Goal: Task Accomplishment & Management: Manage account settings

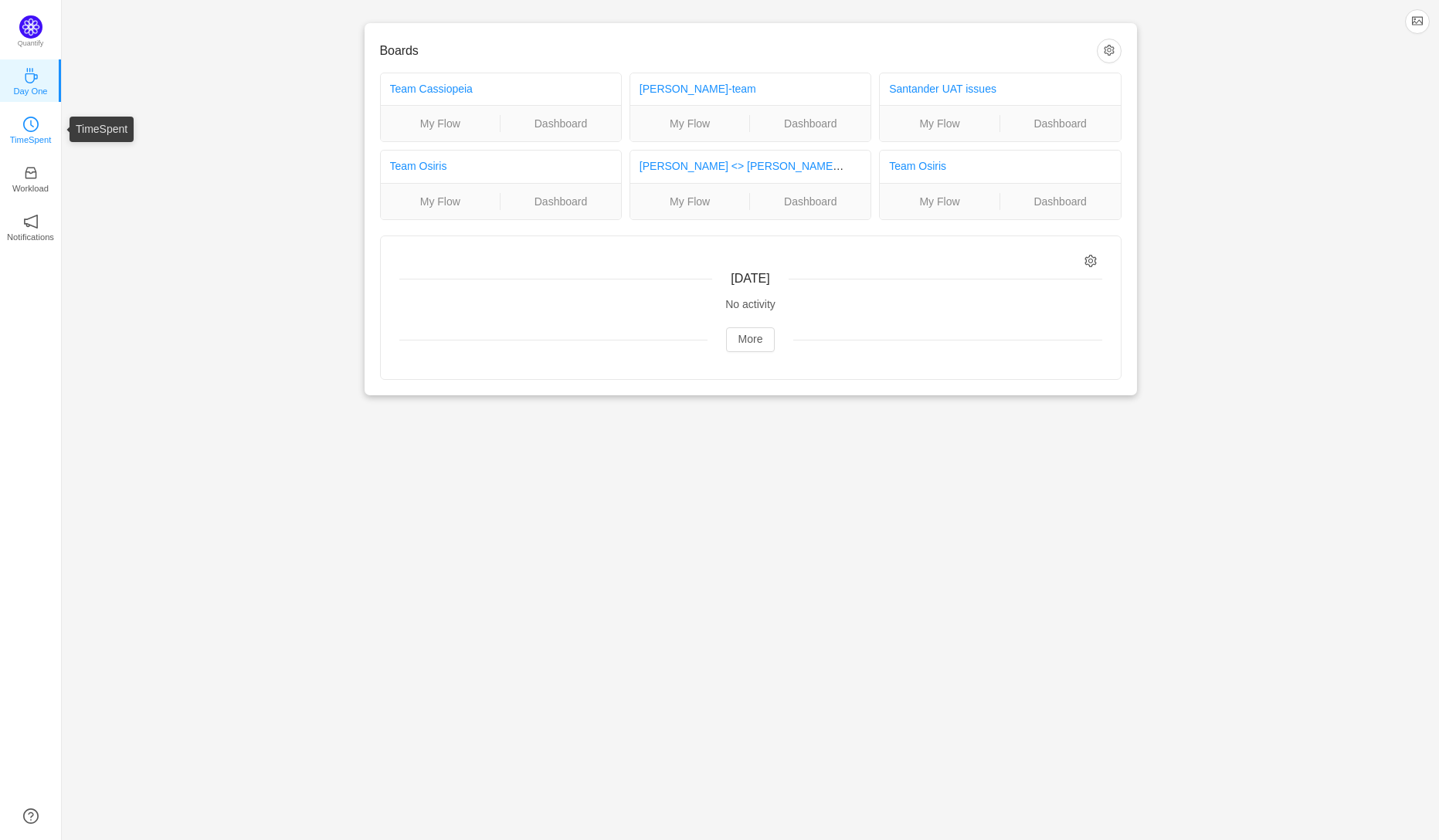
click at [27, 128] on icon "icon: clock-circle" at bounding box center [31, 124] width 15 height 15
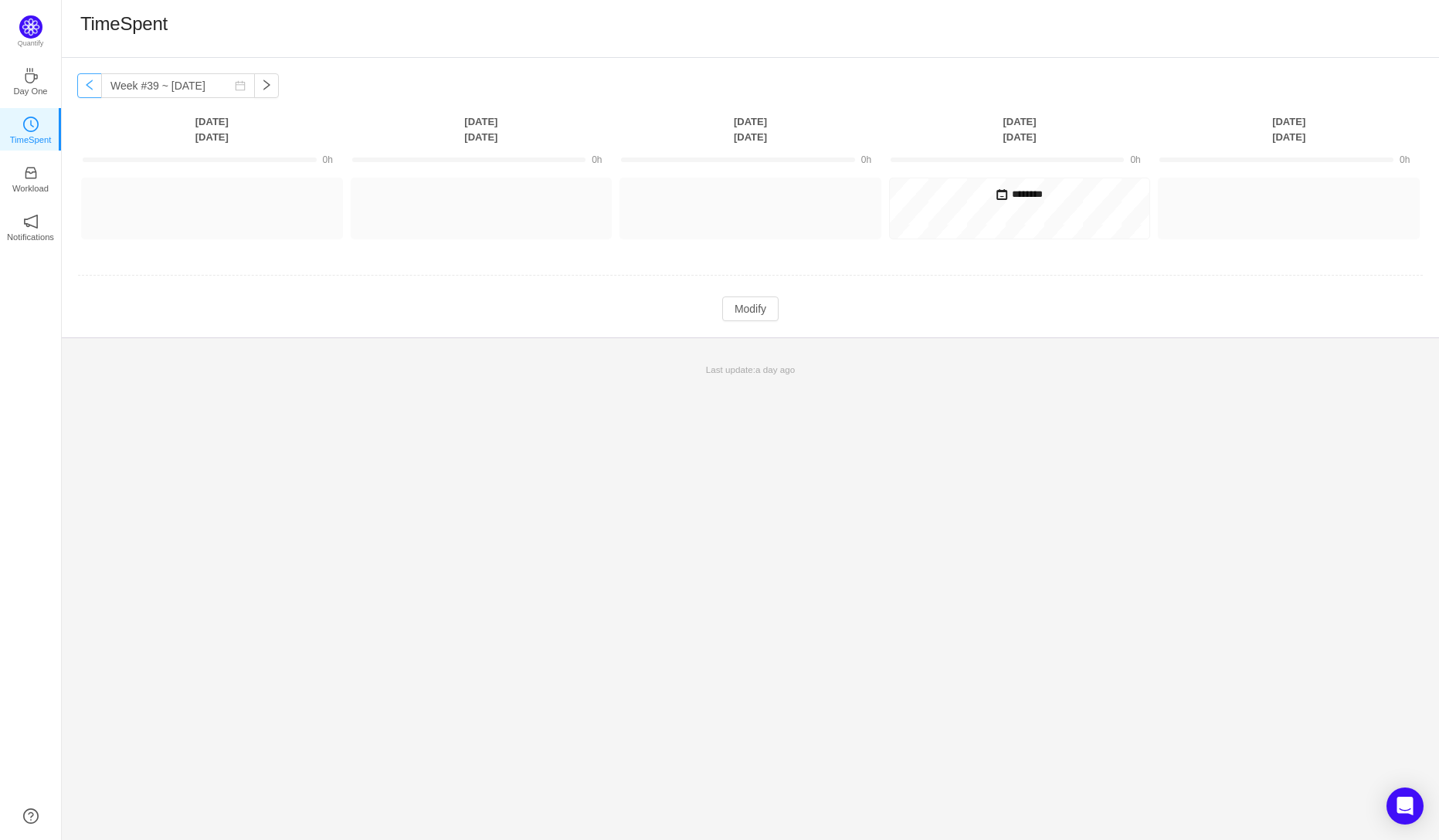
click at [86, 89] on button "button" at bounding box center [89, 86] width 25 height 25
click at [89, 92] on button "button" at bounding box center [89, 86] width 25 height 25
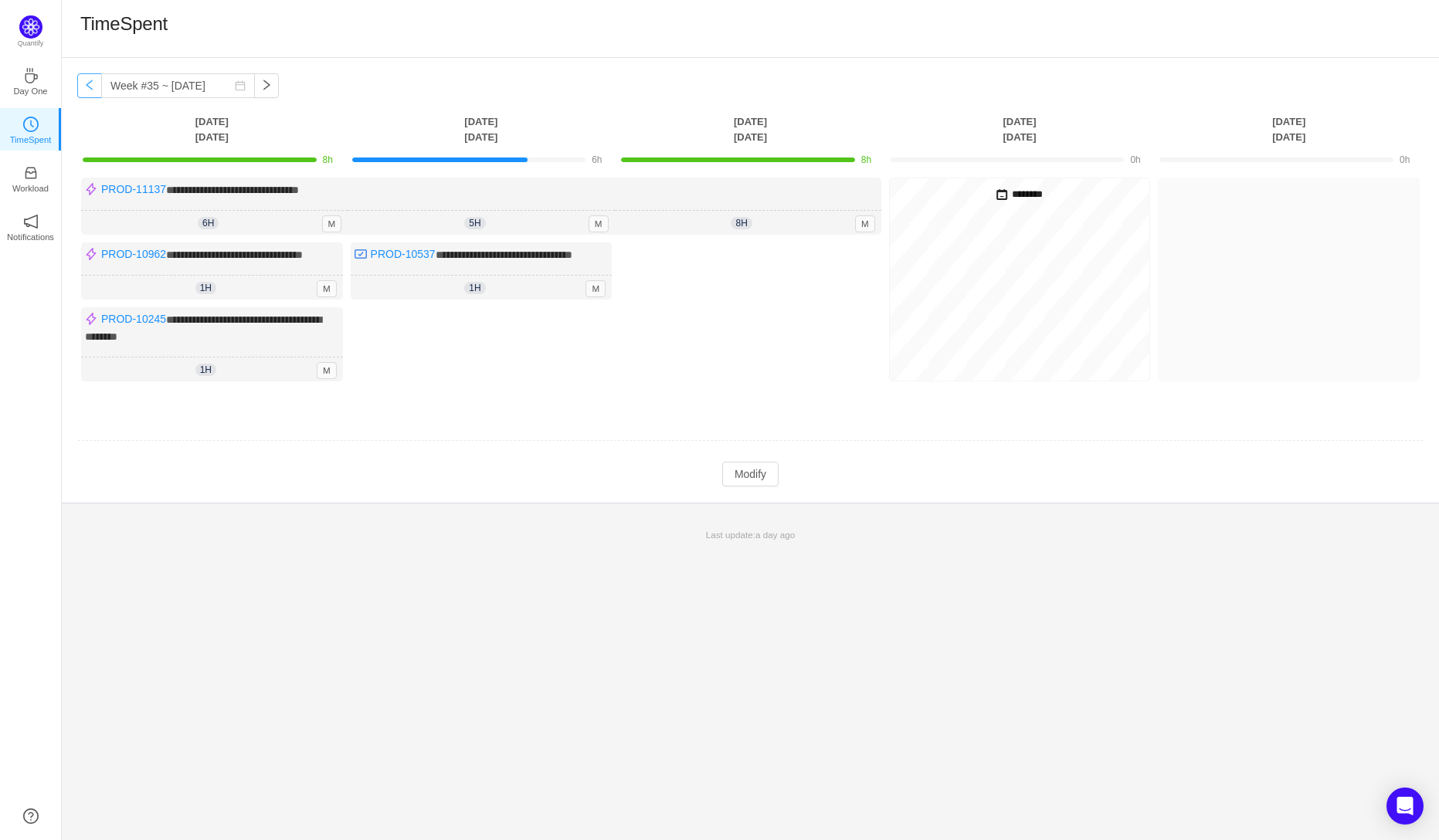
click at [87, 93] on button "button" at bounding box center [89, 86] width 25 height 25
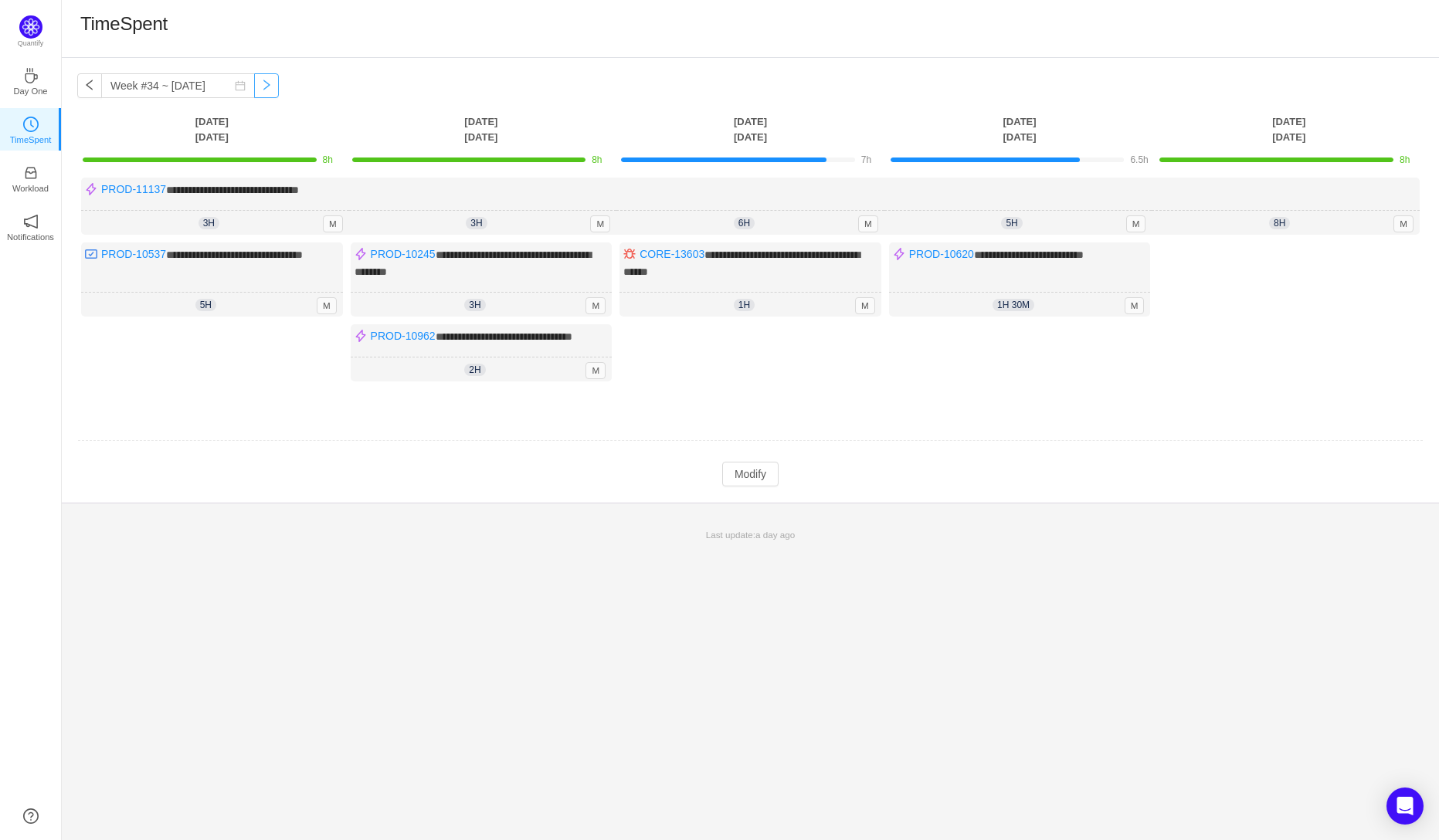
click at [256, 90] on button "button" at bounding box center [266, 86] width 25 height 25
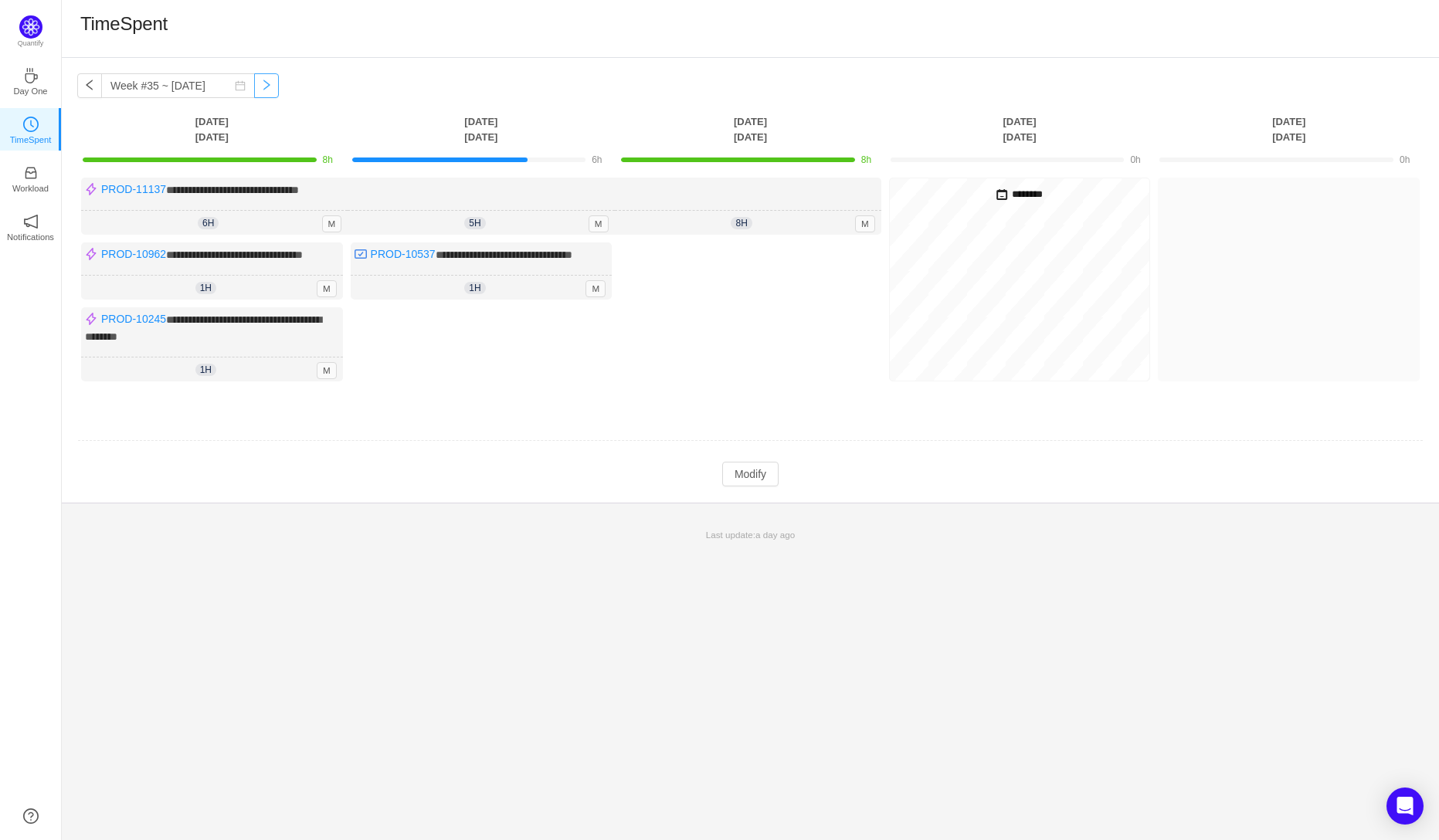
click at [256, 90] on button "button" at bounding box center [266, 86] width 25 height 25
type input "Week #36 ~ Sep 01"
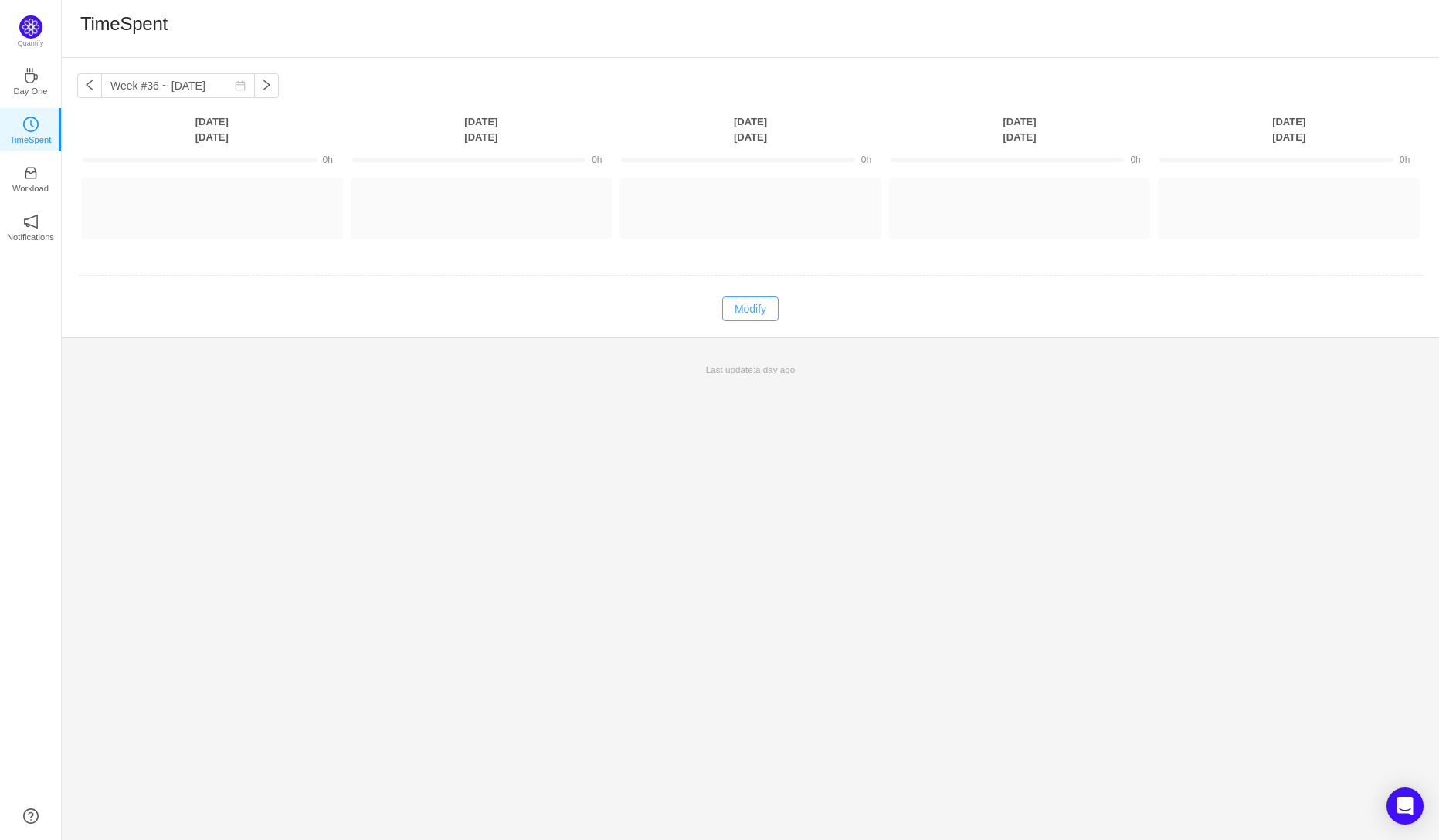
click at [743, 310] on button "Modify" at bounding box center [750, 309] width 57 height 25
click at [193, 201] on button "Log Time" at bounding box center [201, 201] width 86 height 25
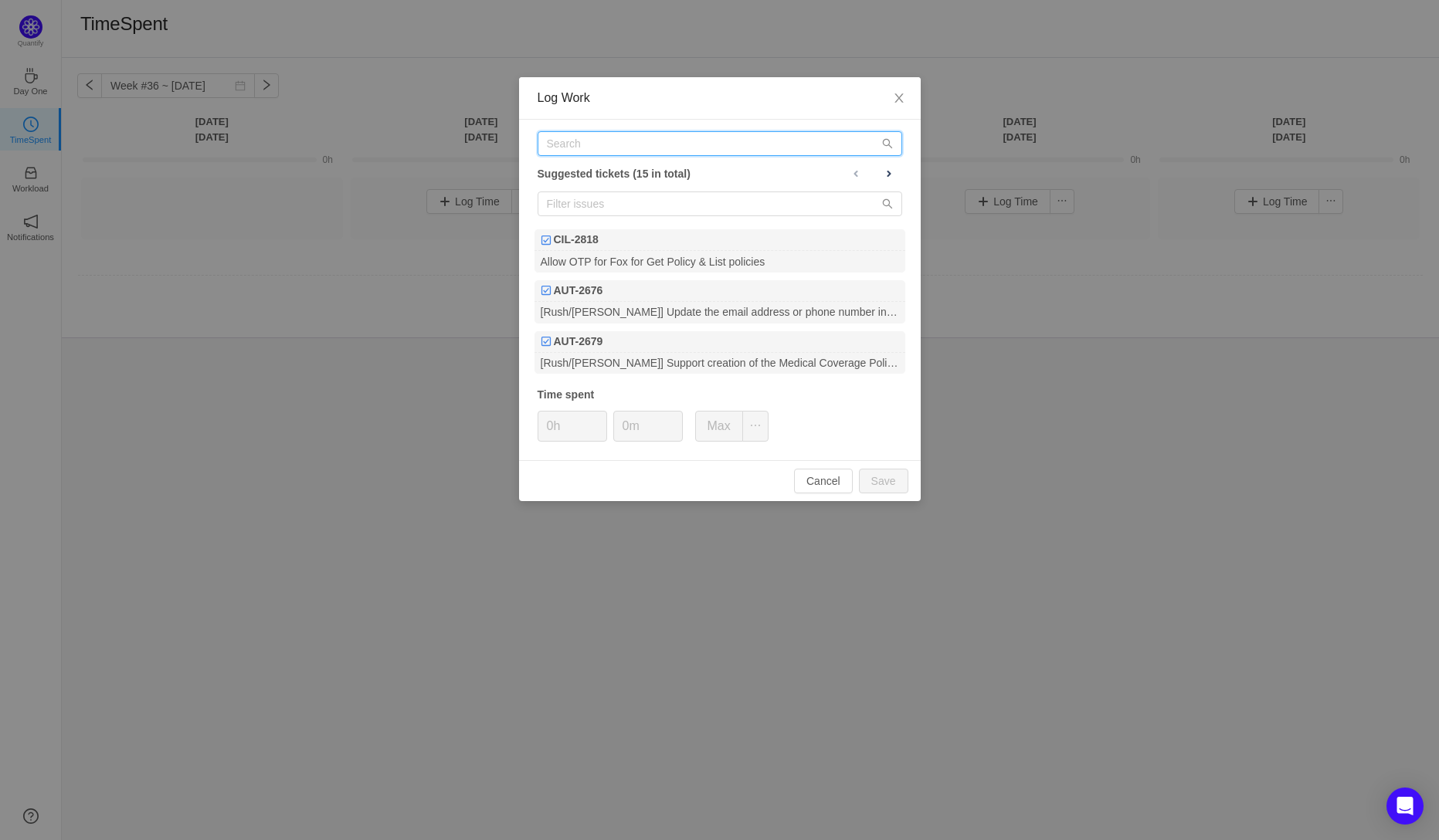
click at [581, 145] on input "text" at bounding box center [720, 143] width 364 height 25
paste input "PROD-11137"
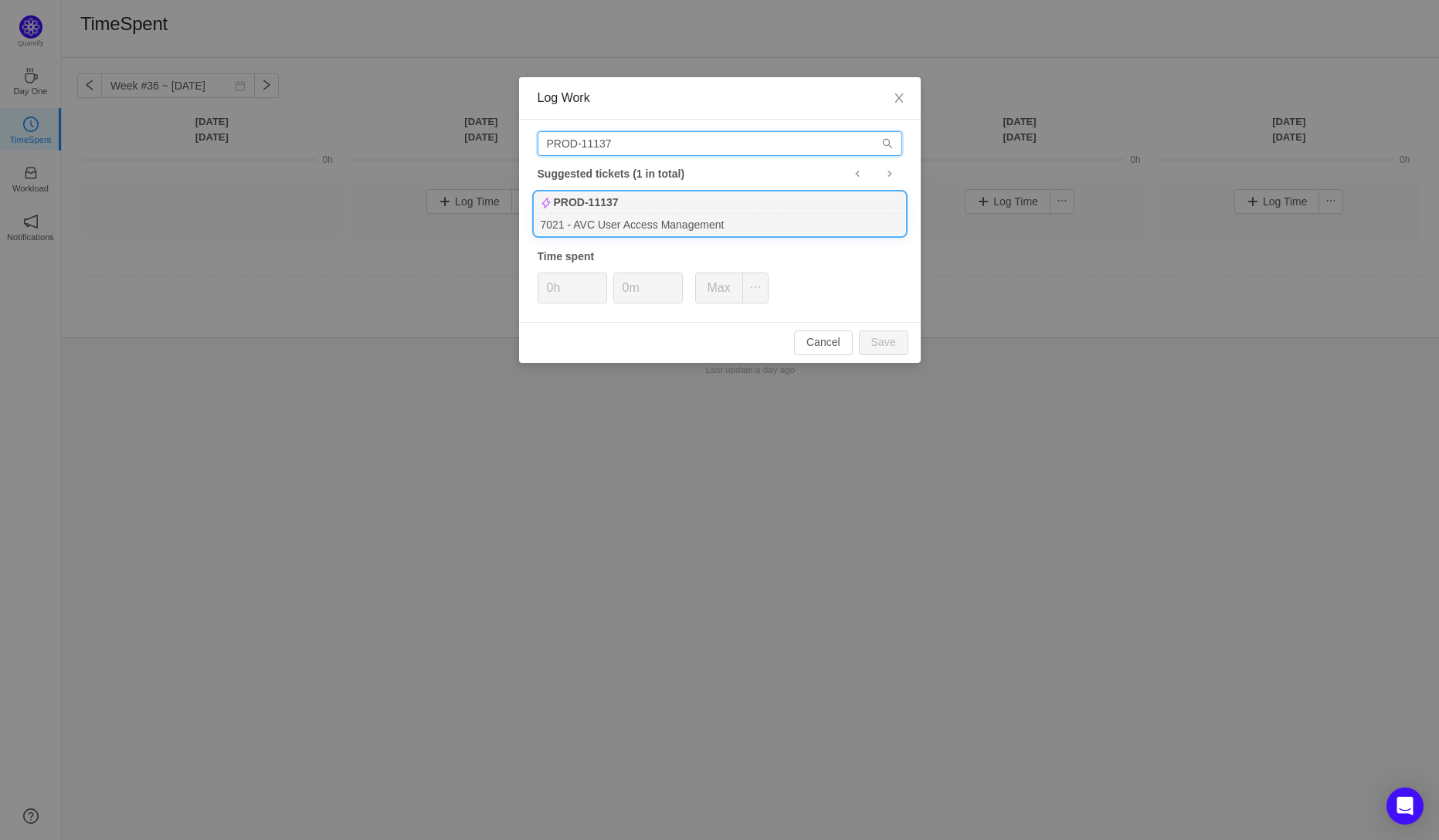
type input "PROD-11137"
click at [603, 213] on div "PROD-11137" at bounding box center [720, 202] width 370 height 21
click at [551, 290] on input "0h" at bounding box center [572, 288] width 68 height 29
click at [886, 342] on button "Save" at bounding box center [884, 343] width 50 height 25
type input "0h"
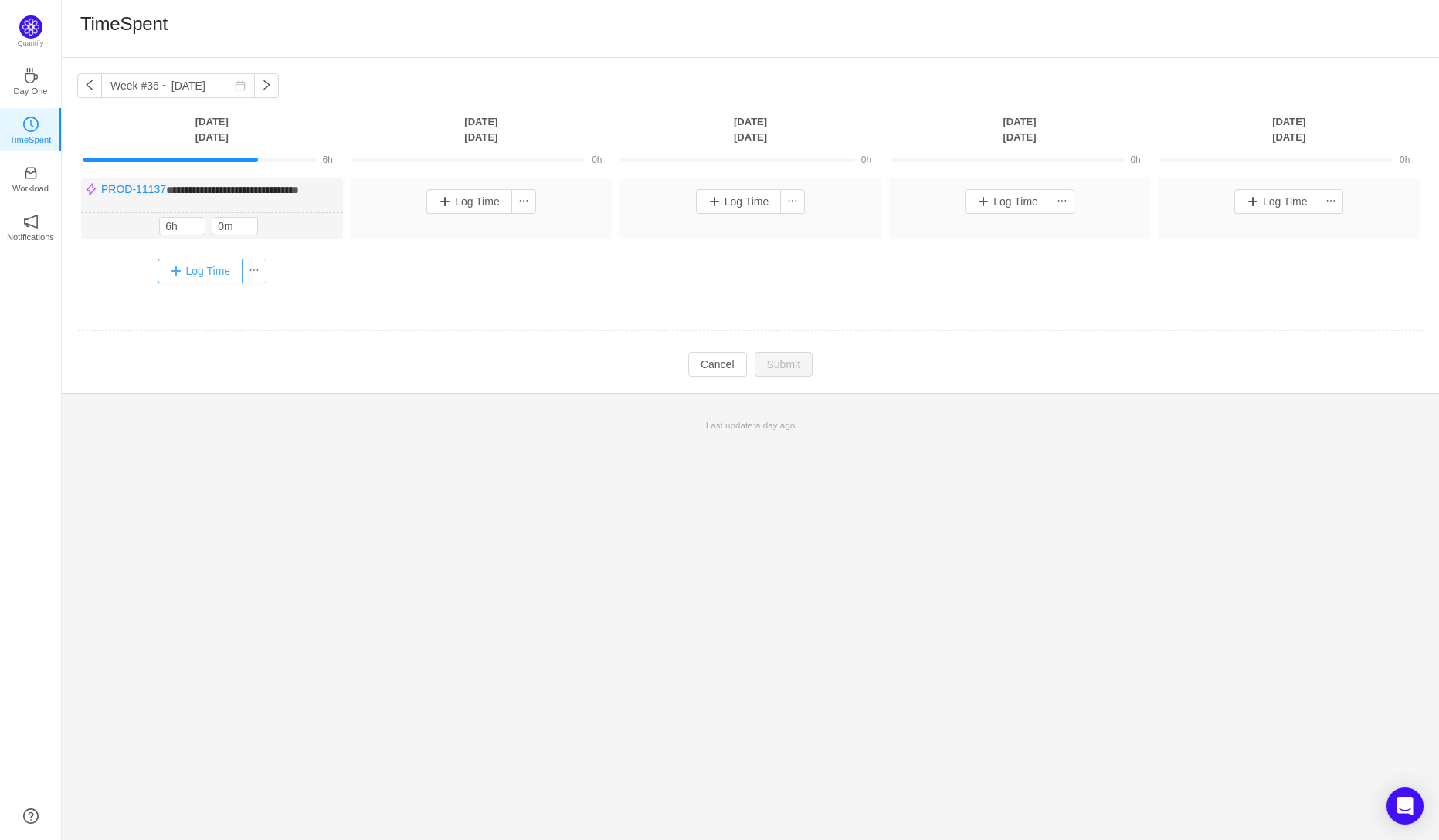
click at [205, 276] on button "Log Time" at bounding box center [201, 271] width 86 height 25
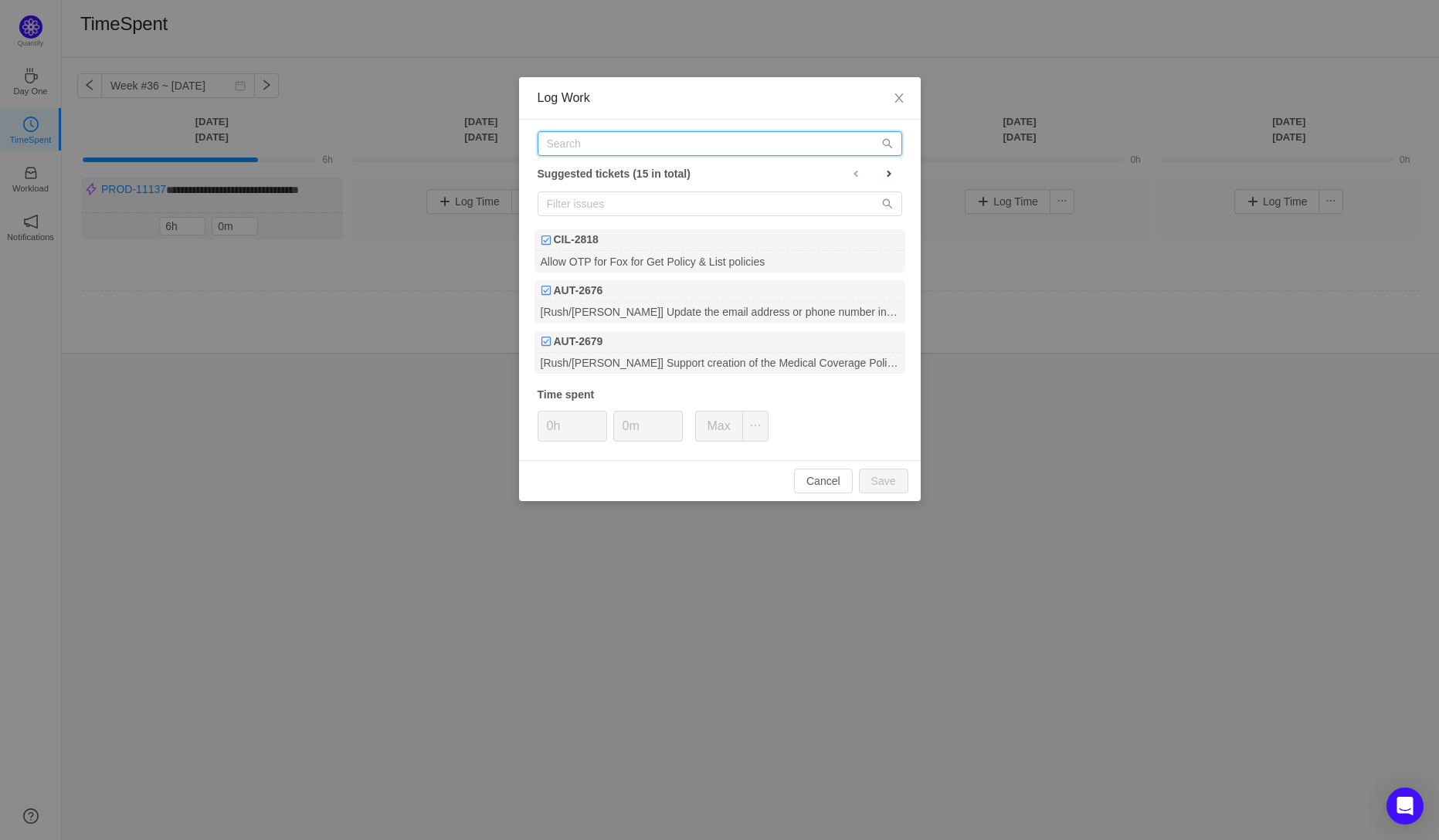
click at [562, 149] on input "text" at bounding box center [720, 143] width 364 height 25
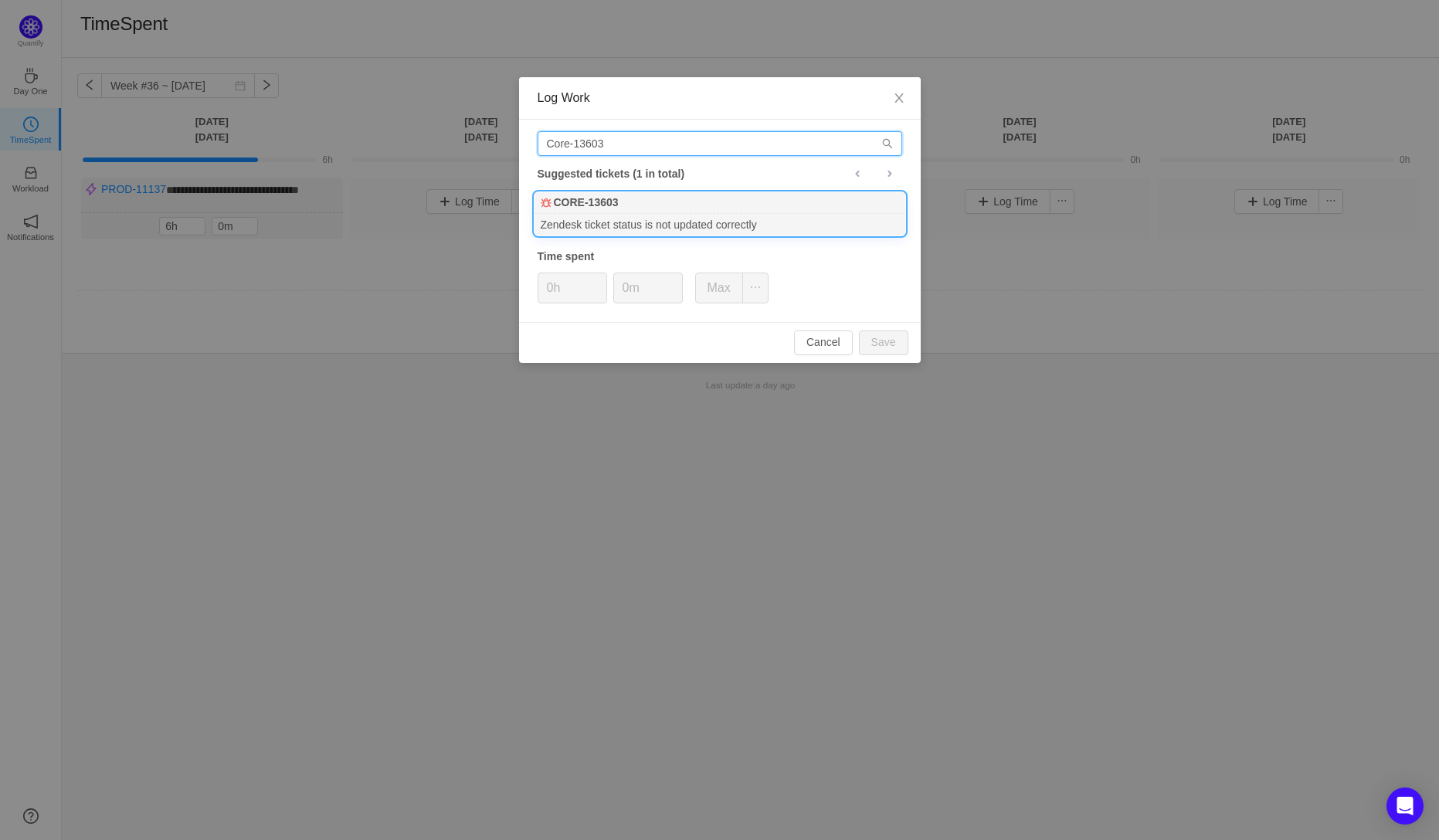
type input "Core-13603"
click at [615, 214] on div "Zendesk ticket status is not updated correctly" at bounding box center [720, 225] width 370 height 21
click at [549, 291] on input "0h" at bounding box center [572, 288] width 68 height 29
click at [884, 346] on button "Save" at bounding box center [884, 343] width 50 height 25
type input "0h"
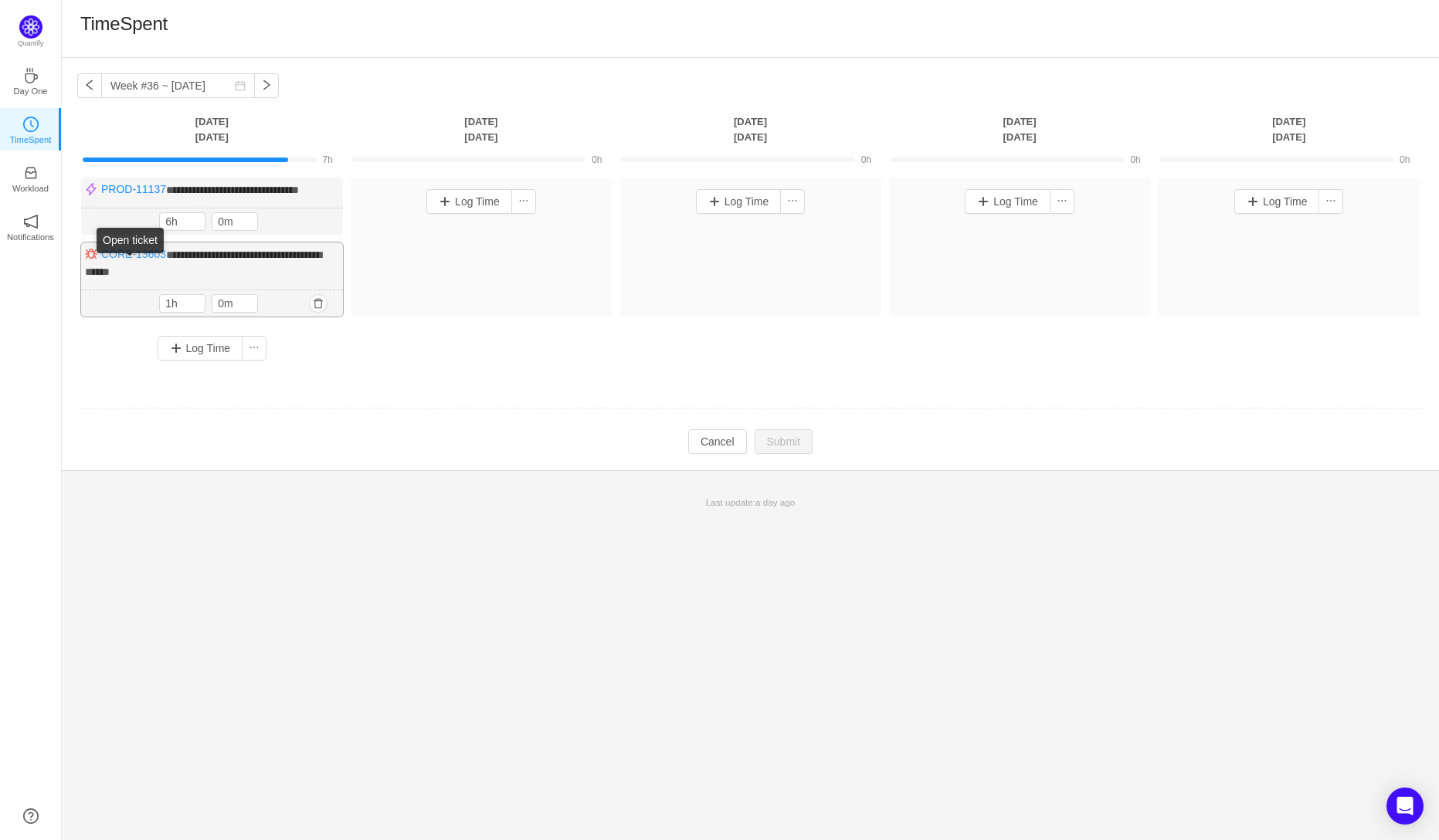
click at [129, 261] on link "CORE-13603" at bounding box center [134, 254] width 65 height 12
click at [206, 361] on button "Log Time" at bounding box center [201, 348] width 86 height 25
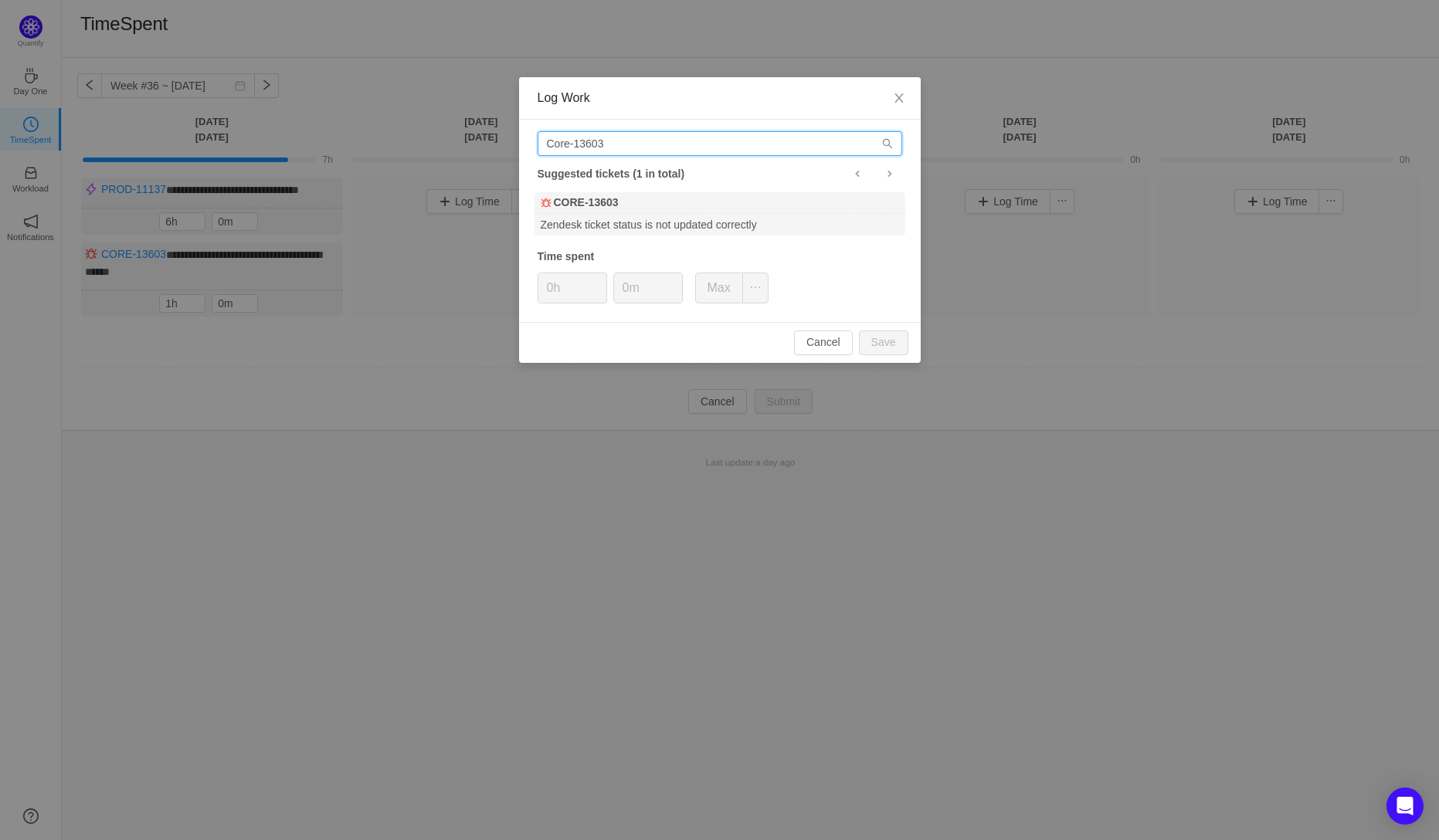
drag, startPoint x: 611, startPoint y: 143, endPoint x: 516, endPoint y: 145, distance: 95.0
click at [516, 145] on div "Log Work Core-13603 Suggested tickets (1 in total) CORE-13603 Zendesk ticket st…" at bounding box center [720, 420] width 1439 height 840
paste input "PROD-10245"
type input "PROD-10245"
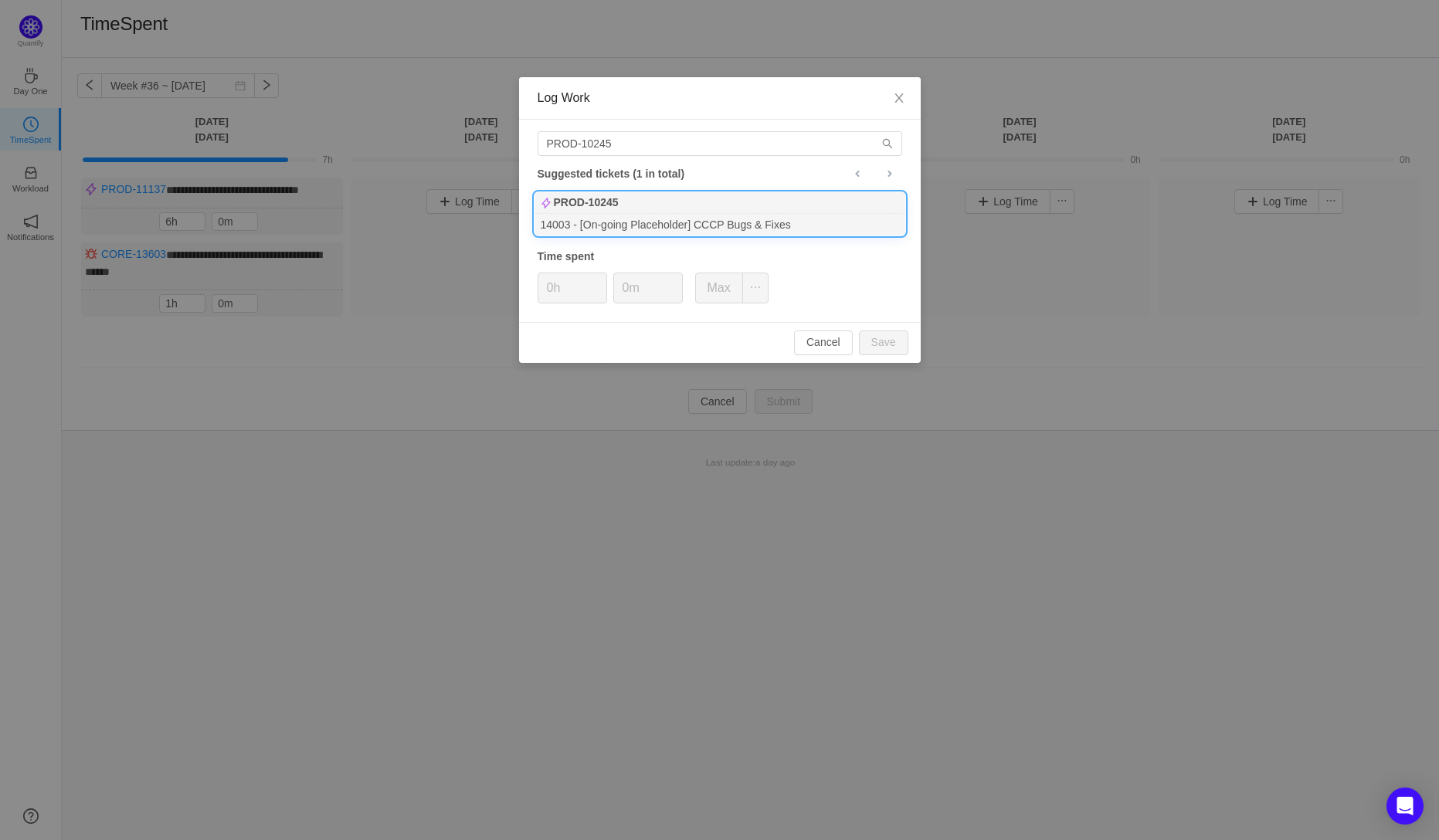
click at [602, 206] on b "PROD-10245" at bounding box center [587, 202] width 65 height 16
click at [888, 342] on button "Save" at bounding box center [884, 343] width 50 height 25
type input "0h"
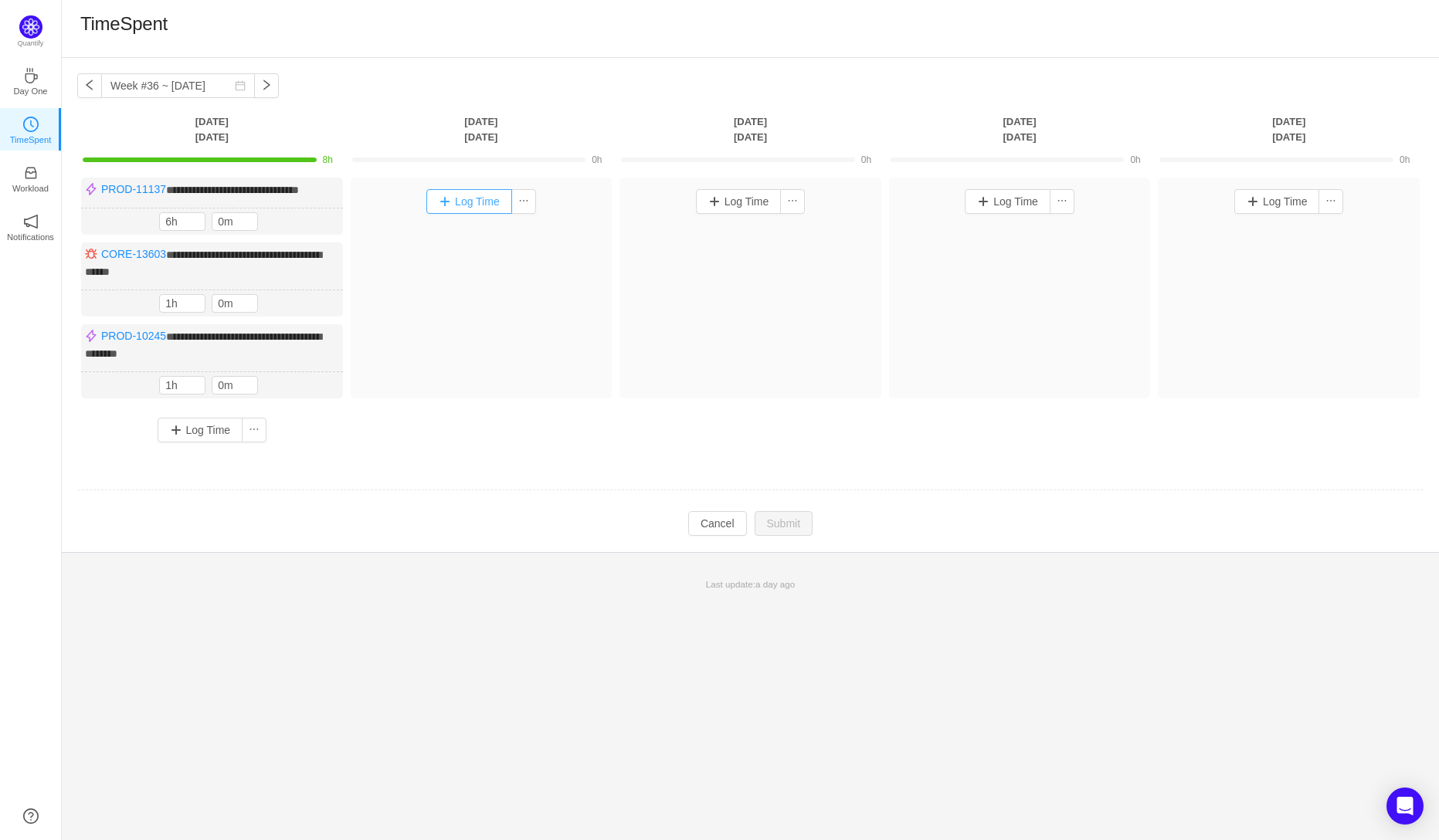
click at [475, 205] on button "Log Time" at bounding box center [469, 201] width 86 height 25
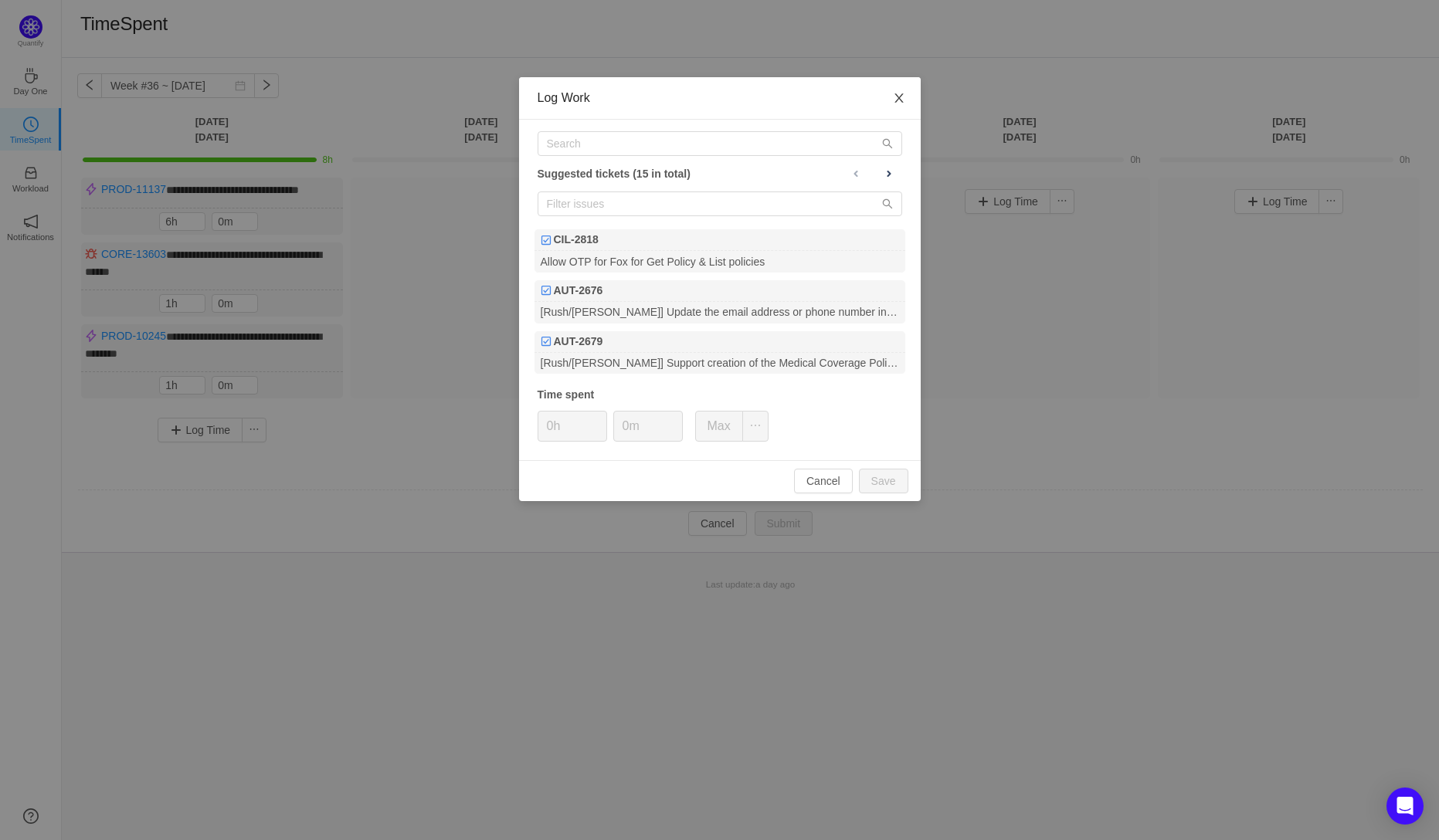
click at [904, 99] on icon "icon: close" at bounding box center [899, 98] width 12 height 12
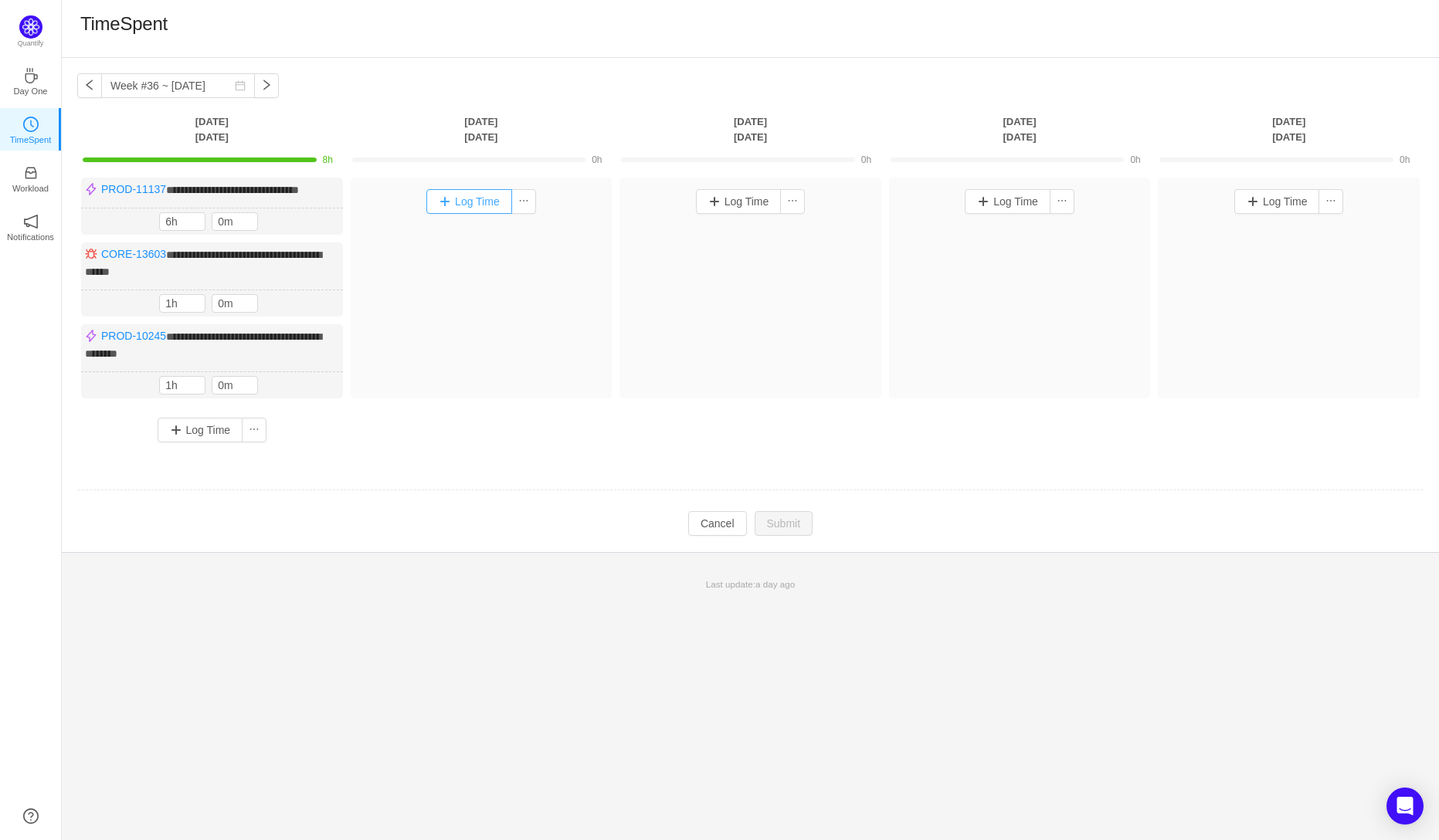
click at [454, 203] on button "Log Time" at bounding box center [469, 201] width 86 height 25
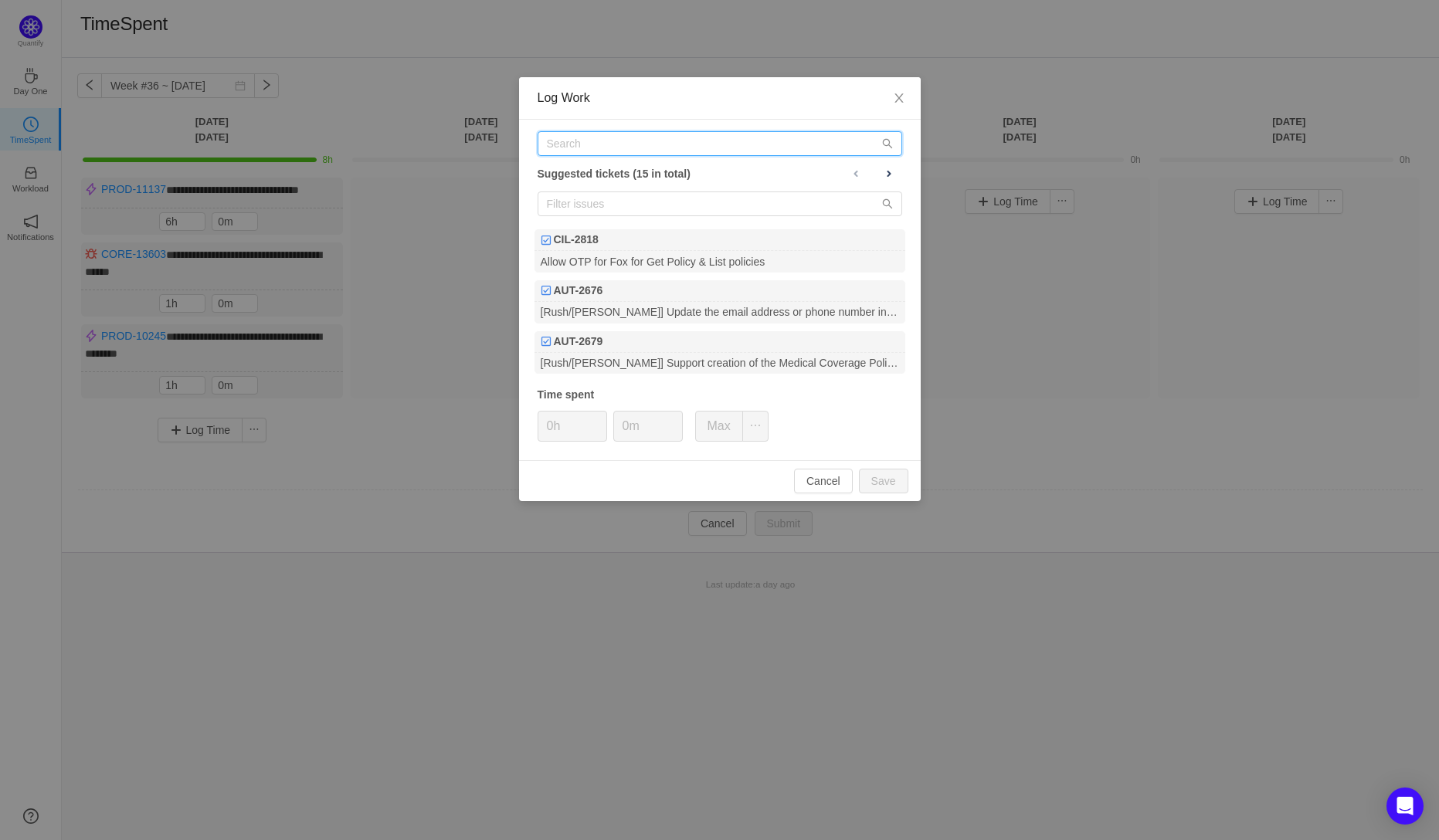
click at [575, 148] on input "text" at bounding box center [720, 143] width 364 height 25
paste input "CORE-13755"
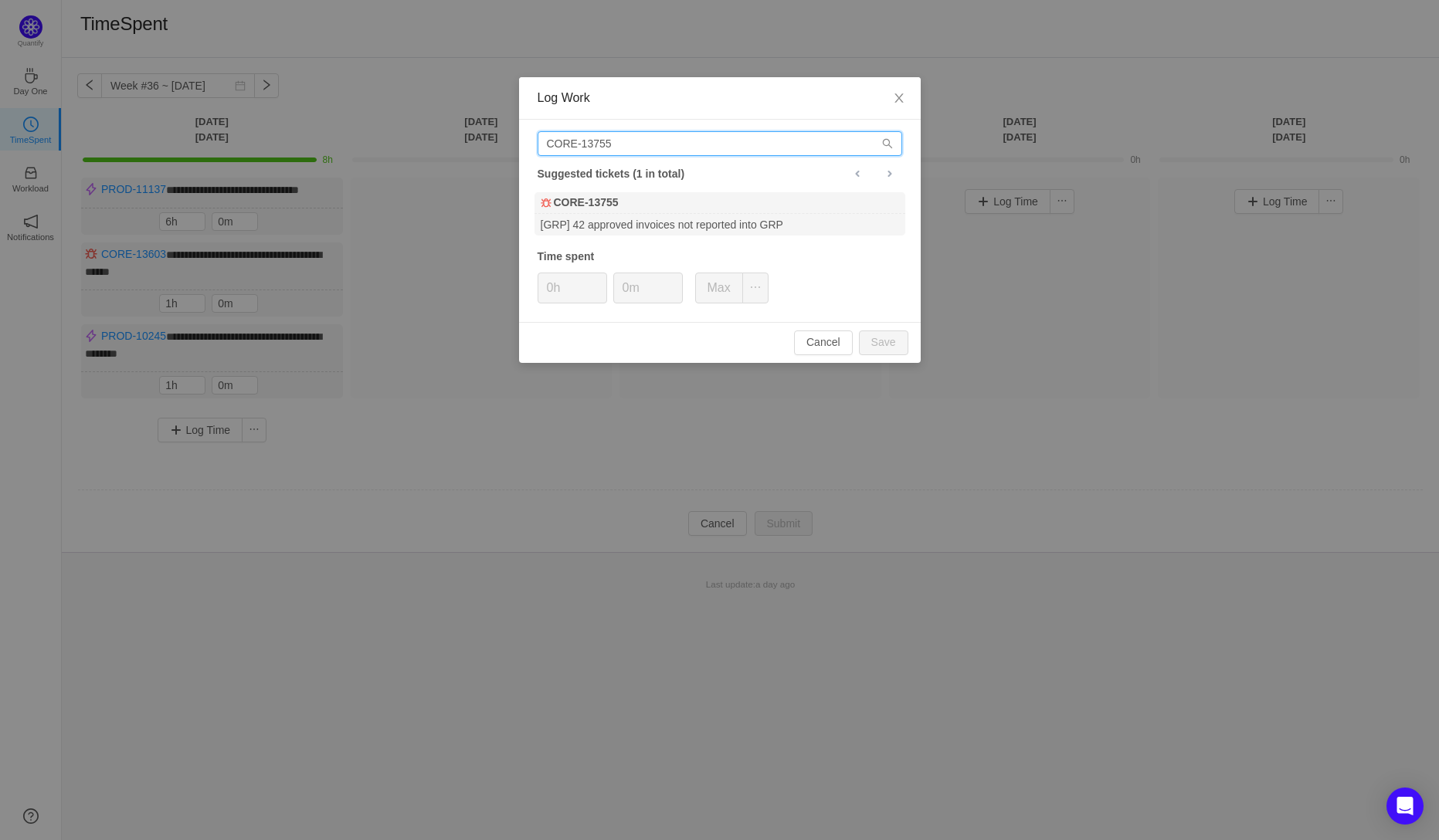
type input "CORE-13755"
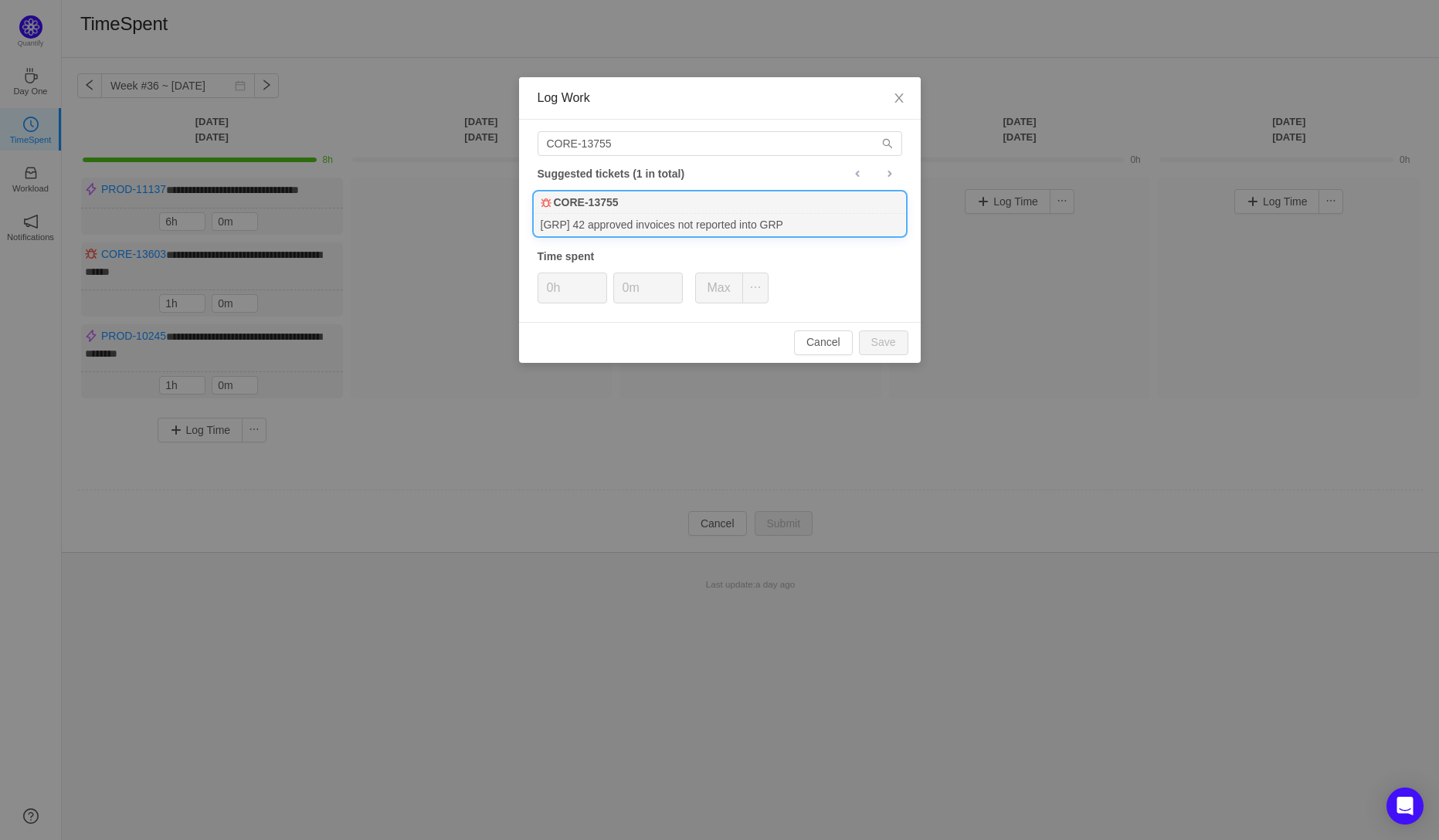
click at [616, 205] on b "CORE-13755" at bounding box center [587, 202] width 65 height 16
click at [623, 291] on input "0m" at bounding box center [647, 288] width 68 height 29
click at [889, 342] on button "Save" at bounding box center [884, 343] width 50 height 25
type input "0m"
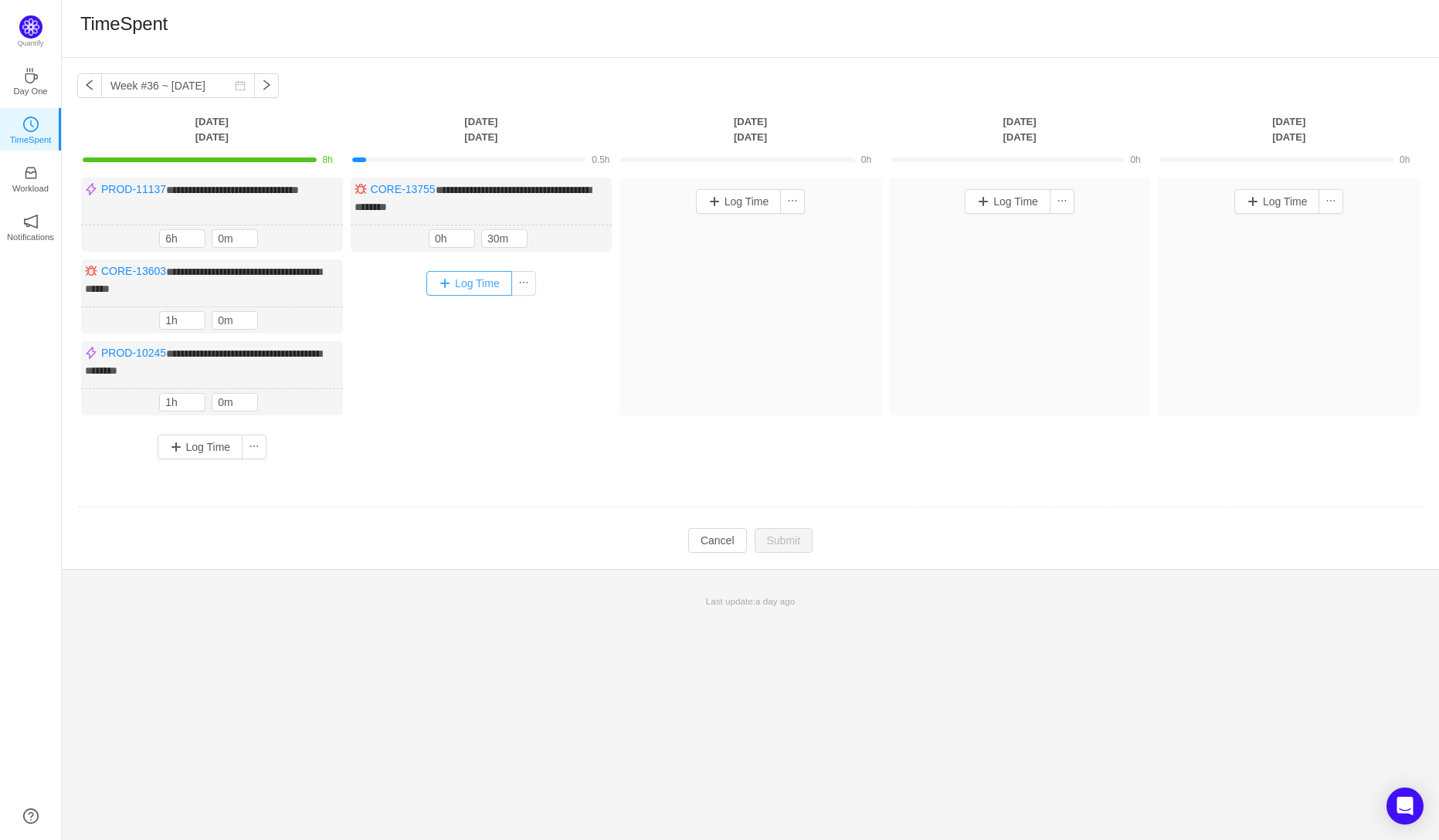
click at [463, 278] on button "Log Time" at bounding box center [469, 283] width 86 height 25
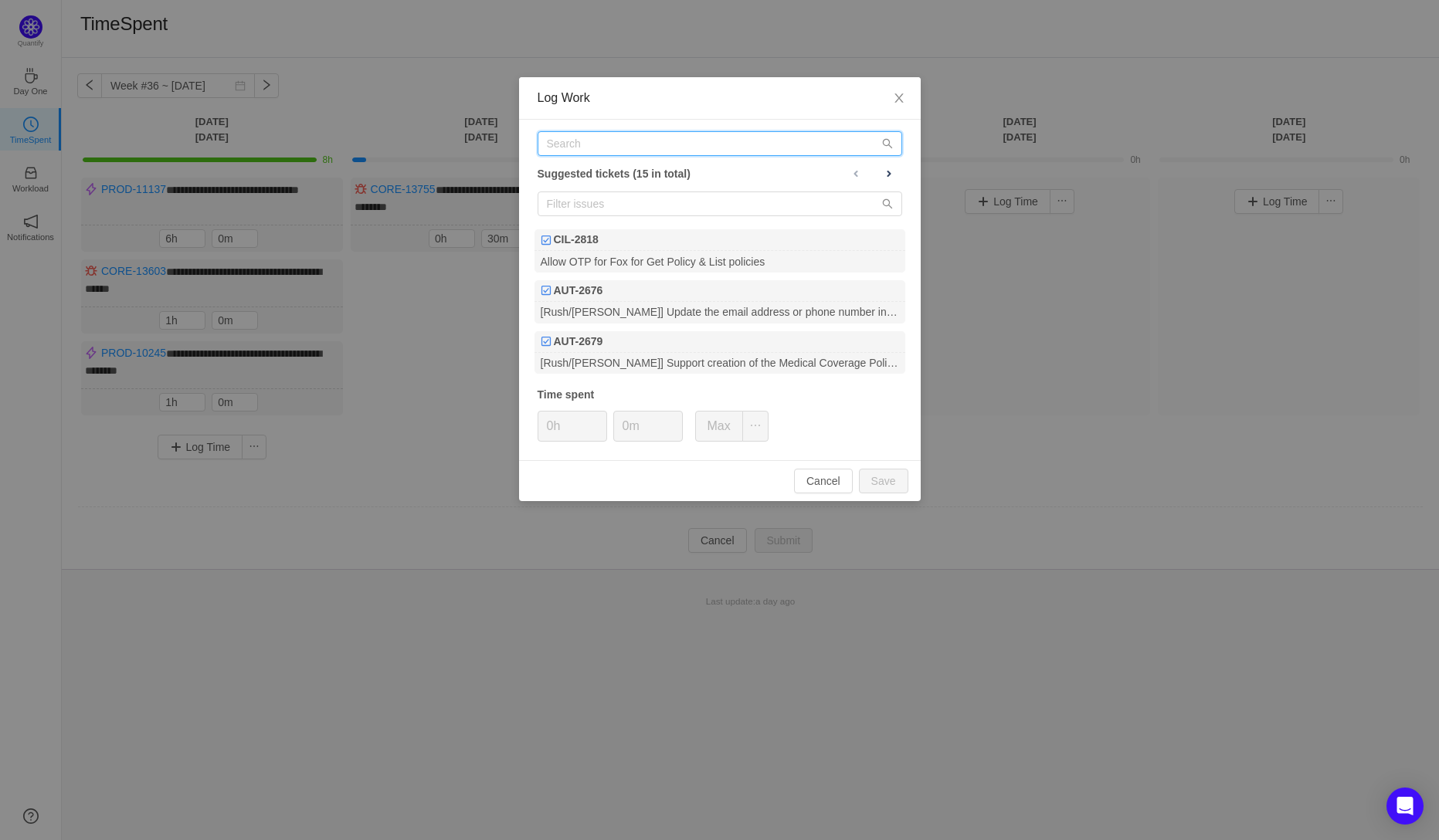
click at [587, 141] on input "text" at bounding box center [720, 143] width 364 height 25
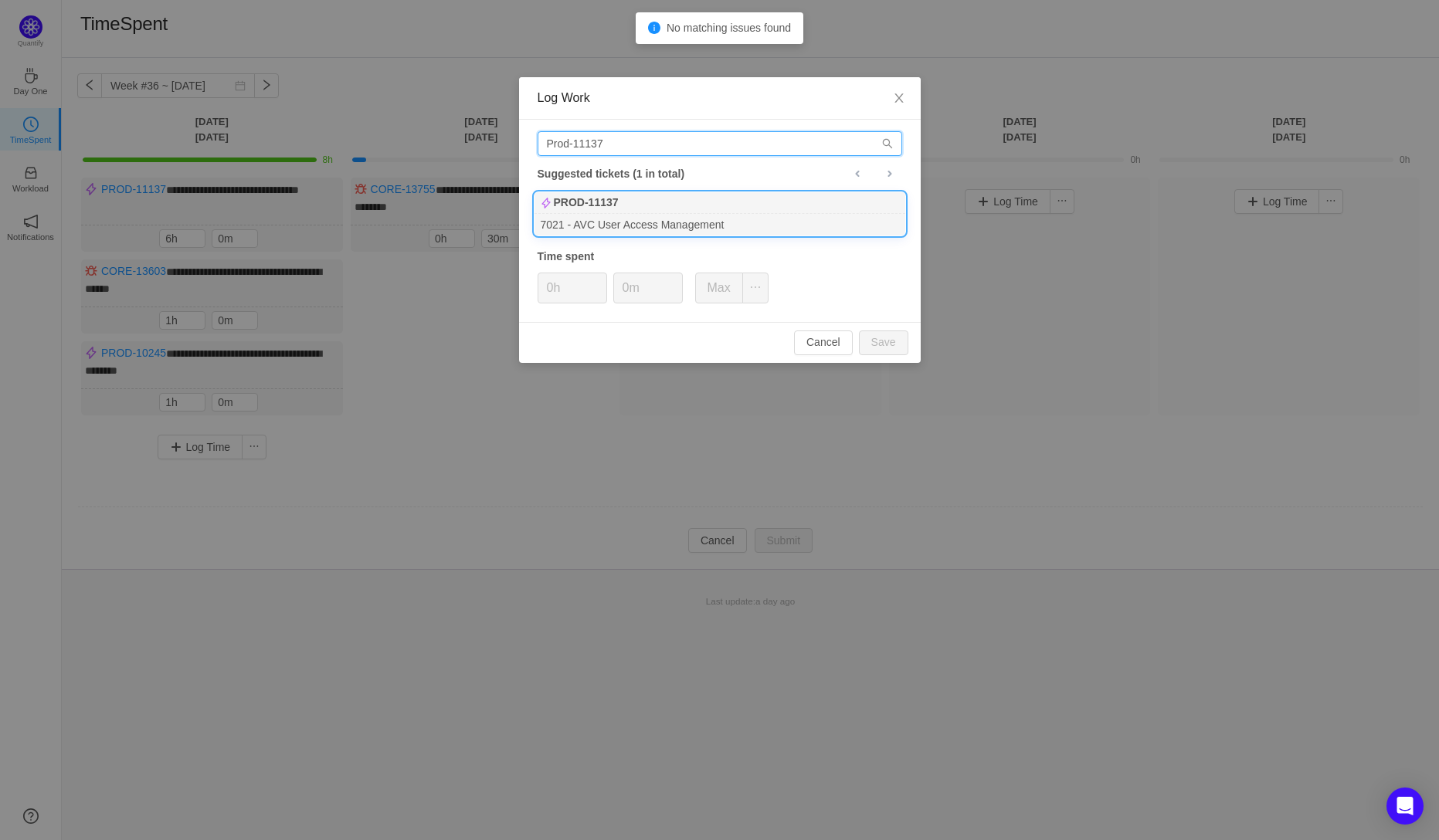
type input "Prod-11137"
click at [618, 214] on div "7021 - AVC User Access Management" at bounding box center [720, 225] width 370 height 21
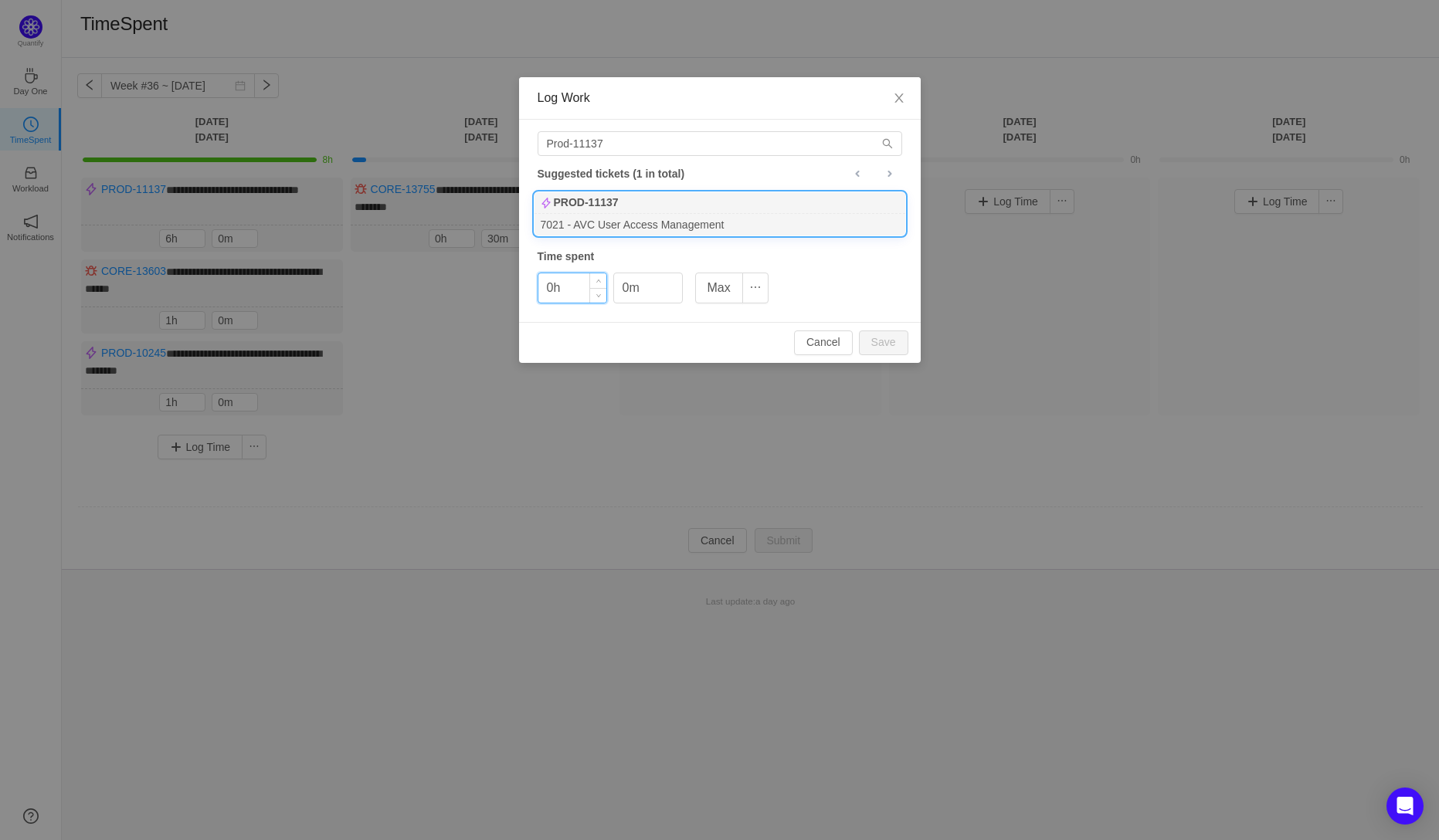
click at [557, 291] on input "0h" at bounding box center [572, 288] width 68 height 29
click at [548, 292] on input "0h" at bounding box center [572, 288] width 68 height 29
click at [883, 346] on button "Save" at bounding box center [884, 343] width 50 height 25
type input "0h"
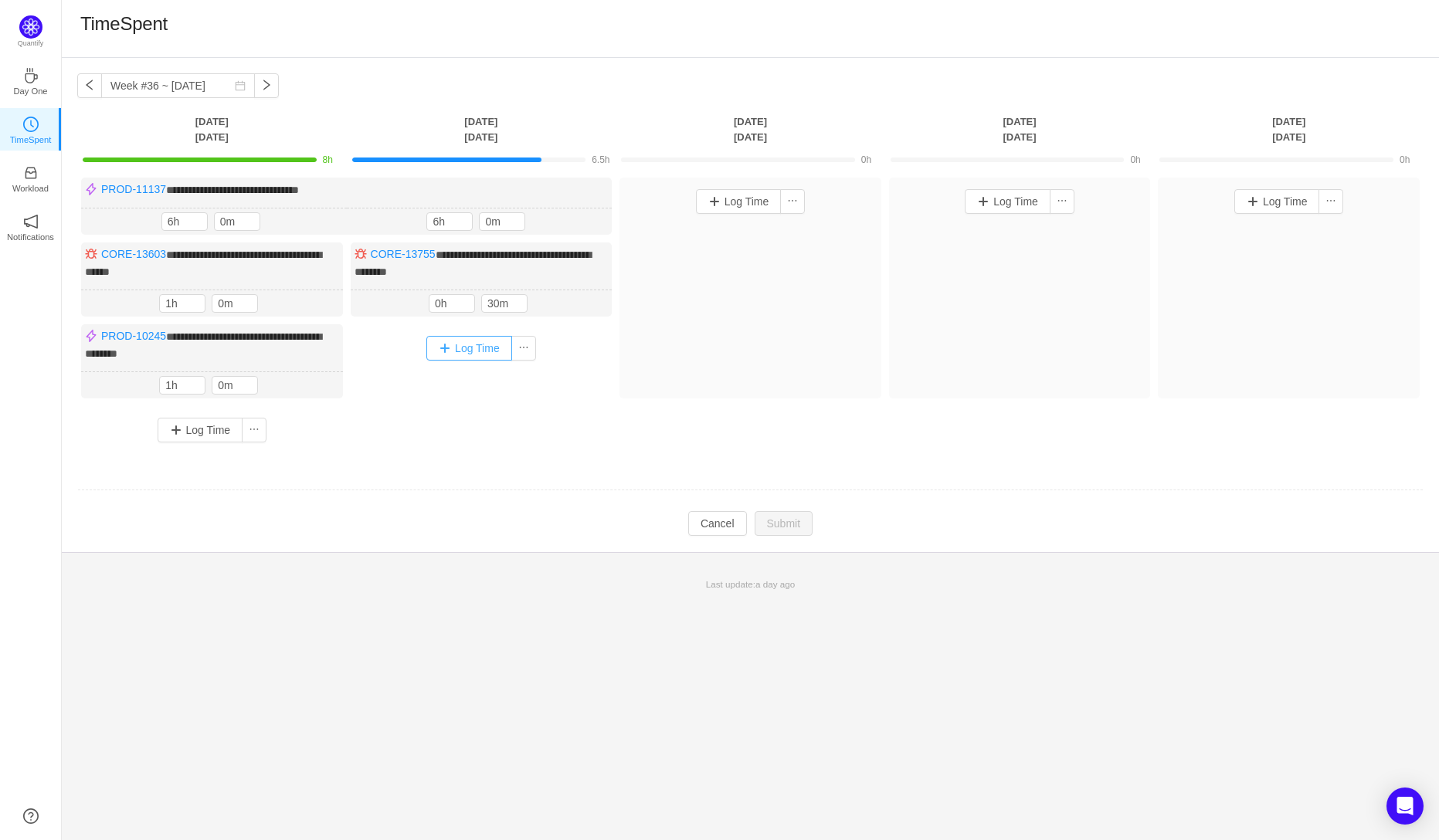
click at [452, 346] on button "Log Time" at bounding box center [469, 348] width 86 height 25
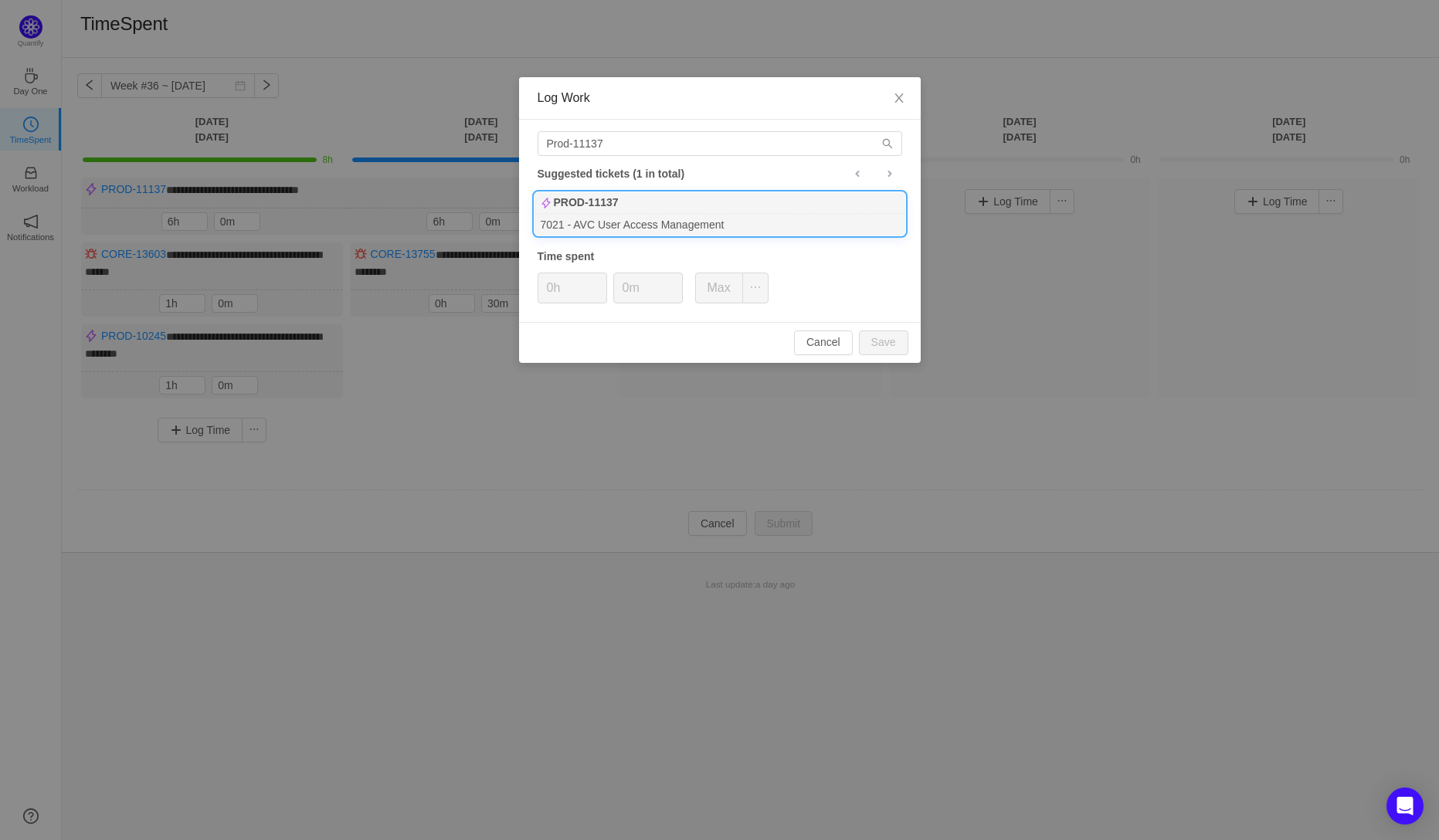
click at [670, 212] on div "PROD-11137" at bounding box center [720, 202] width 370 height 21
drag, startPoint x: 611, startPoint y: 147, endPoint x: 581, endPoint y: 149, distance: 30.1
click at [581, 149] on input "Prod-11137" at bounding box center [720, 143] width 364 height 25
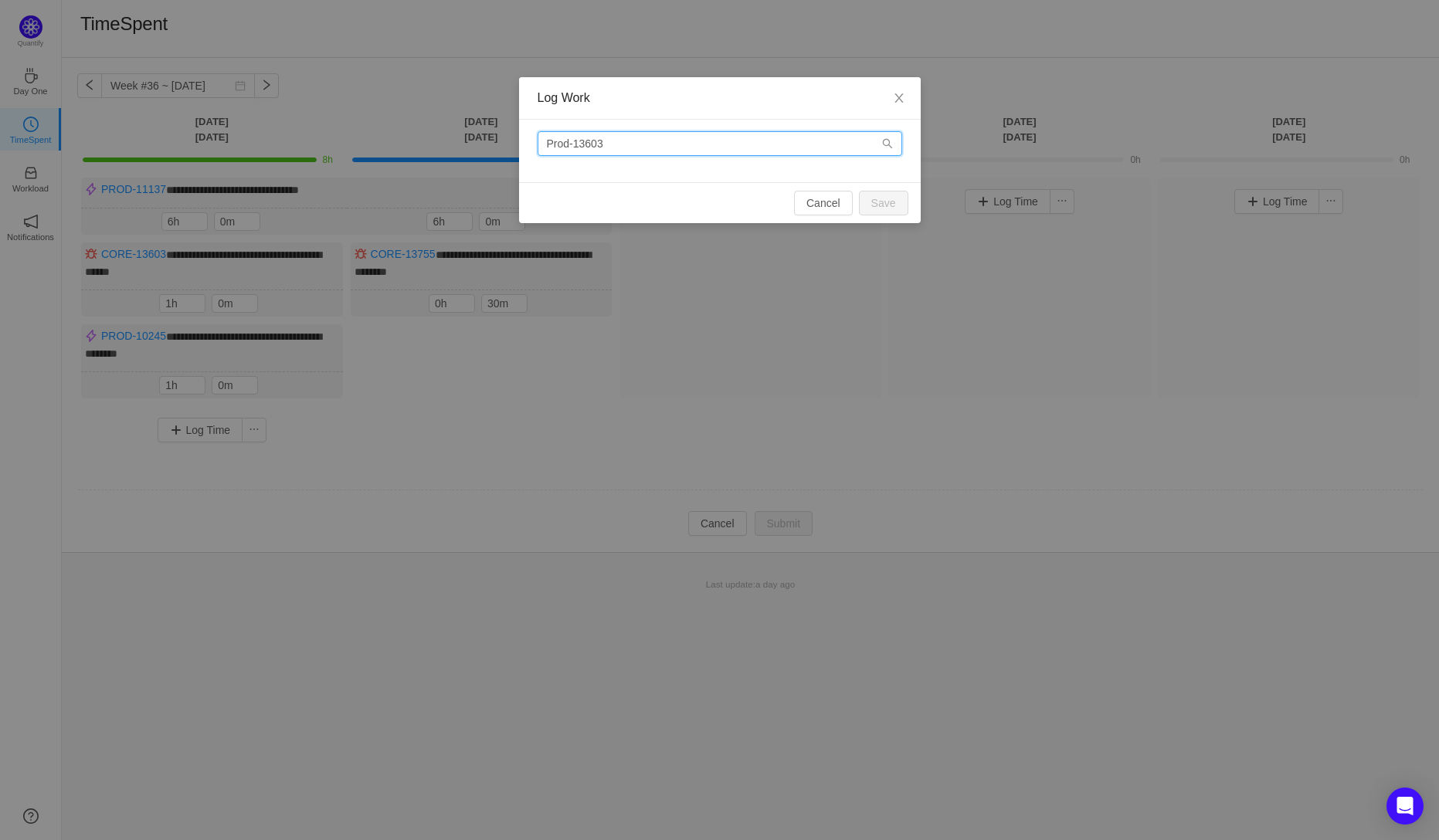
drag, startPoint x: 569, startPoint y: 145, endPoint x: 527, endPoint y: 145, distance: 42.0
click at [527, 145] on div "Prod-13603" at bounding box center [720, 151] width 401 height 63
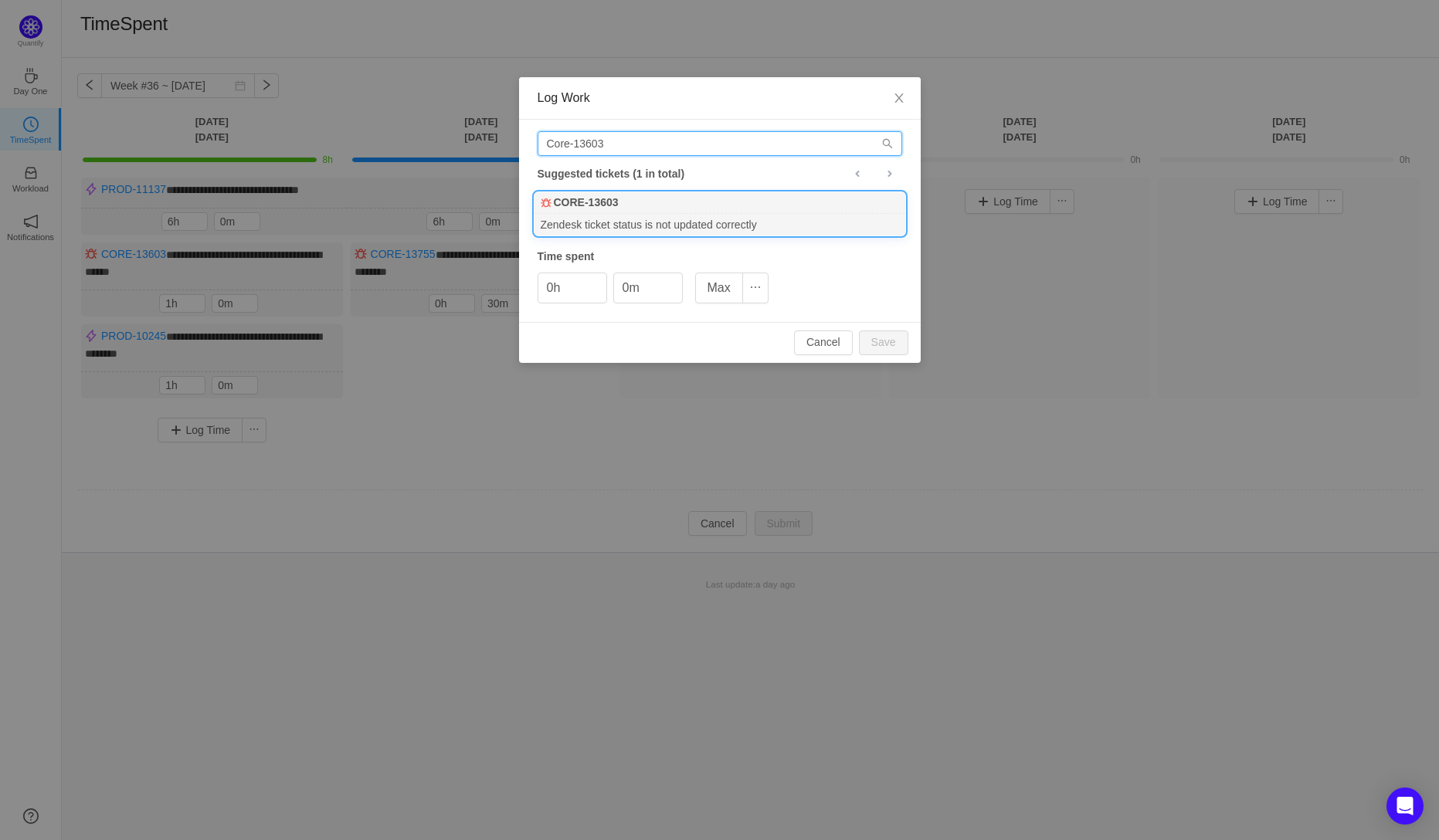
type input "Core-13603"
click at [599, 210] on b "CORE-13603" at bounding box center [587, 202] width 65 height 16
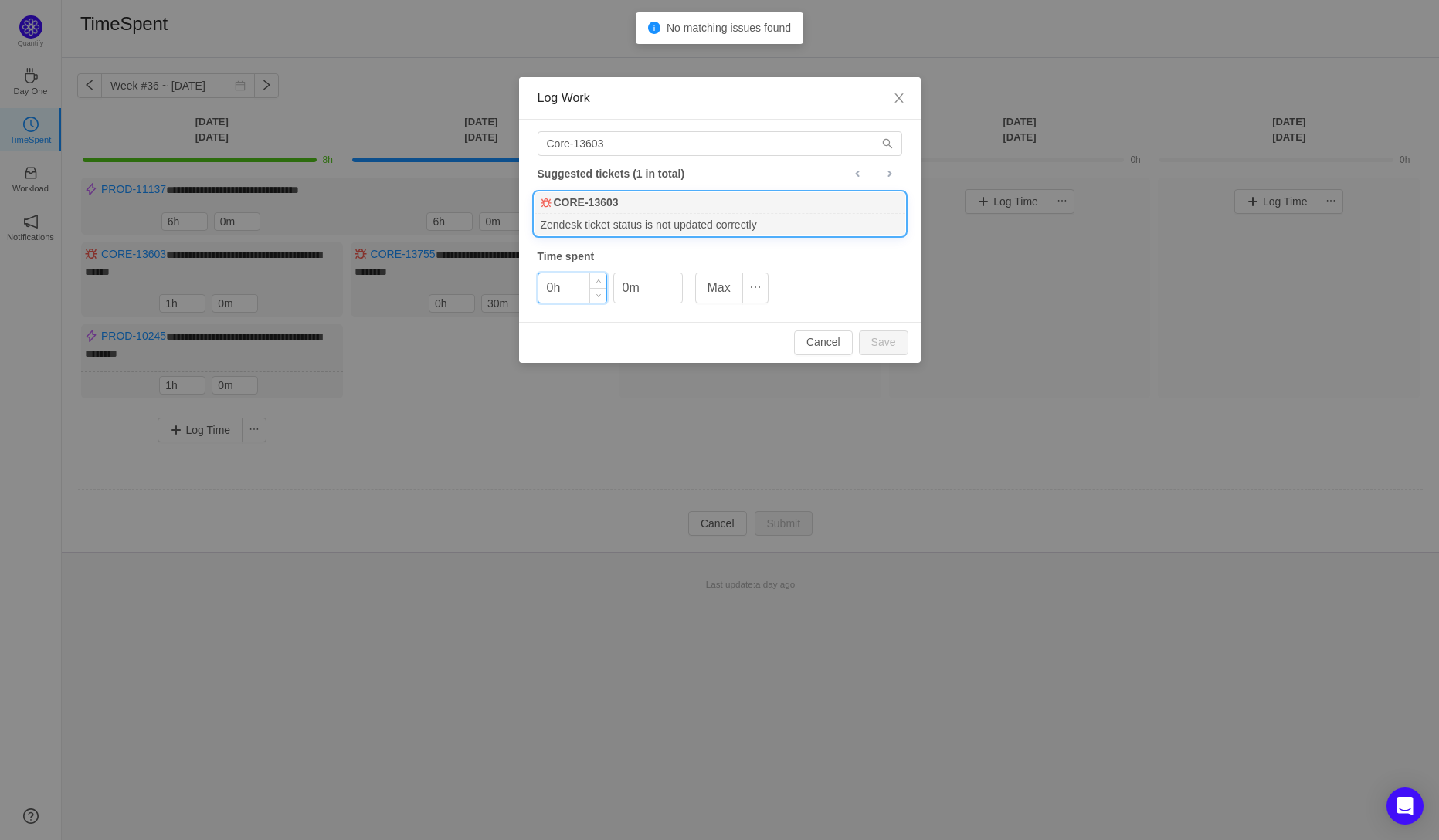
click at [554, 290] on input "0h" at bounding box center [572, 288] width 68 height 29
click at [883, 339] on button "Save" at bounding box center [884, 343] width 50 height 25
type input "0h"
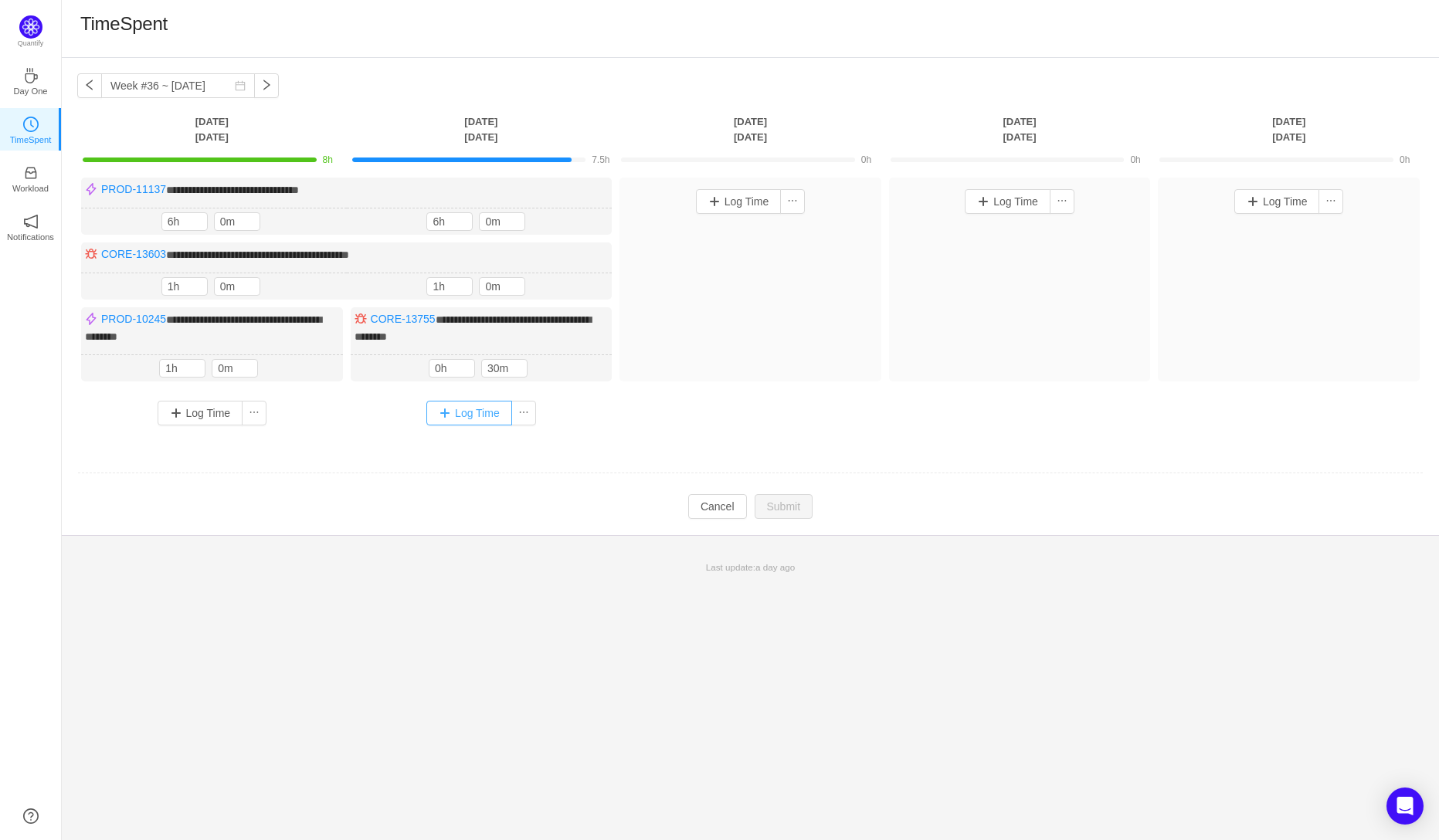
click at [461, 416] on button "Log Time" at bounding box center [469, 412] width 86 height 25
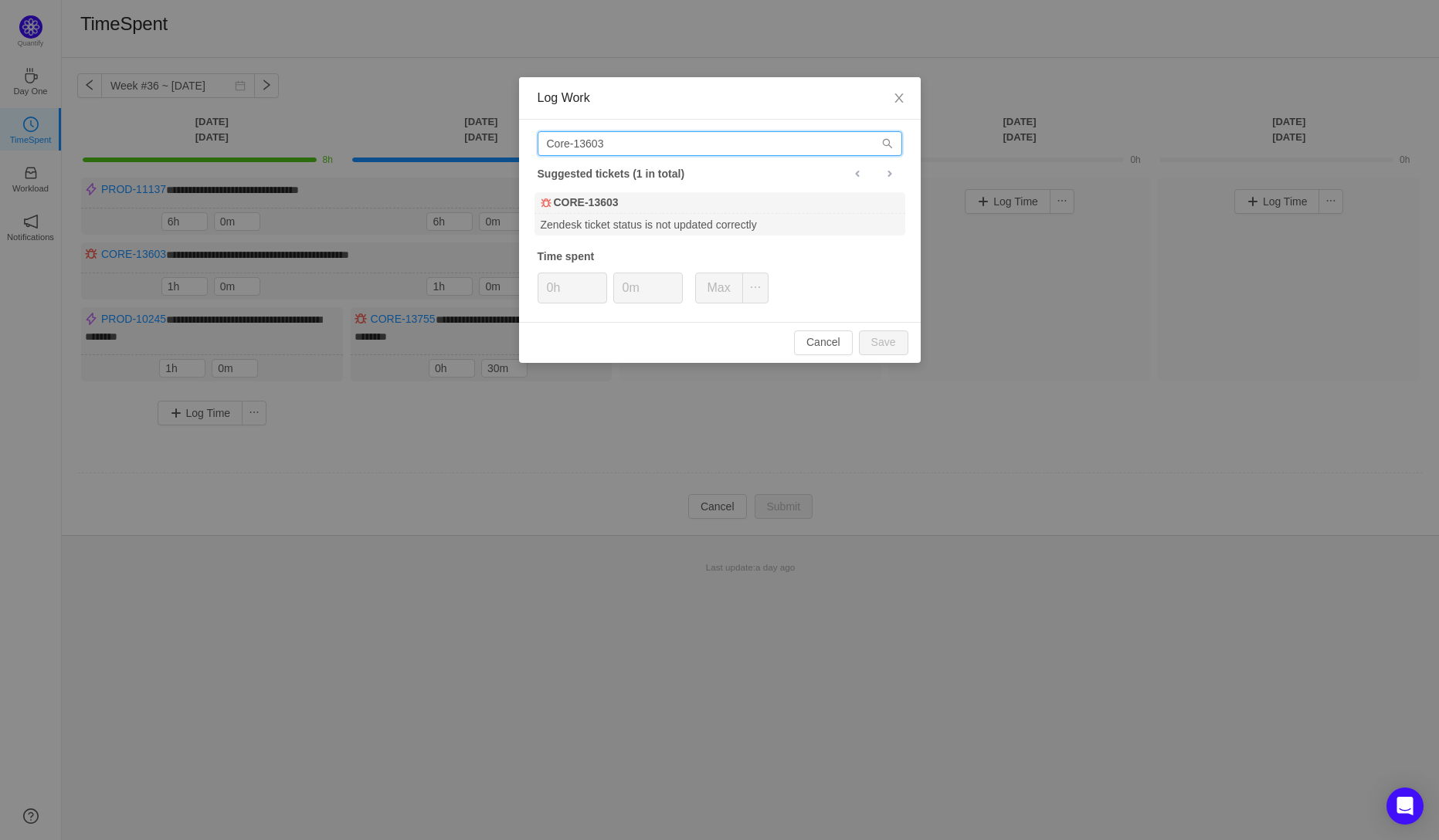
drag, startPoint x: 622, startPoint y: 141, endPoint x: 504, endPoint y: 147, distance: 118.2
click at [504, 147] on div "Log Work Core-13603 Suggested tickets (1 in total) CORE-13603 Zendesk ticket st…" at bounding box center [720, 420] width 1439 height 840
paste input "PROD-11648"
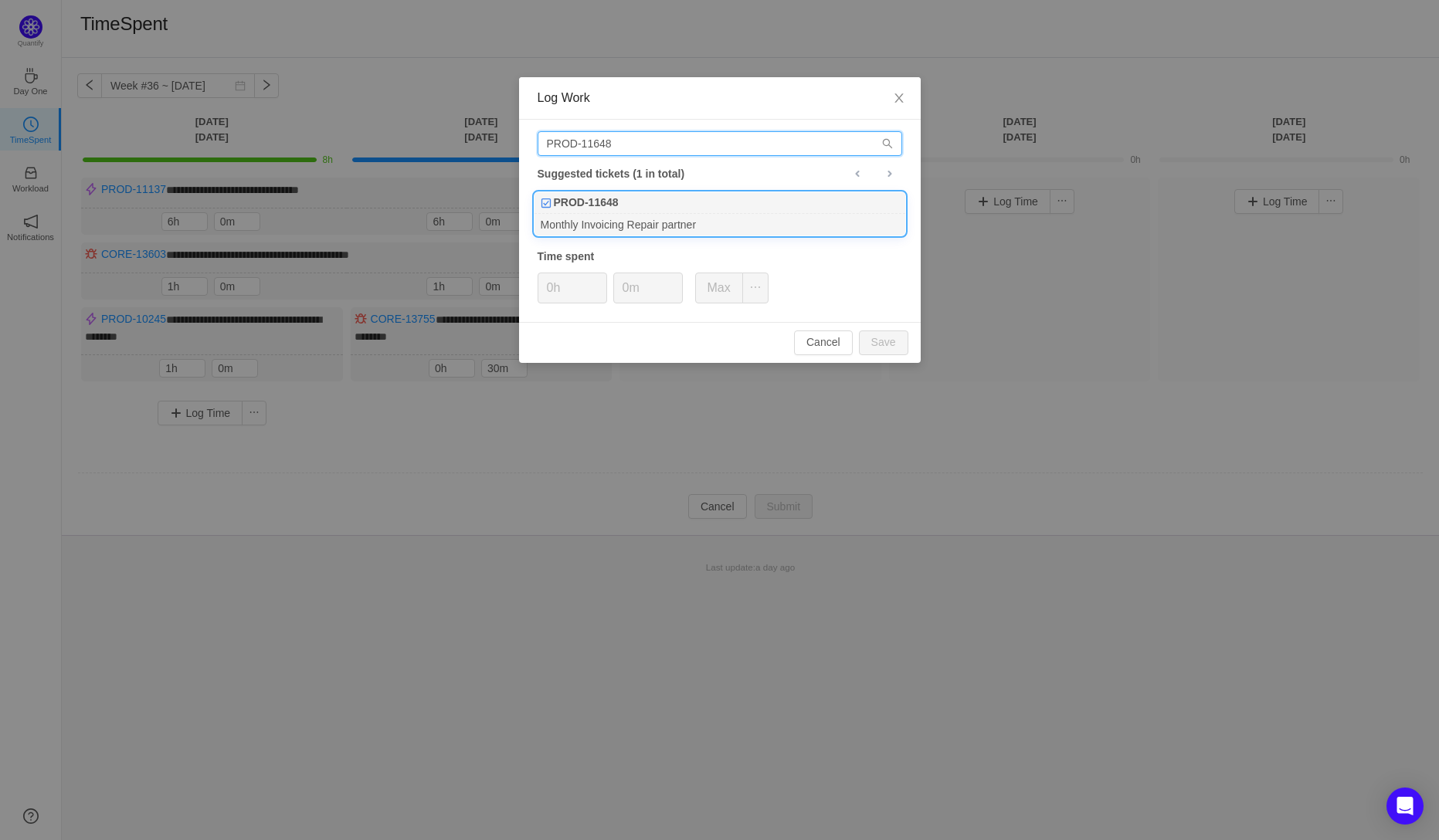
type input "PROD-11648"
click at [587, 207] on b "PROD-11648" at bounding box center [587, 202] width 65 height 16
click at [626, 291] on input "0m" at bounding box center [647, 288] width 68 height 29
click at [899, 343] on button "Save" at bounding box center [884, 343] width 50 height 25
type input "0m"
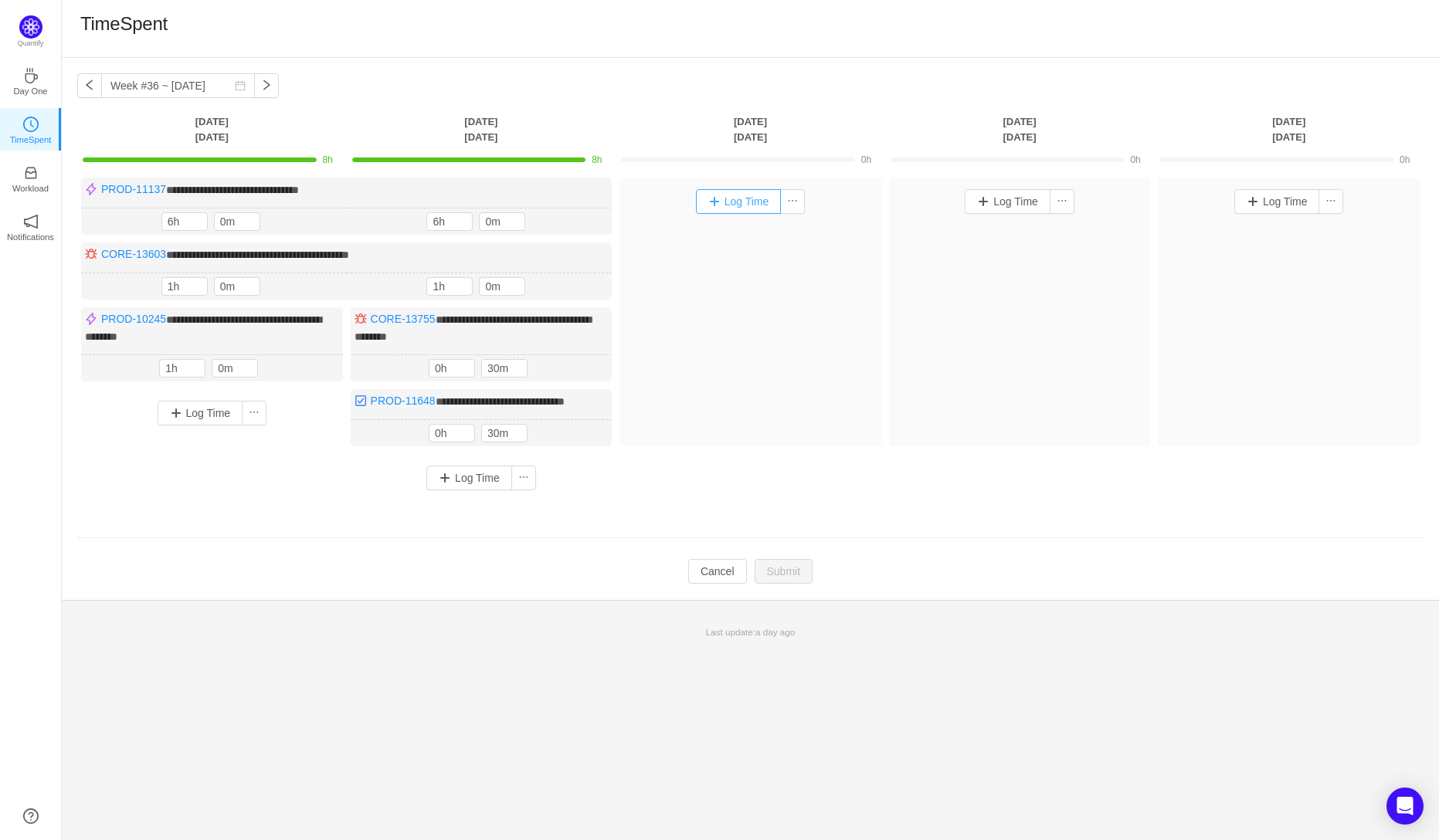
click at [731, 203] on button "Log Time" at bounding box center [739, 201] width 86 height 25
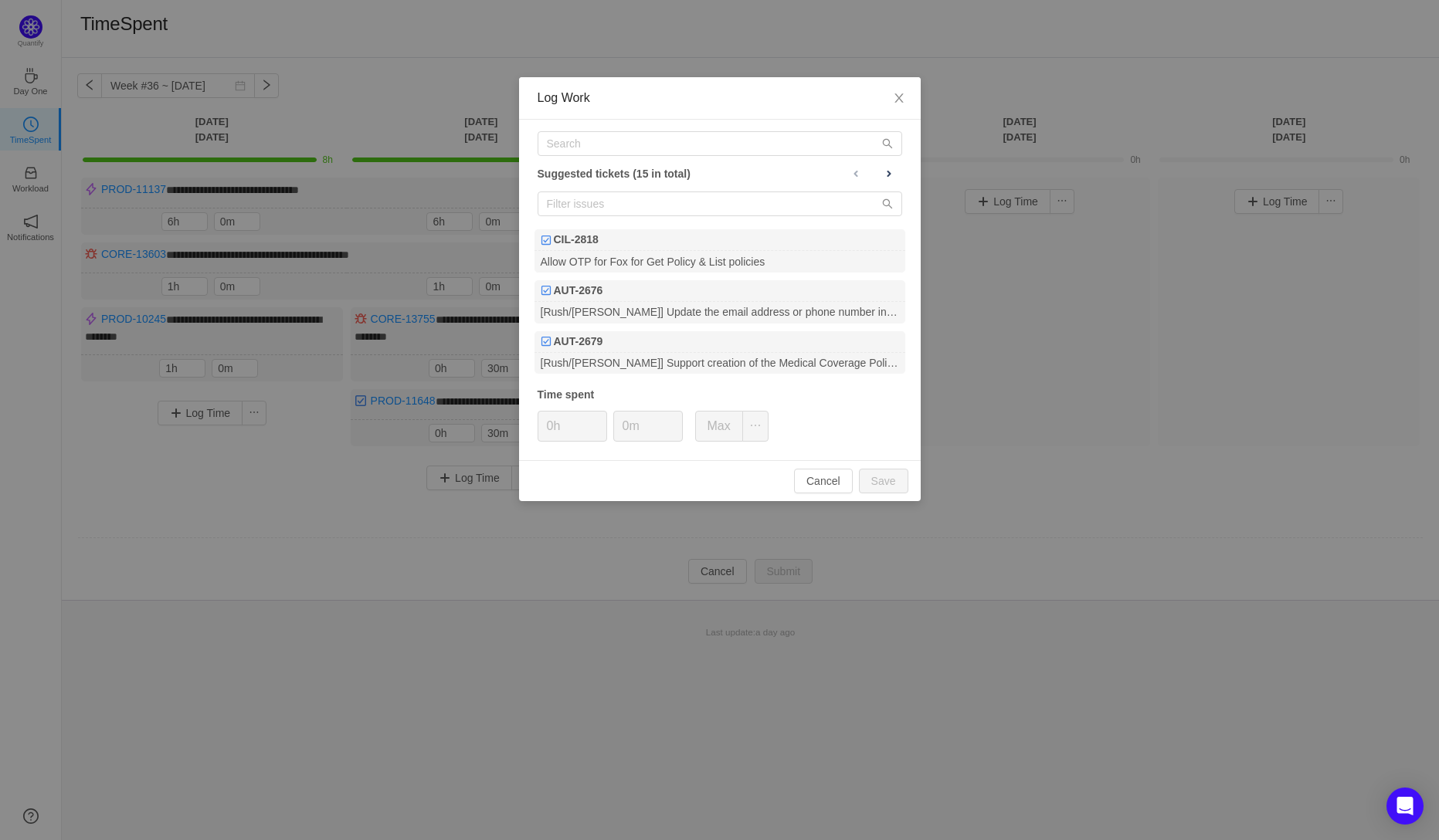
drag, startPoint x: 167, startPoint y: 185, endPoint x: 108, endPoint y: 187, distance: 59.0
click at [108, 187] on div "Log Work Suggested tickets (15 in total) CIL-2818 Allow OTP for Fox for Get Pol…" at bounding box center [720, 420] width 1439 height 840
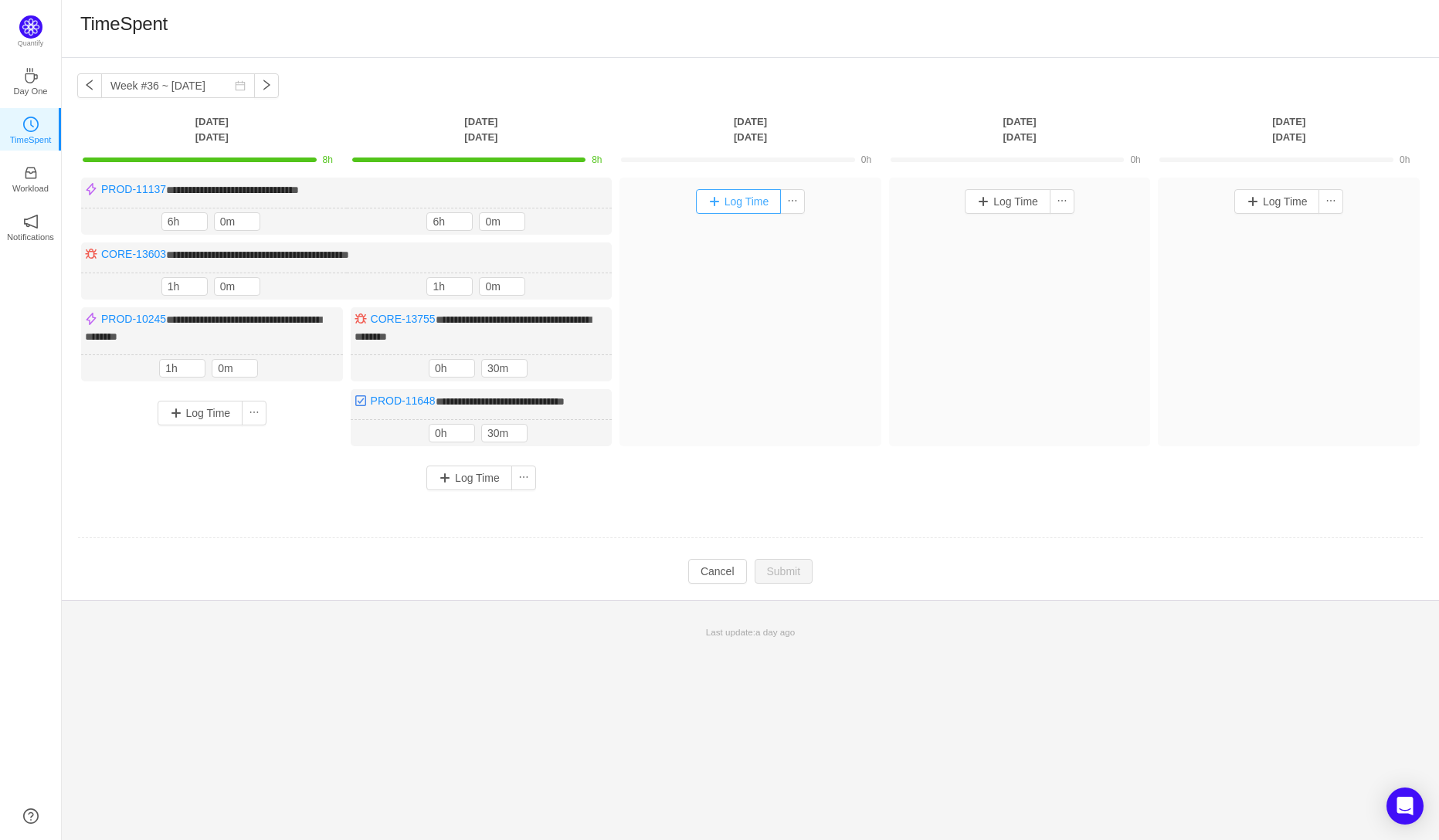
click at [738, 204] on button "Log Time" at bounding box center [739, 201] width 86 height 25
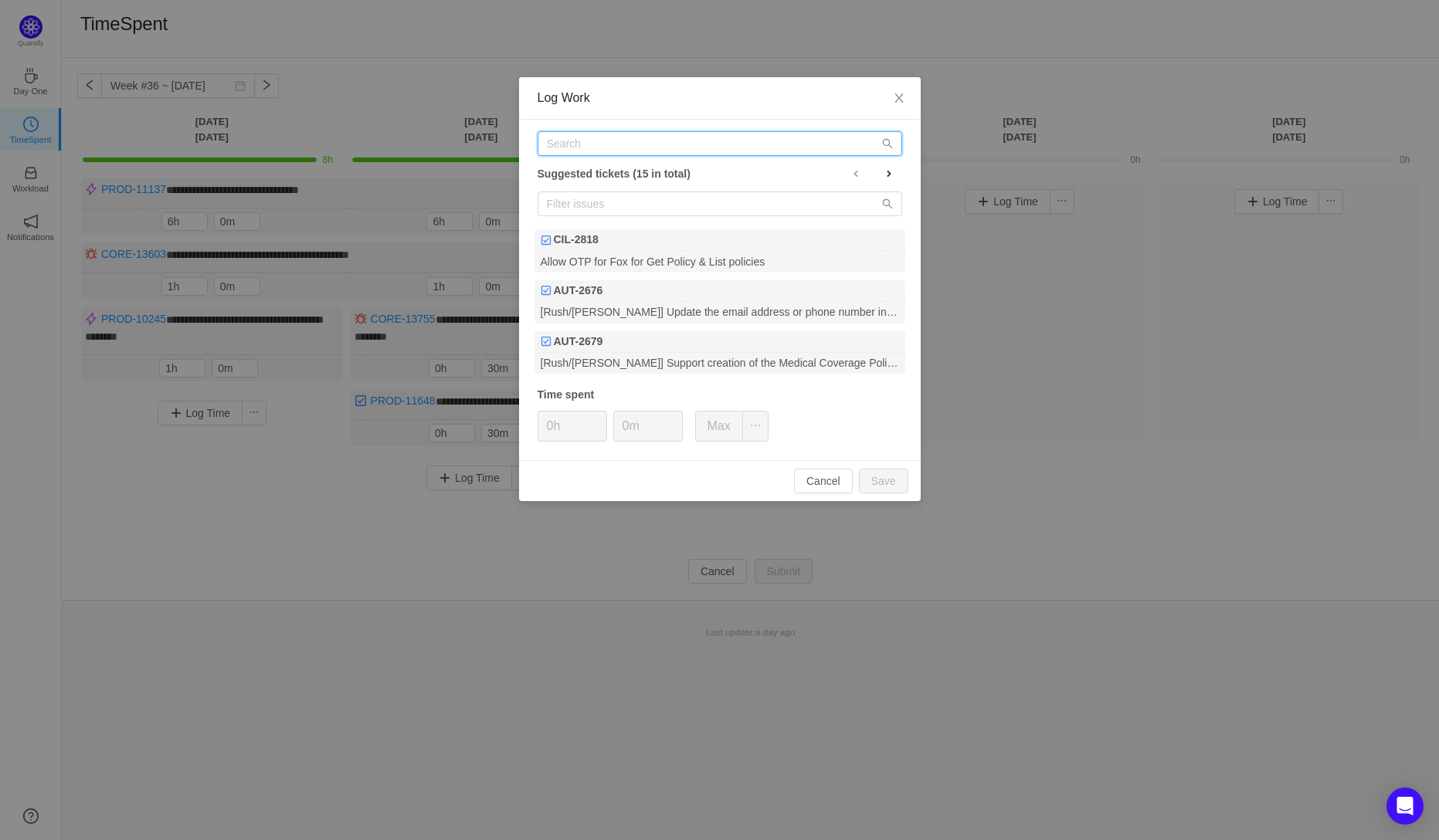
click at [596, 142] on input "text" at bounding box center [720, 143] width 364 height 25
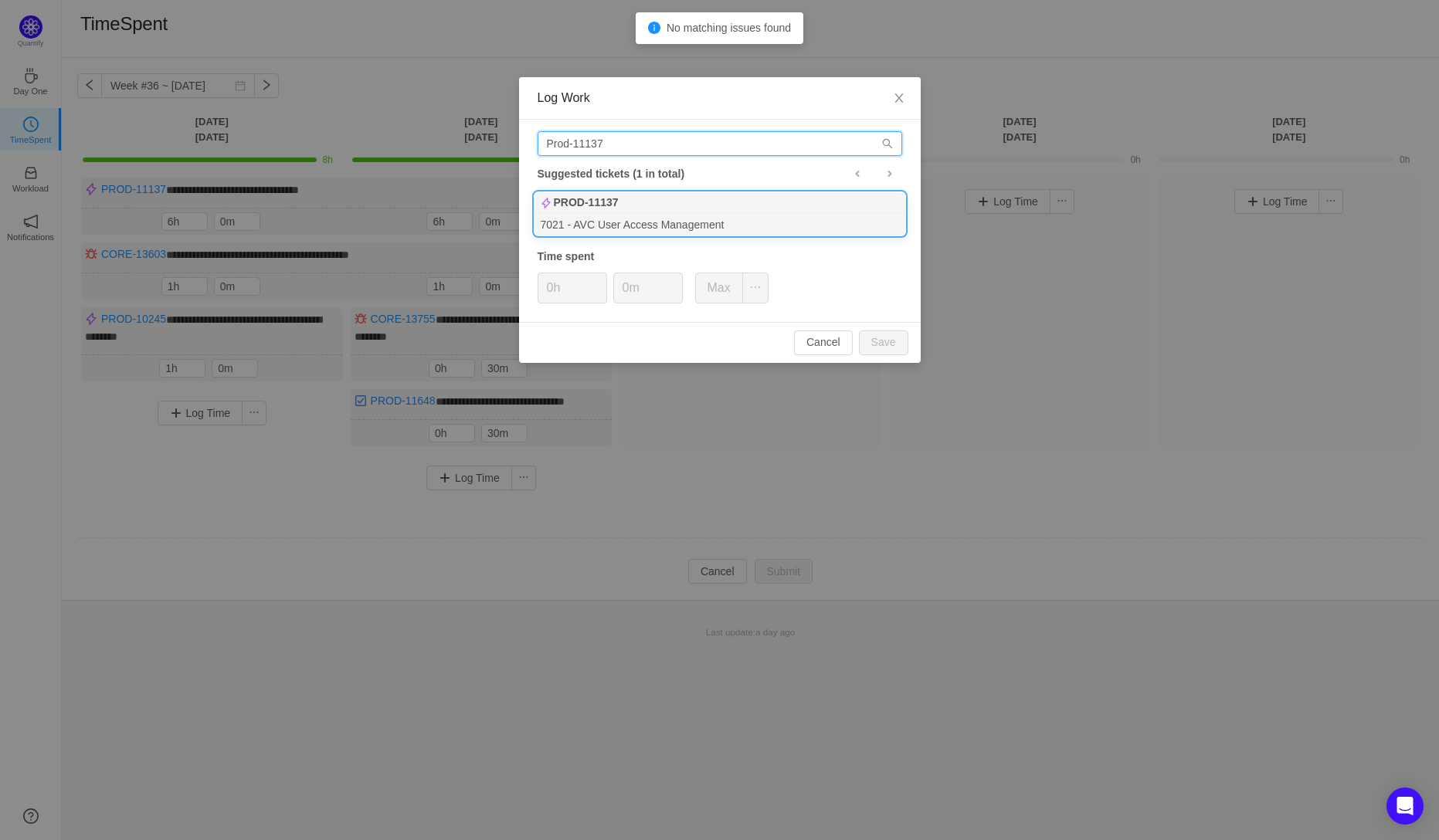
type input "Prod-11137"
click at [603, 200] on b "PROD-11137" at bounding box center [587, 202] width 65 height 16
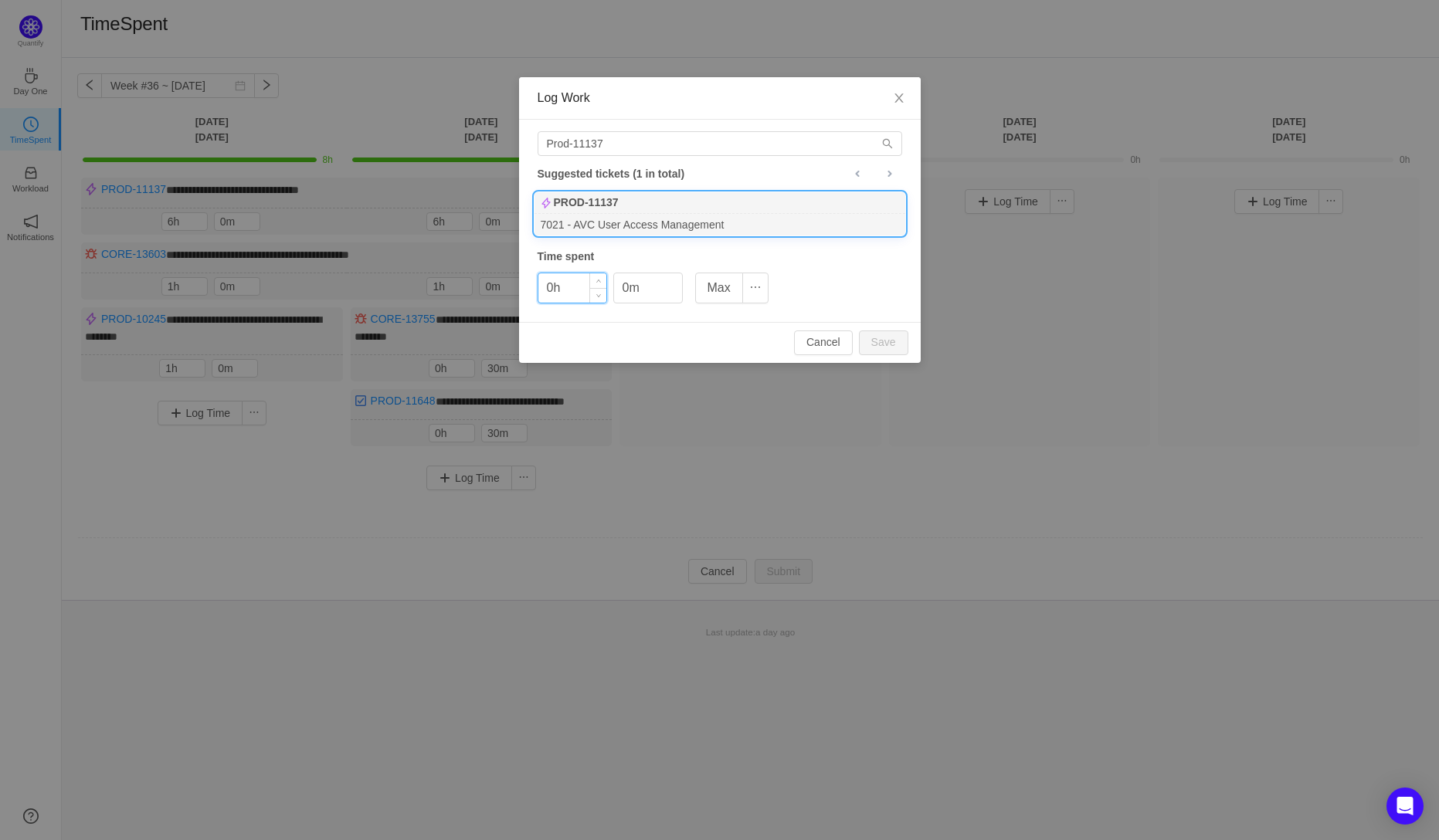
click at [553, 289] on input "0h" at bounding box center [572, 288] width 68 height 29
click at [883, 343] on button "Save" at bounding box center [884, 343] width 50 height 25
type input "0h"
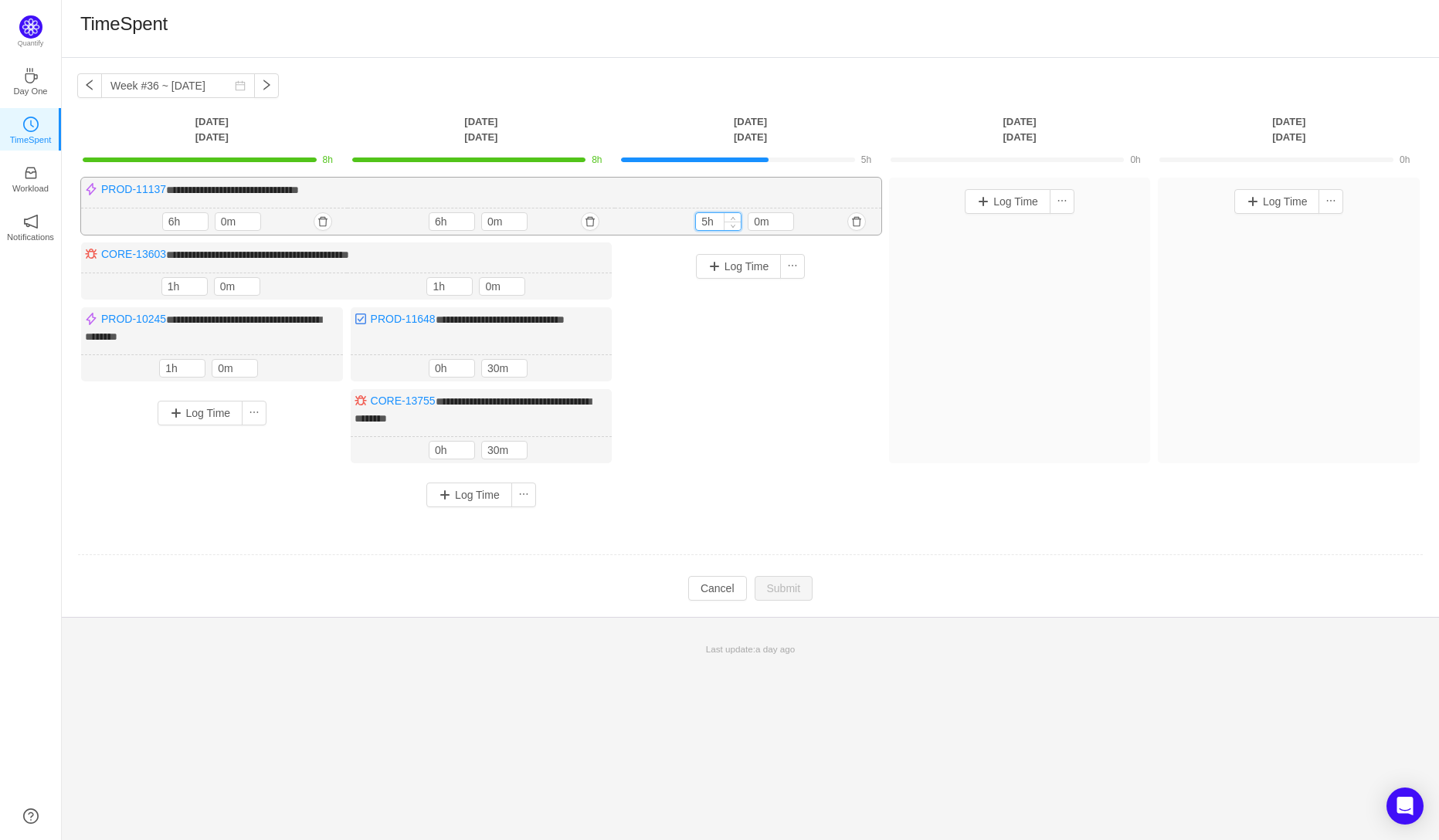
click at [703, 225] on input "5h" at bounding box center [719, 222] width 45 height 17
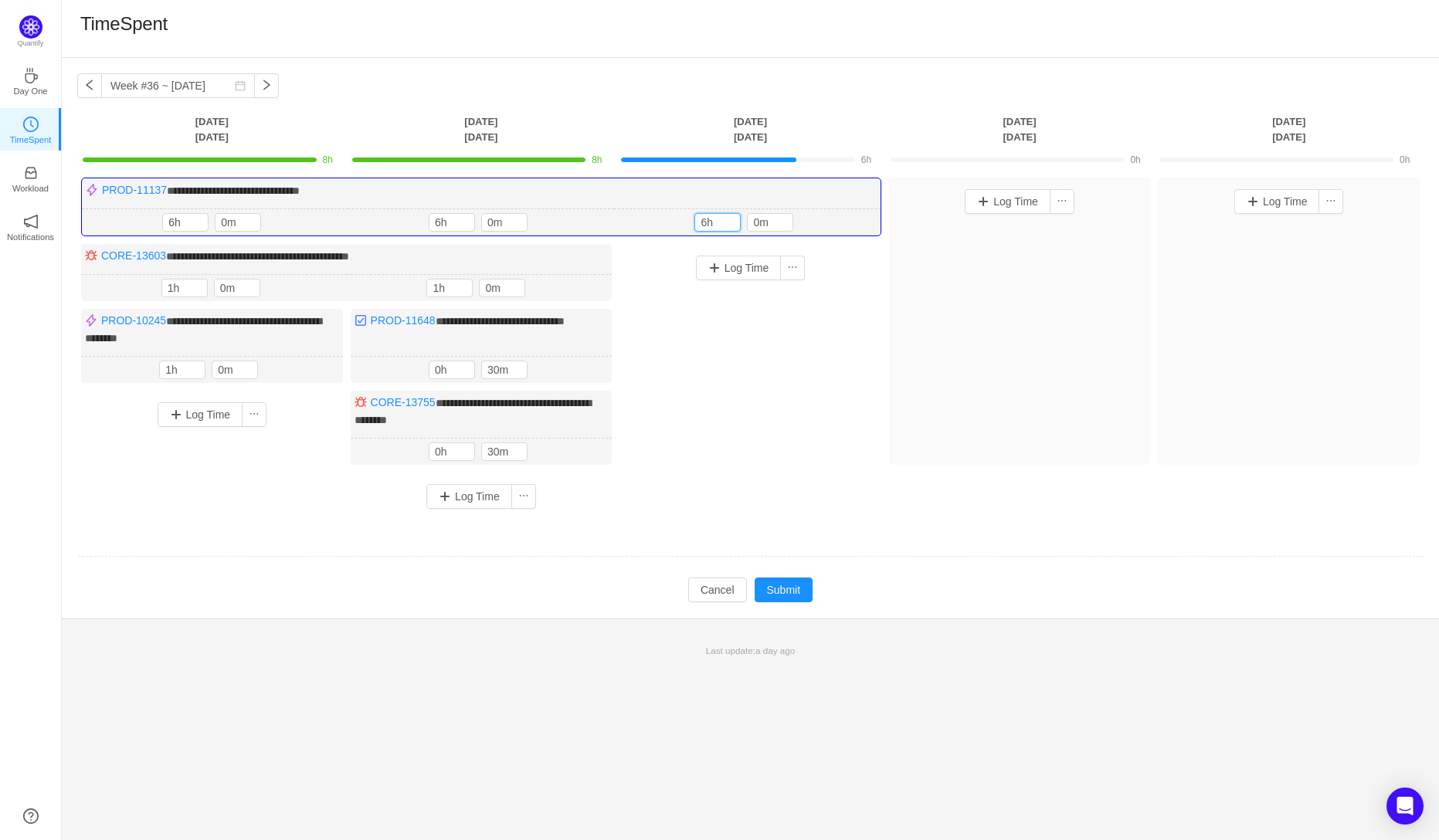
type input "6h"
click at [834, 339] on div "Log Time" at bounding box center [750, 362] width 262 height 235
click at [726, 267] on button "Log Time" at bounding box center [739, 267] width 86 height 25
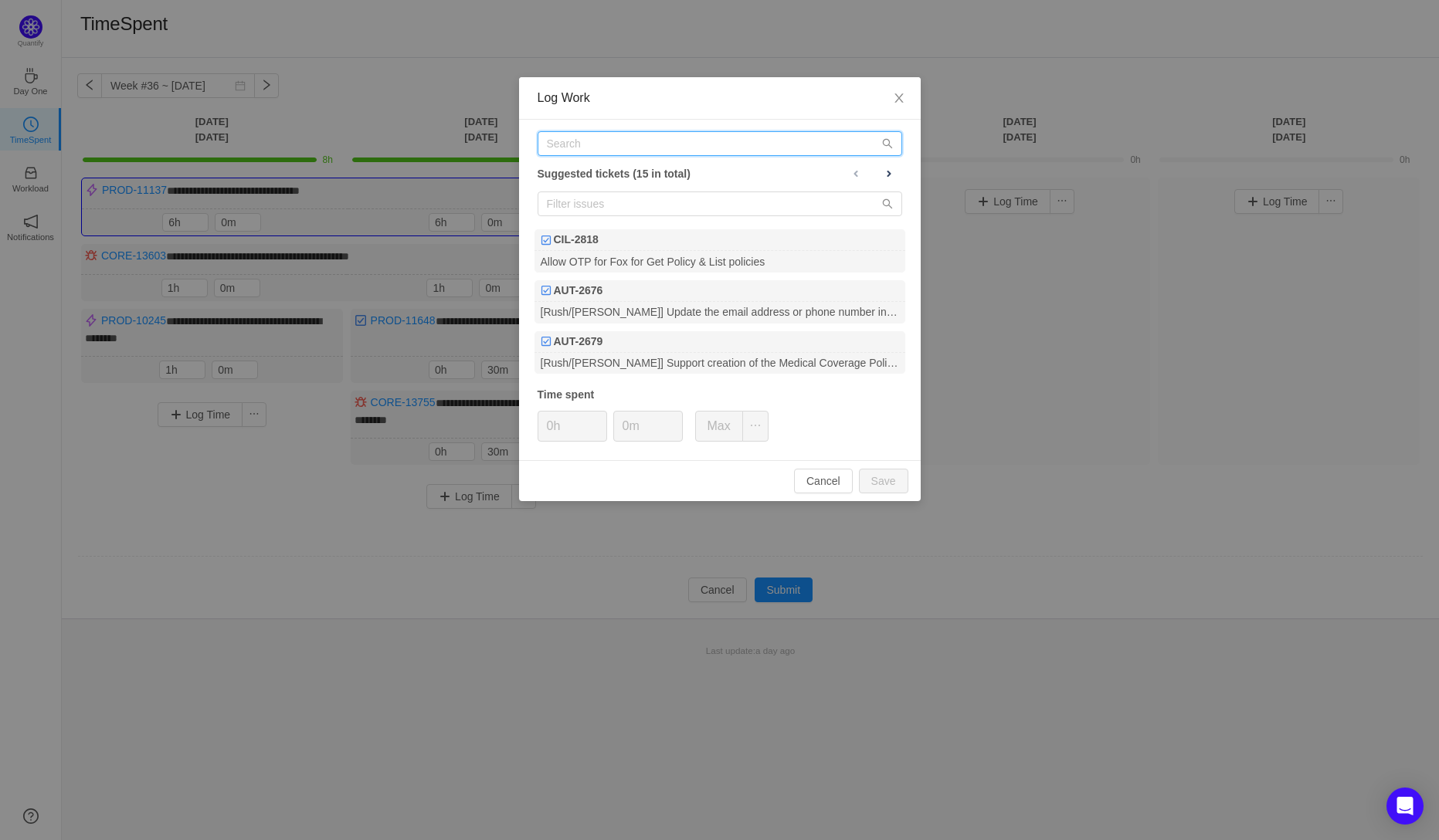
click at [568, 148] on input "text" at bounding box center [720, 143] width 364 height 25
paste input "PROD-10537"
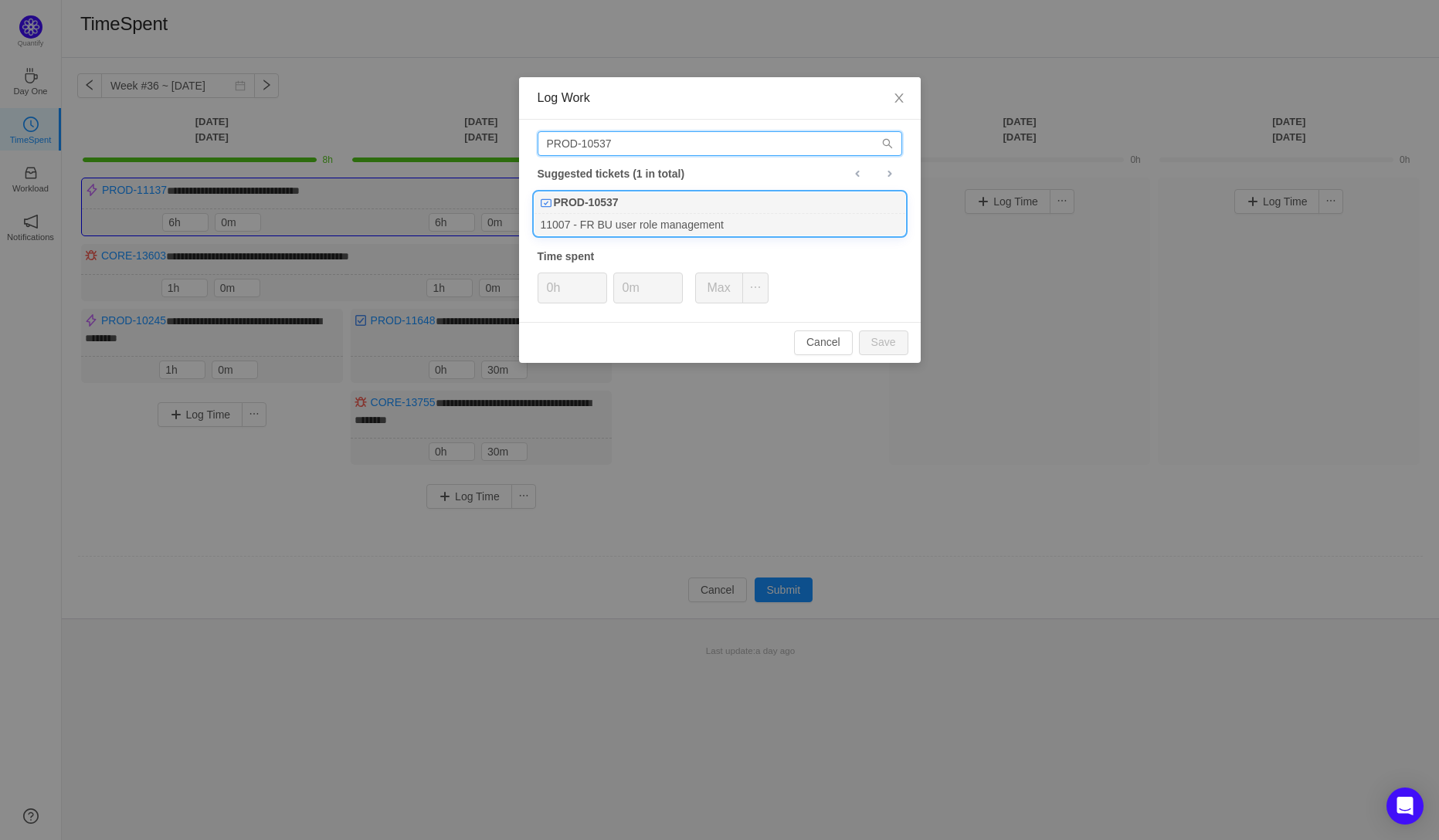
type input "PROD-10537"
click at [592, 216] on div "11007 - FR BU user role management" at bounding box center [720, 225] width 370 height 21
click at [551, 287] on input "0h" at bounding box center [572, 288] width 68 height 29
click at [888, 345] on button "Save" at bounding box center [884, 343] width 50 height 25
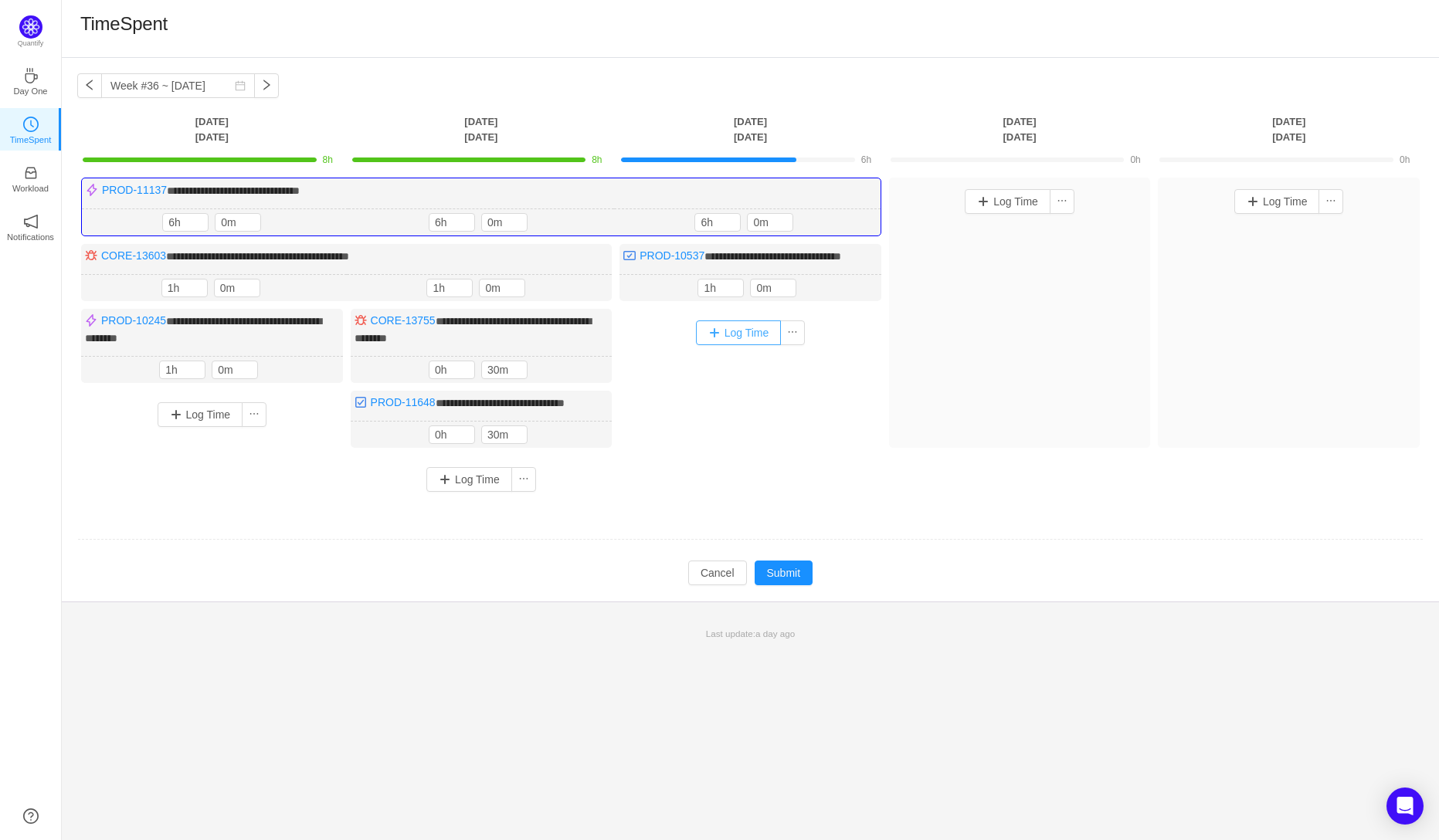
click at [738, 345] on button "Log Time" at bounding box center [739, 333] width 86 height 25
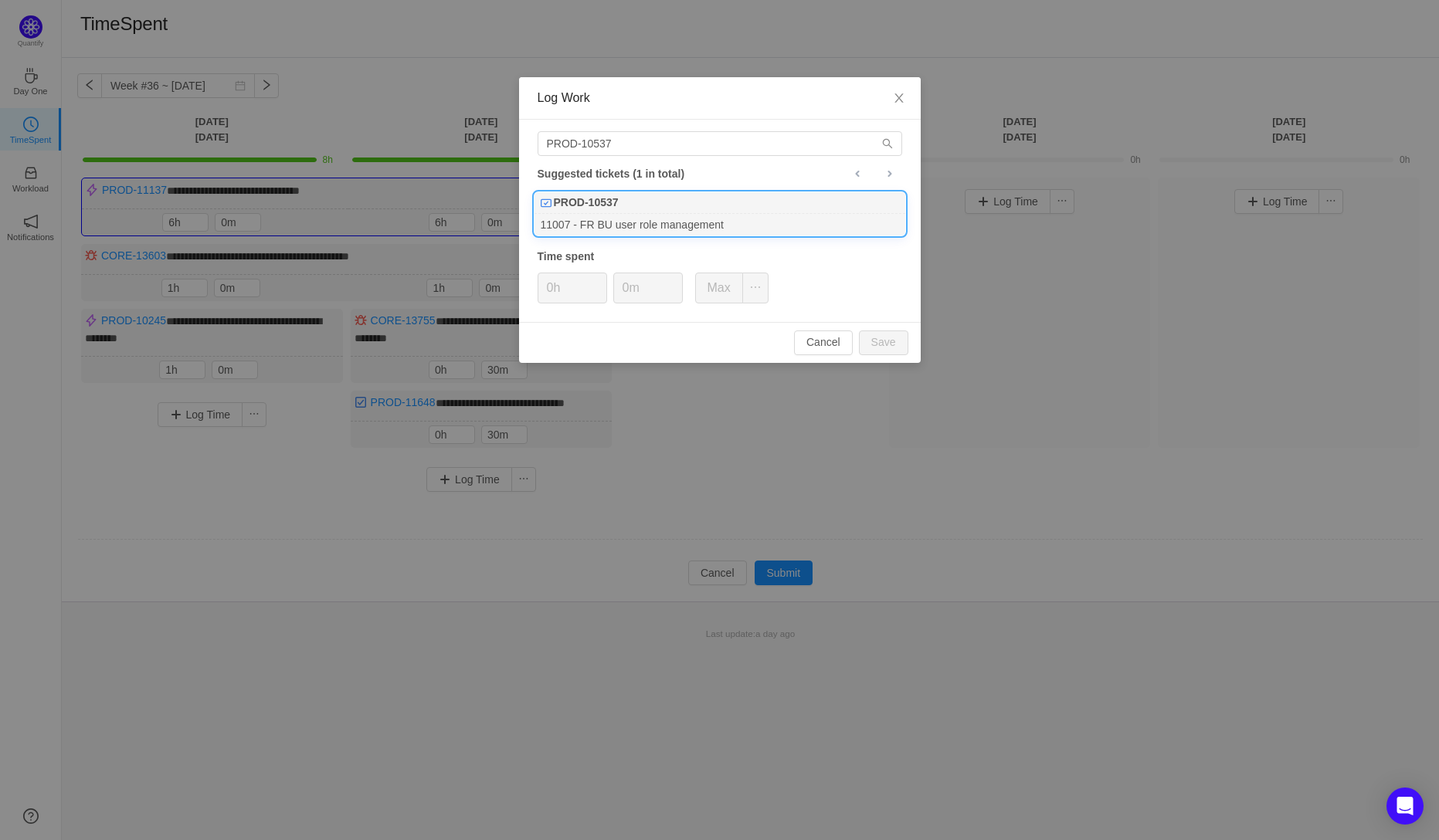
click at [631, 219] on div "11007 - FR BU user role management" at bounding box center [720, 225] width 370 height 21
click at [884, 339] on button "Save" at bounding box center [884, 343] width 50 height 25
type input "0h"
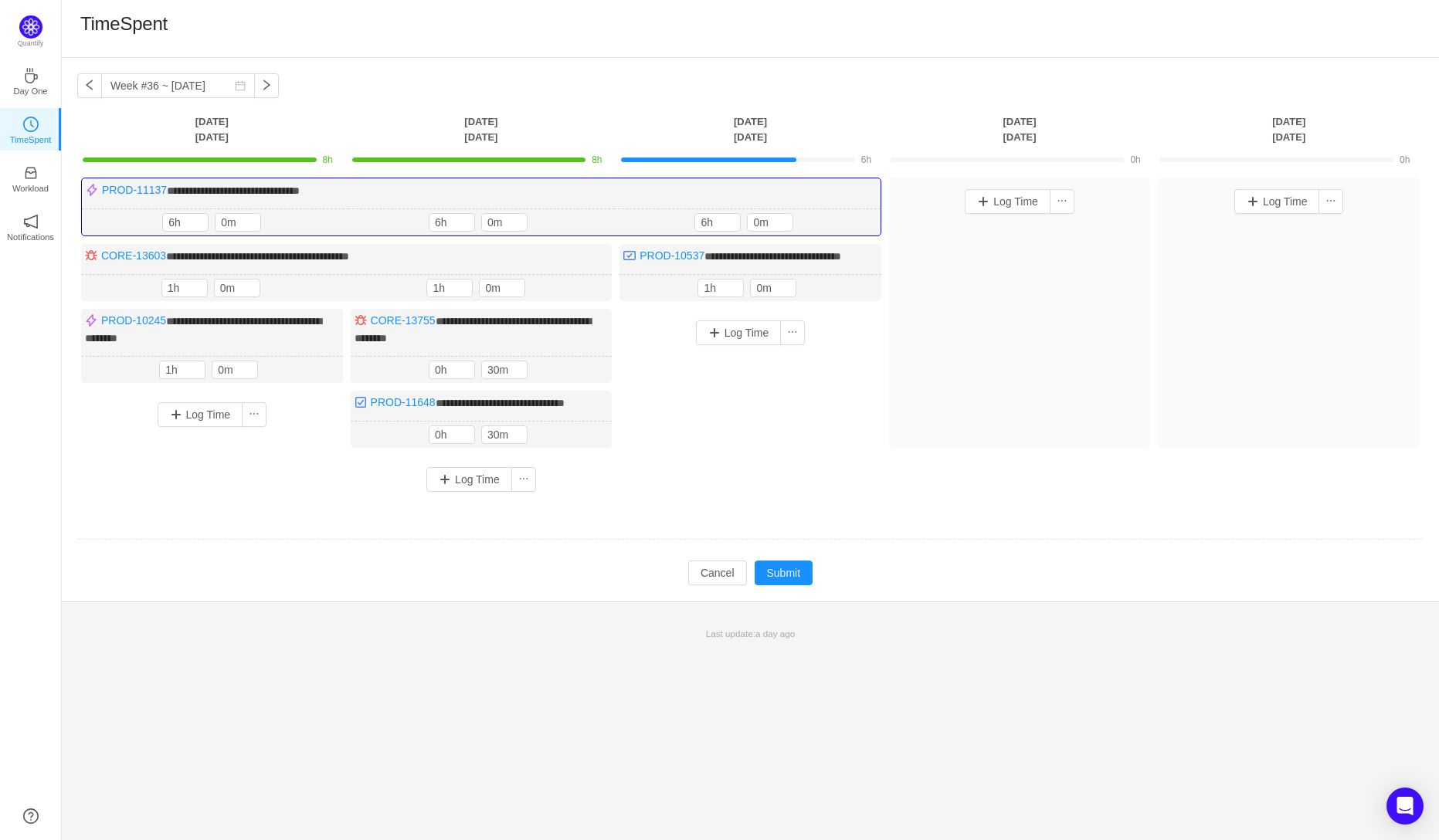
click at [840, 461] on div "Log Time" at bounding box center [750, 392] width 262 height 167
click at [962, 447] on div "Log Time" at bounding box center [1020, 312] width 262 height 270
click at [1017, 417] on div "Log Time" at bounding box center [1020, 312] width 262 height 270
click at [1009, 203] on button "Log Time" at bounding box center [1008, 201] width 86 height 25
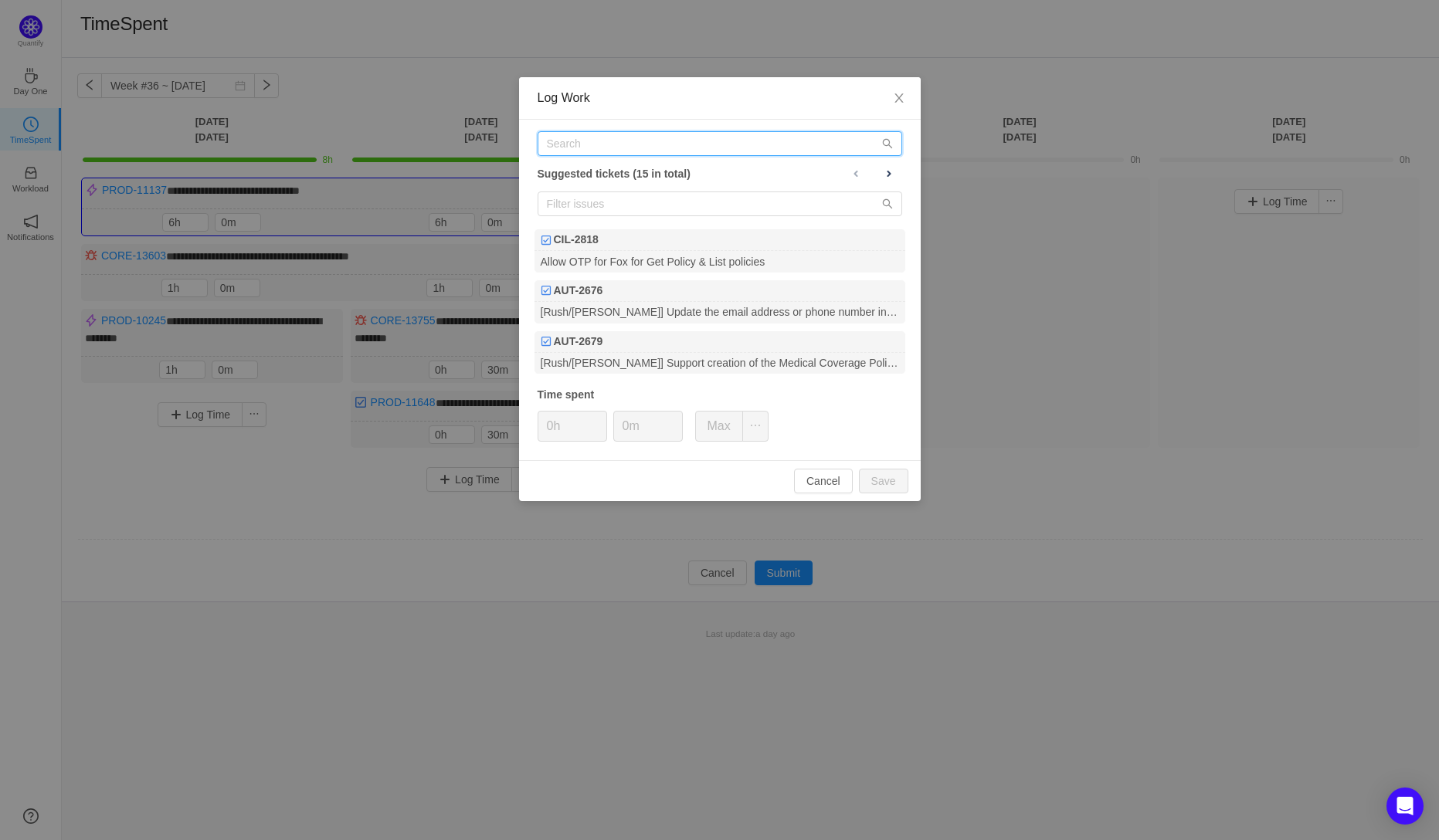
click at [575, 153] on input "text" at bounding box center [720, 143] width 364 height 25
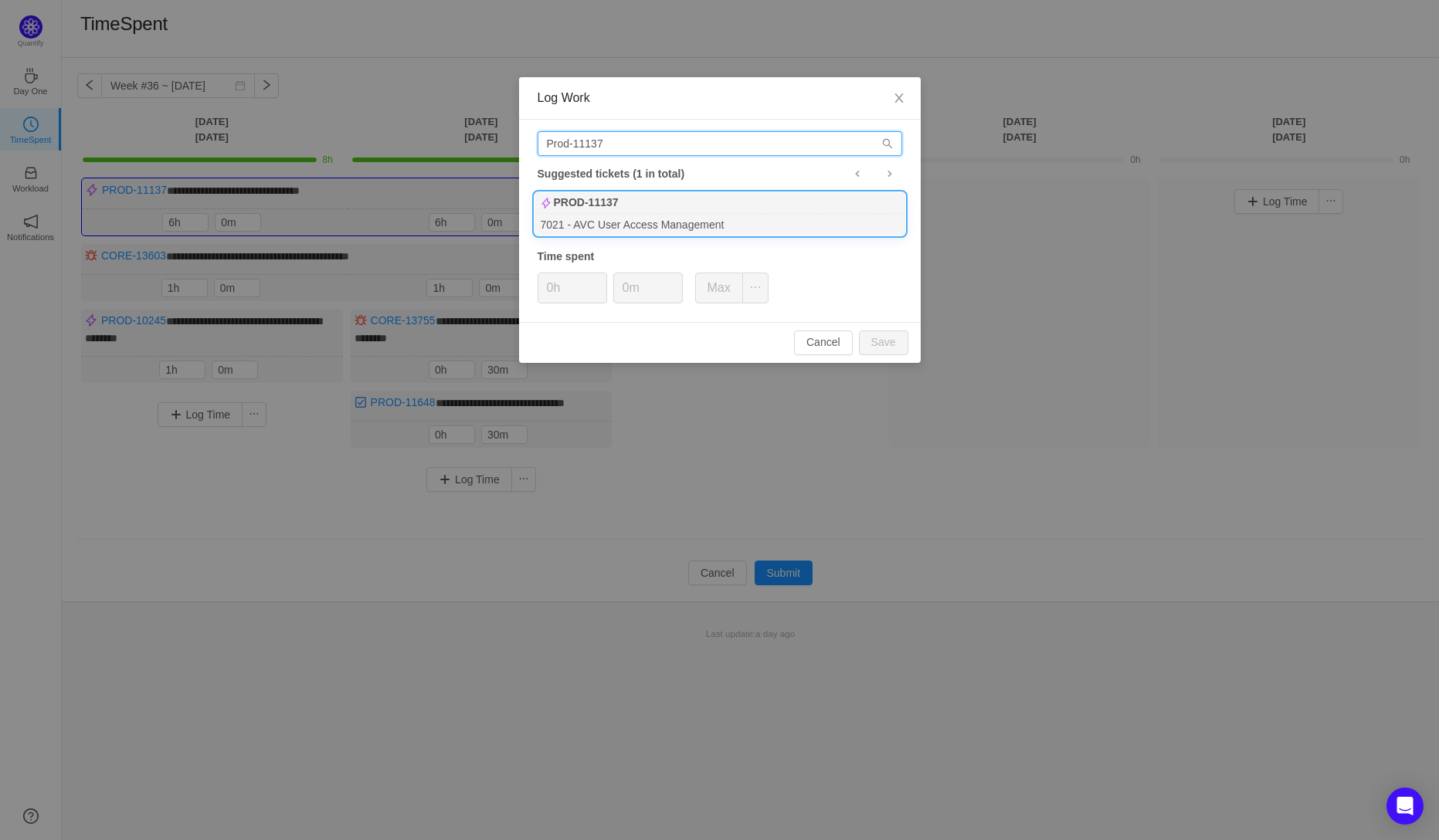
type input "Prod-11137"
click at [622, 206] on div "PROD-11137" at bounding box center [720, 202] width 370 height 21
click at [554, 288] on input "0h" at bounding box center [572, 288] width 68 height 29
click at [884, 340] on button "Save" at bounding box center [884, 343] width 50 height 25
type input "0h"
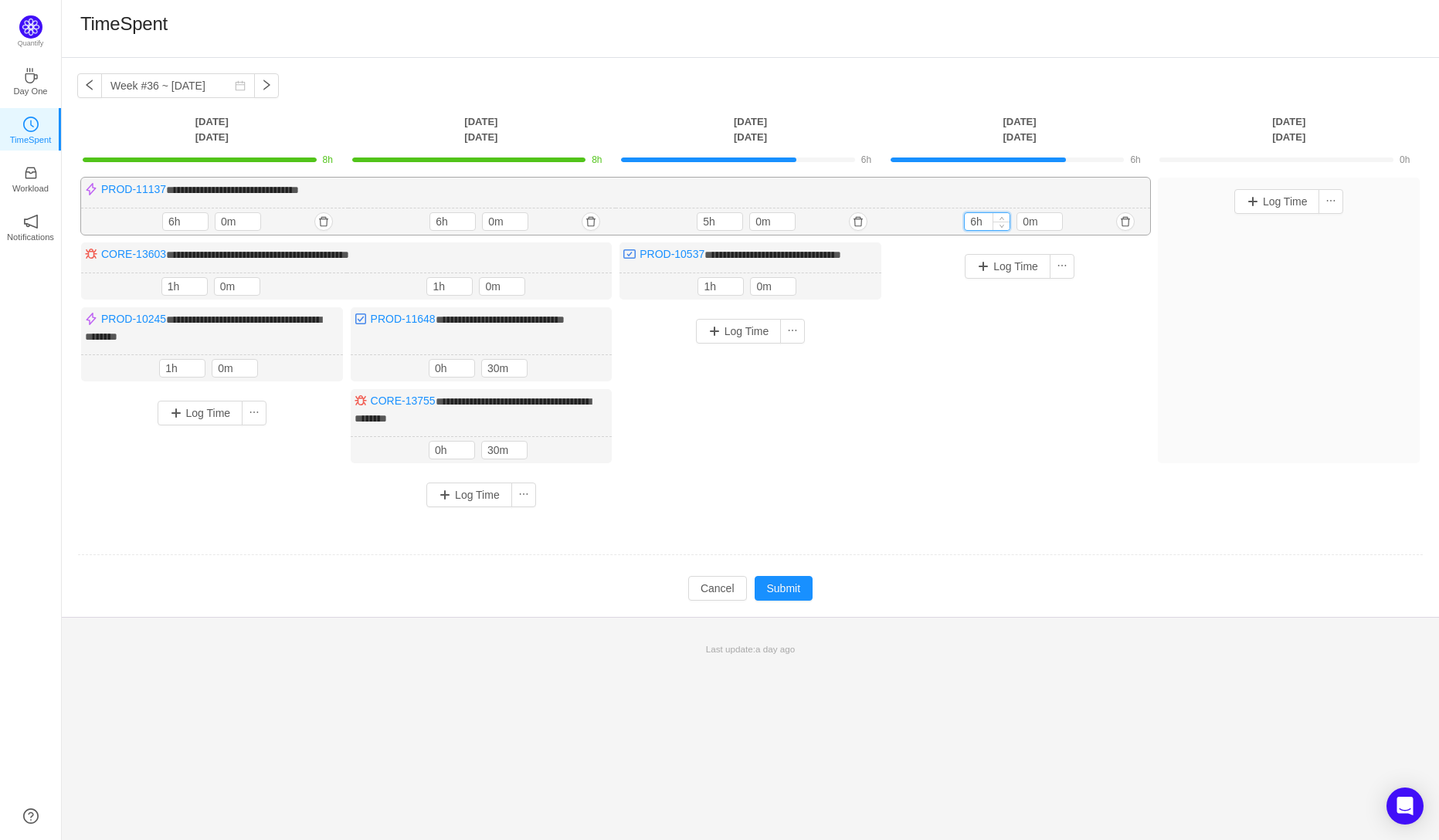
click at [973, 224] on input "6h" at bounding box center [987, 222] width 45 height 17
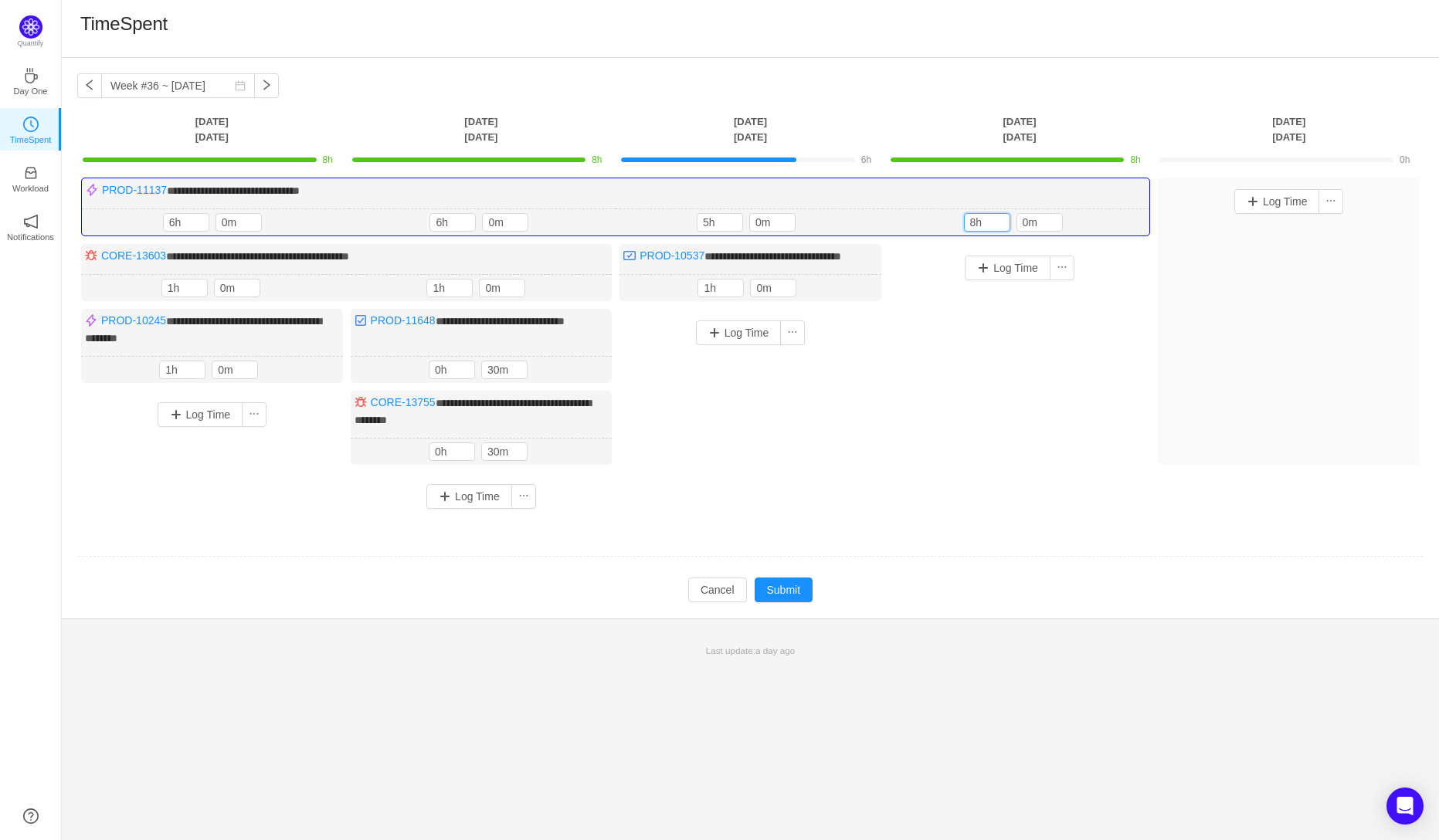
type input "8h"
click at [1008, 509] on div "**********" at bounding box center [750, 349] width 1346 height 343
click at [1265, 208] on button "Log Time" at bounding box center [1277, 201] width 86 height 25
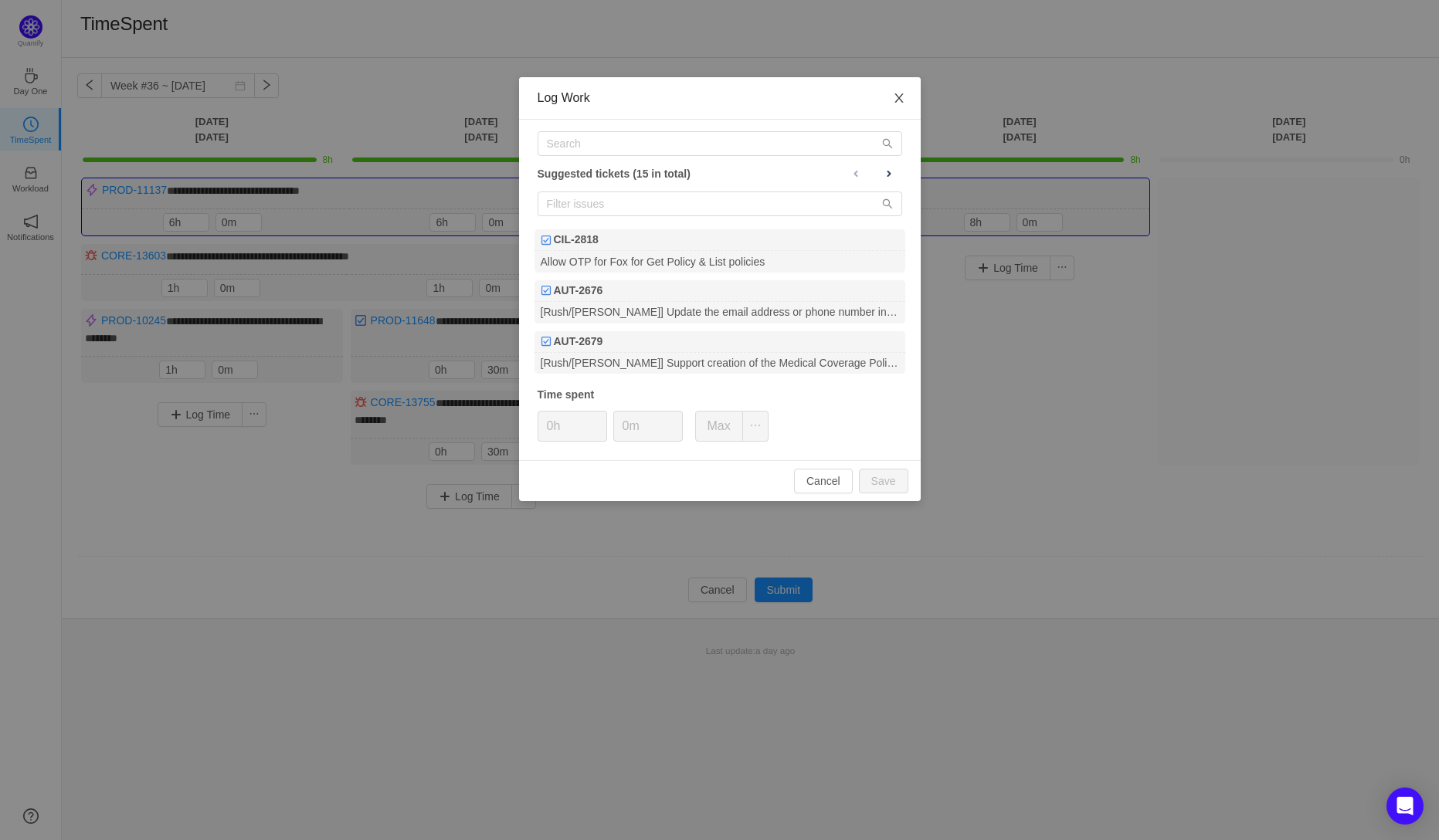
click at [899, 96] on icon "icon: close" at bounding box center [899, 98] width 12 height 12
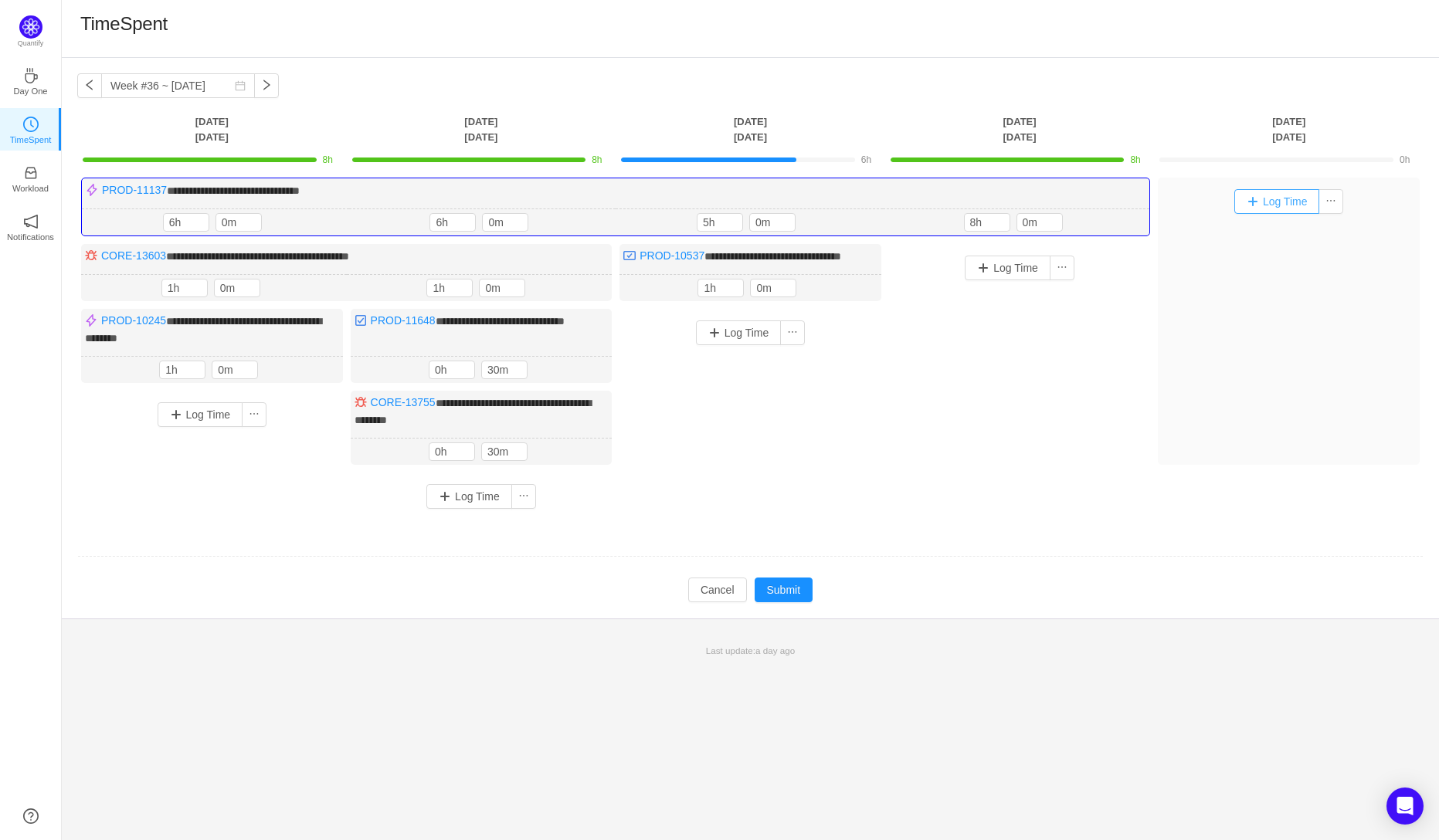
click at [1265, 202] on button "Log Time" at bounding box center [1277, 201] width 86 height 25
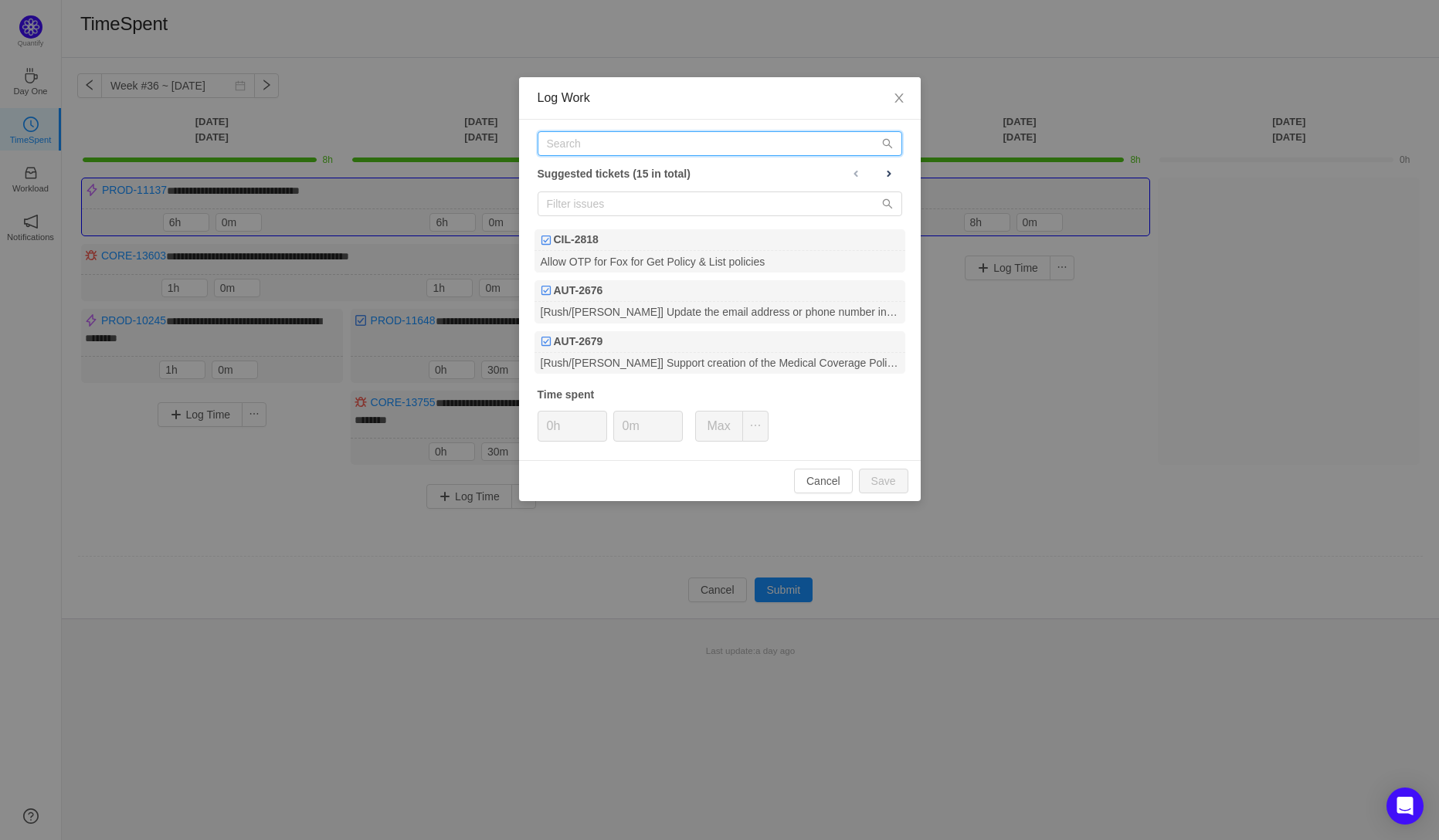
click at [564, 148] on input "text" at bounding box center [720, 143] width 364 height 25
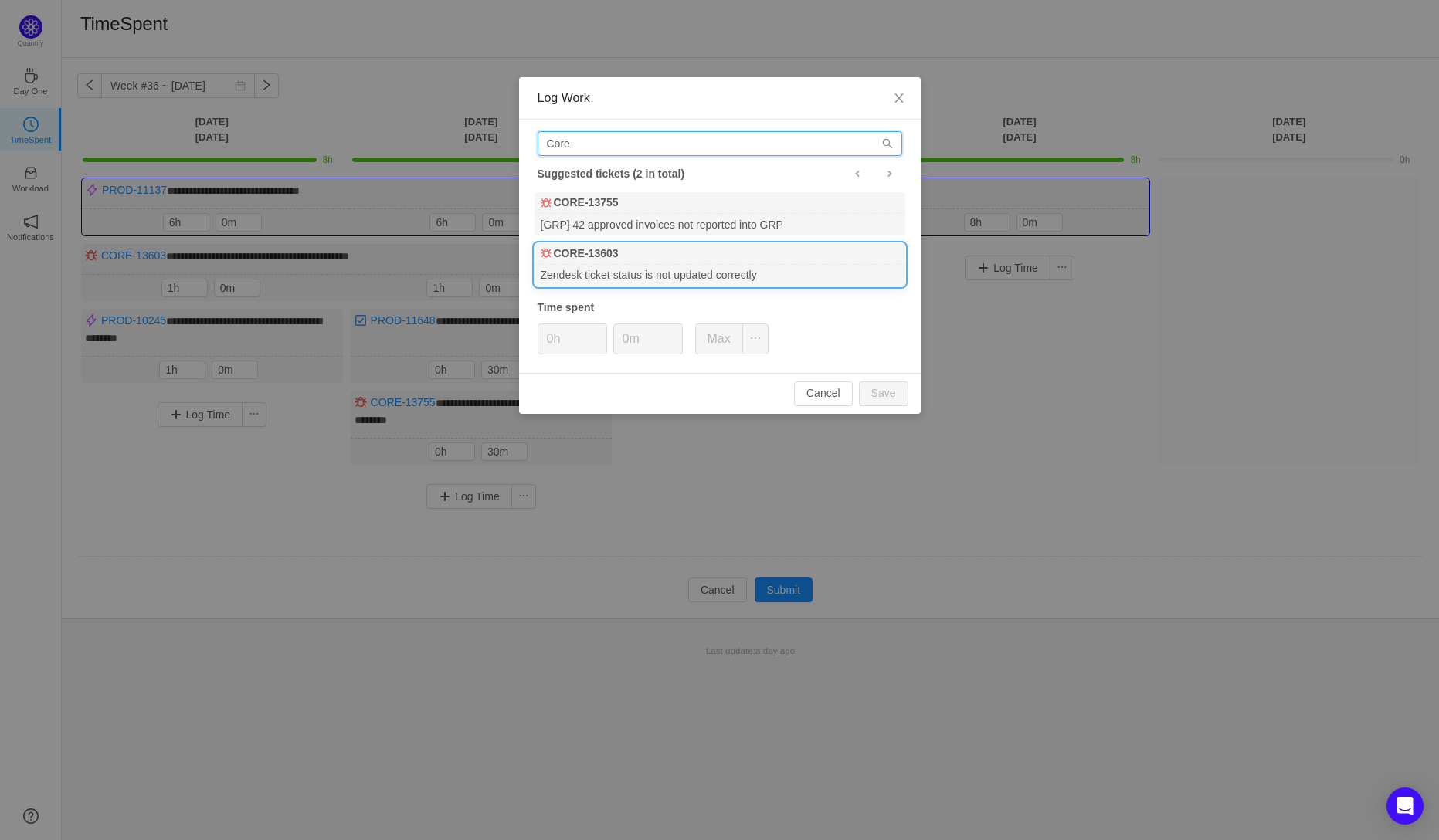
type input "Core"
click at [599, 261] on b "CORE-13603" at bounding box center [587, 253] width 65 height 16
click at [550, 339] on input "0h" at bounding box center [572, 339] width 68 height 29
click at [886, 398] on button "Save" at bounding box center [884, 393] width 50 height 25
type input "0h"
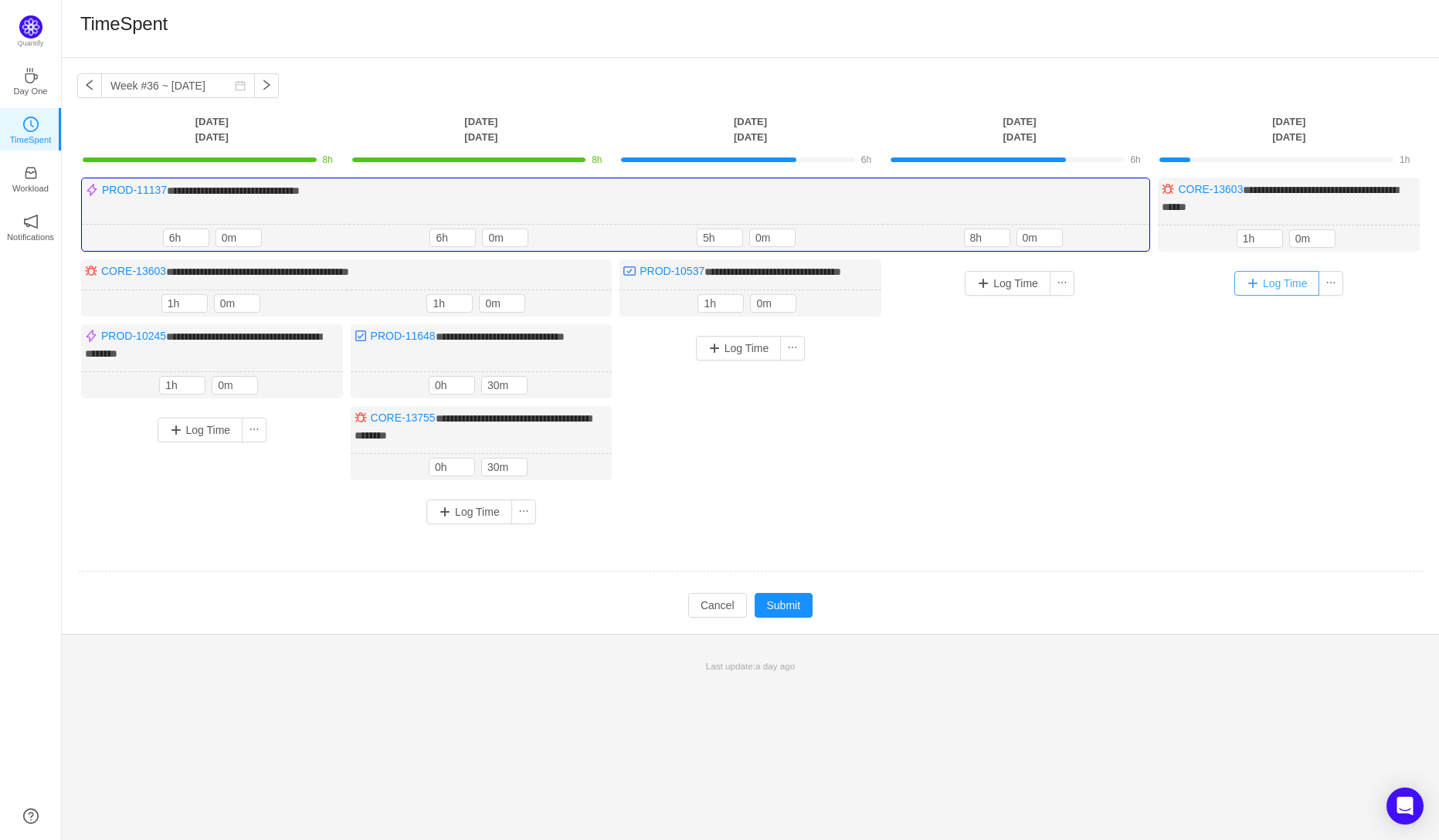
click at [1249, 280] on button "Log Time" at bounding box center [1277, 283] width 86 height 25
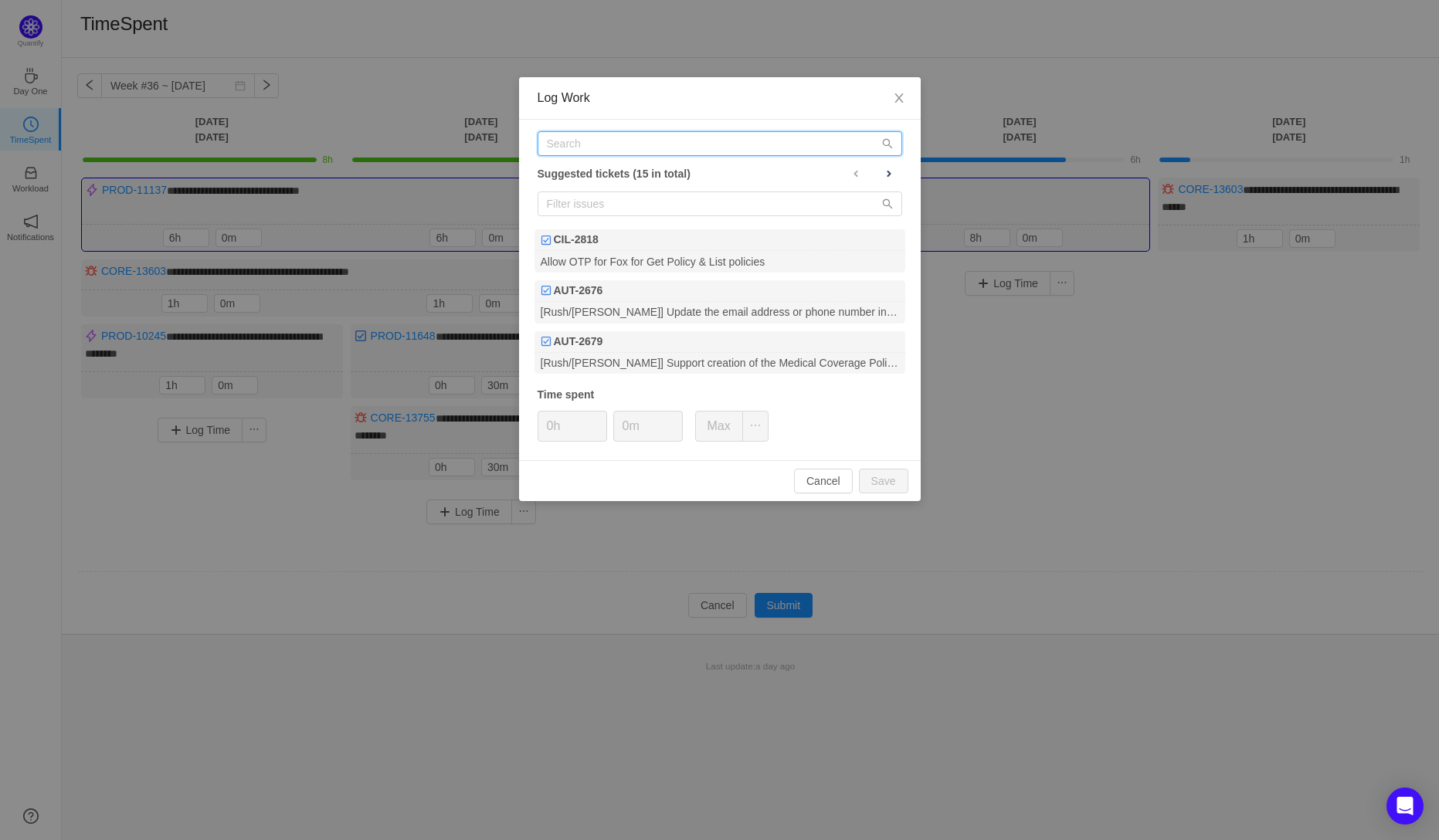
click at [571, 143] on input "text" at bounding box center [720, 143] width 364 height 25
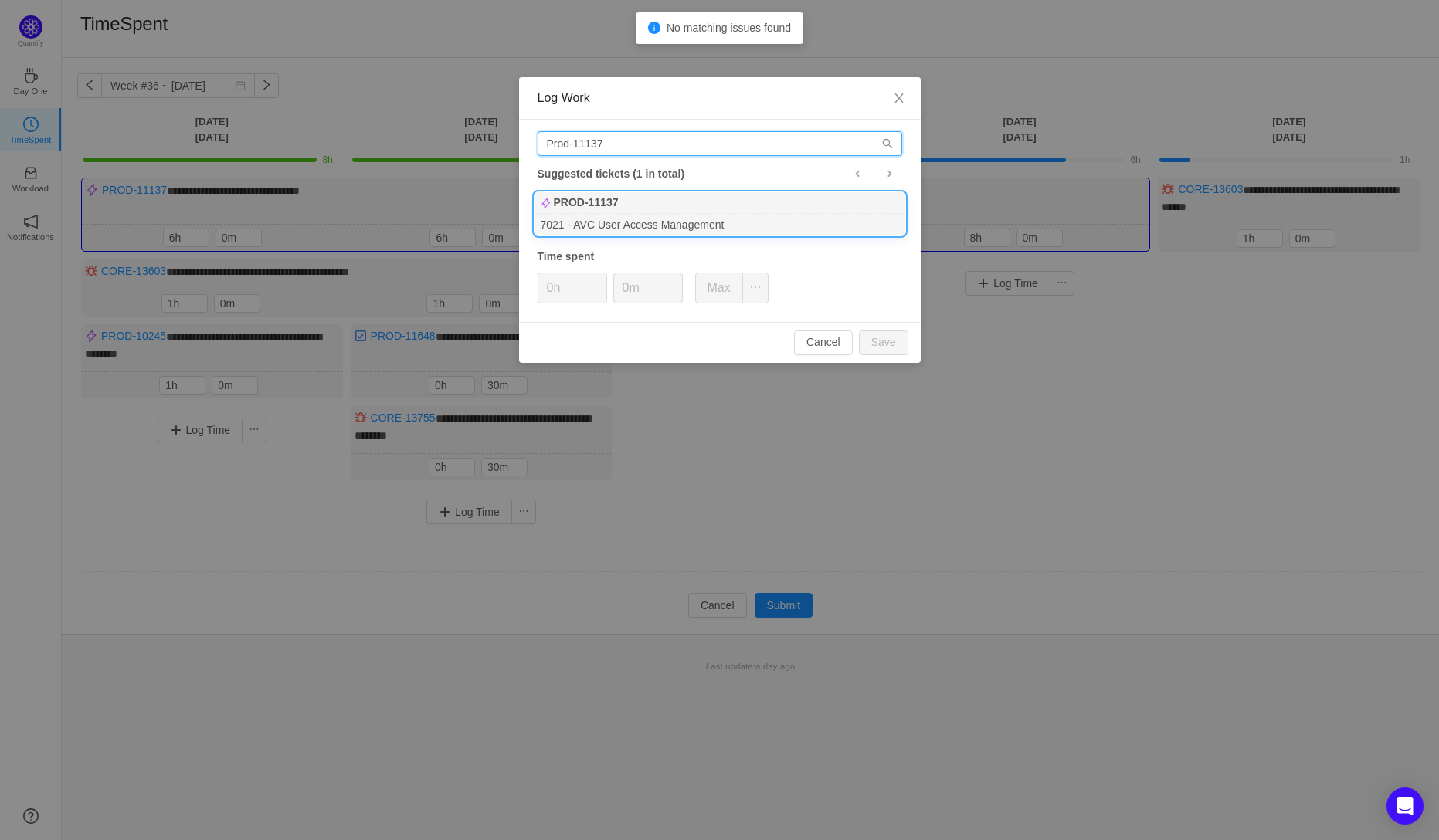
type input "Prod-11137"
click at [625, 205] on div "PROD-11137" at bounding box center [720, 202] width 370 height 21
click at [554, 296] on input "0h" at bounding box center [572, 288] width 68 height 29
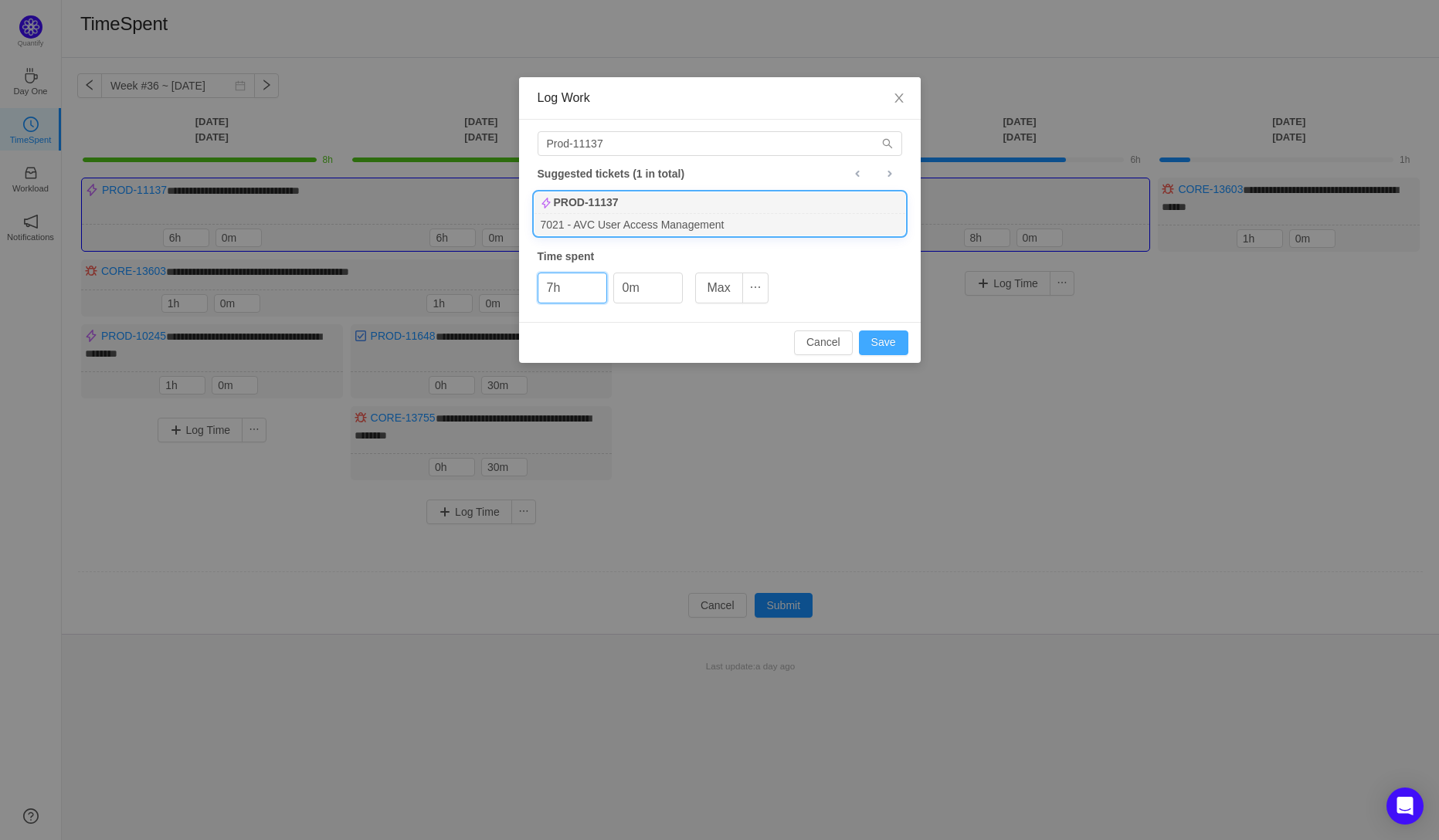
click at [882, 344] on button "Save" at bounding box center [884, 343] width 50 height 25
type input "0h"
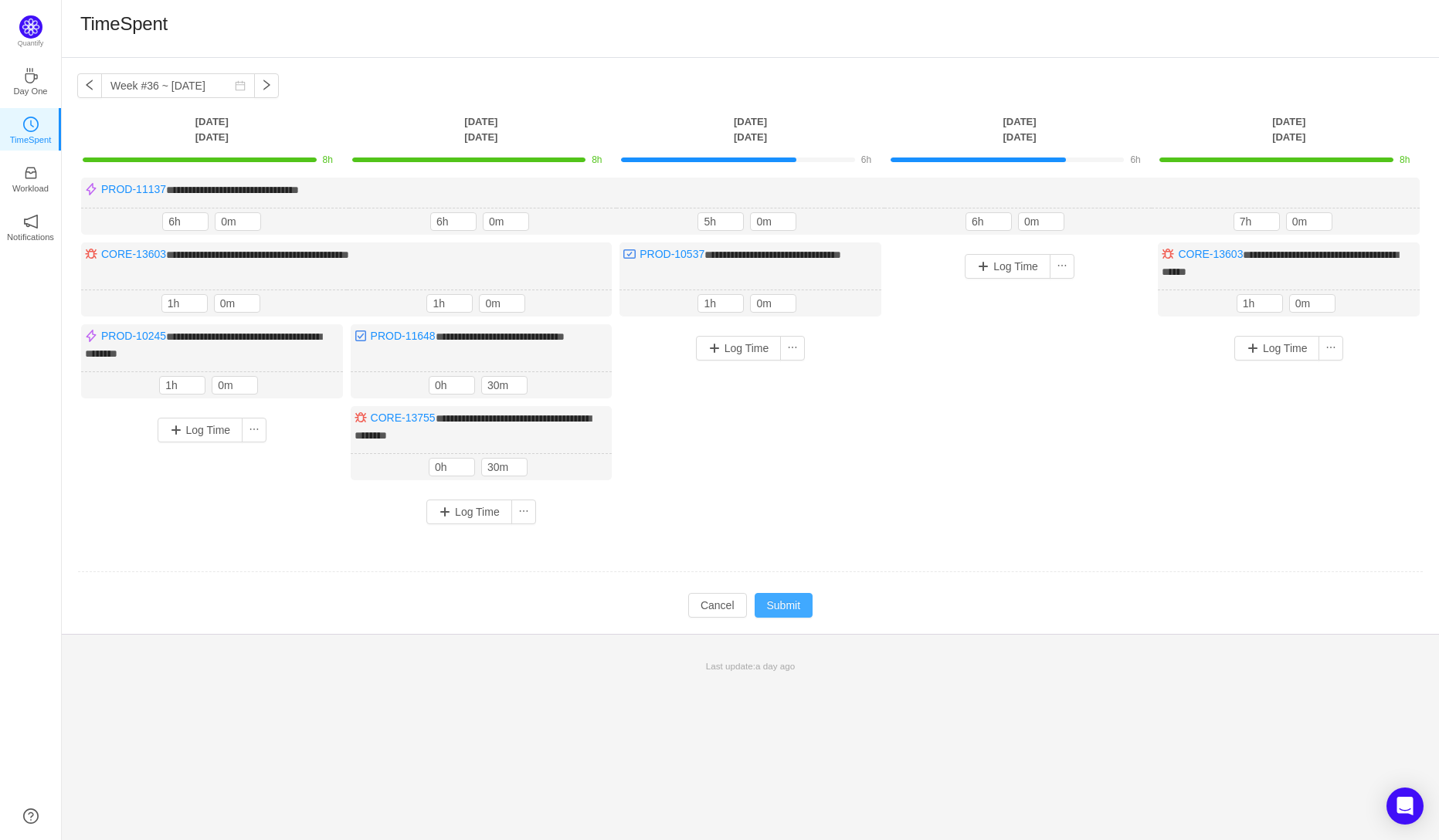
click at [784, 597] on button "Submit" at bounding box center [784, 605] width 58 height 25
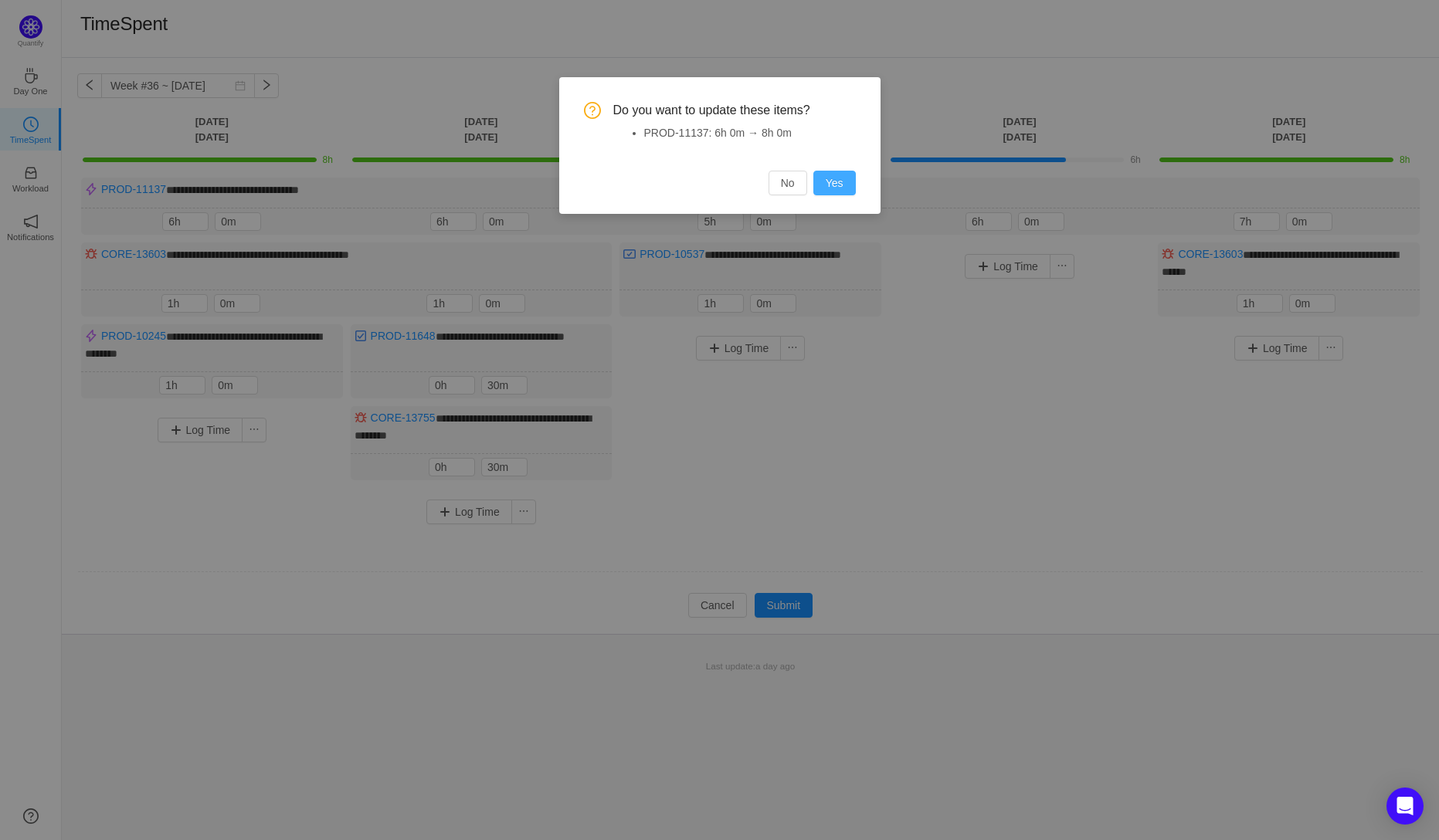
click at [840, 183] on button "Yes" at bounding box center [834, 183] width 43 height 25
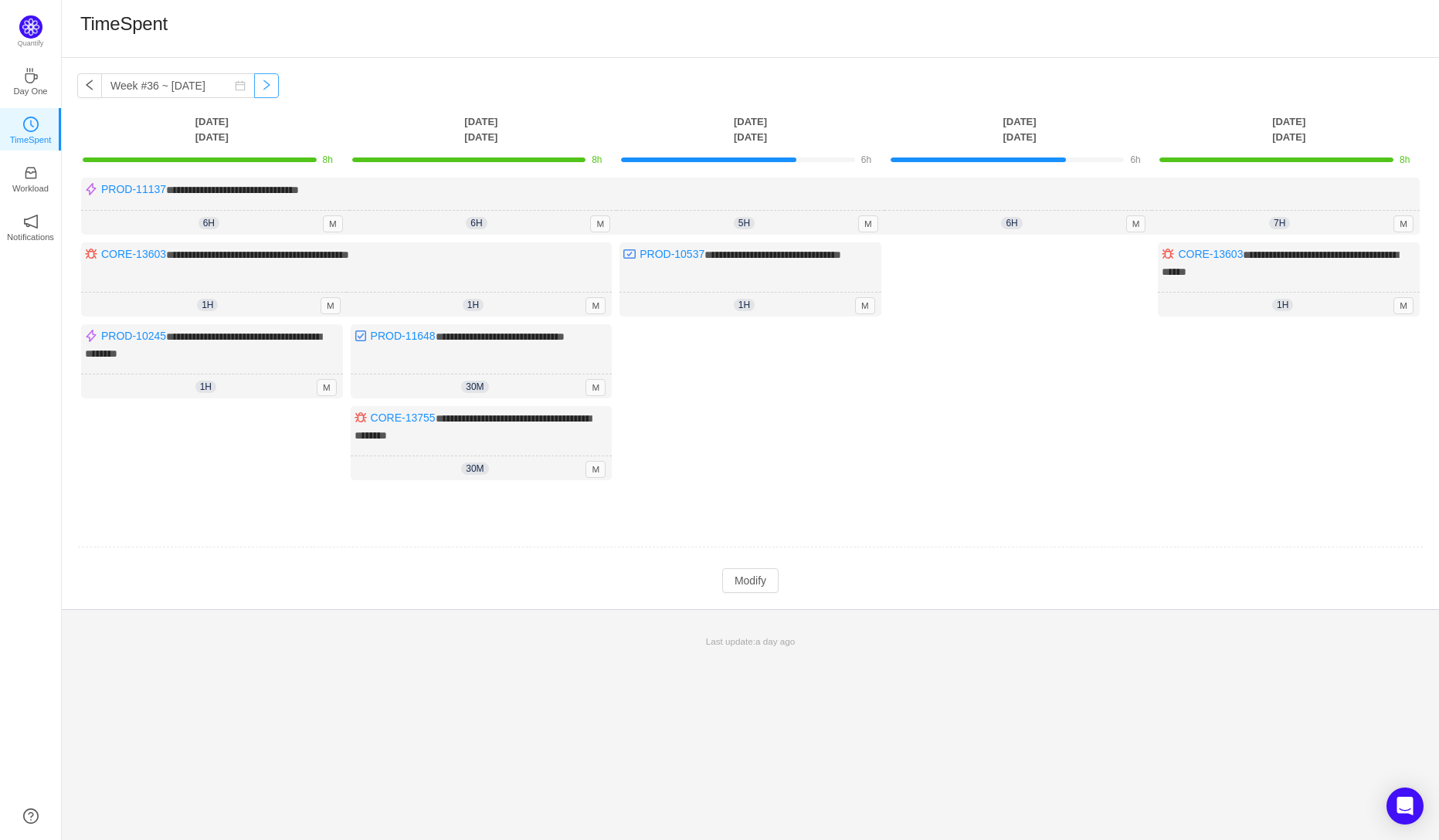
click at [254, 83] on button "button" at bounding box center [266, 86] width 25 height 25
type input "Week #37 ~ Sep 08"
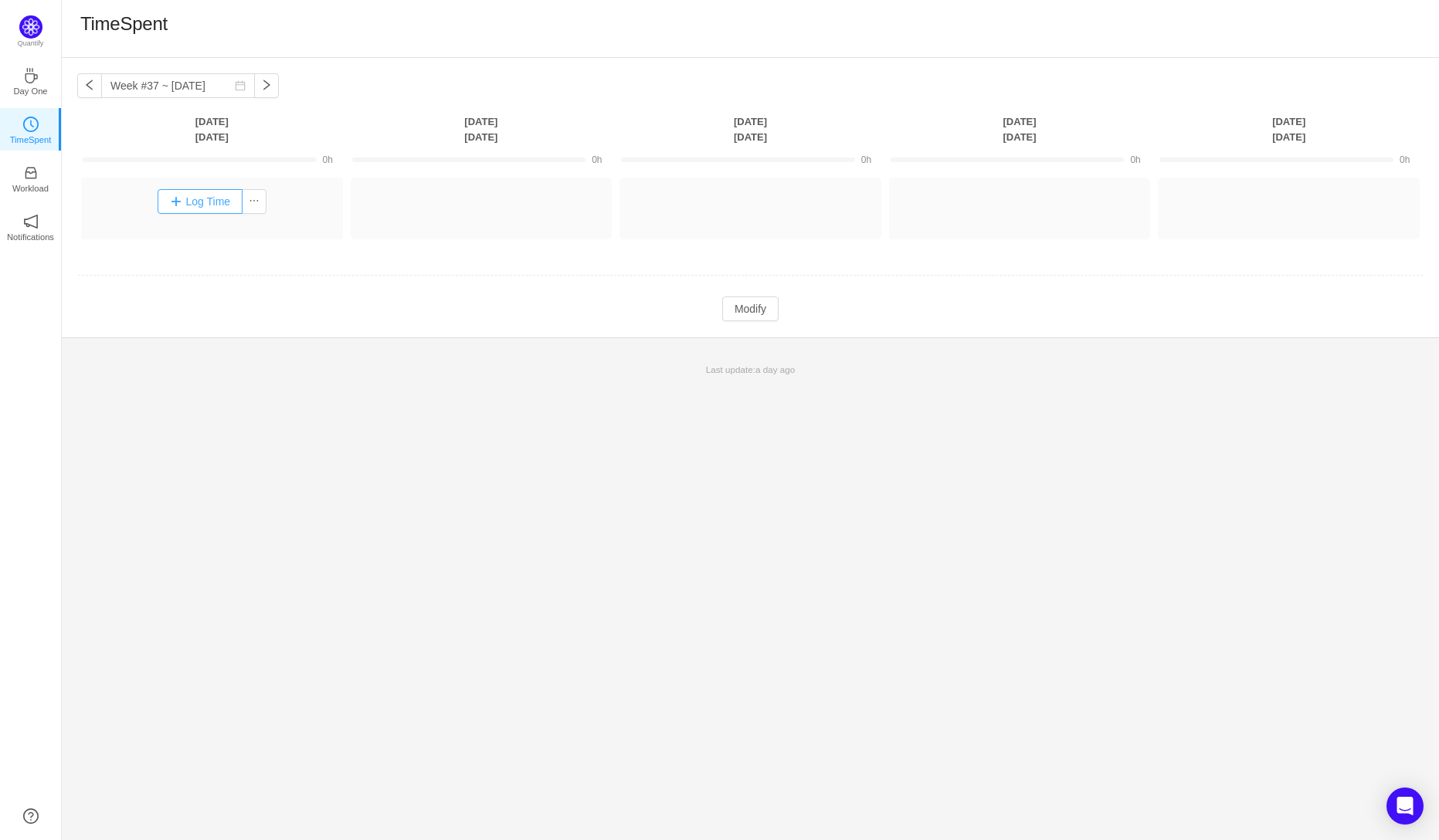
click at [190, 199] on button "Log Time" at bounding box center [201, 201] width 86 height 25
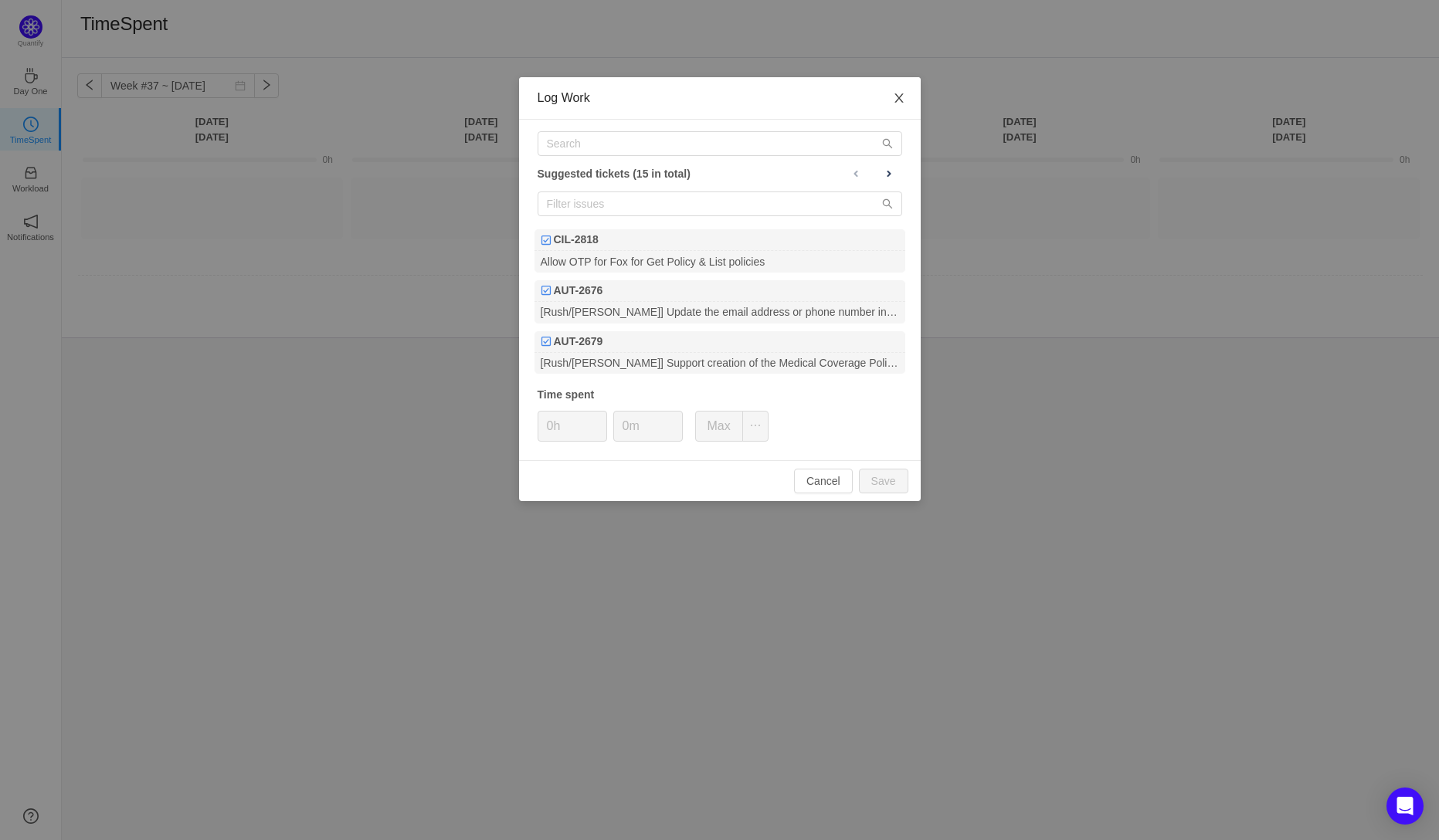
click at [906, 97] on span "Close" at bounding box center [899, 99] width 43 height 43
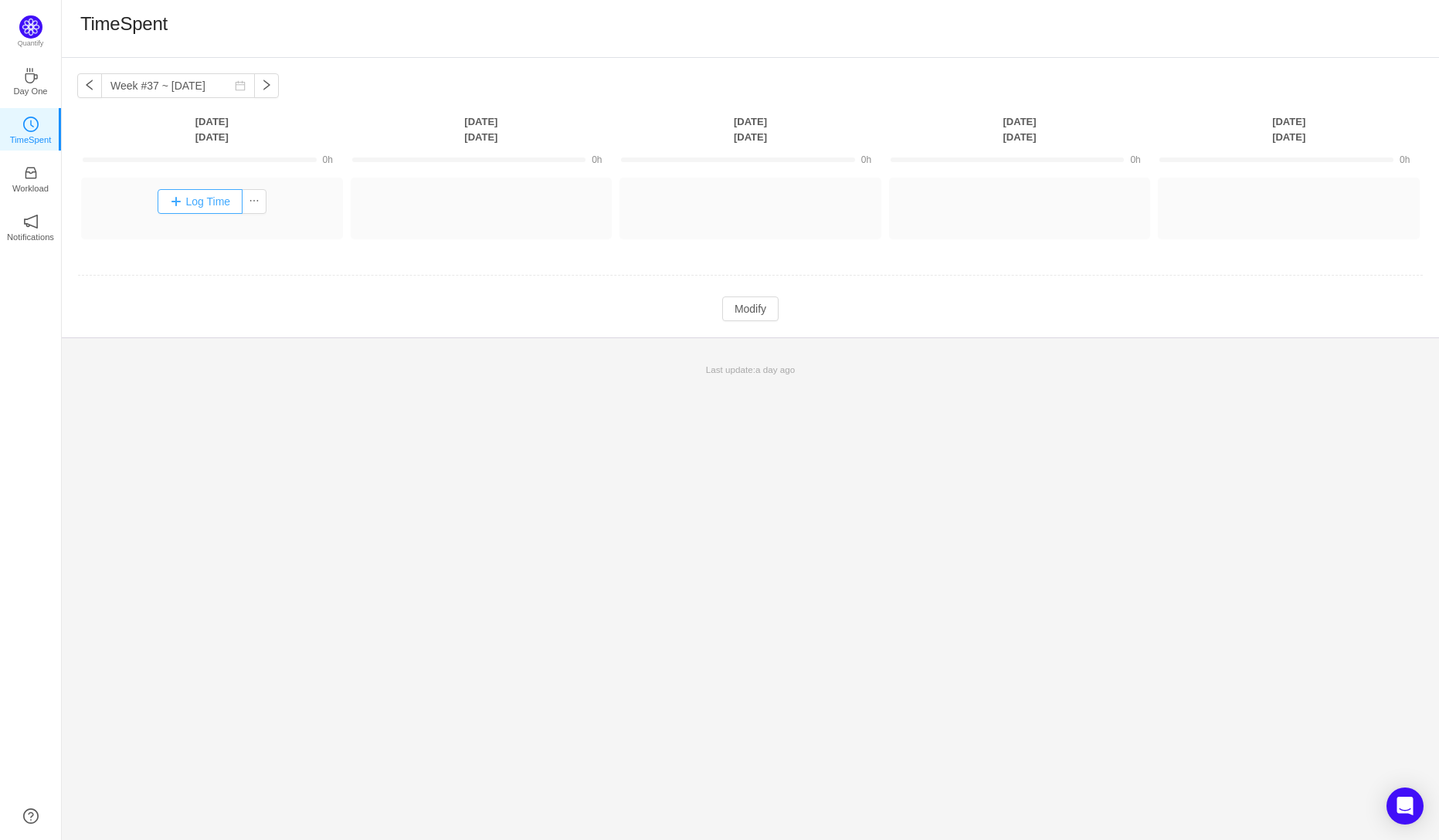
click at [190, 208] on button "Log Time" at bounding box center [201, 201] width 86 height 25
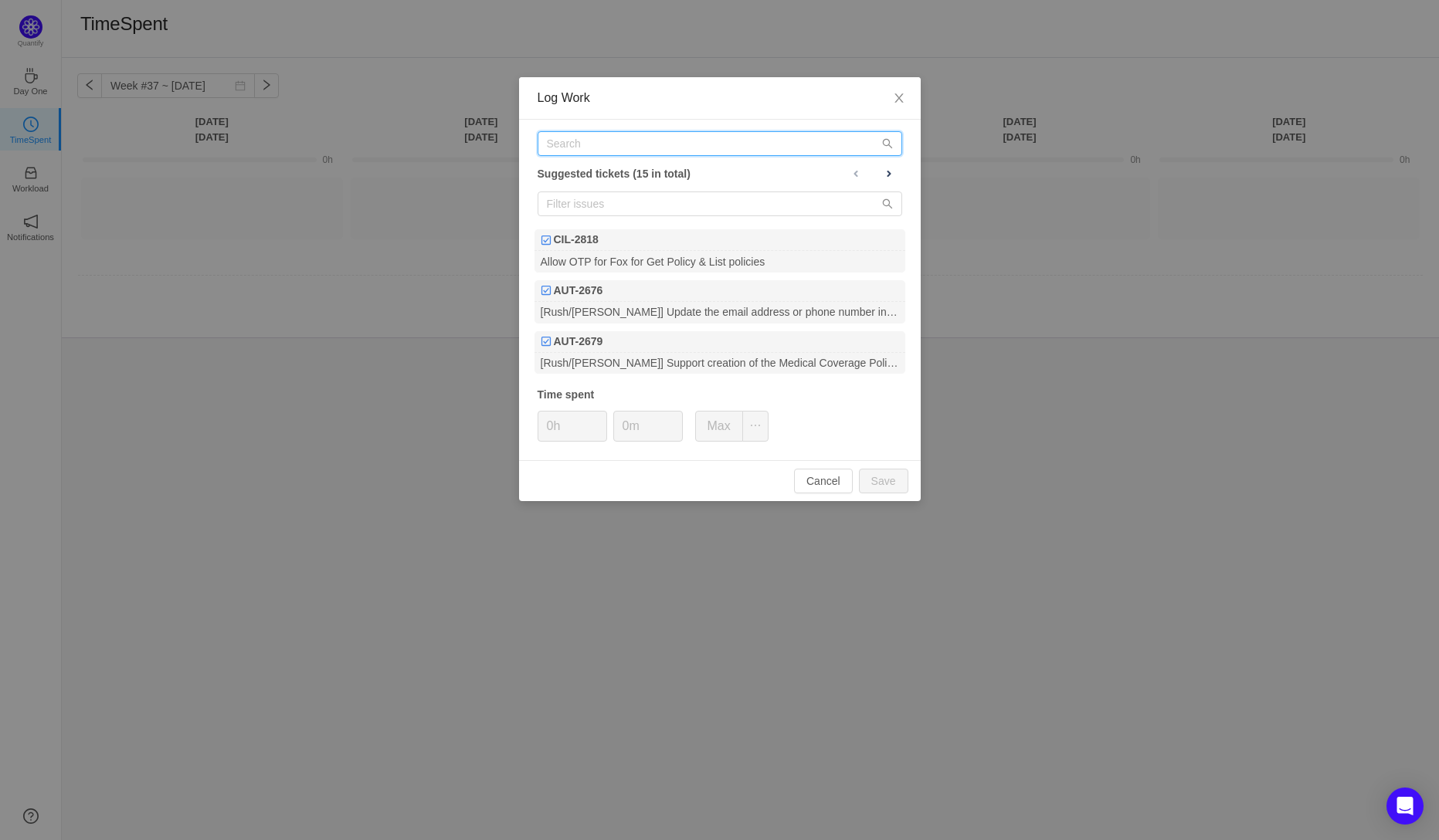
click at [564, 150] on input "text" at bounding box center [720, 143] width 364 height 25
paste input "PROD-11137"
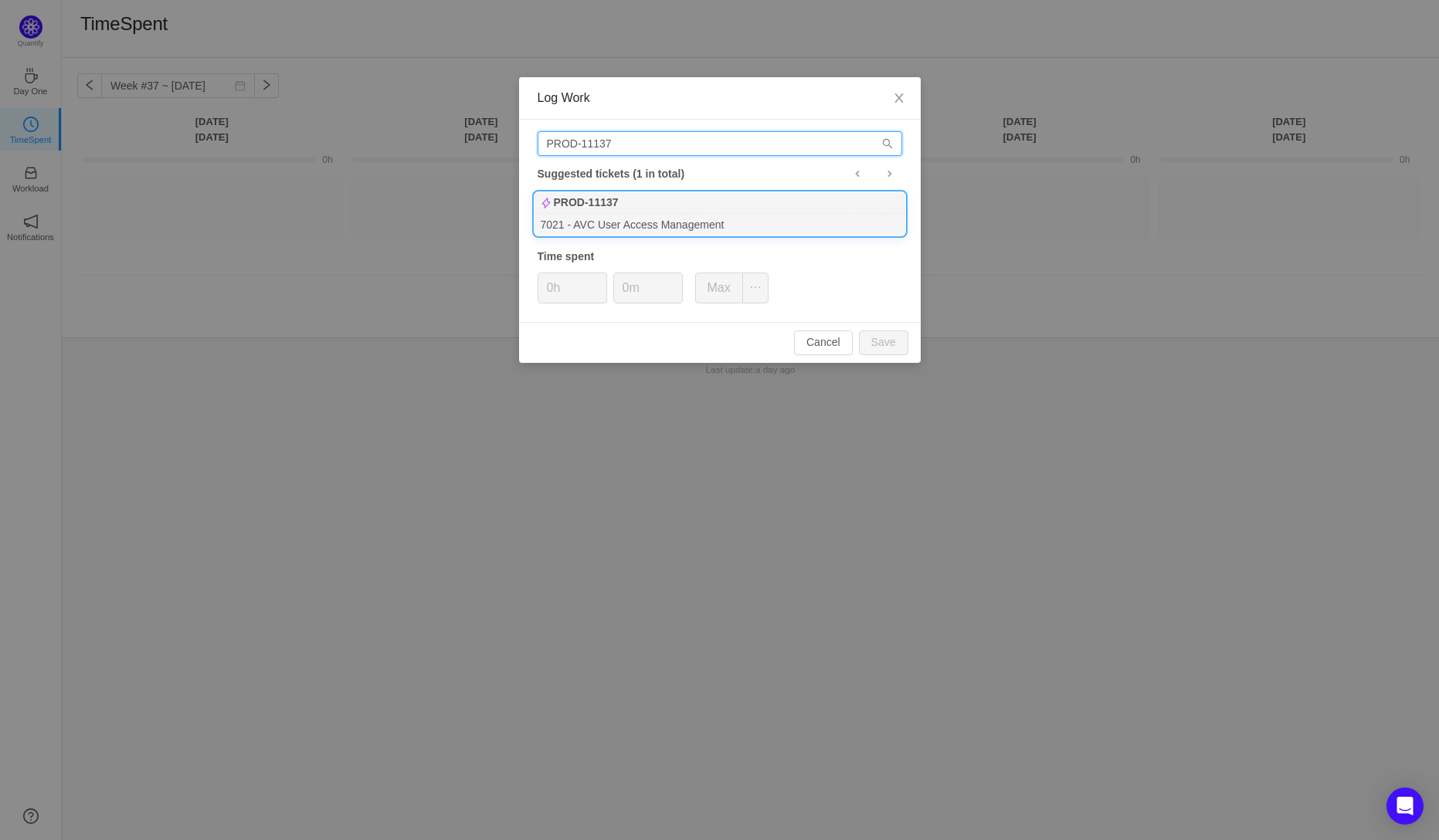
type input "PROD-11137"
click at [572, 218] on div "7021 - AVC User Access Management" at bounding box center [720, 225] width 370 height 21
click at [551, 292] on input "0h" at bounding box center [572, 288] width 68 height 29
click at [888, 342] on button "Save" at bounding box center [884, 343] width 50 height 25
type input "0h"
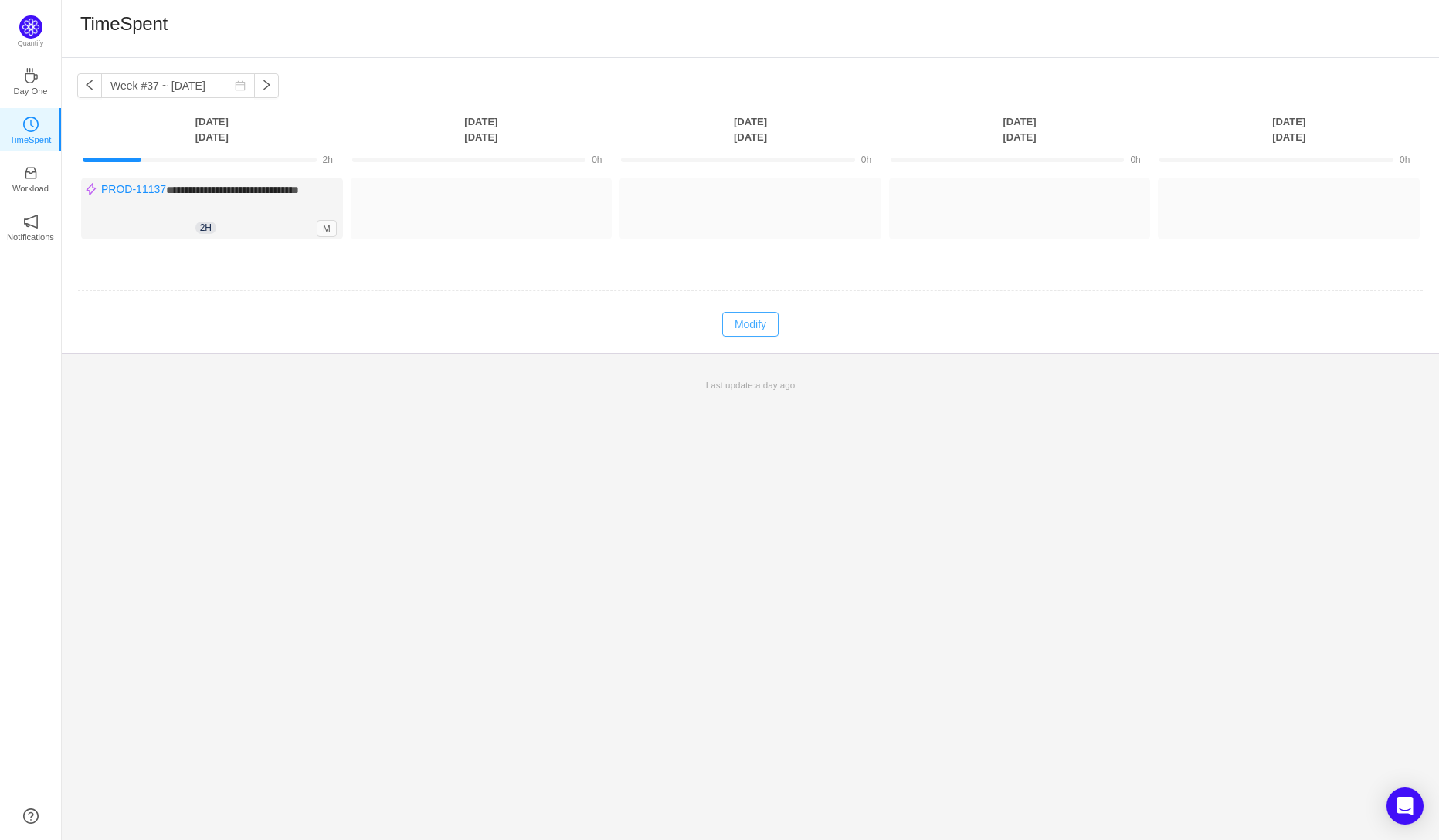
click at [754, 330] on button "Modify" at bounding box center [750, 324] width 57 height 25
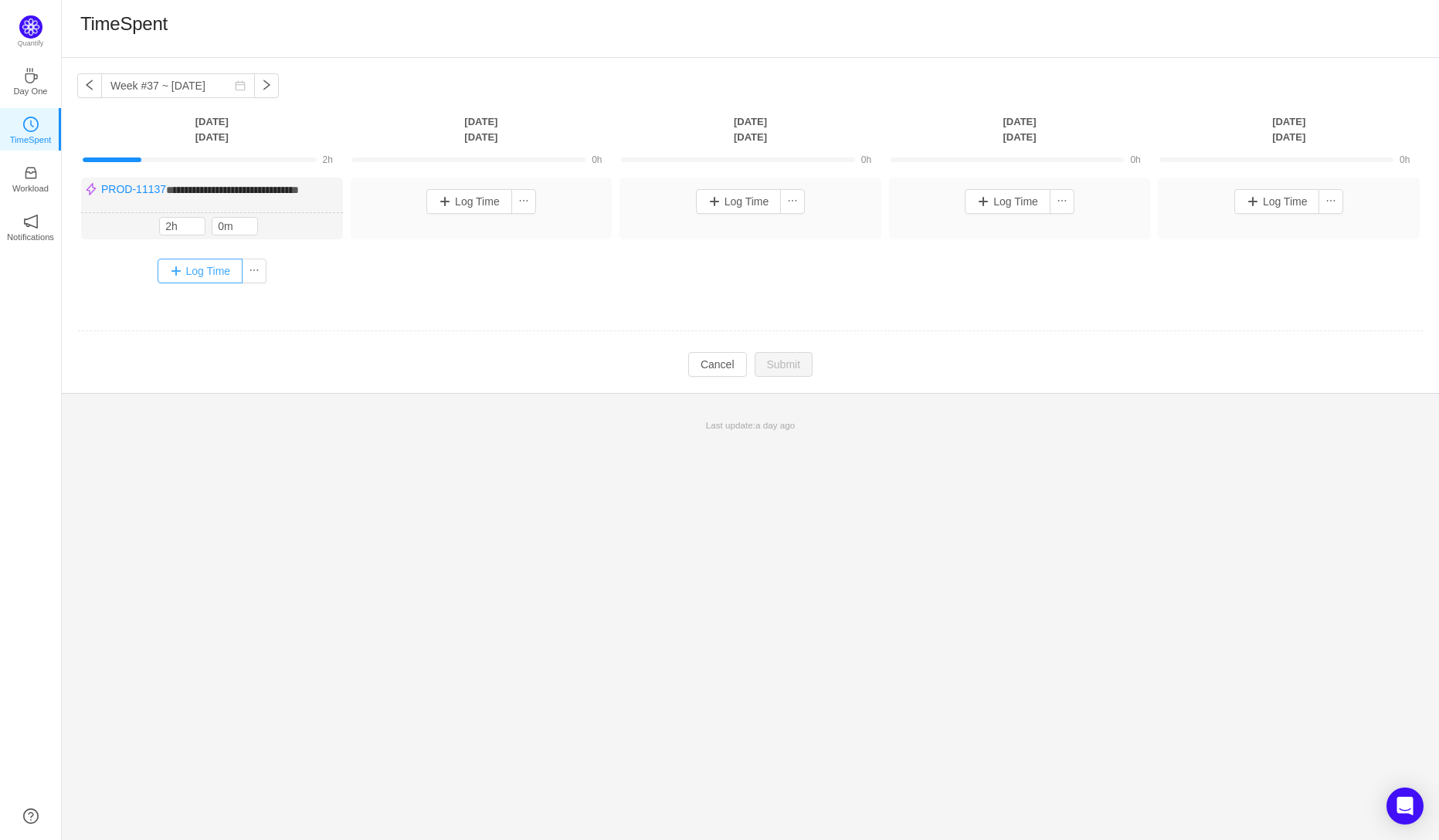
click at [186, 281] on button "Log Time" at bounding box center [201, 271] width 86 height 25
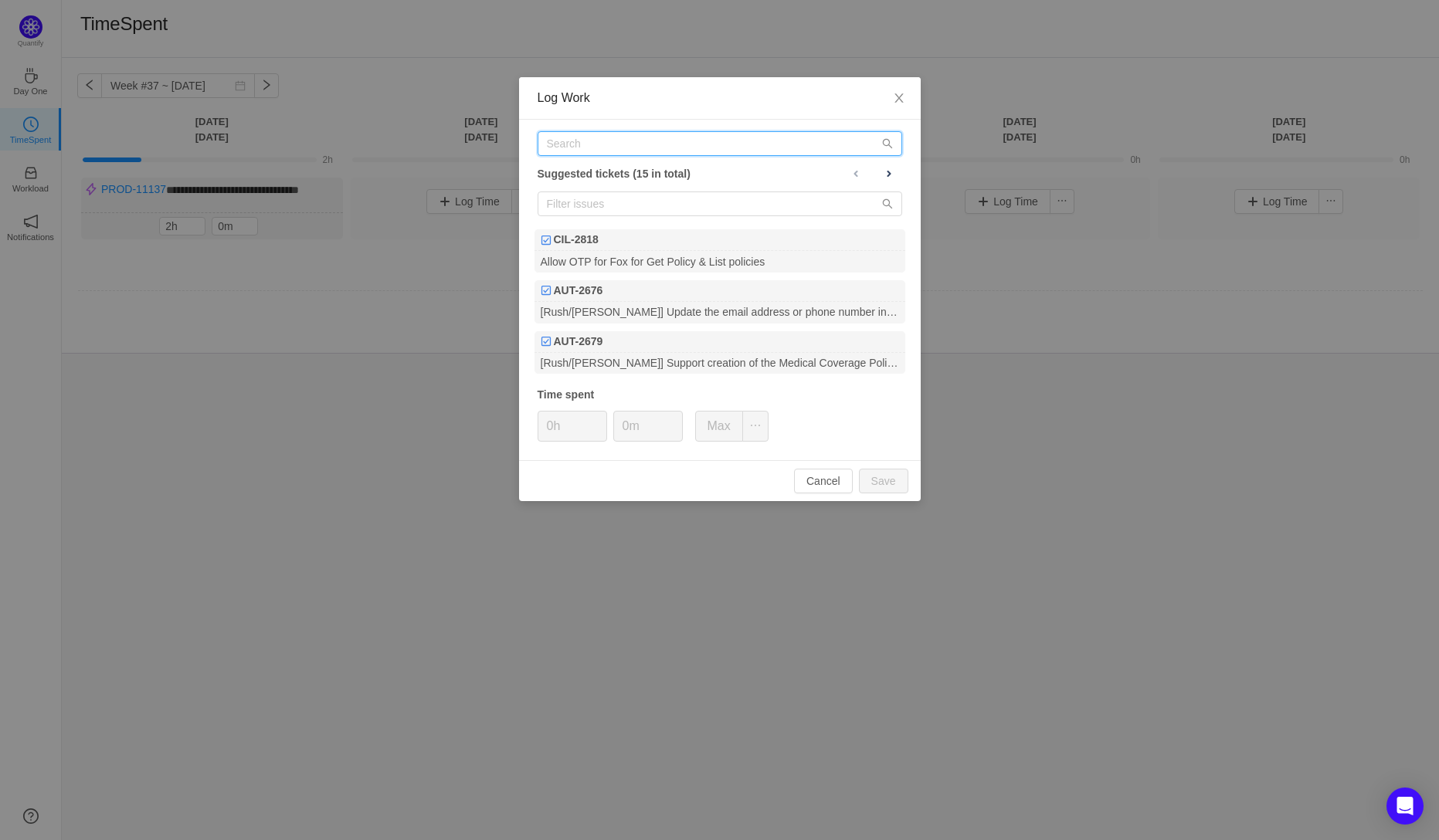
click at [616, 143] on input "text" at bounding box center [720, 143] width 364 height 25
paste input "PROD-11648"
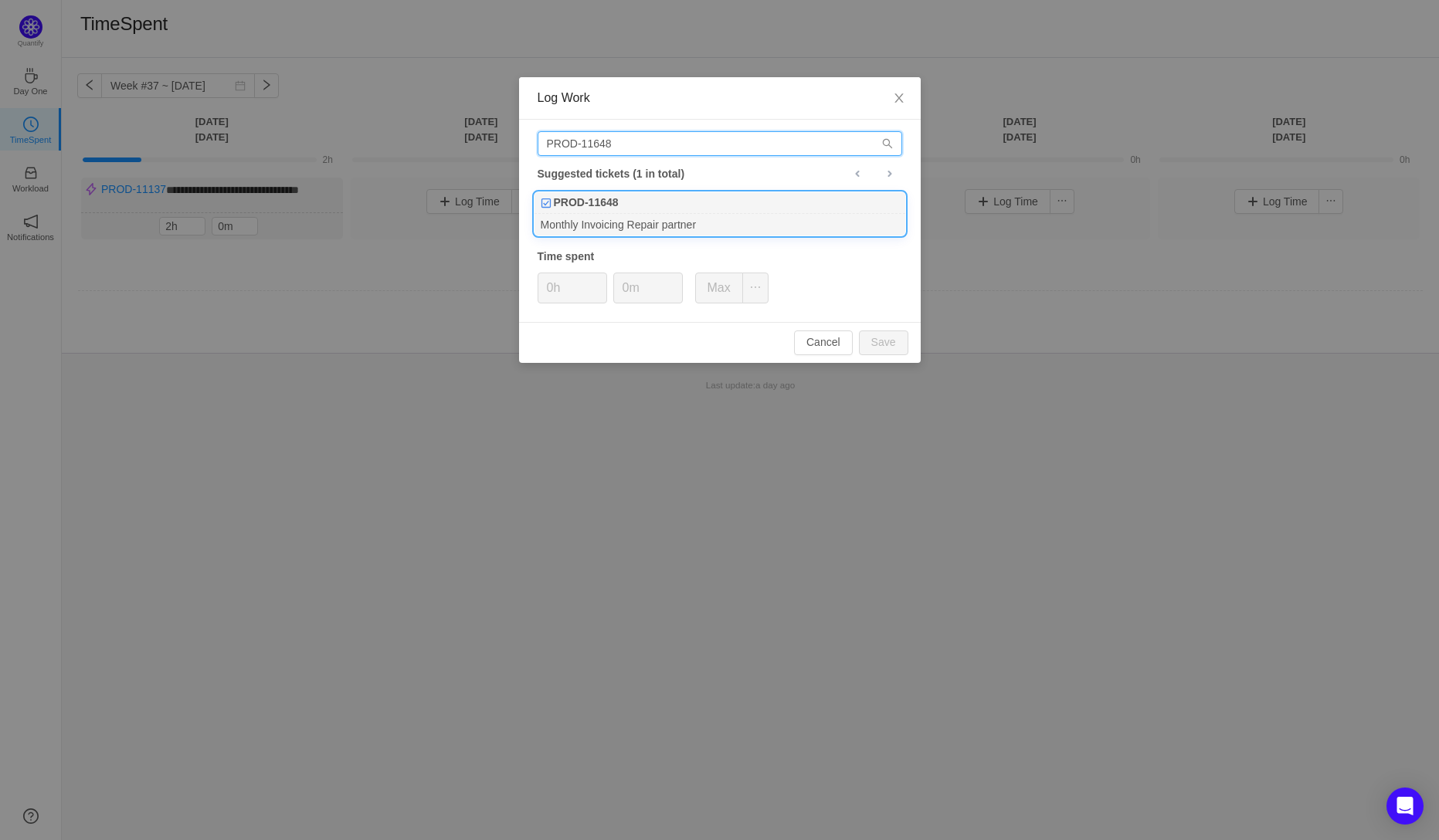
type input "PROD-11648"
click at [593, 210] on b "PROD-11648" at bounding box center [587, 202] width 65 height 16
click at [552, 291] on input "0h" at bounding box center [572, 288] width 68 height 29
click at [889, 339] on button "Save" at bounding box center [884, 343] width 50 height 25
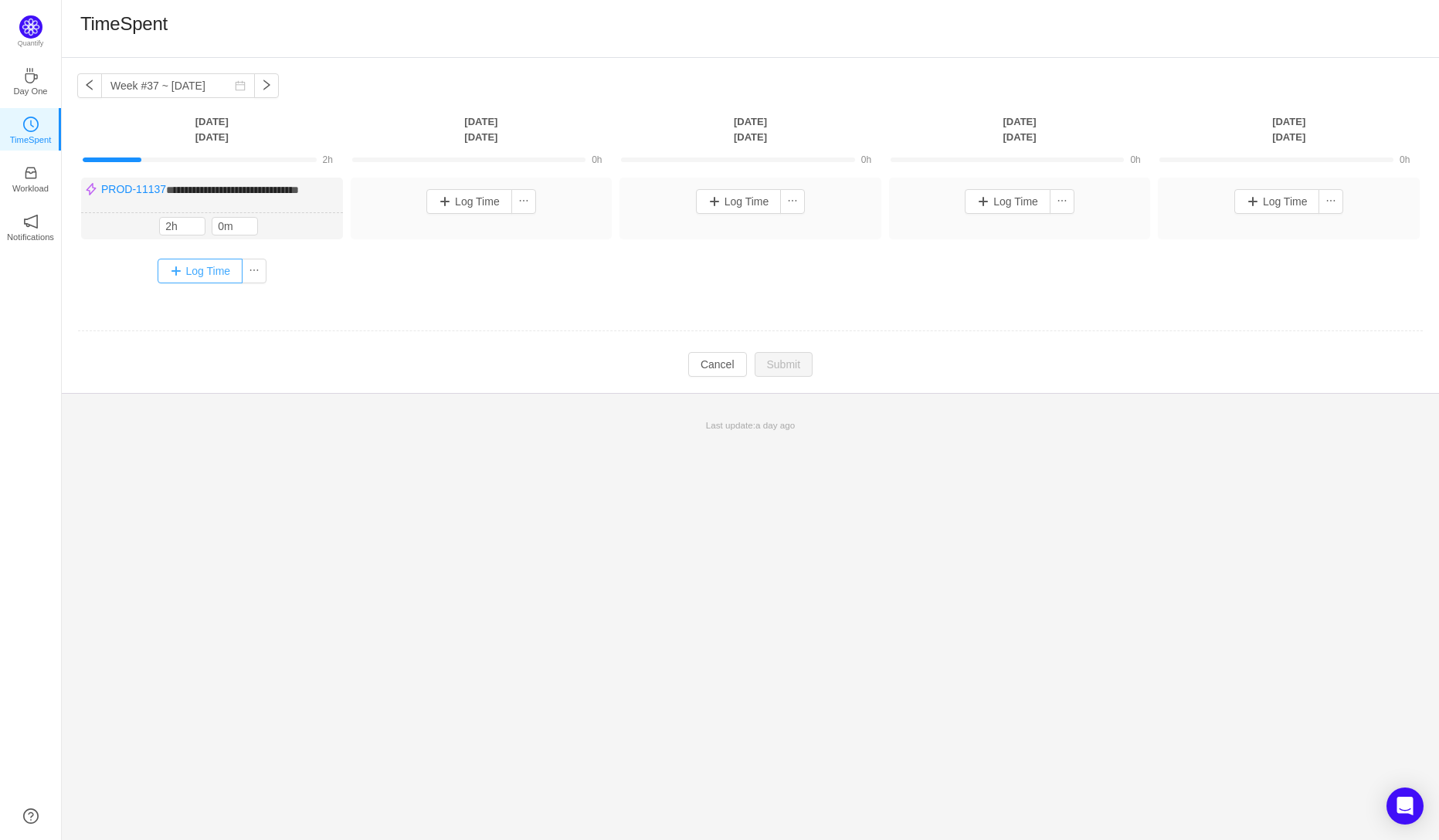
click at [197, 282] on button "Log Time" at bounding box center [201, 271] width 86 height 25
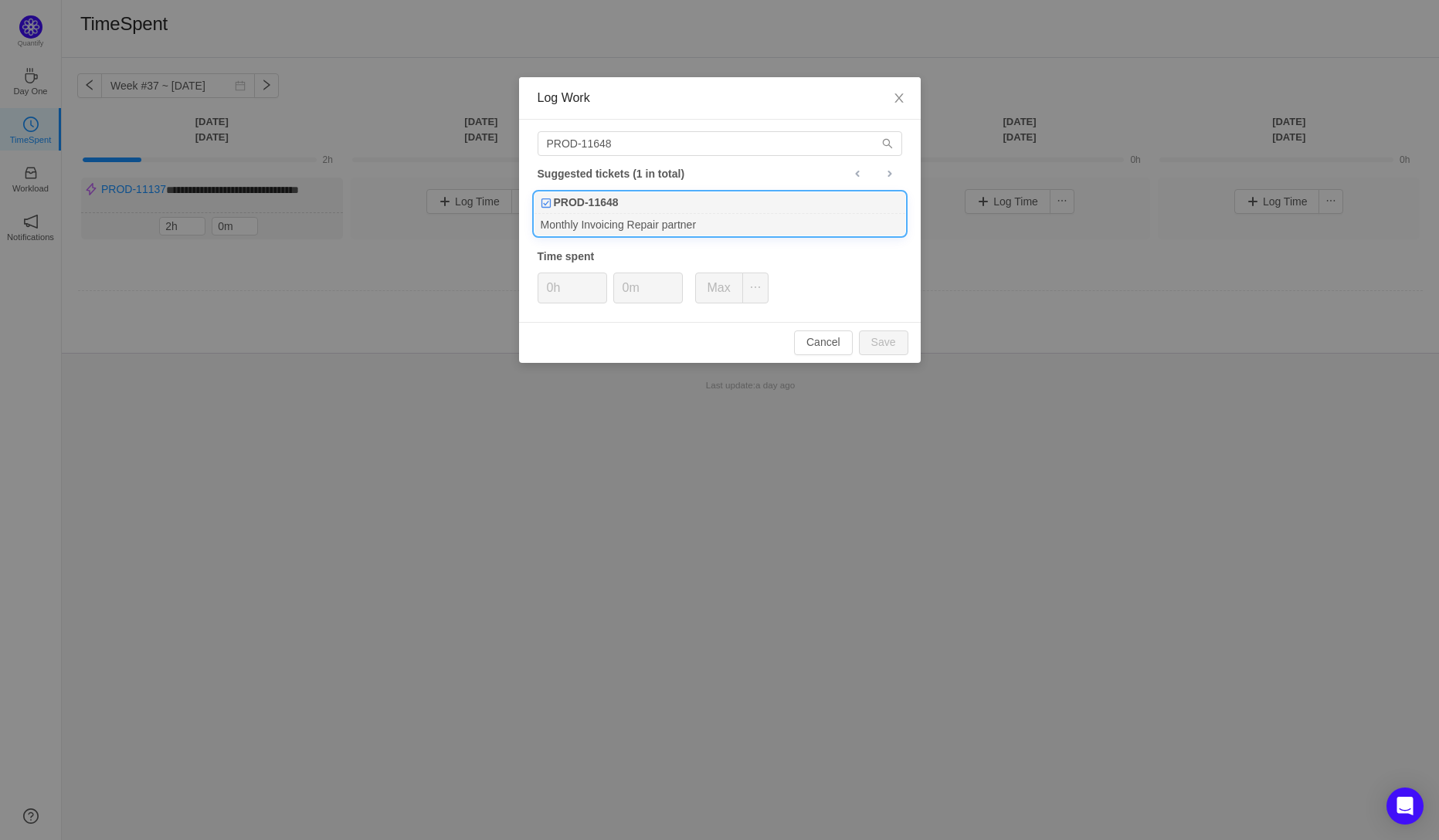
click at [599, 222] on div "Monthly Invoicing Repair partner" at bounding box center [720, 225] width 370 height 21
click at [878, 347] on button "Save" at bounding box center [884, 343] width 50 height 25
type input "0h"
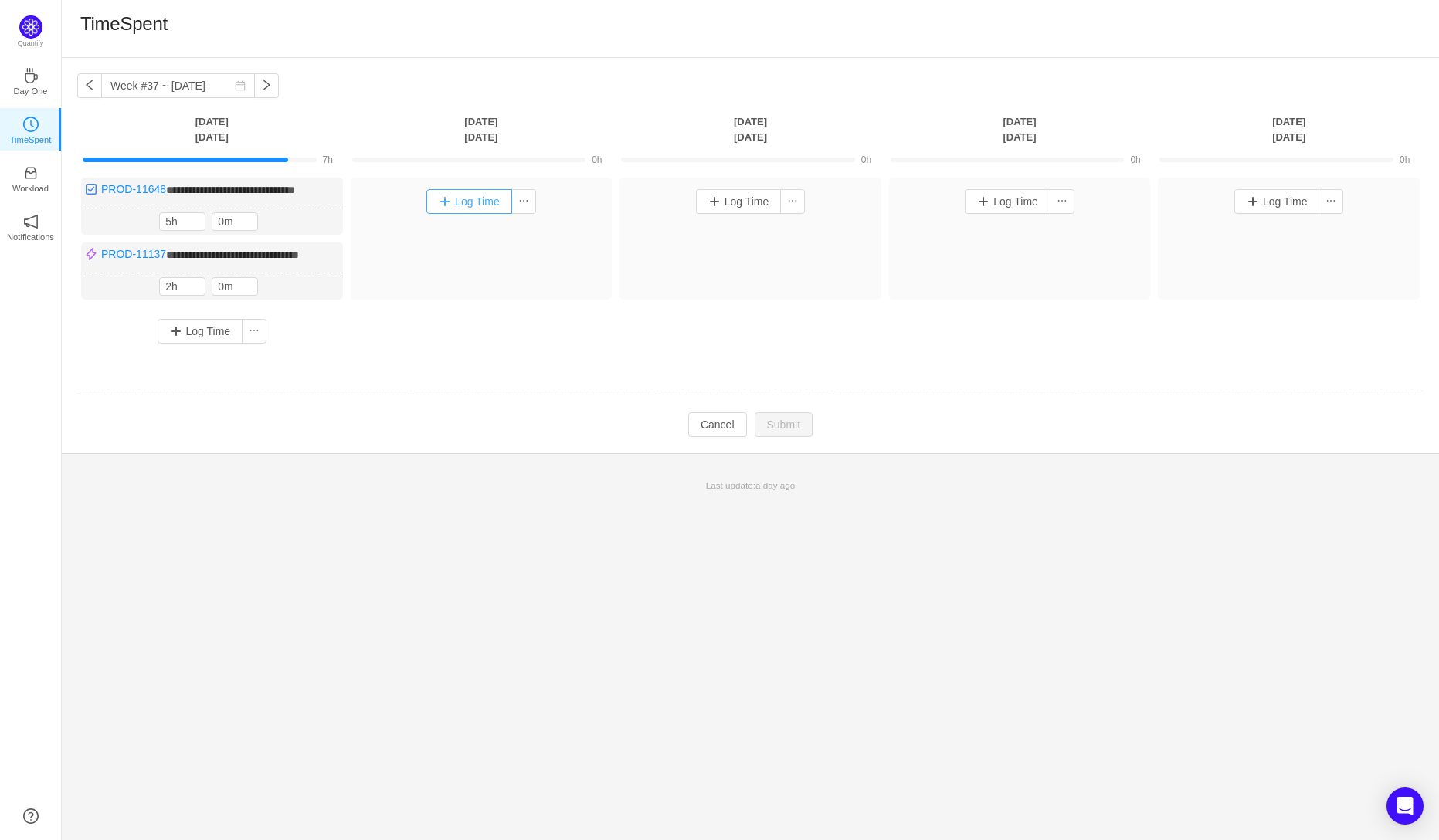
click at [456, 201] on button "Log Time" at bounding box center [469, 201] width 86 height 25
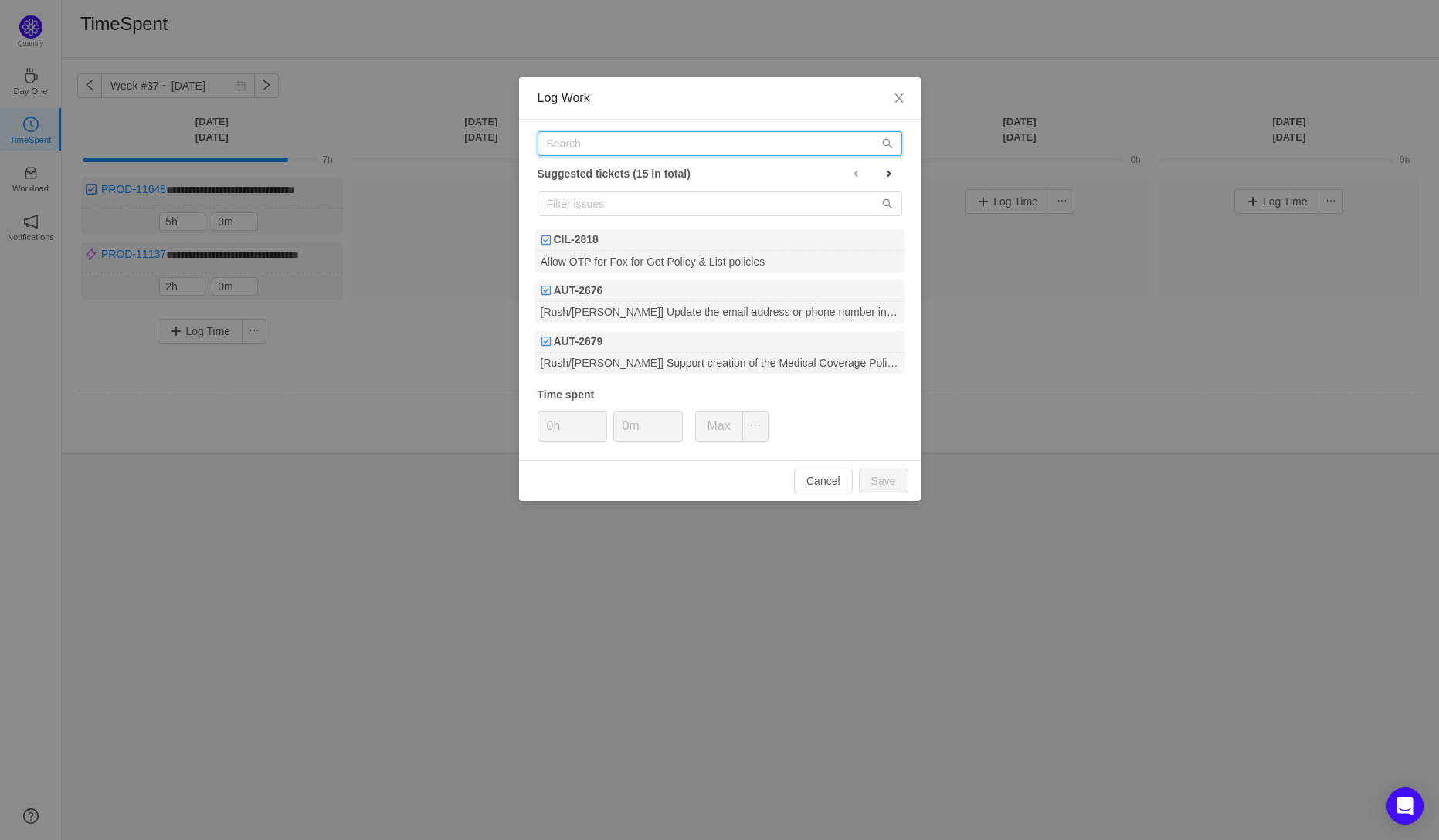
click at [587, 151] on input "text" at bounding box center [720, 143] width 364 height 25
paste input "PROD-11648"
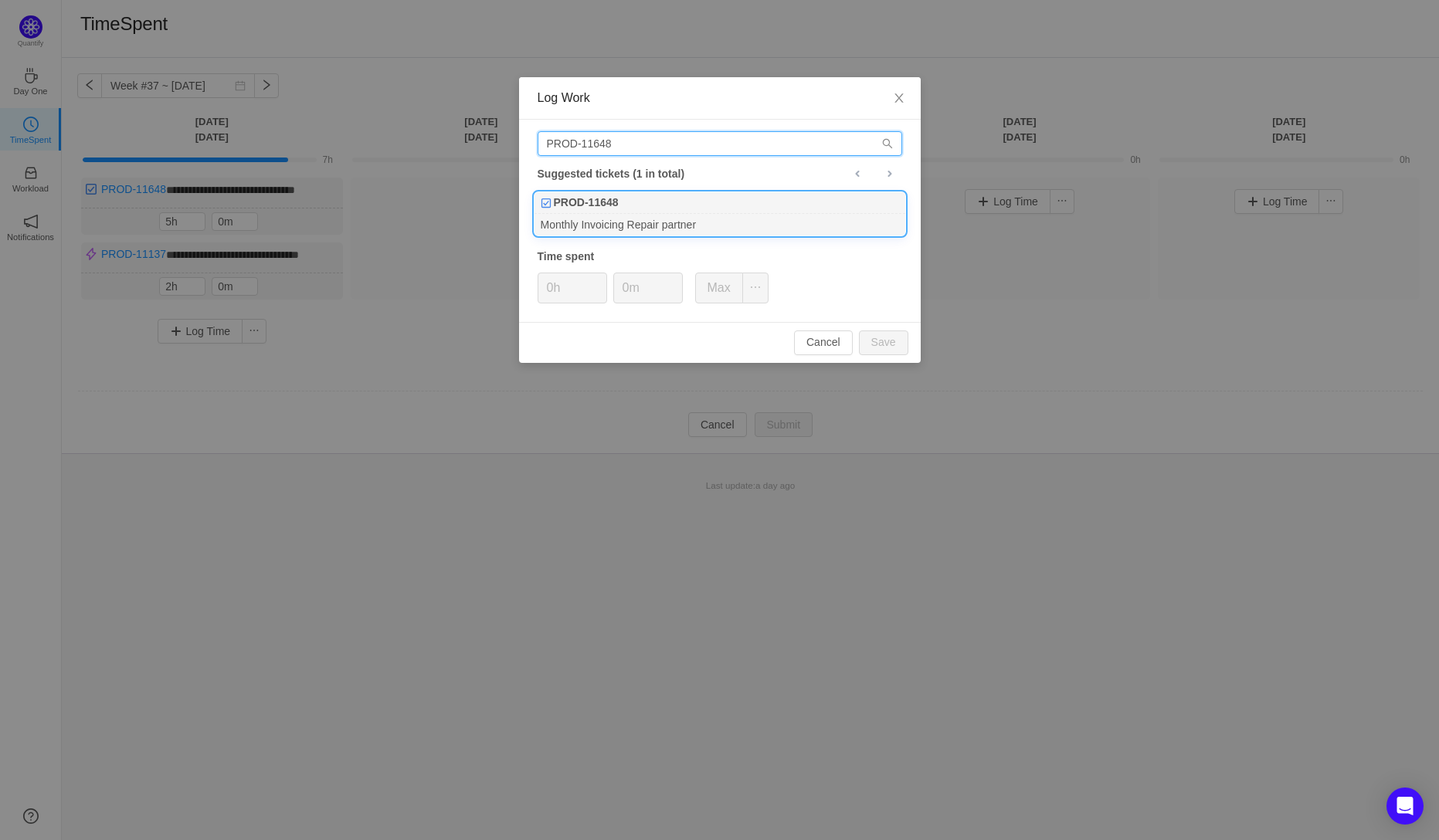
type input "PROD-11648"
click at [584, 222] on div "Monthly Invoicing Repair partner" at bounding box center [720, 225] width 370 height 21
click at [554, 291] on input "0h" at bounding box center [572, 288] width 68 height 29
click at [882, 342] on button "Save" at bounding box center [884, 343] width 50 height 25
type input "0h"
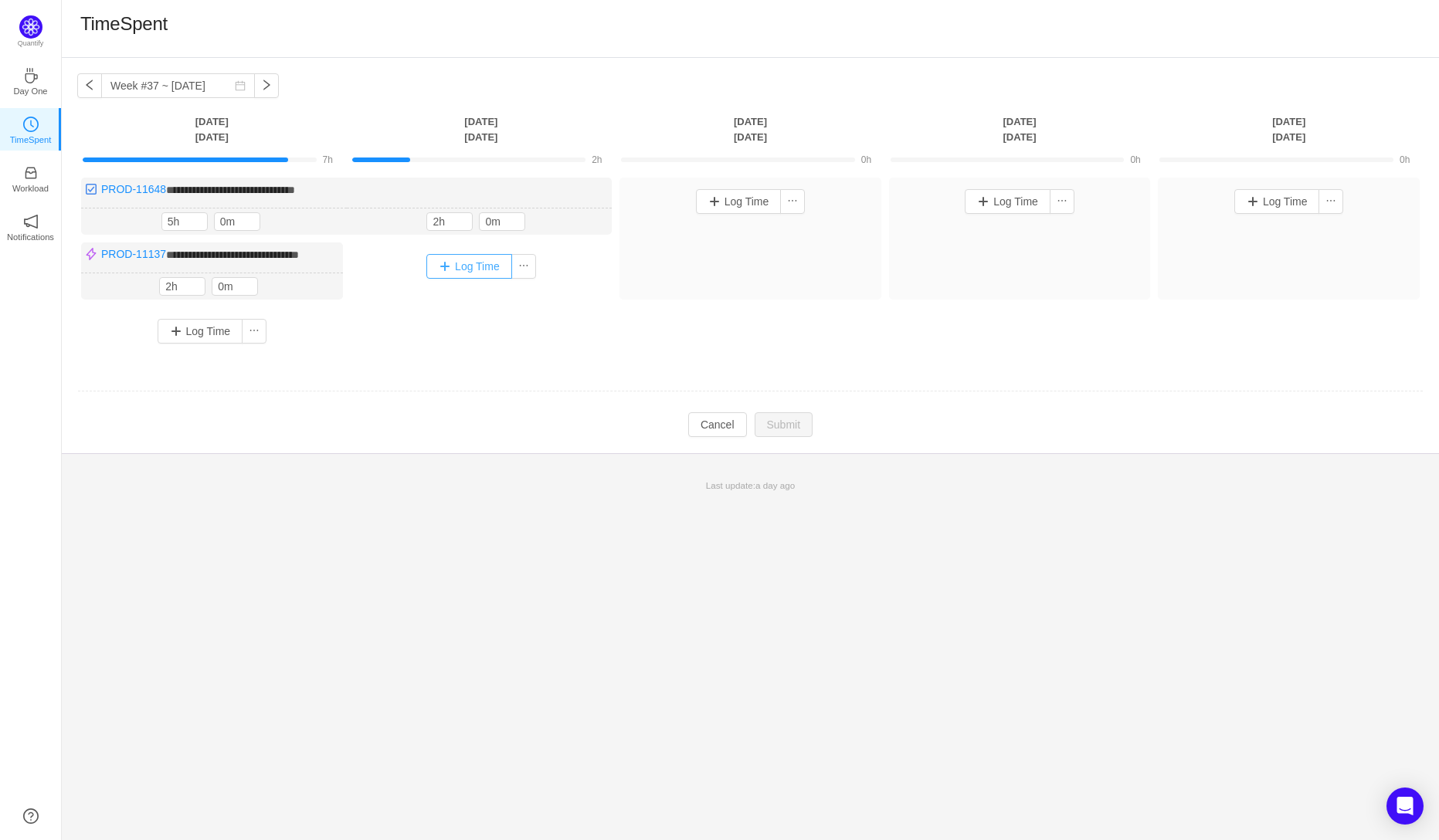
click at [455, 264] on button "Log Time" at bounding box center [469, 266] width 86 height 25
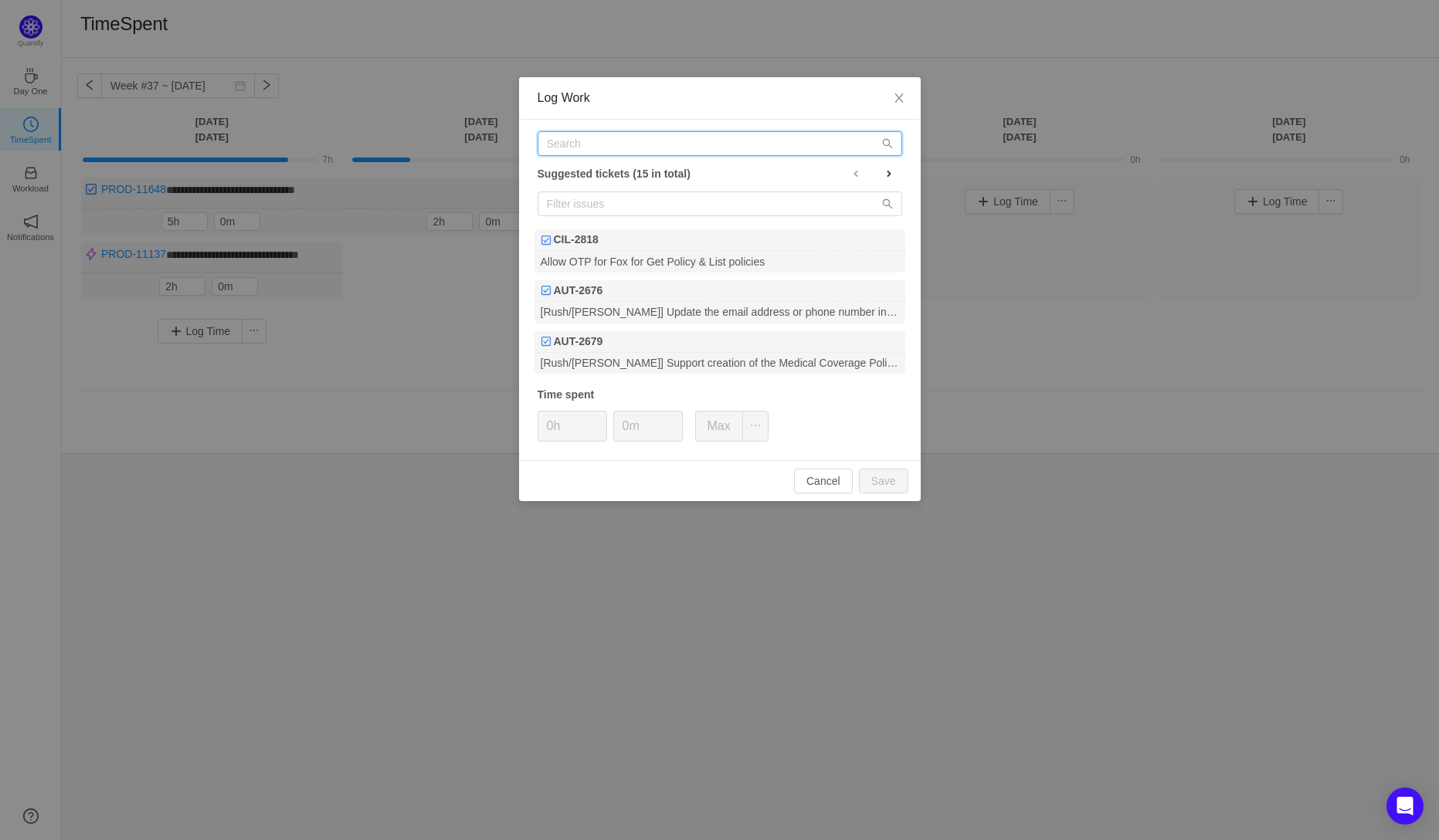
click at [559, 147] on input "text" at bounding box center [720, 143] width 364 height 25
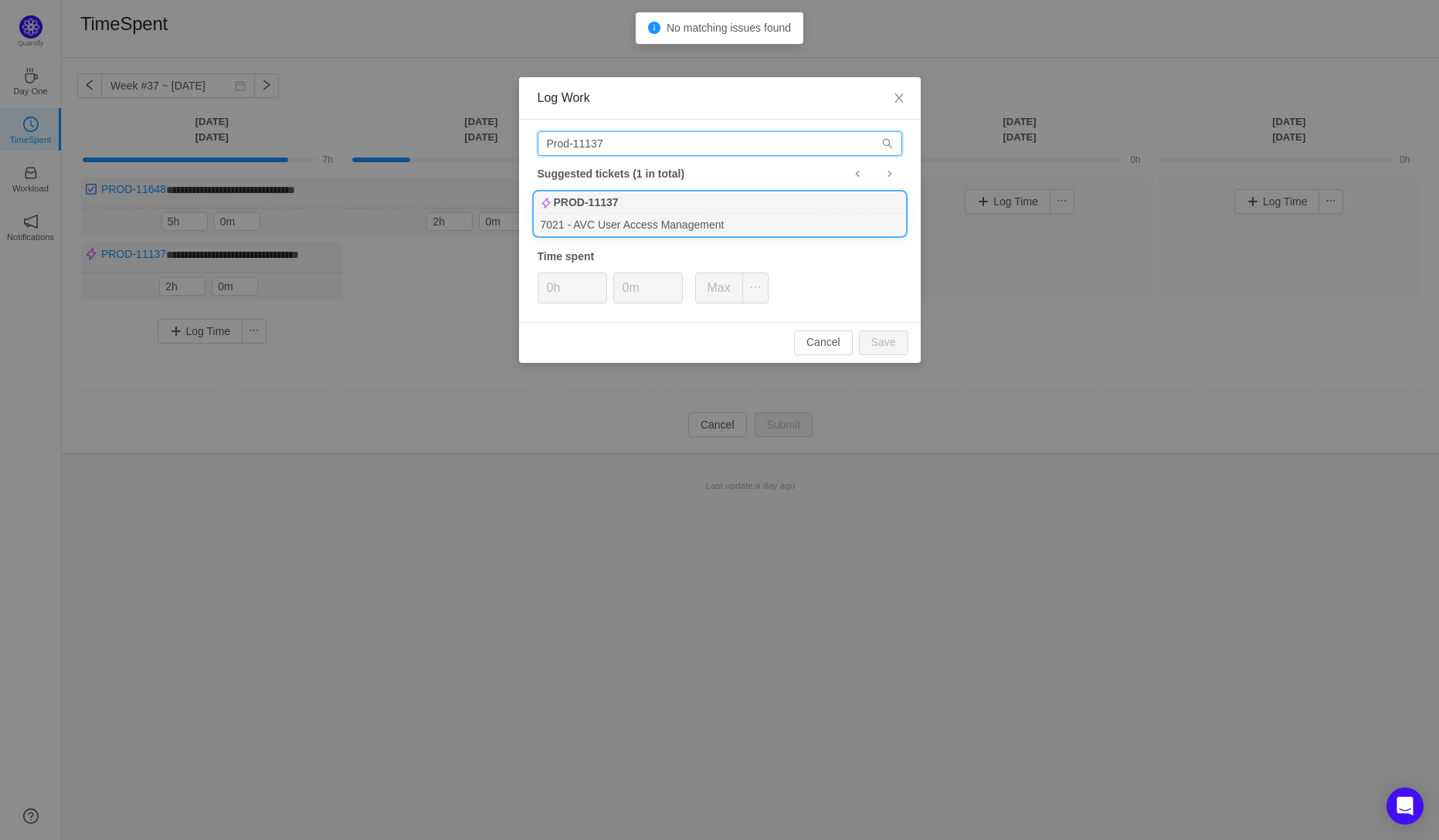
type input "Prod-11137"
click at [603, 210] on b "PROD-11137" at bounding box center [587, 202] width 65 height 16
click at [549, 290] on input "0h" at bounding box center [572, 288] width 68 height 29
click at [556, 290] on input "0h" at bounding box center [572, 288] width 68 height 29
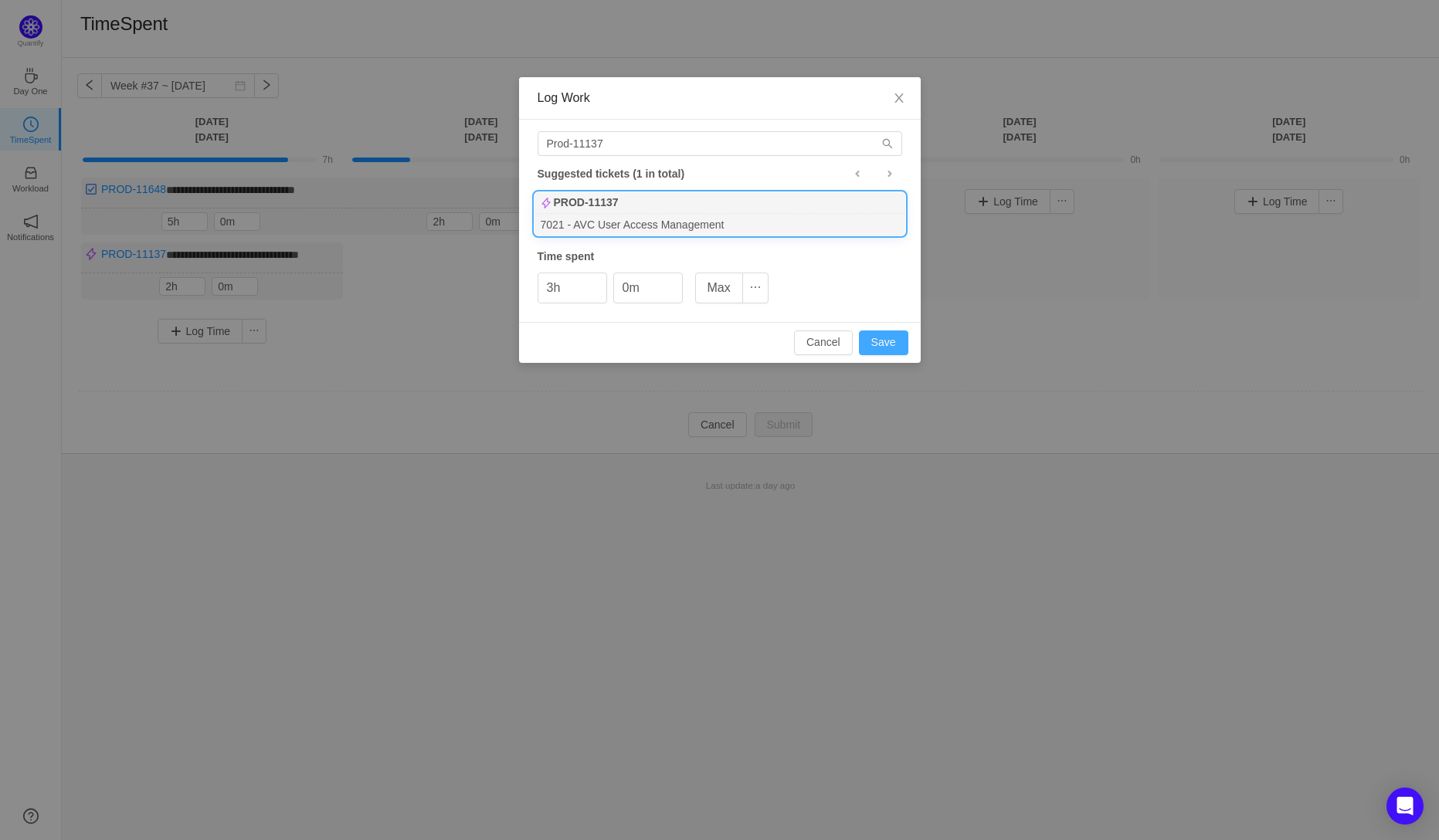
click at [893, 342] on button "Save" at bounding box center [884, 343] width 50 height 25
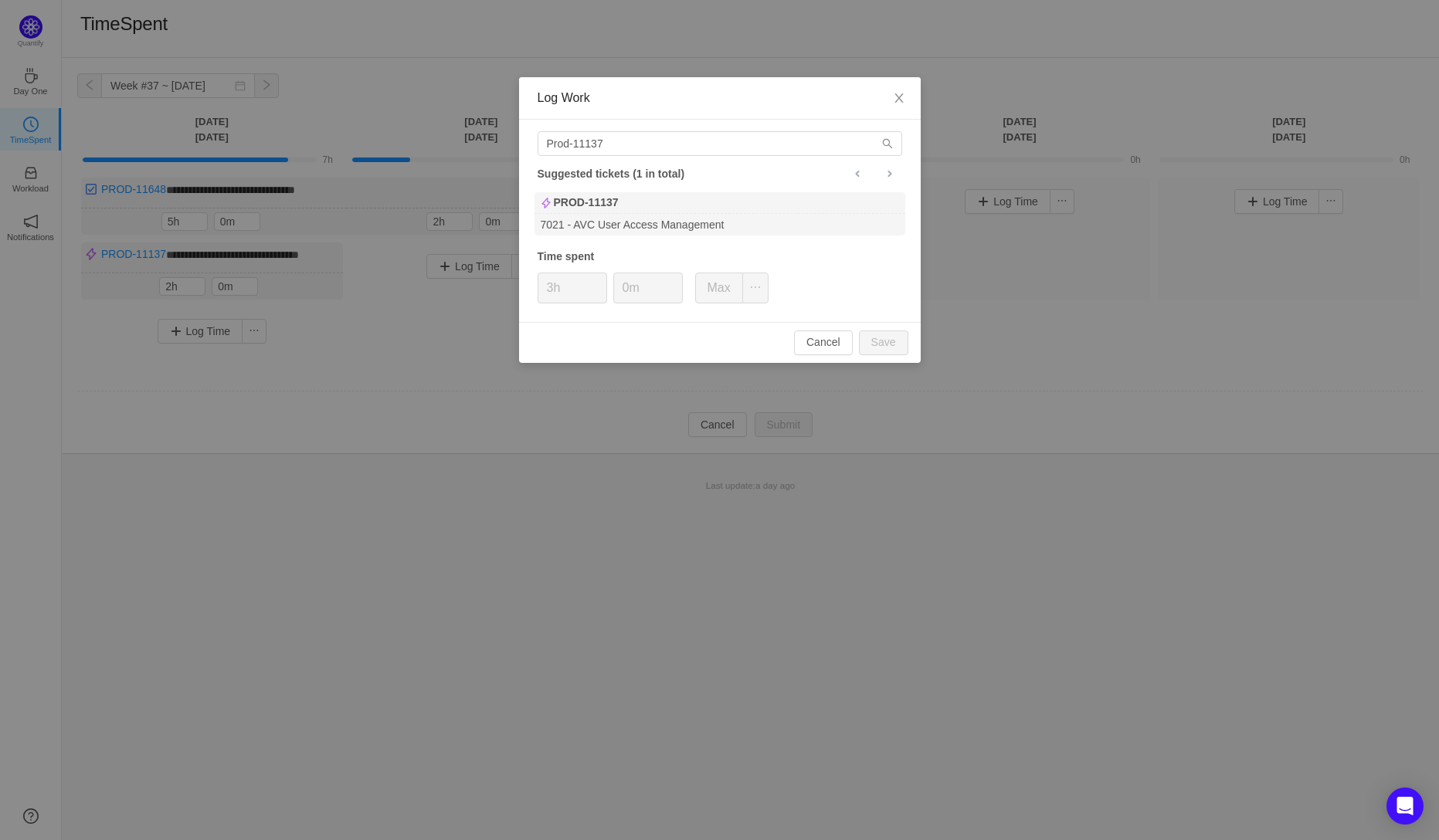
type input "0h"
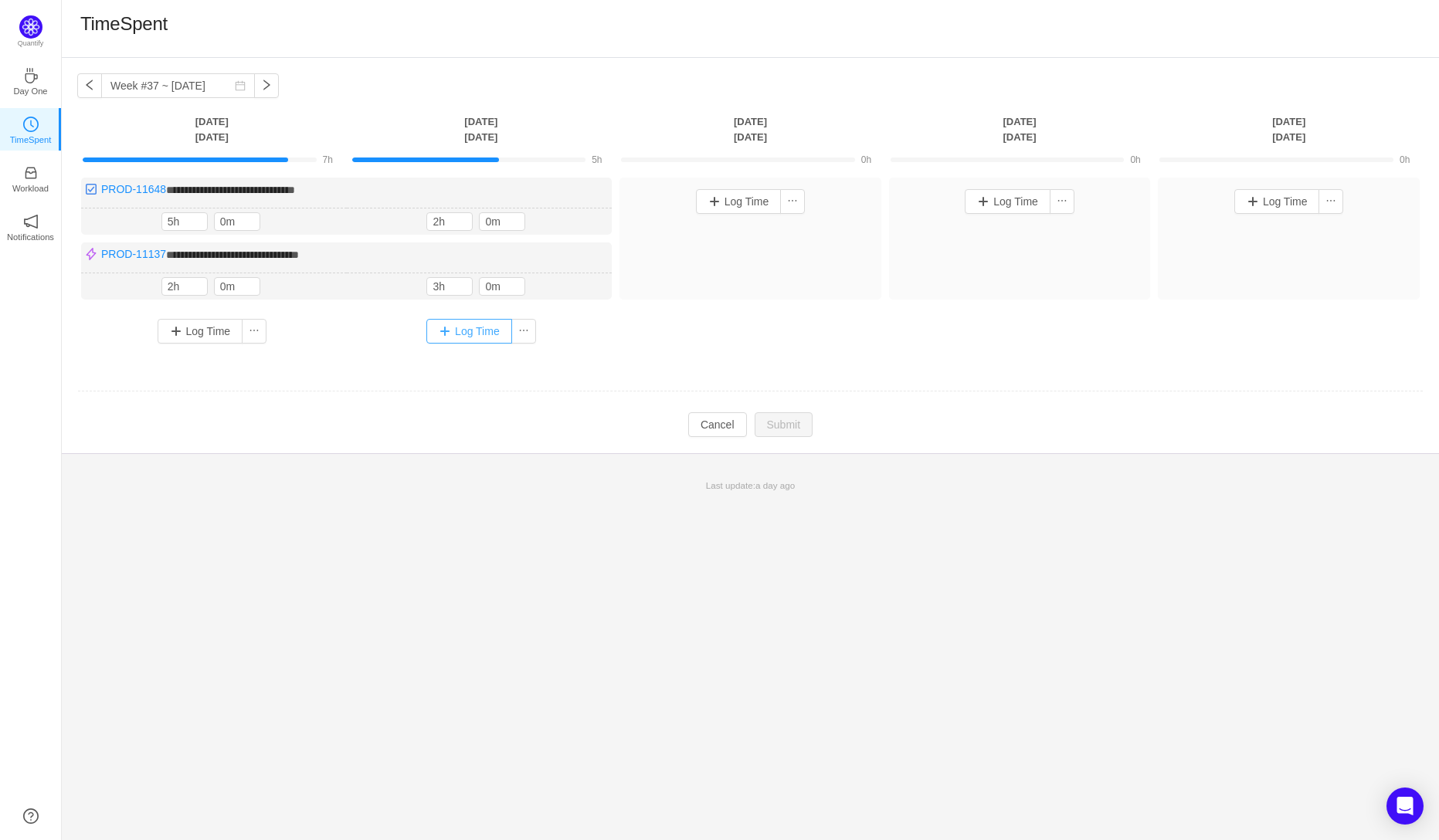
click at [464, 330] on button "Log Time" at bounding box center [469, 331] width 86 height 25
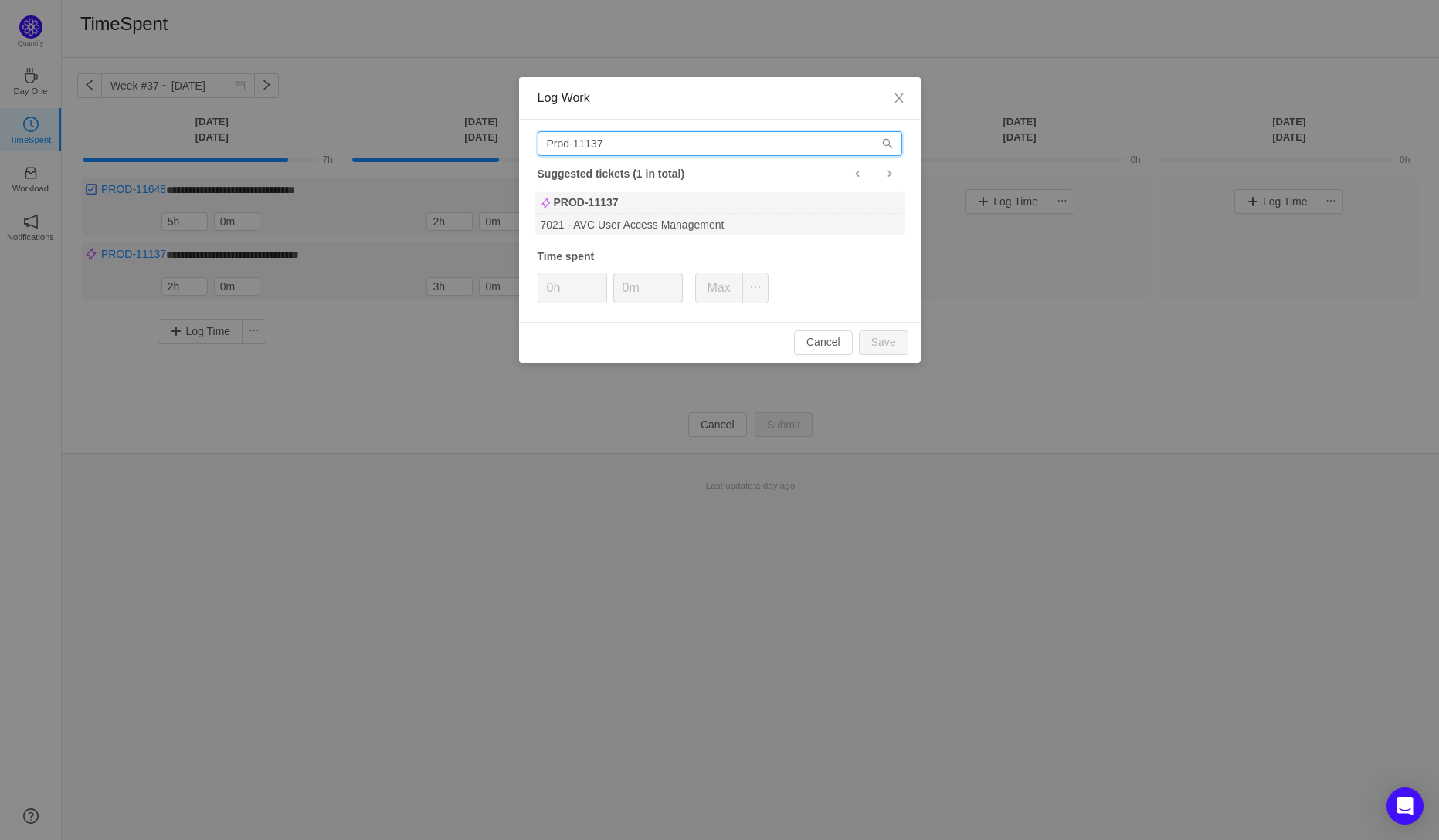
drag, startPoint x: 611, startPoint y: 151, endPoint x: 512, endPoint y: 147, distance: 99.1
click at [512, 147] on div "Log Work Prod-11137 Suggested tickets (1 in total) PROD-11137 7021 - AVC User A…" at bounding box center [720, 420] width 1439 height 840
paste input "ROD-10245"
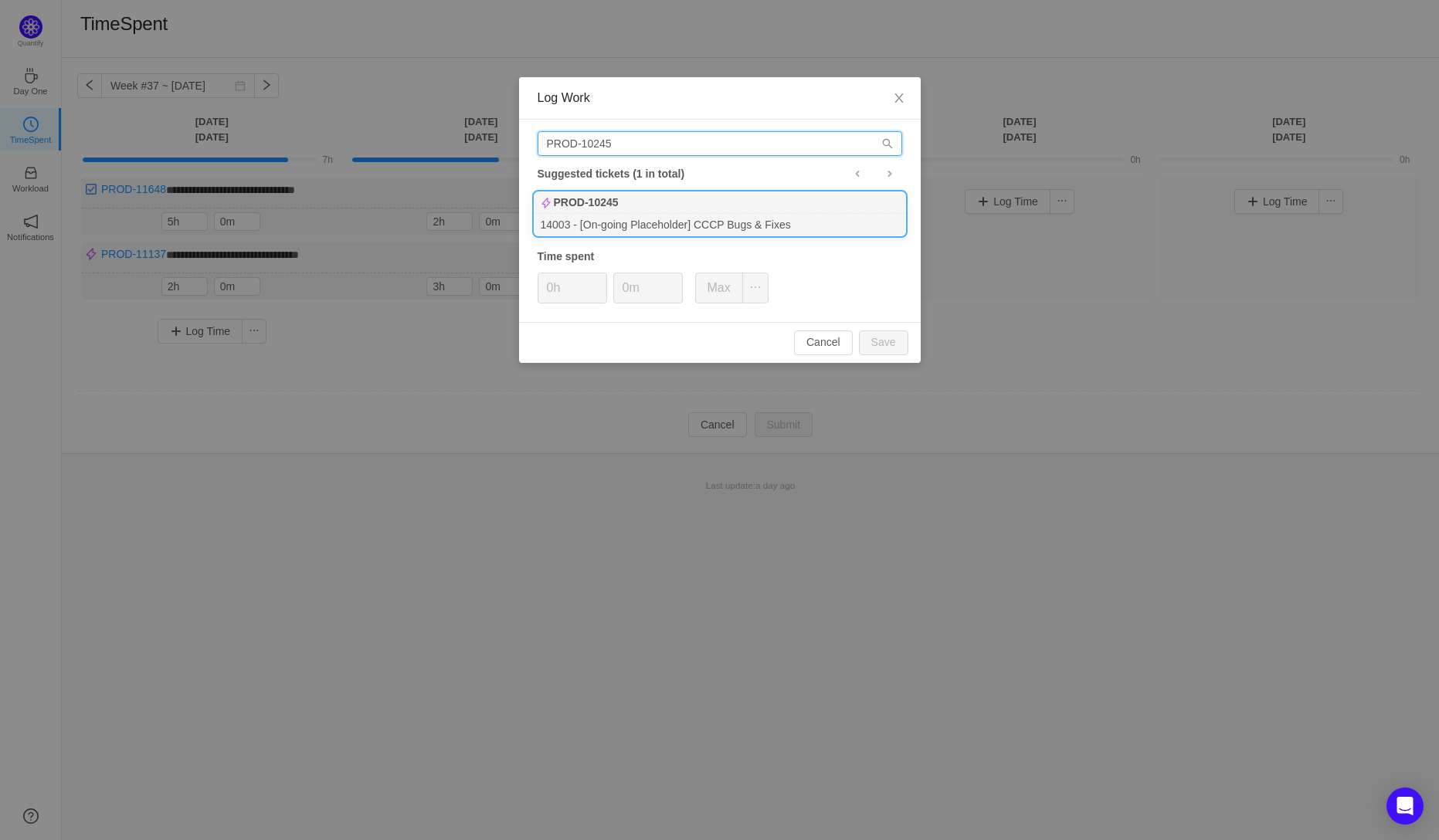
type input "PROD-10245"
click at [588, 226] on div "14003 - [On-going Placeholder] CCCP Bugs & Fixes" at bounding box center [720, 225] width 370 height 21
click at [883, 339] on button "Save" at bounding box center [884, 343] width 50 height 25
type input "0h"
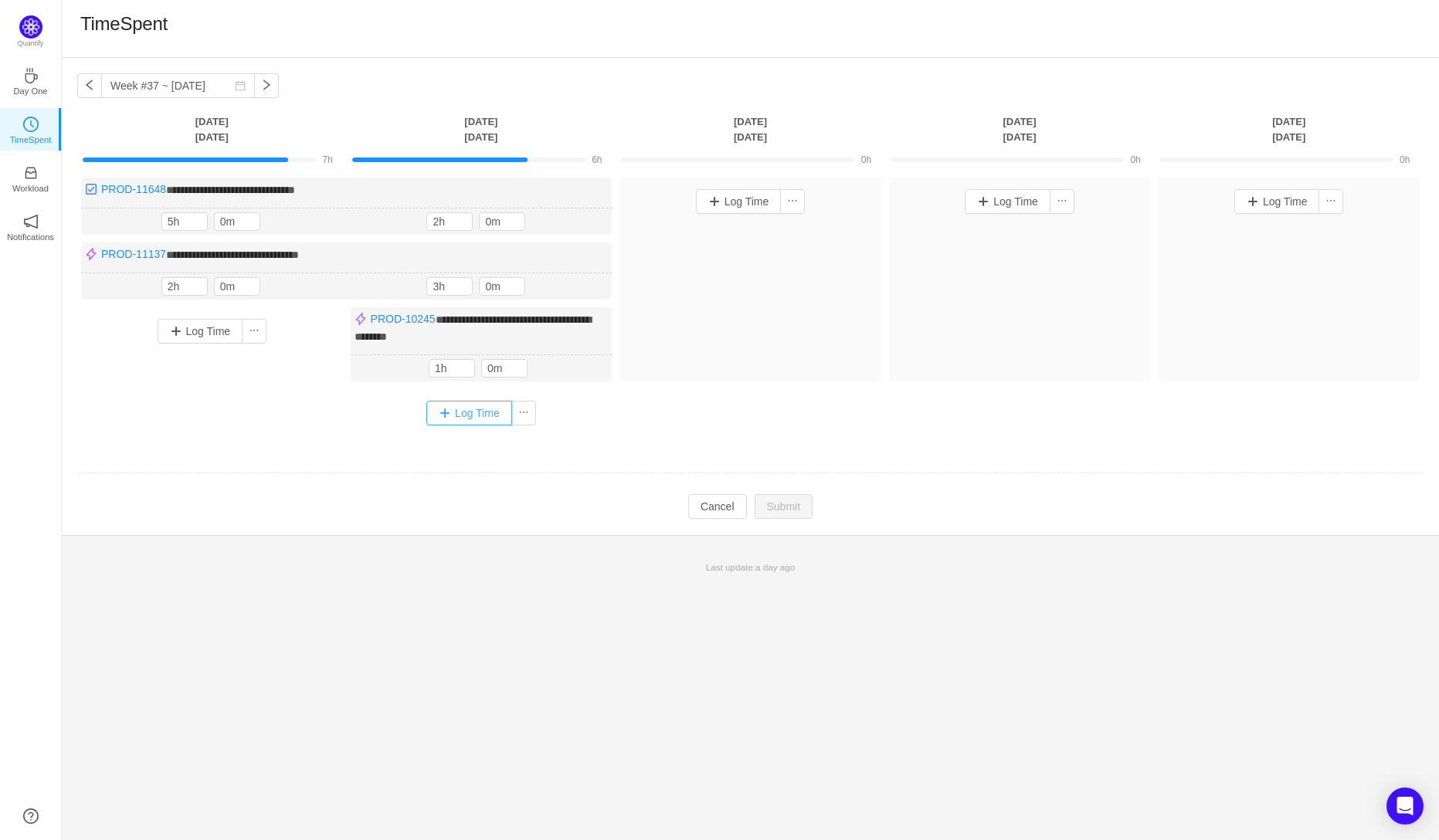
click at [457, 405] on button "Log Time" at bounding box center [469, 412] width 86 height 25
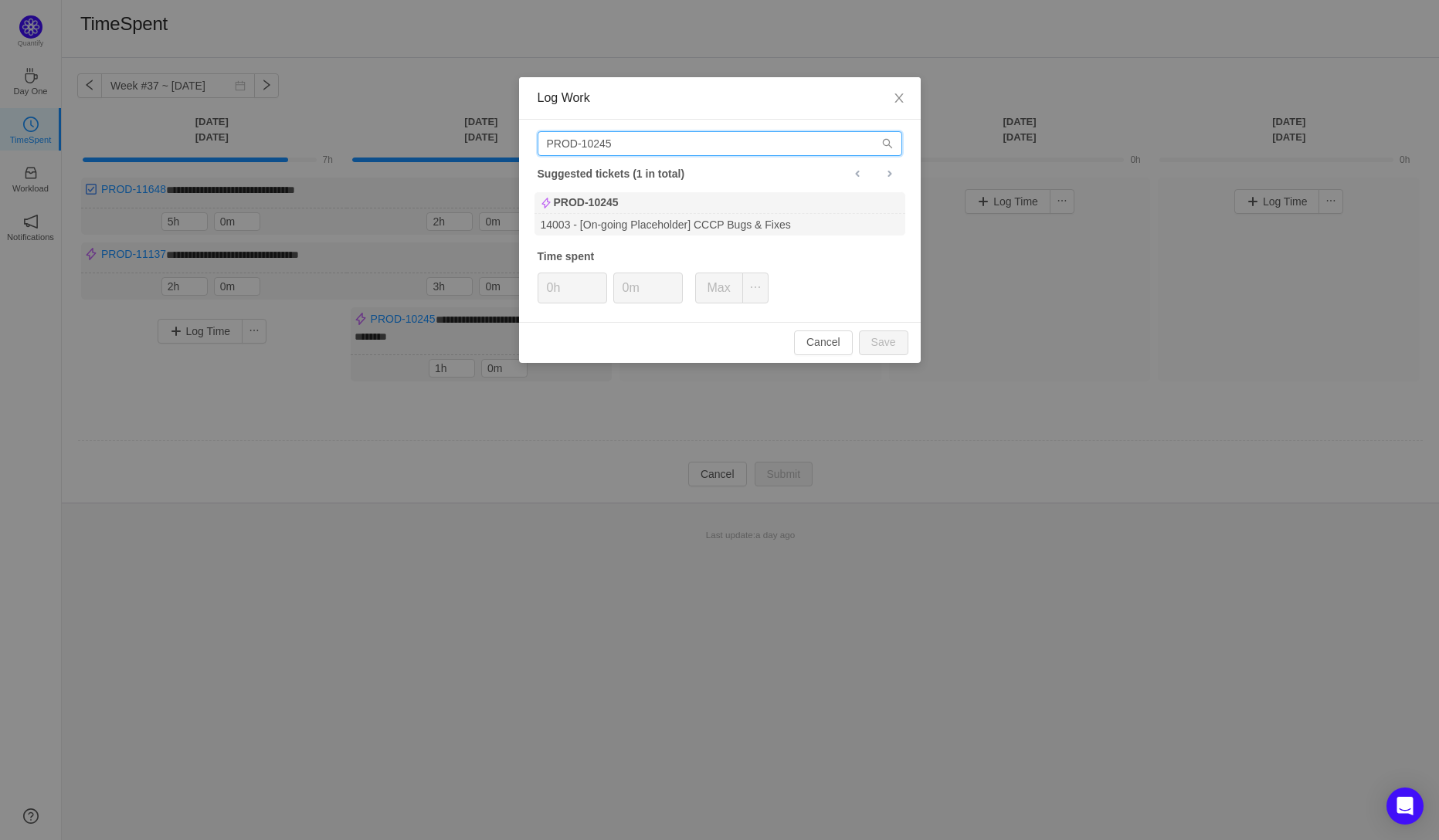
drag, startPoint x: 609, startPoint y: 143, endPoint x: 503, endPoint y: 137, distance: 106.2
click at [503, 137] on div "Log Work PROD-10245 Suggested tickets (1 in total) PROD-10245 14003 - [On-going…" at bounding box center [720, 420] width 1439 height 840
paste input "Core-13603"
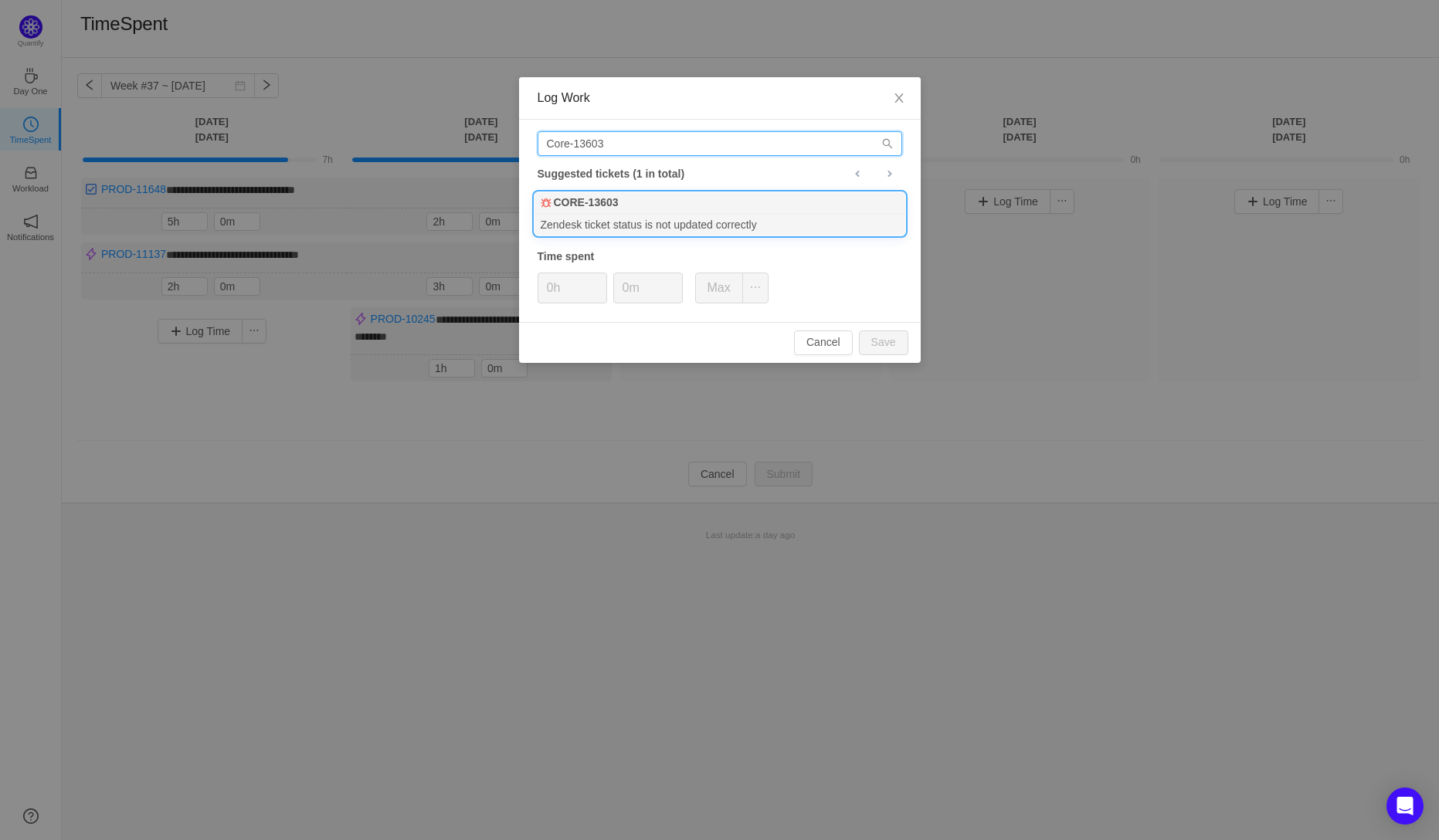
type input "Core-13603"
click at [585, 207] on b "CORE-13603" at bounding box center [587, 202] width 65 height 16
click at [884, 341] on button "Save" at bounding box center [884, 343] width 50 height 25
type input "0h"
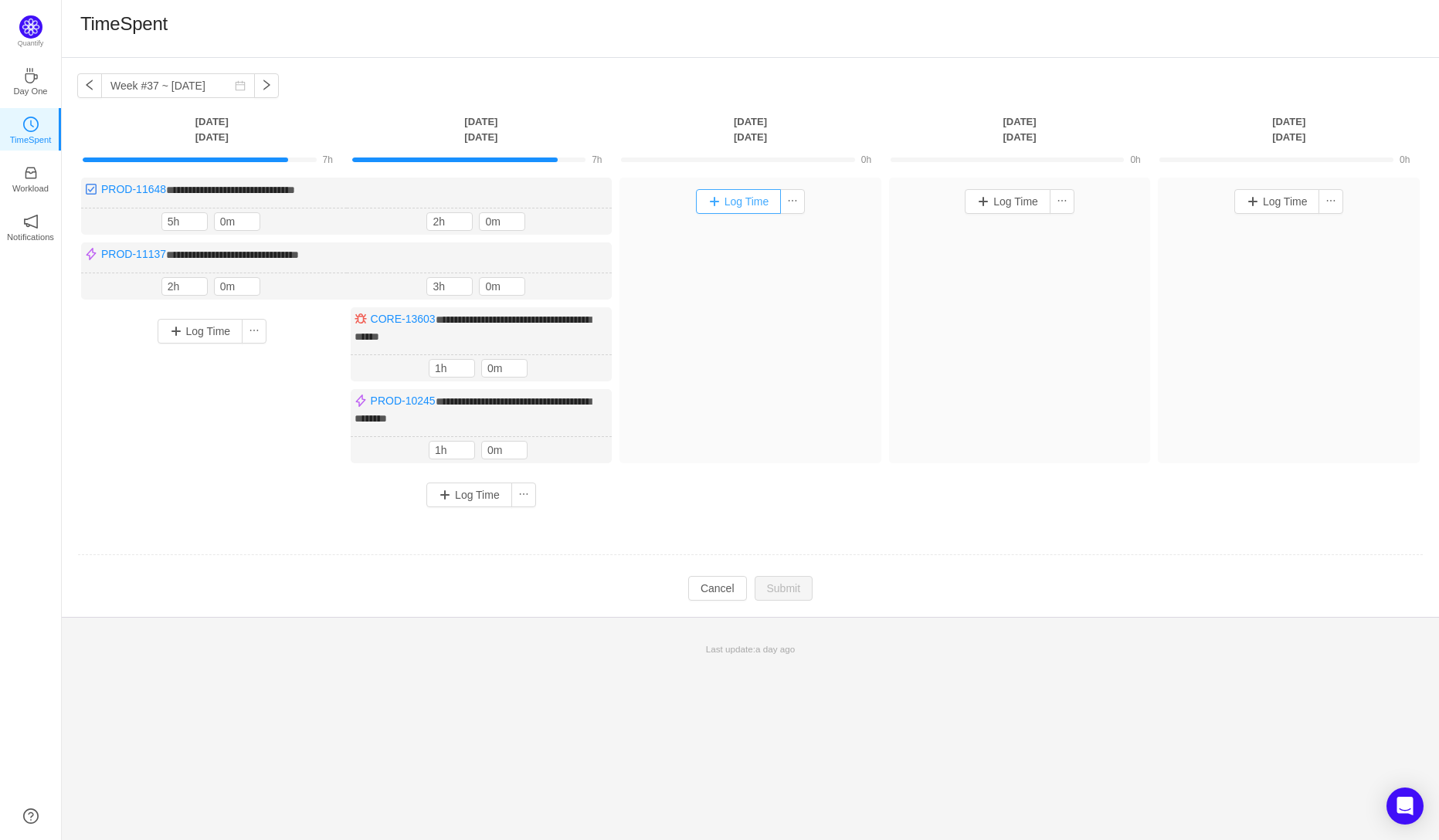
click at [735, 206] on button "Log Time" at bounding box center [739, 201] width 86 height 25
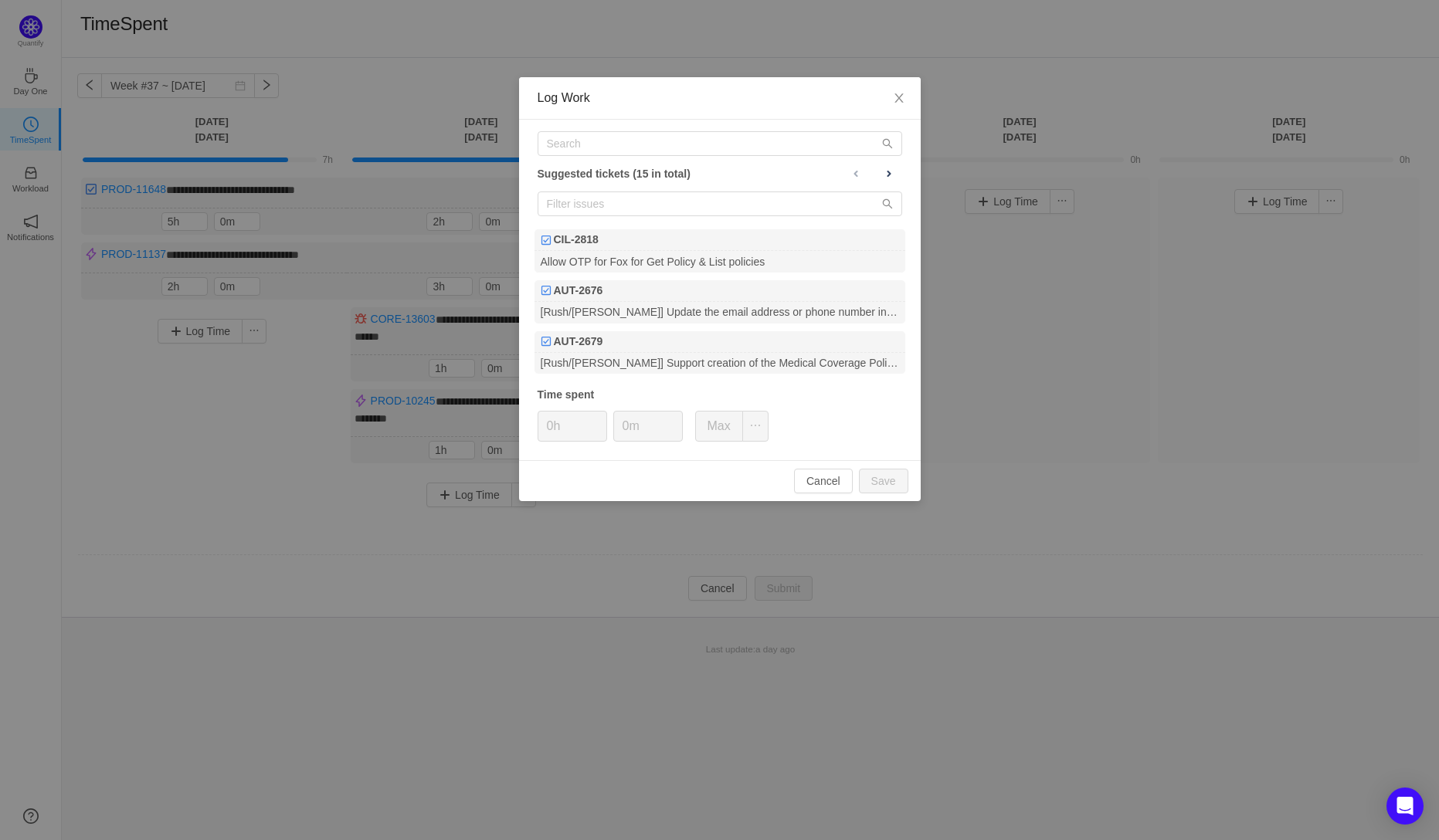
click at [213, 413] on div "Log Work Suggested tickets (15 in total) CIL-2818 Allow OTP for Fox for Get Pol…" at bounding box center [720, 420] width 1439 height 840
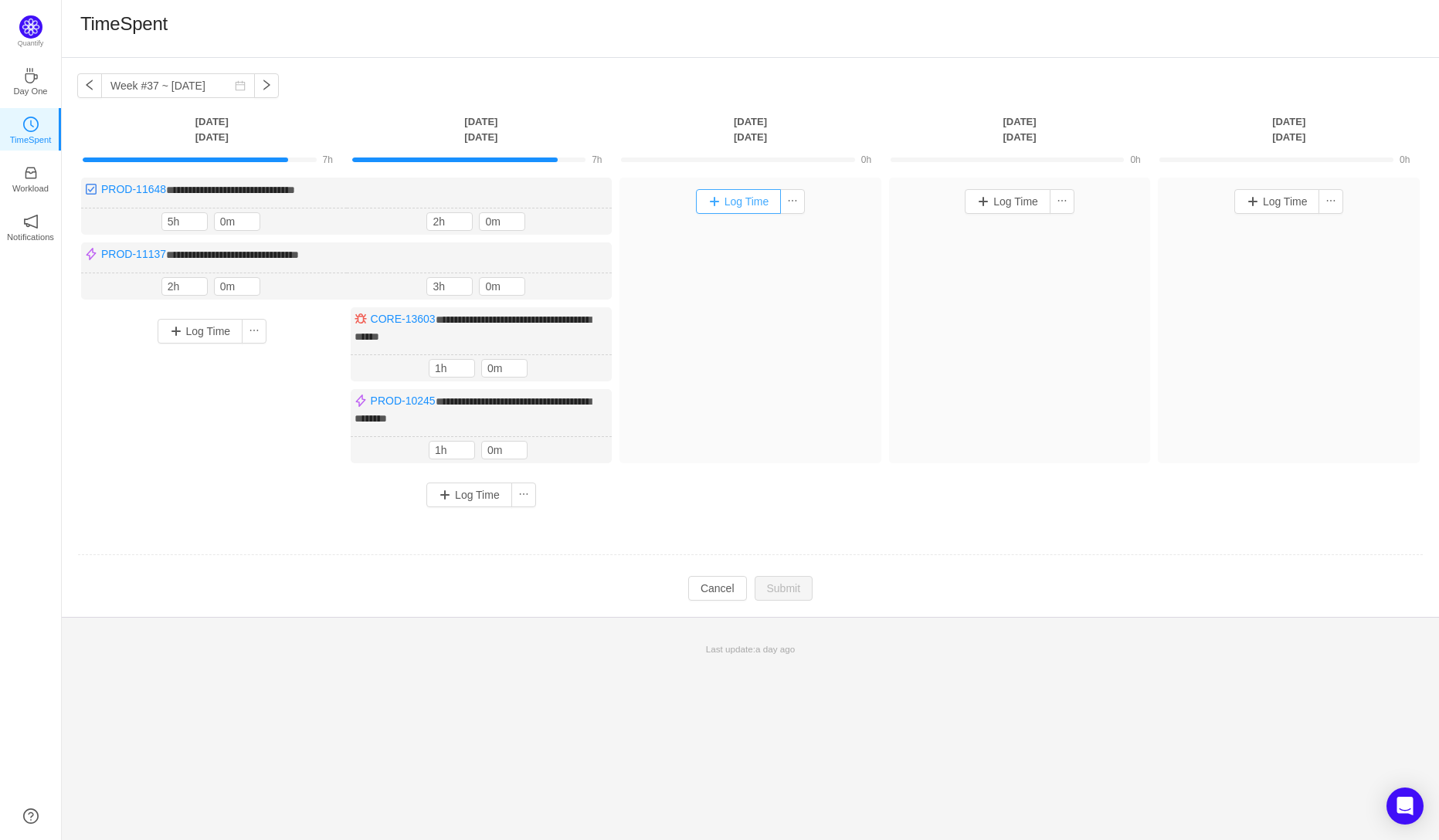
click at [735, 202] on button "Log Time" at bounding box center [739, 201] width 86 height 25
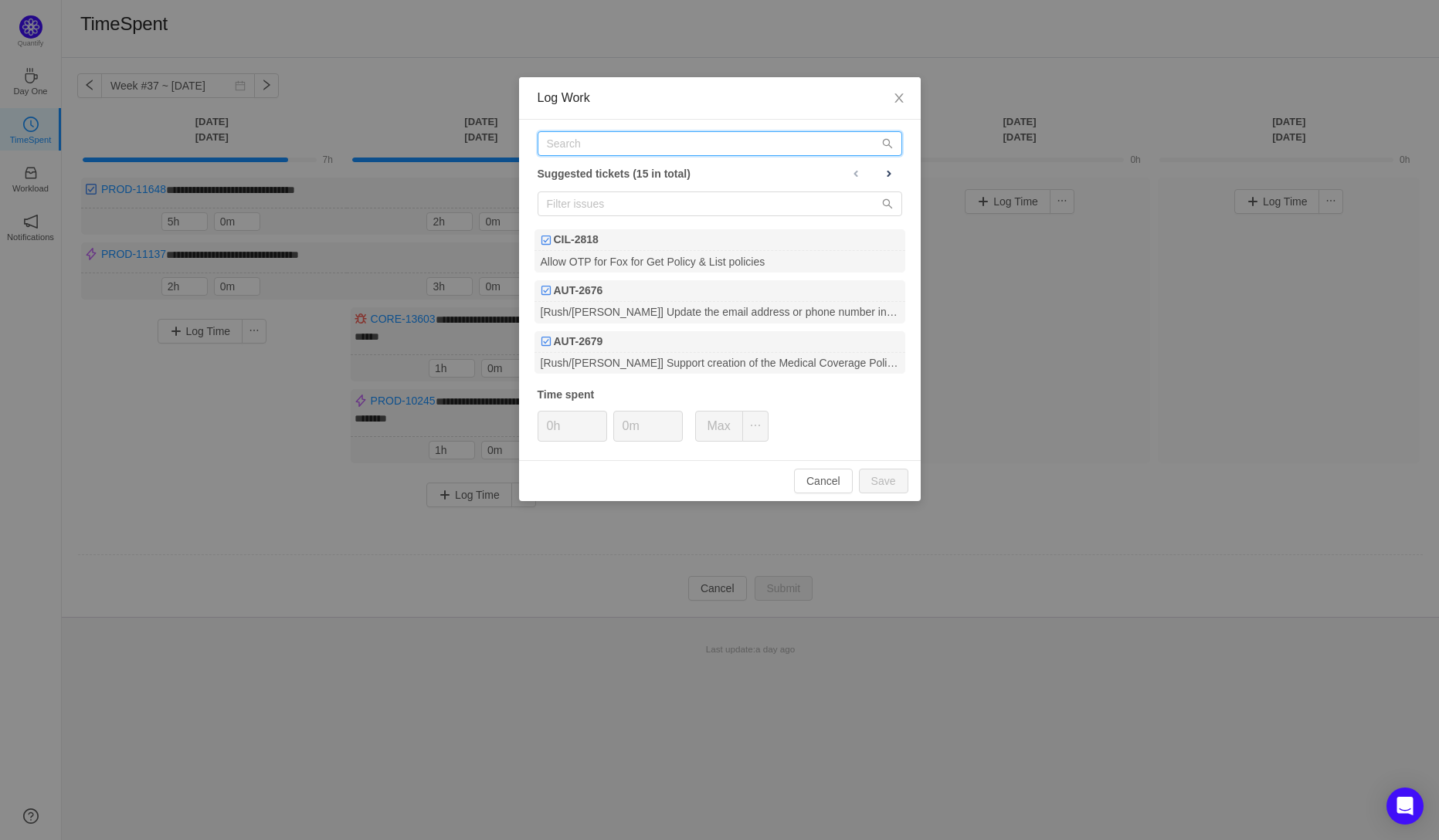
click at [568, 145] on input "text" at bounding box center [720, 143] width 364 height 25
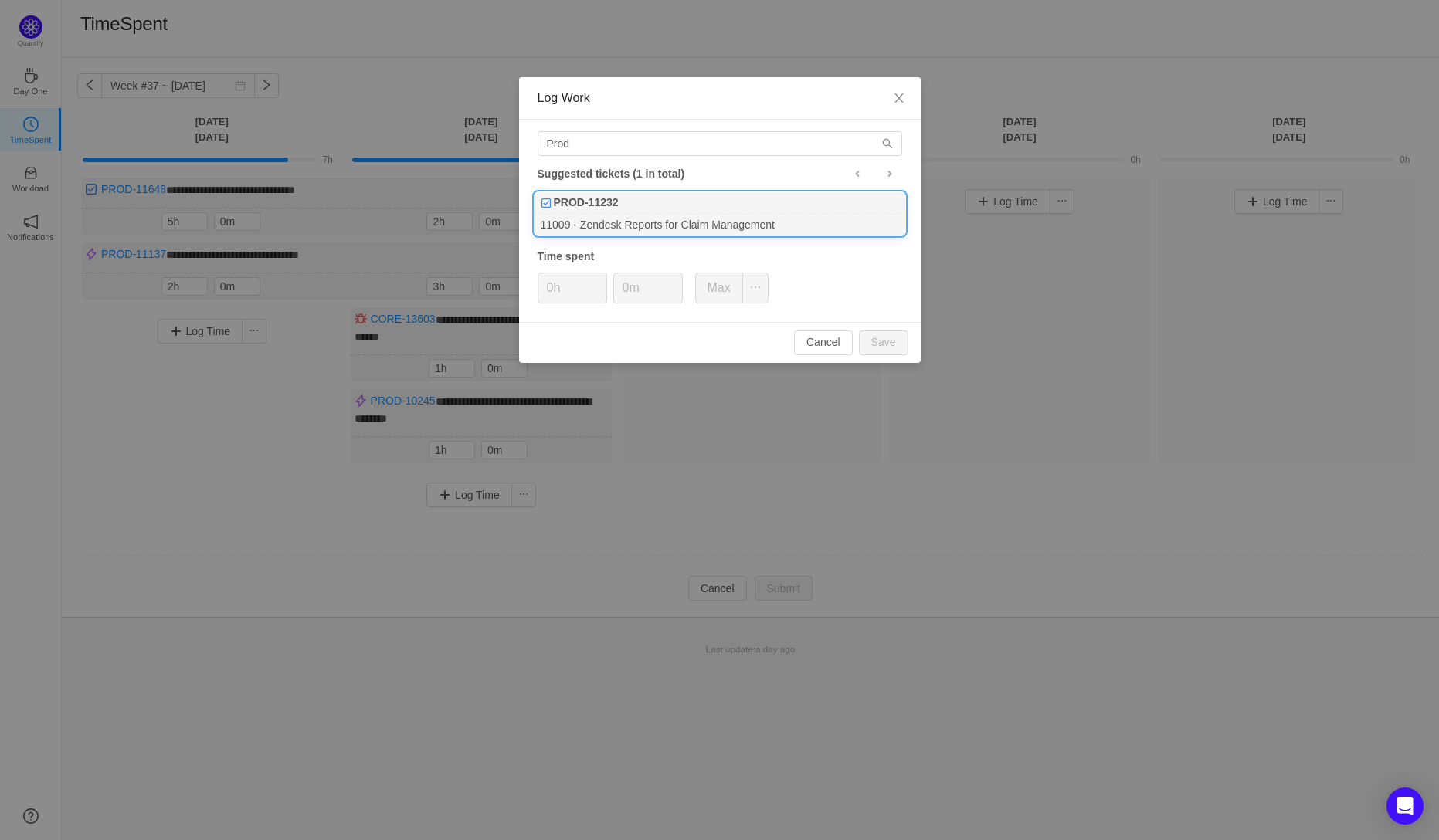
click at [595, 208] on b "PROD-11232" at bounding box center [587, 202] width 65 height 16
click at [591, 135] on input "Prod" at bounding box center [720, 143] width 364 height 25
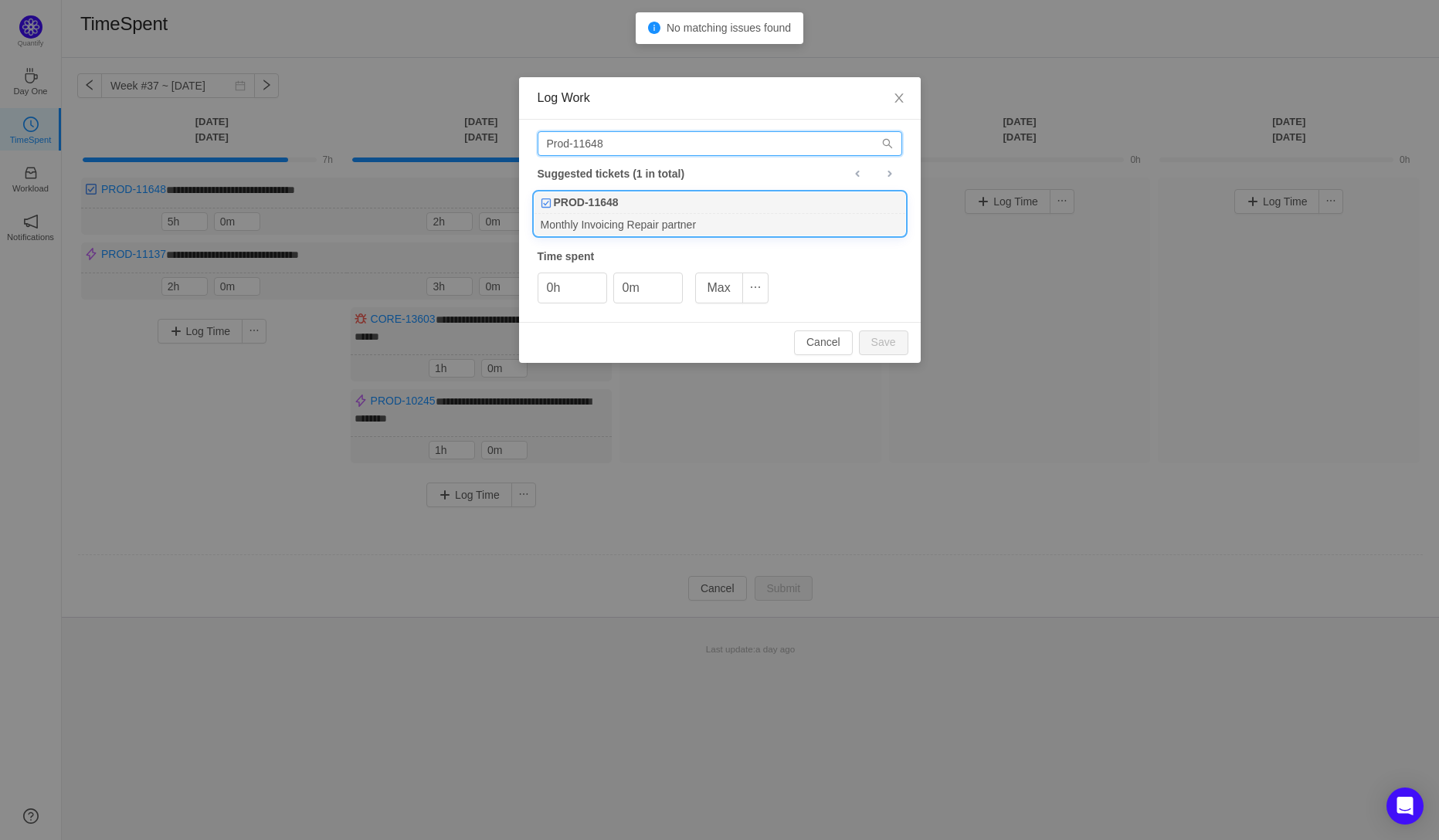
type input "Prod-11648"
click at [594, 219] on div "Monthly Invoicing Repair partner" at bounding box center [720, 225] width 370 height 21
click at [549, 288] on input "0h" at bounding box center [572, 288] width 68 height 29
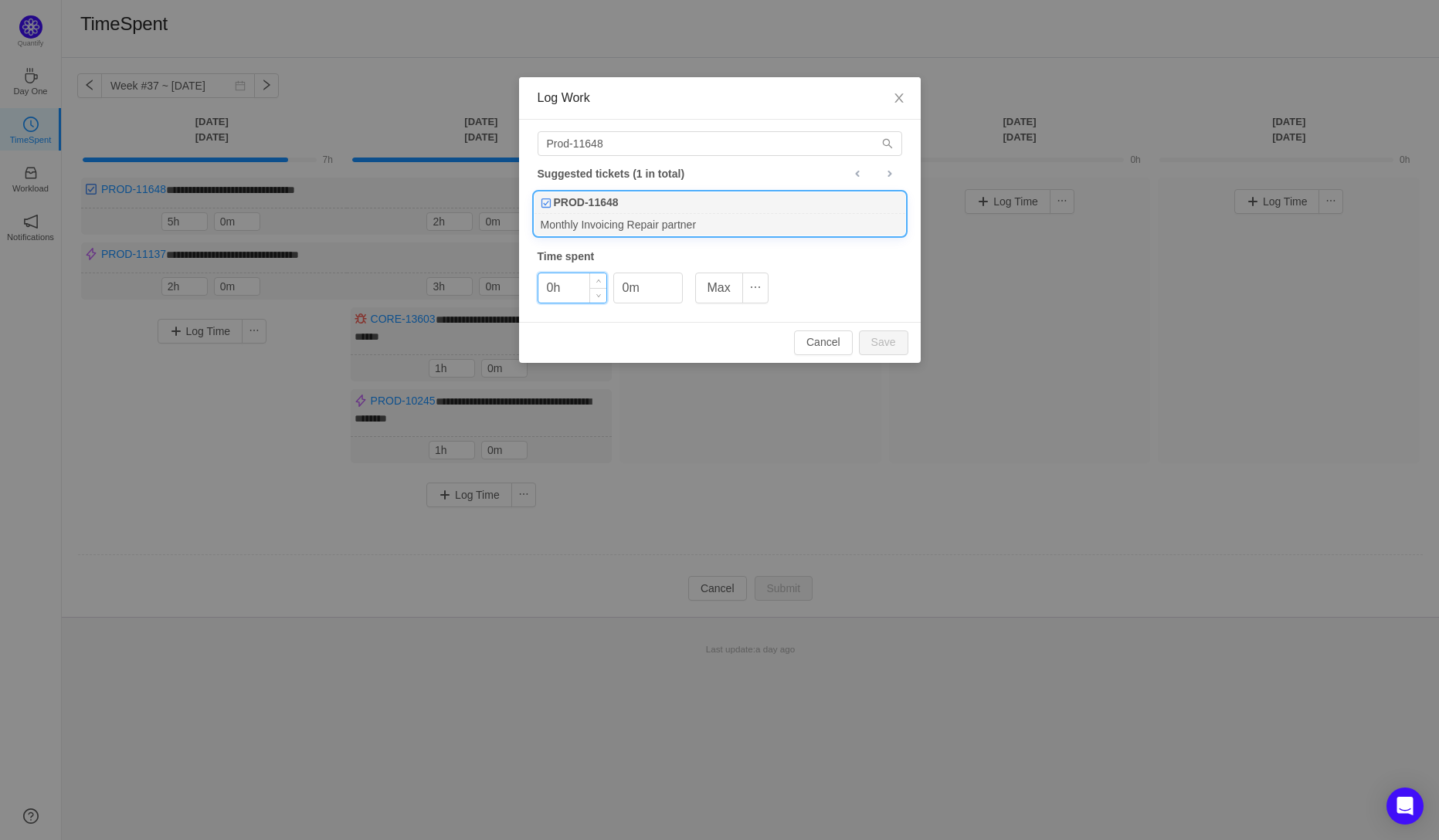
click at [554, 291] on input "0h" at bounding box center [572, 288] width 68 height 29
click at [889, 344] on button "Save" at bounding box center [884, 343] width 50 height 25
type input "0h"
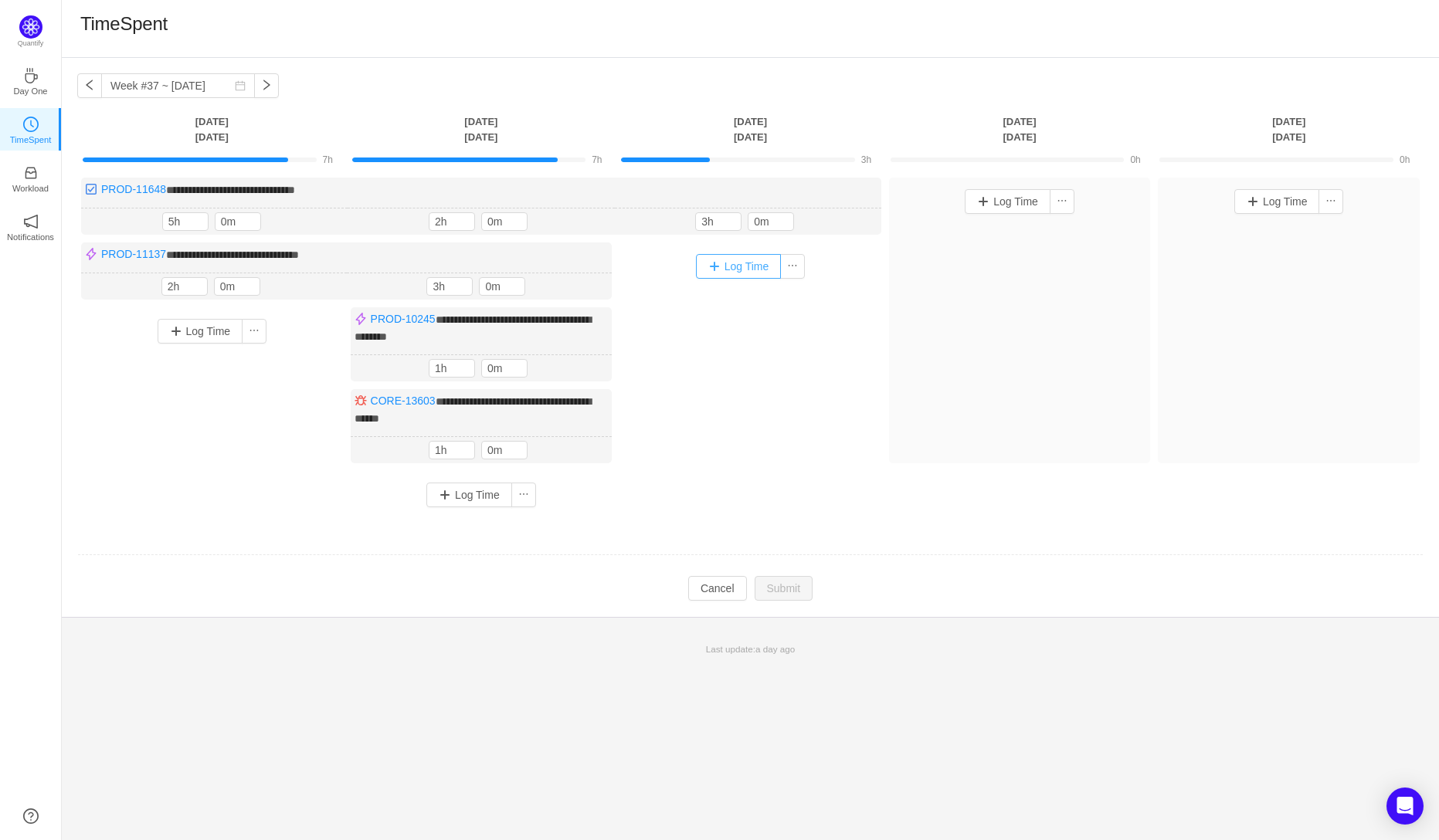
click at [730, 265] on button "Log Time" at bounding box center [739, 266] width 86 height 25
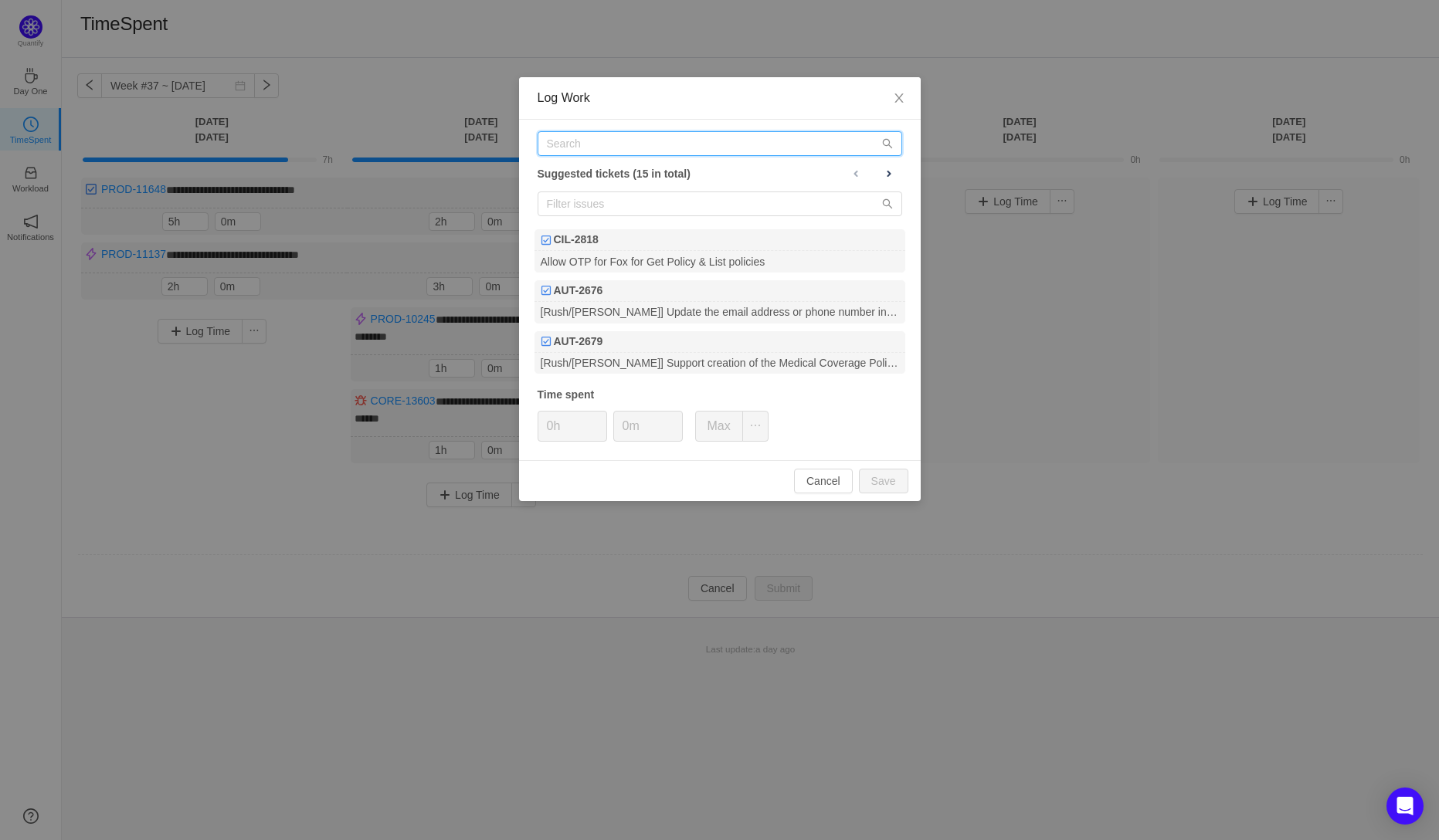
click at [585, 148] on input "text" at bounding box center [720, 143] width 364 height 25
type input "A"
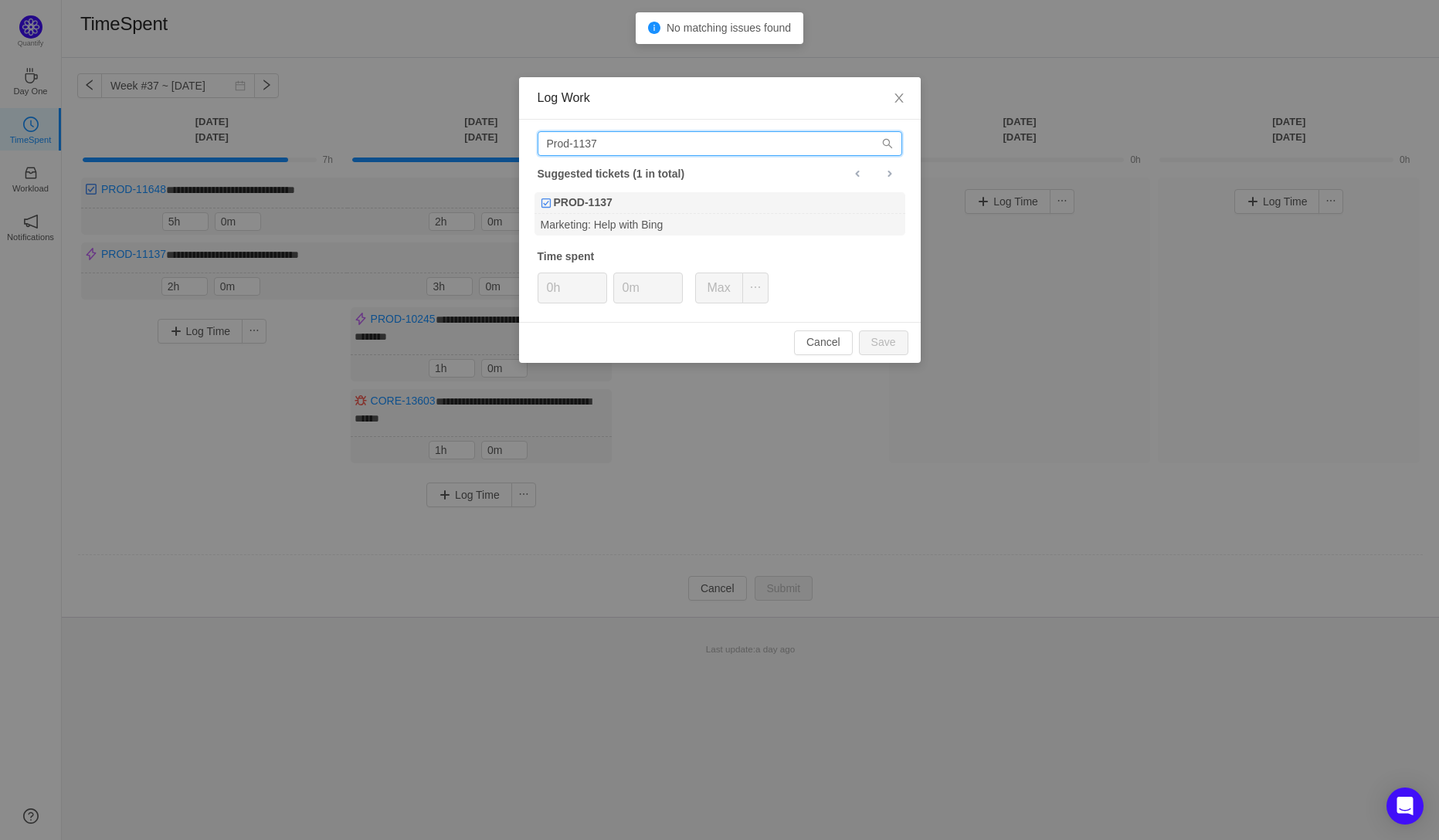
click at [586, 148] on input "Prod-1137" at bounding box center [720, 143] width 364 height 25
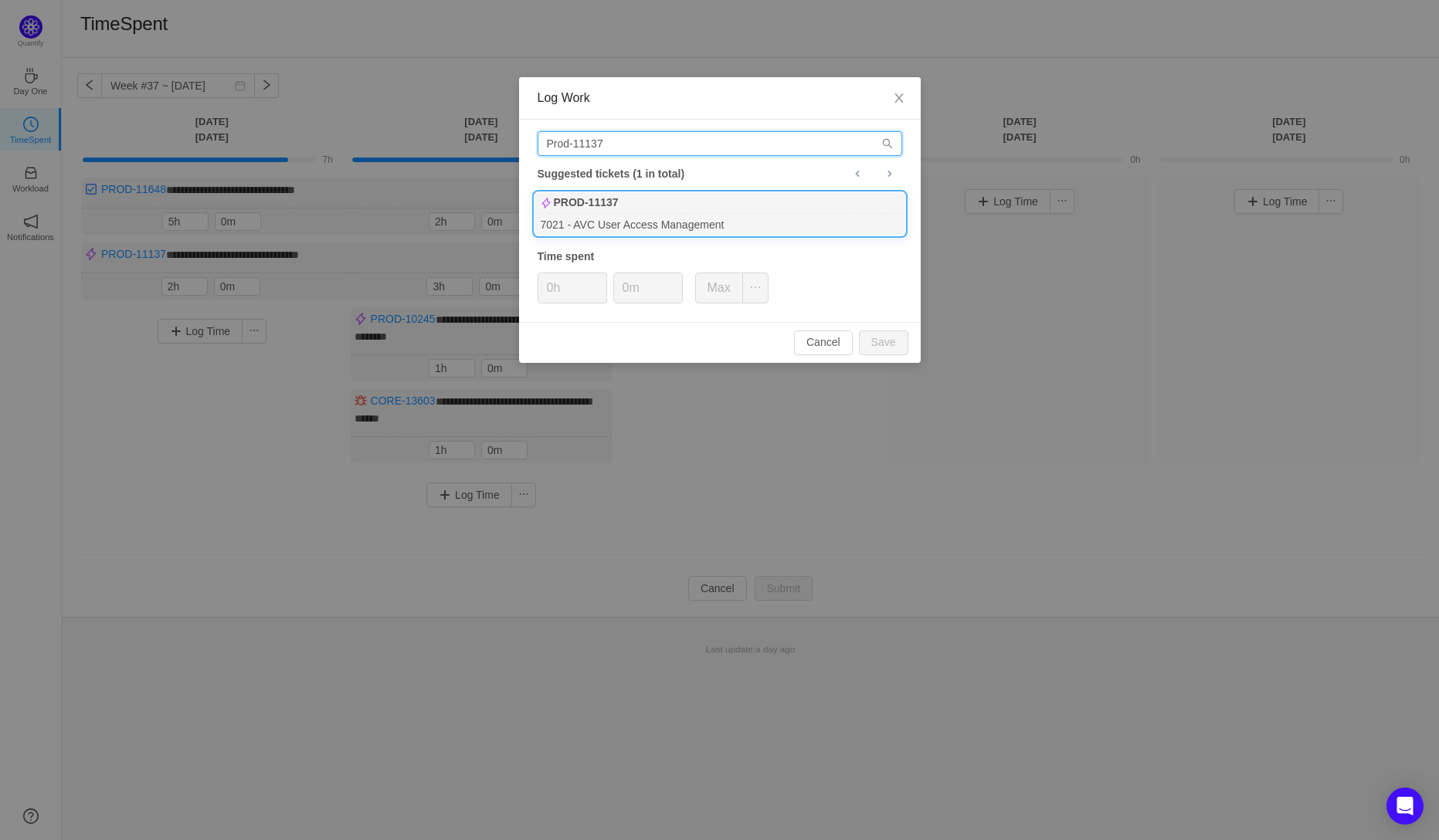
type input "Prod-11137"
click at [618, 205] on b "PROD-11137" at bounding box center [587, 202] width 65 height 16
click at [554, 289] on input "0h" at bounding box center [572, 288] width 68 height 29
click at [890, 342] on button "Save" at bounding box center [884, 343] width 50 height 25
type input "0h"
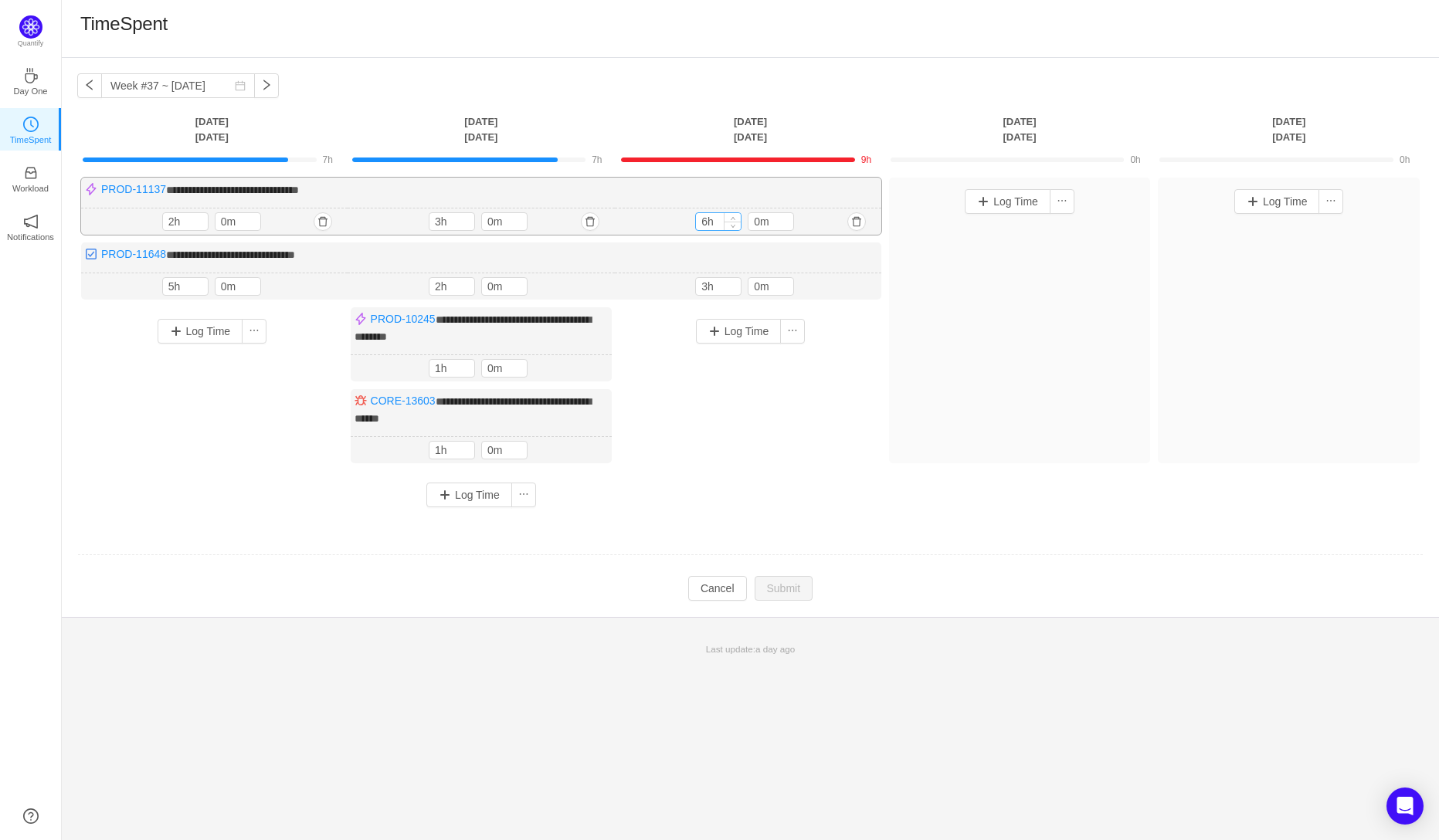
click at [706, 224] on input "6h" at bounding box center [719, 222] width 45 height 17
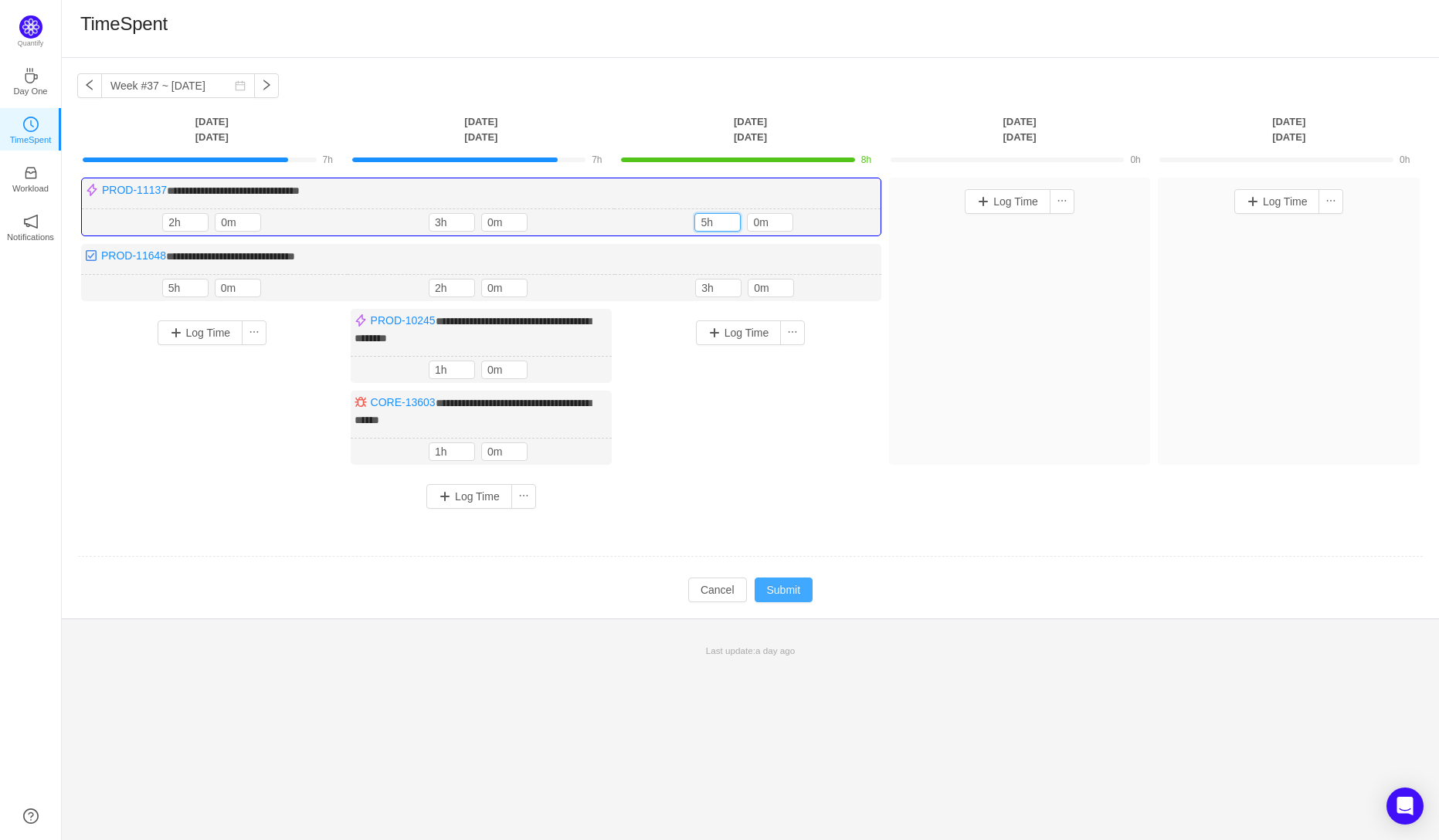
type input "5h"
click at [786, 585] on button "Submit" at bounding box center [784, 590] width 58 height 25
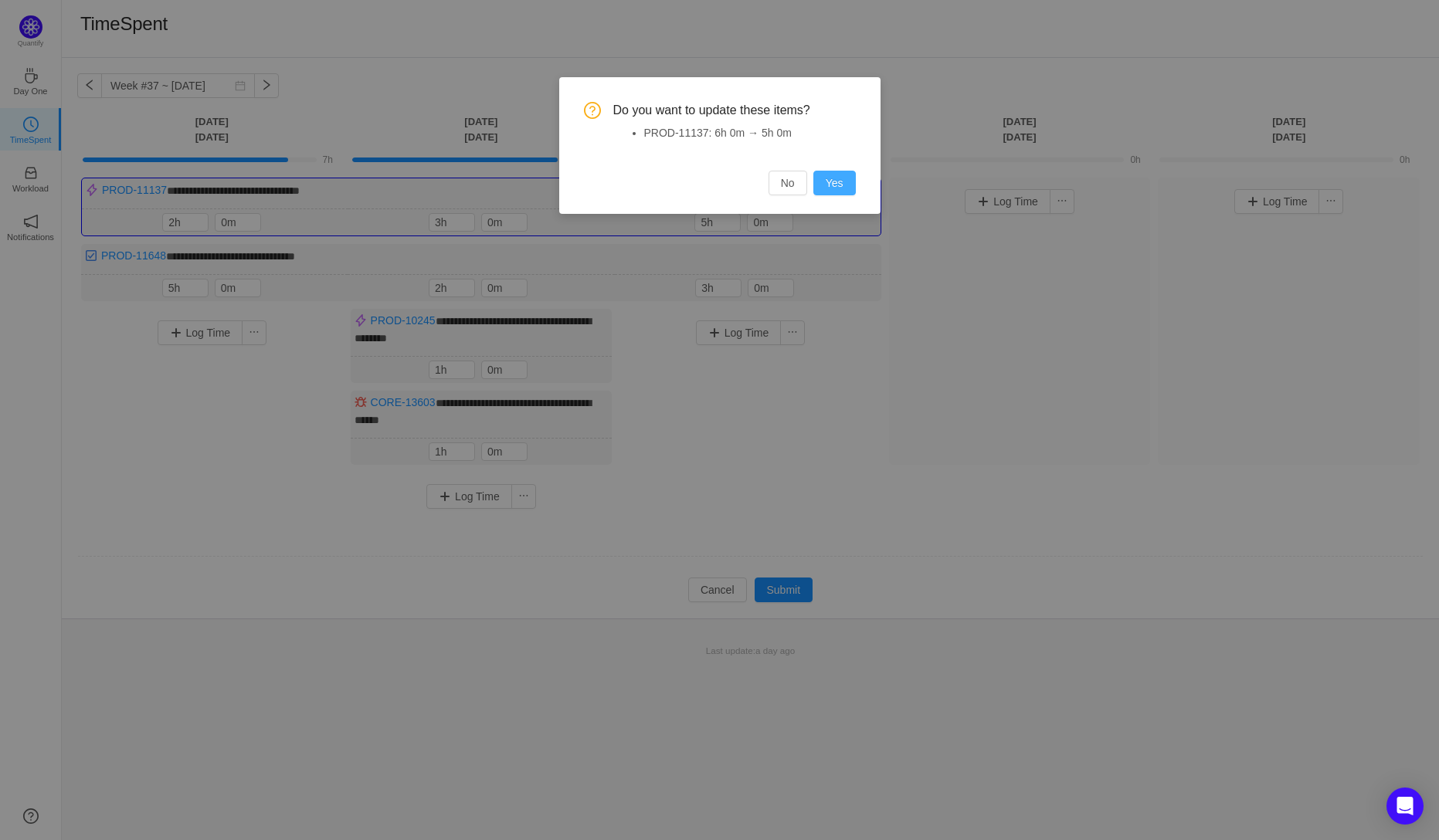
click at [834, 174] on button "Yes" at bounding box center [834, 183] width 43 height 25
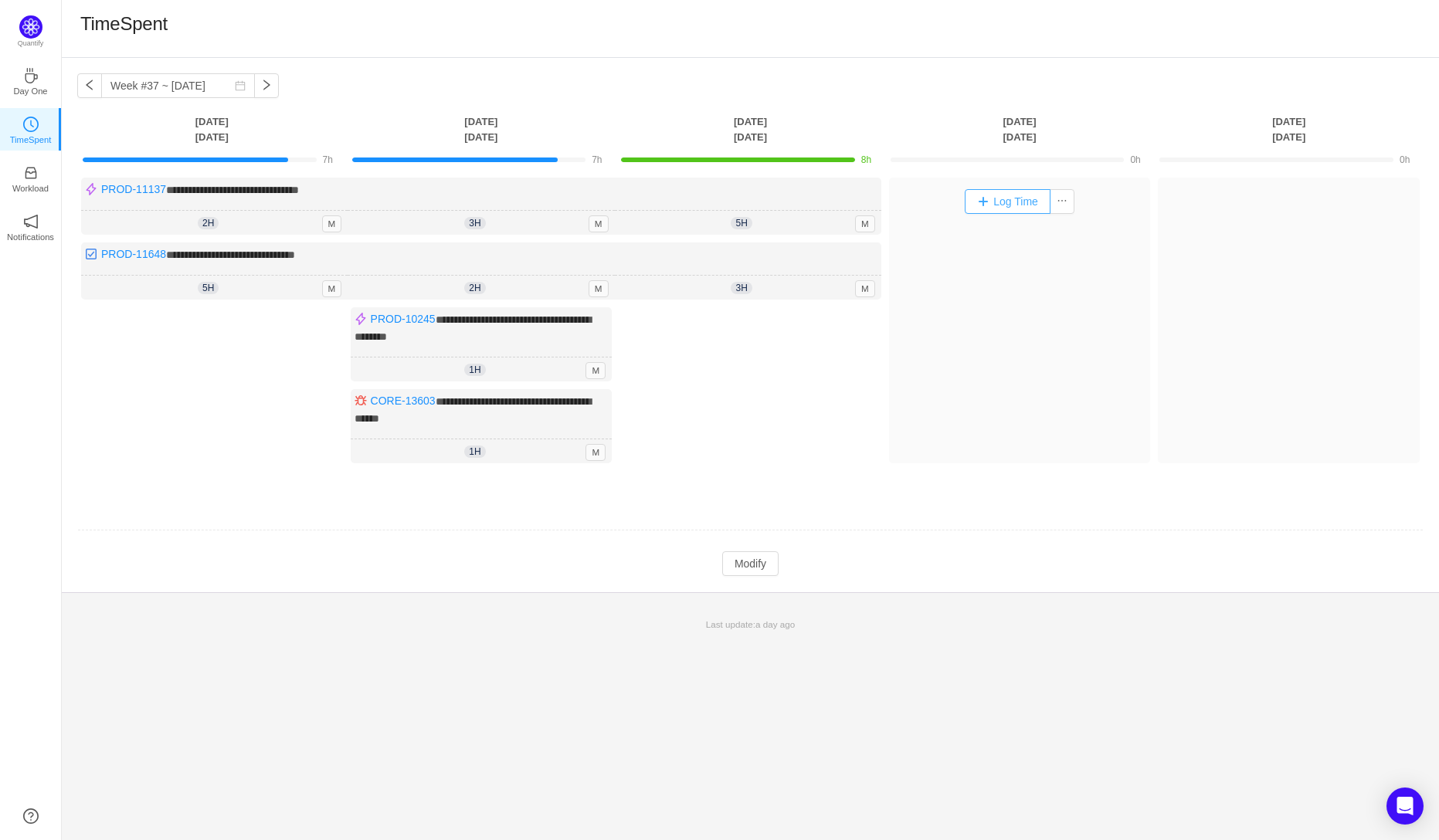
click at [992, 204] on button "Log Time" at bounding box center [1008, 201] width 86 height 25
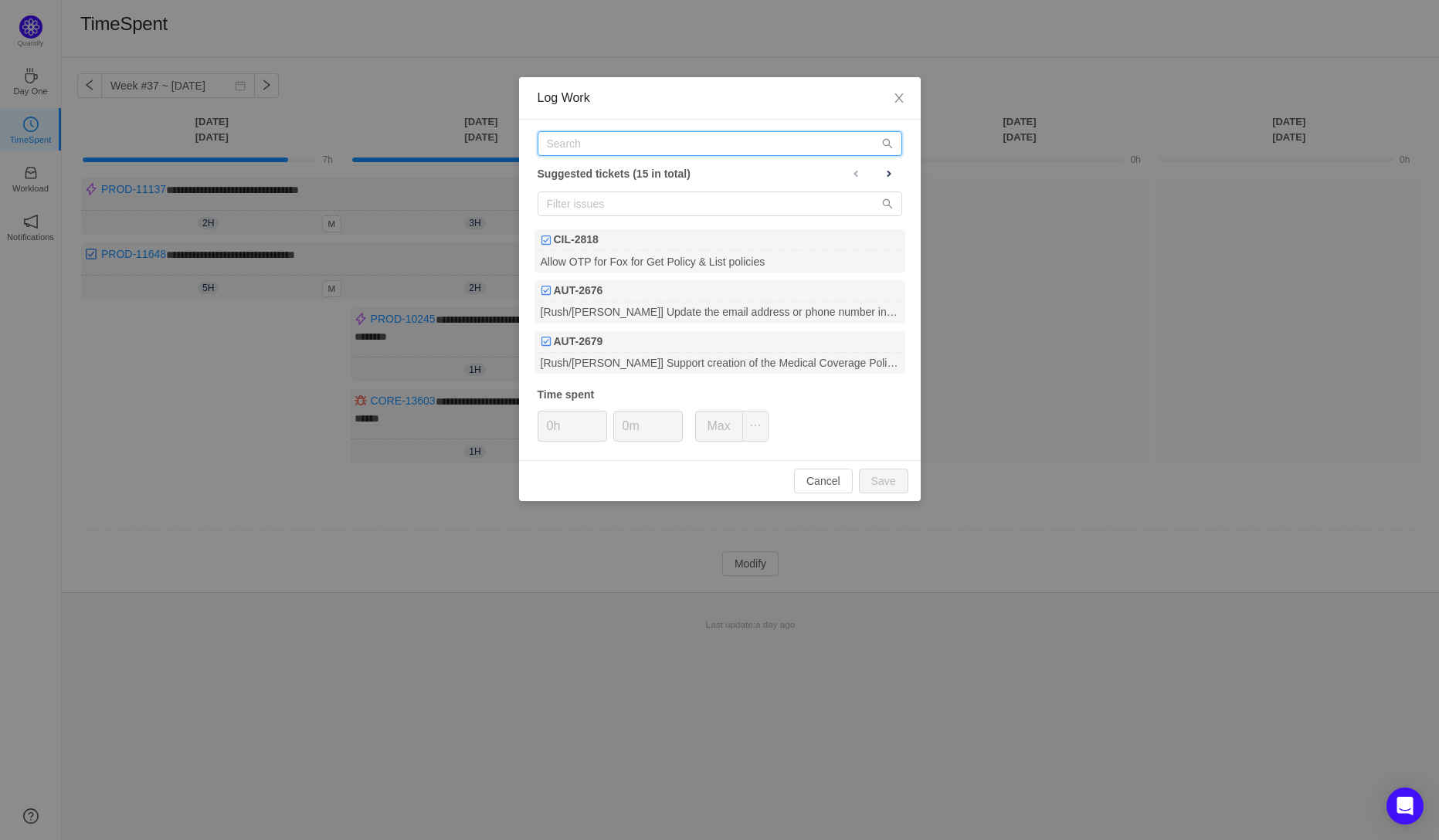
click at [592, 154] on input "text" at bounding box center [720, 143] width 364 height 25
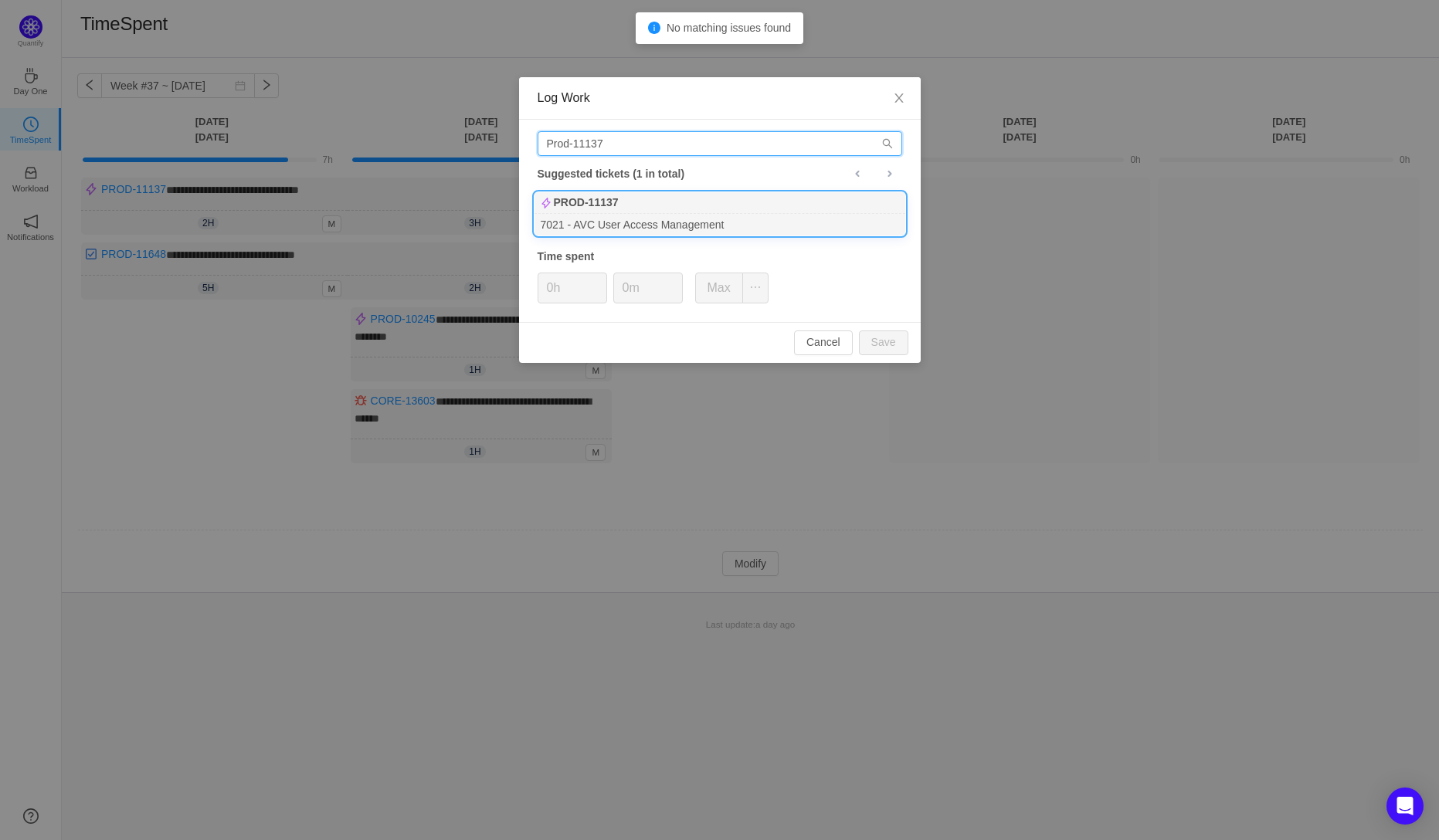
type input "Prod-11137"
click at [611, 208] on b "PROD-11137" at bounding box center [587, 202] width 65 height 16
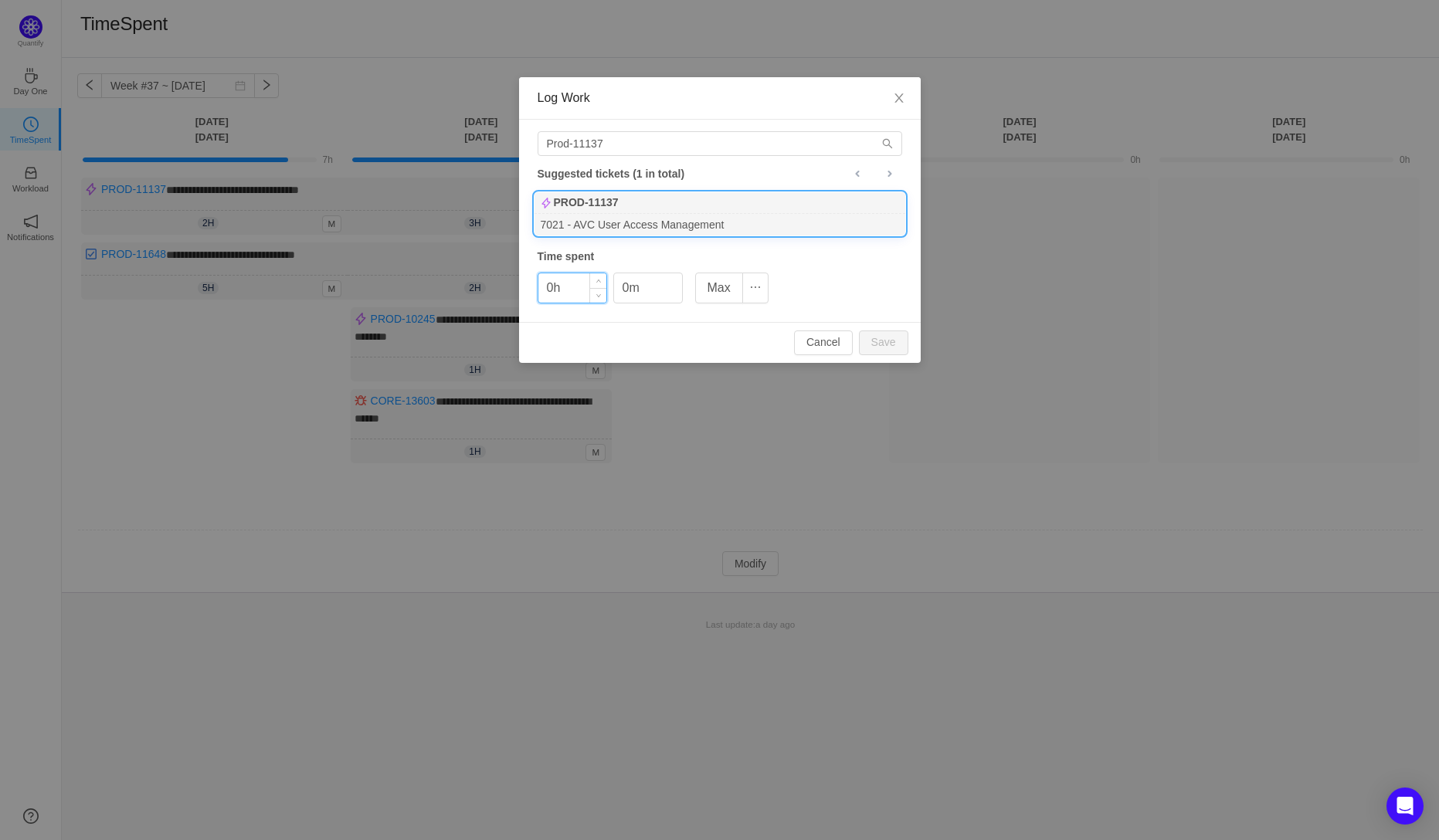
click at [546, 296] on input "0h" at bounding box center [572, 288] width 68 height 29
click at [553, 296] on input "0h" at bounding box center [572, 288] width 68 height 29
click at [892, 344] on button "Save" at bounding box center [884, 343] width 50 height 25
type input "0h"
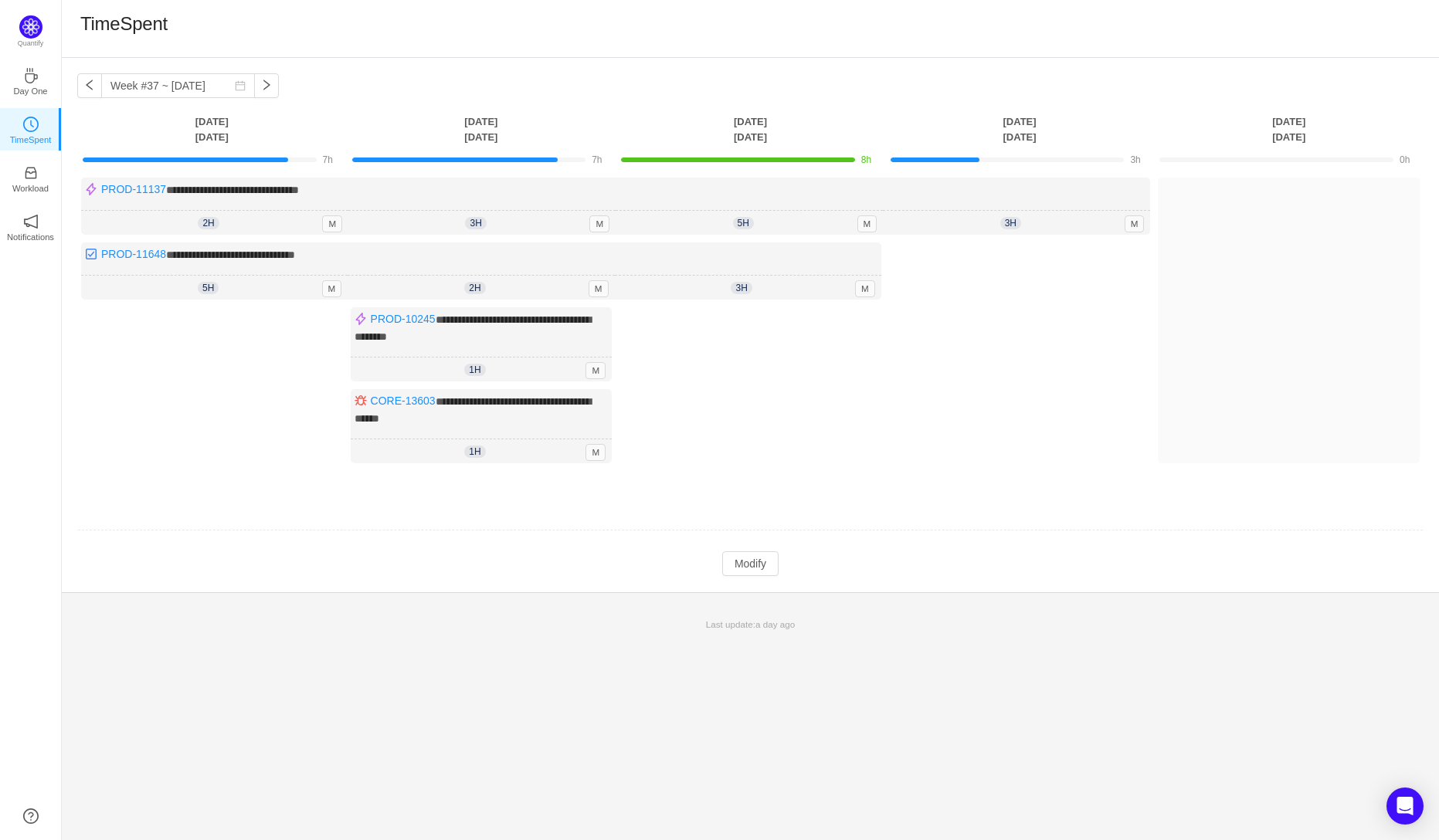
click at [982, 278] on div "Log Time" at bounding box center [1020, 357] width 262 height 229
click at [750, 556] on button "Modify" at bounding box center [750, 563] width 57 height 25
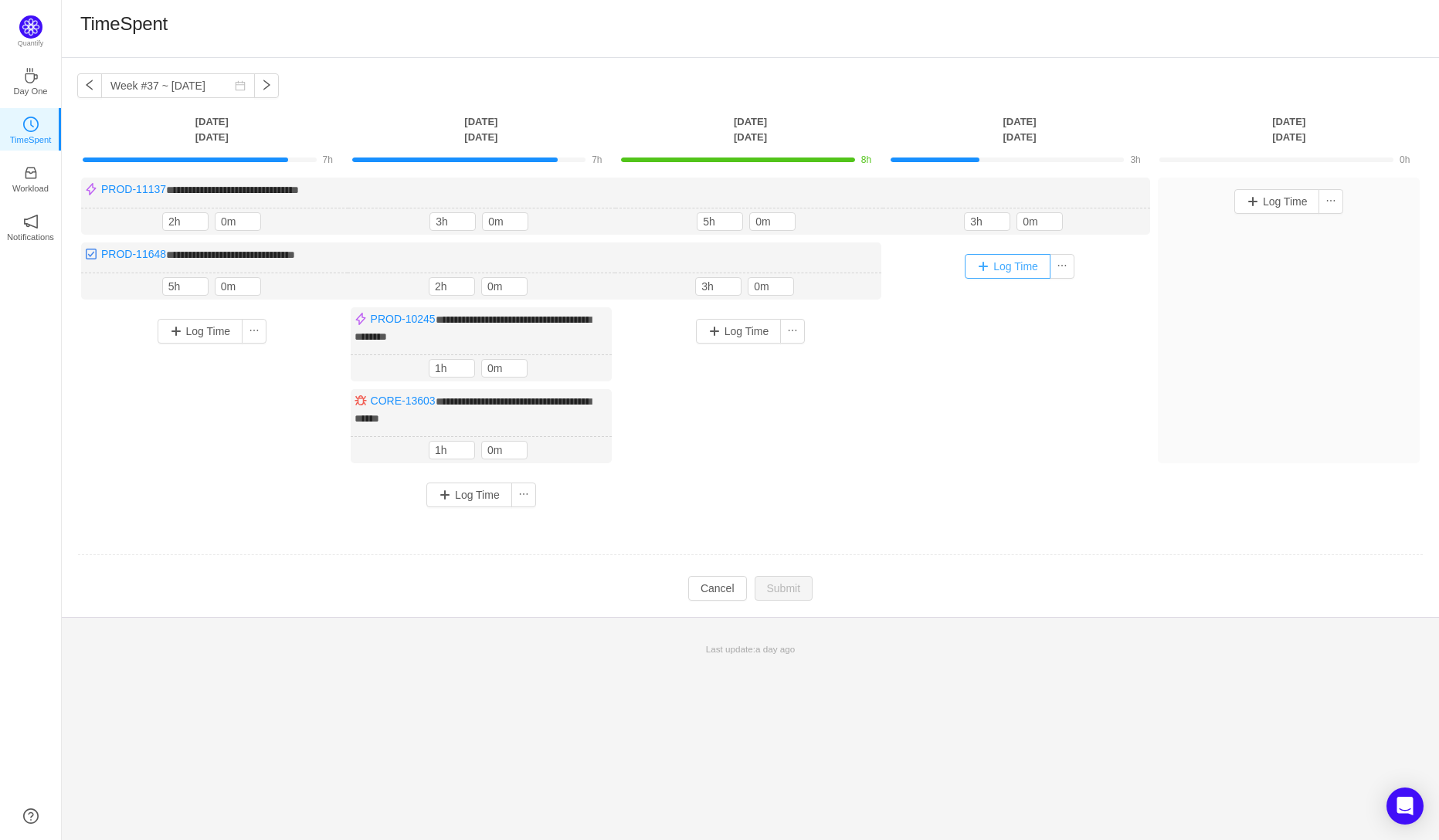
click at [993, 262] on button "Log Time" at bounding box center [1008, 266] width 86 height 25
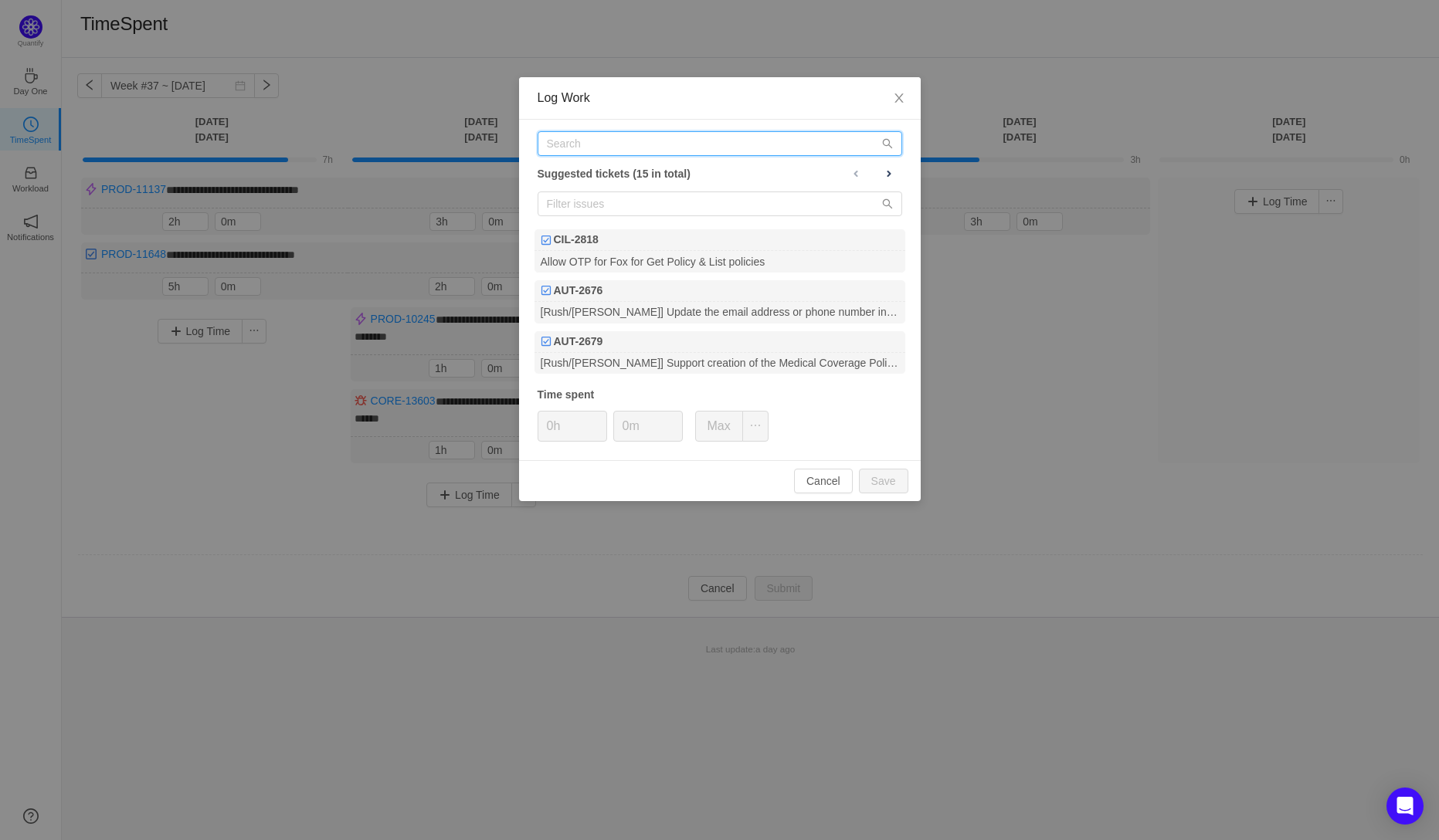
click at [563, 145] on input "text" at bounding box center [720, 143] width 364 height 25
paste input "PROD-11648"
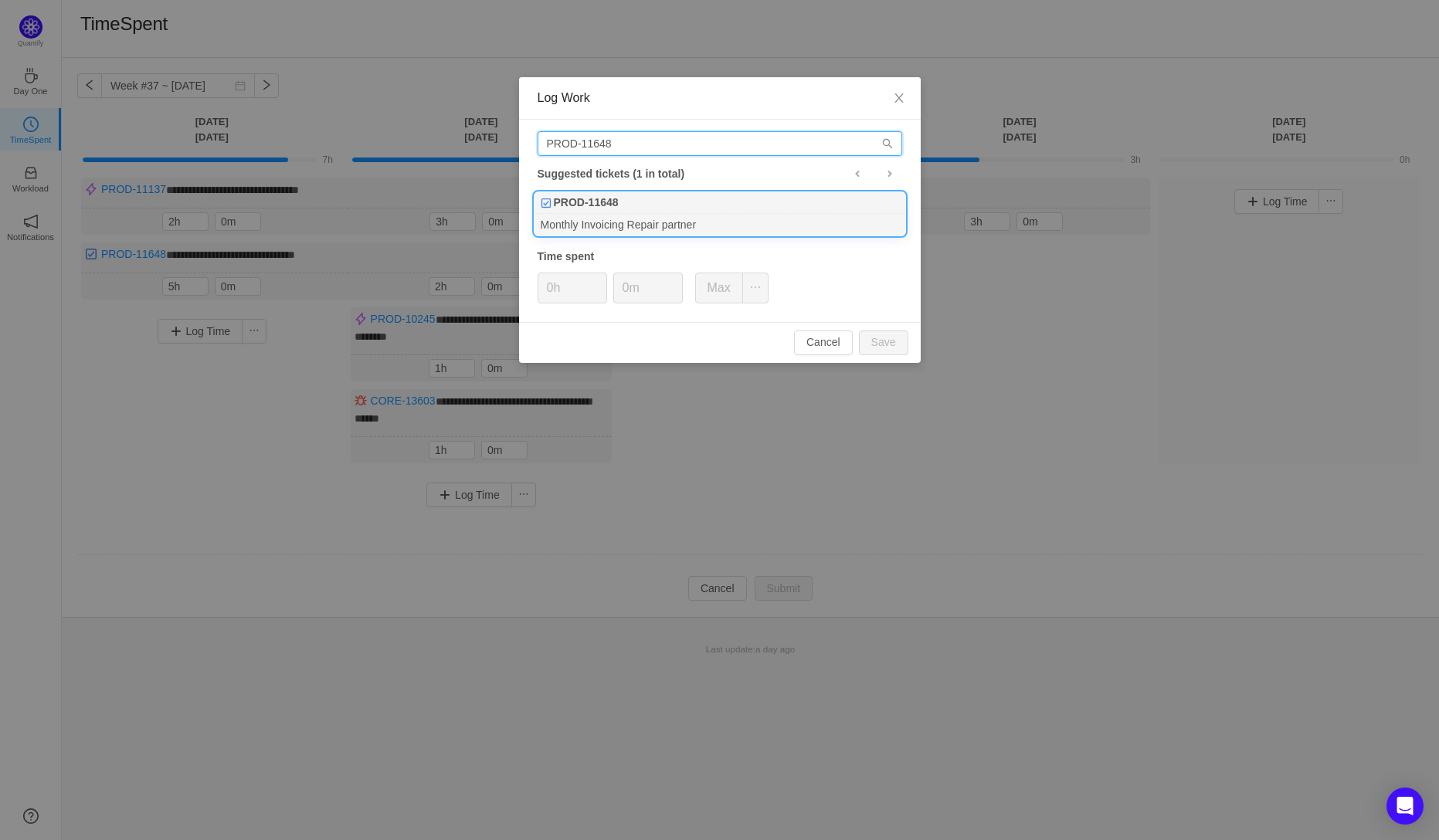
type input "PROD-11648"
click at [608, 208] on b "PROD-11648" at bounding box center [587, 202] width 65 height 16
click at [552, 285] on input "0h" at bounding box center [572, 288] width 68 height 29
click at [882, 346] on button "Save" at bounding box center [884, 343] width 50 height 25
type input "0h"
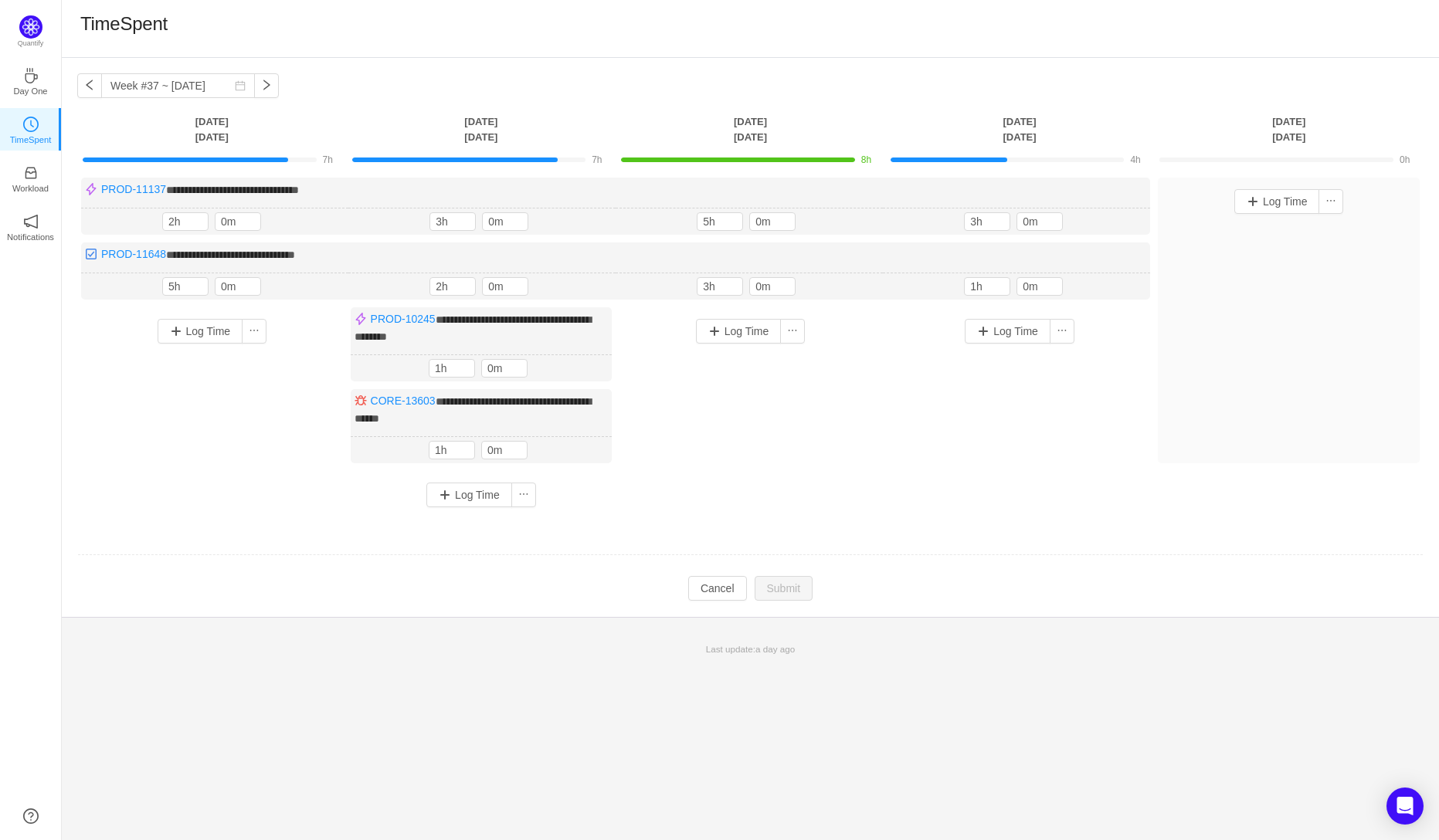
click at [1201, 480] on div "**********" at bounding box center [750, 348] width 1346 height 341
click at [1264, 212] on button "Log Time" at bounding box center [1277, 201] width 86 height 25
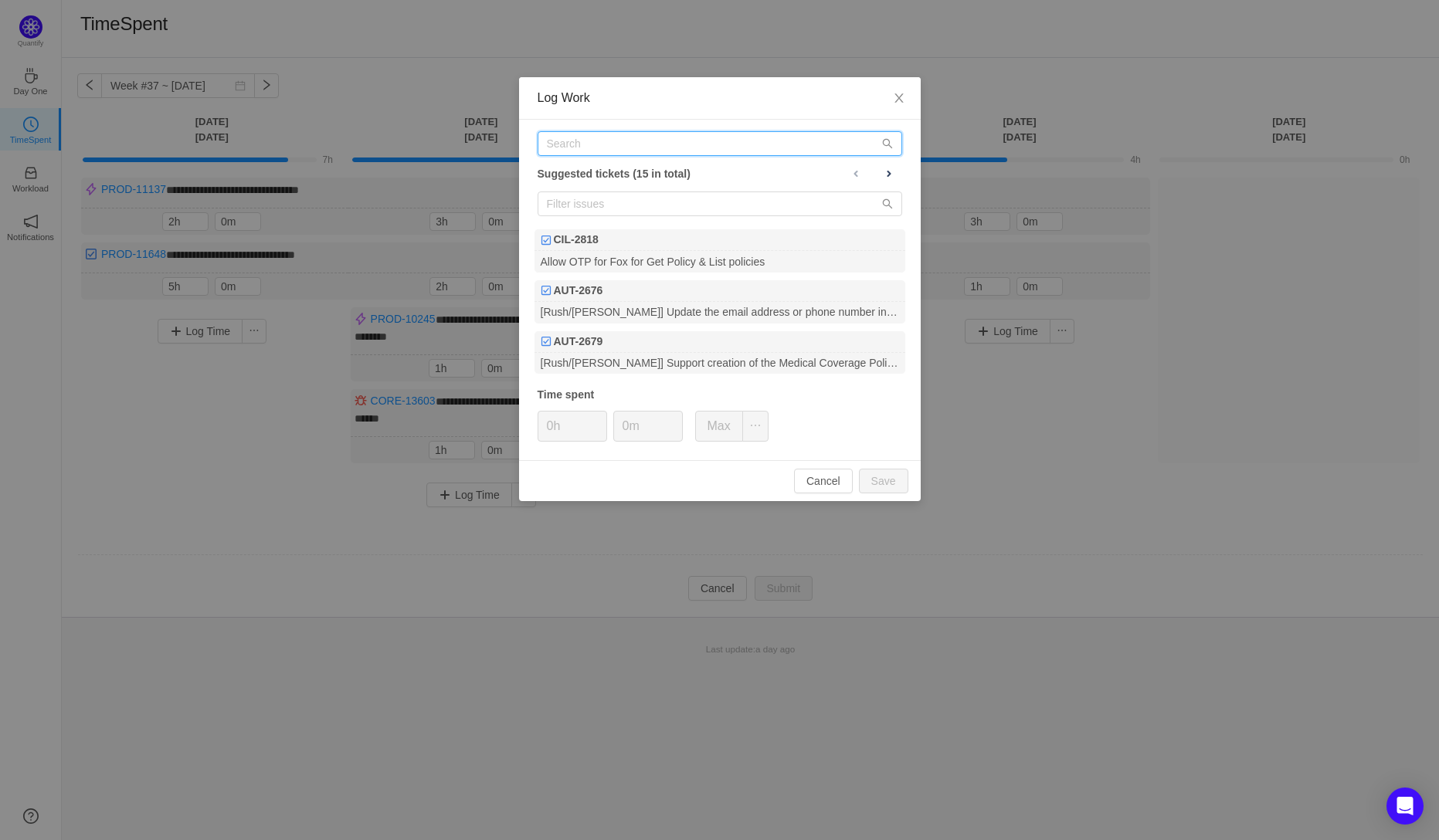
click at [568, 146] on input "text" at bounding box center [720, 143] width 364 height 25
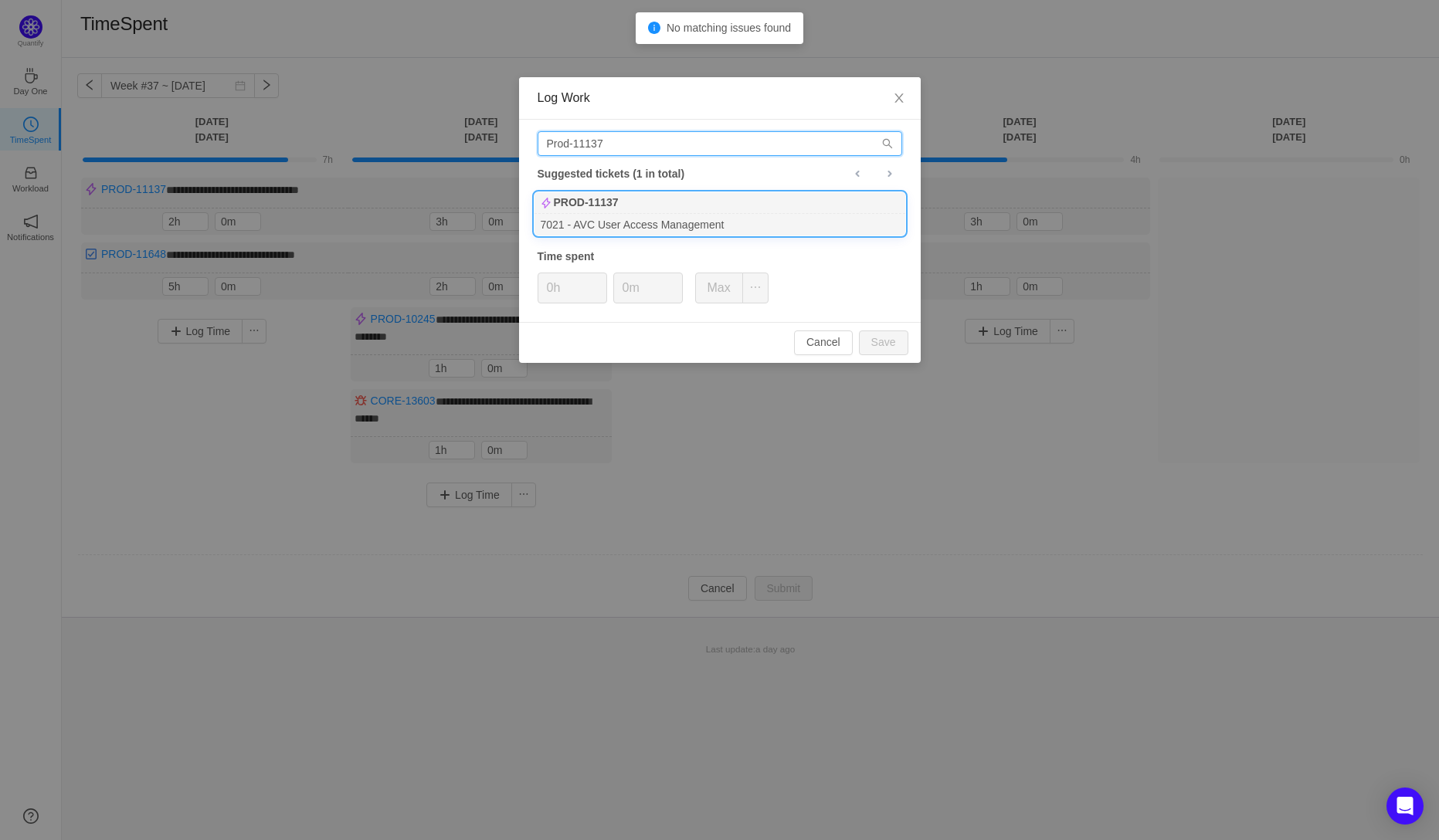
type input "Prod-11137"
click at [593, 216] on div "7021 - AVC User Access Management" at bounding box center [720, 225] width 370 height 21
click at [550, 291] on input "0h" at bounding box center [572, 288] width 68 height 29
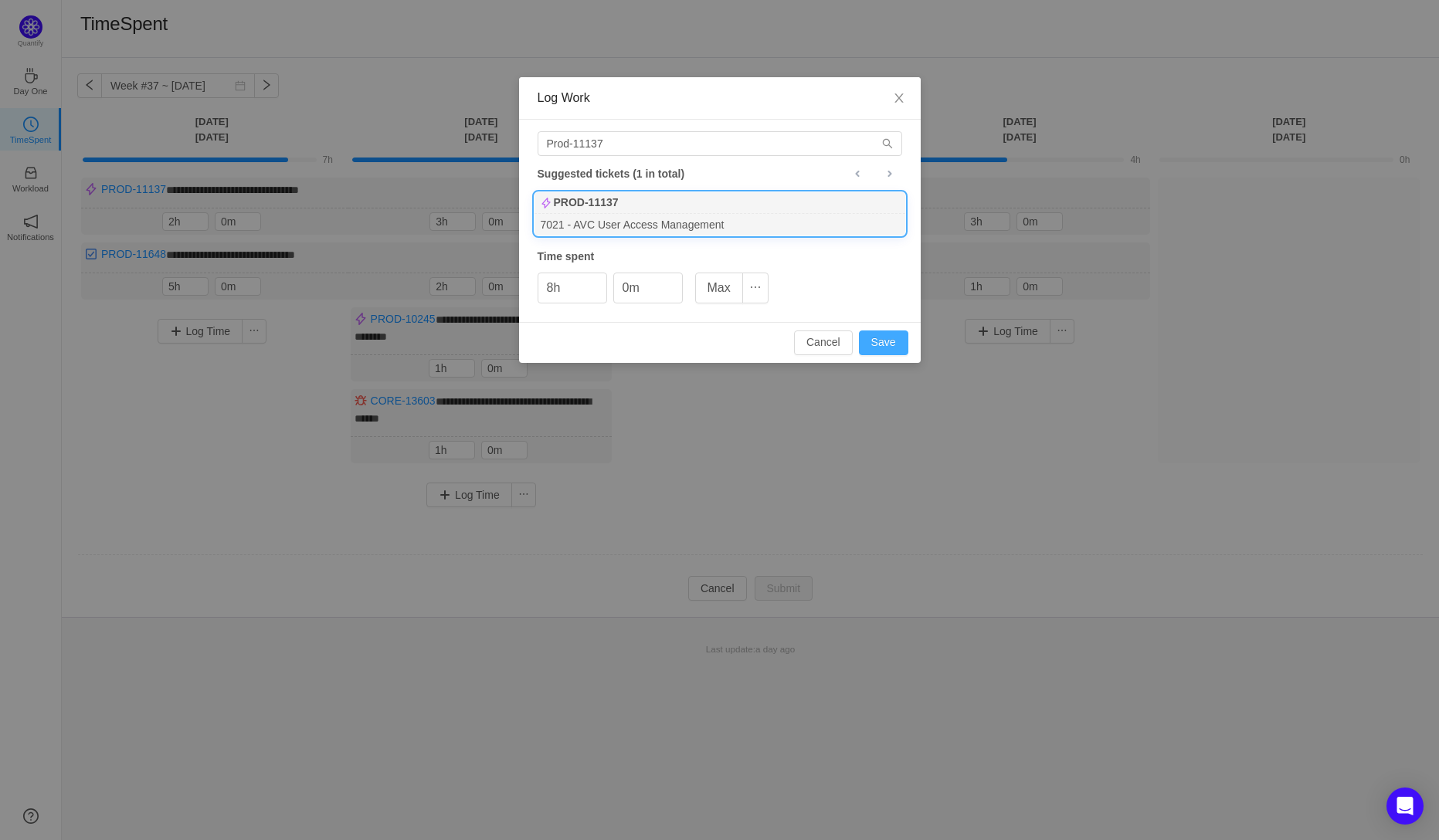
click at [888, 342] on button "Save" at bounding box center [884, 343] width 50 height 25
type input "0h"
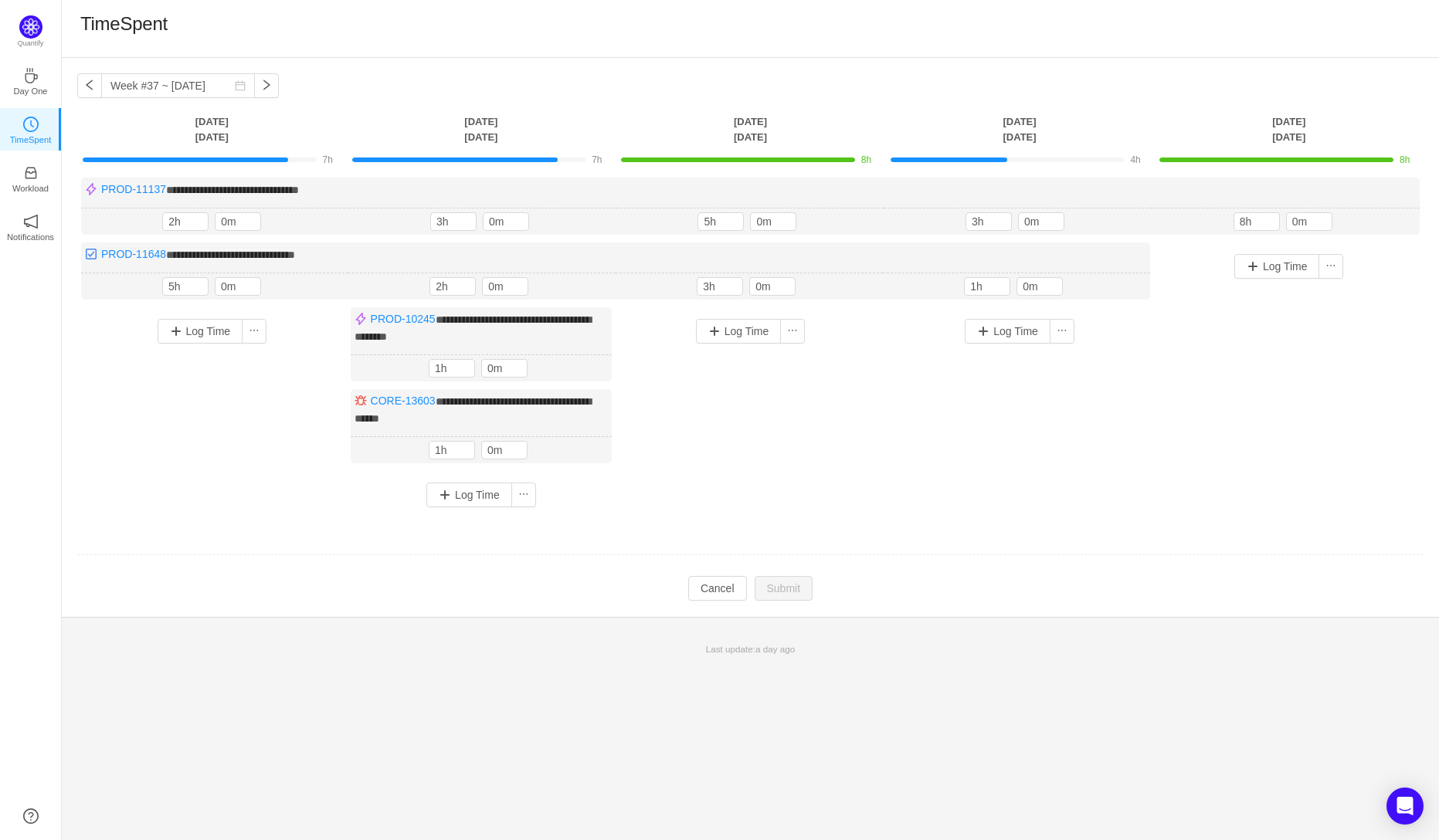
click at [1016, 449] on div "Log Time" at bounding box center [1020, 399] width 262 height 183
click at [255, 89] on button "button" at bounding box center [266, 86] width 25 height 25
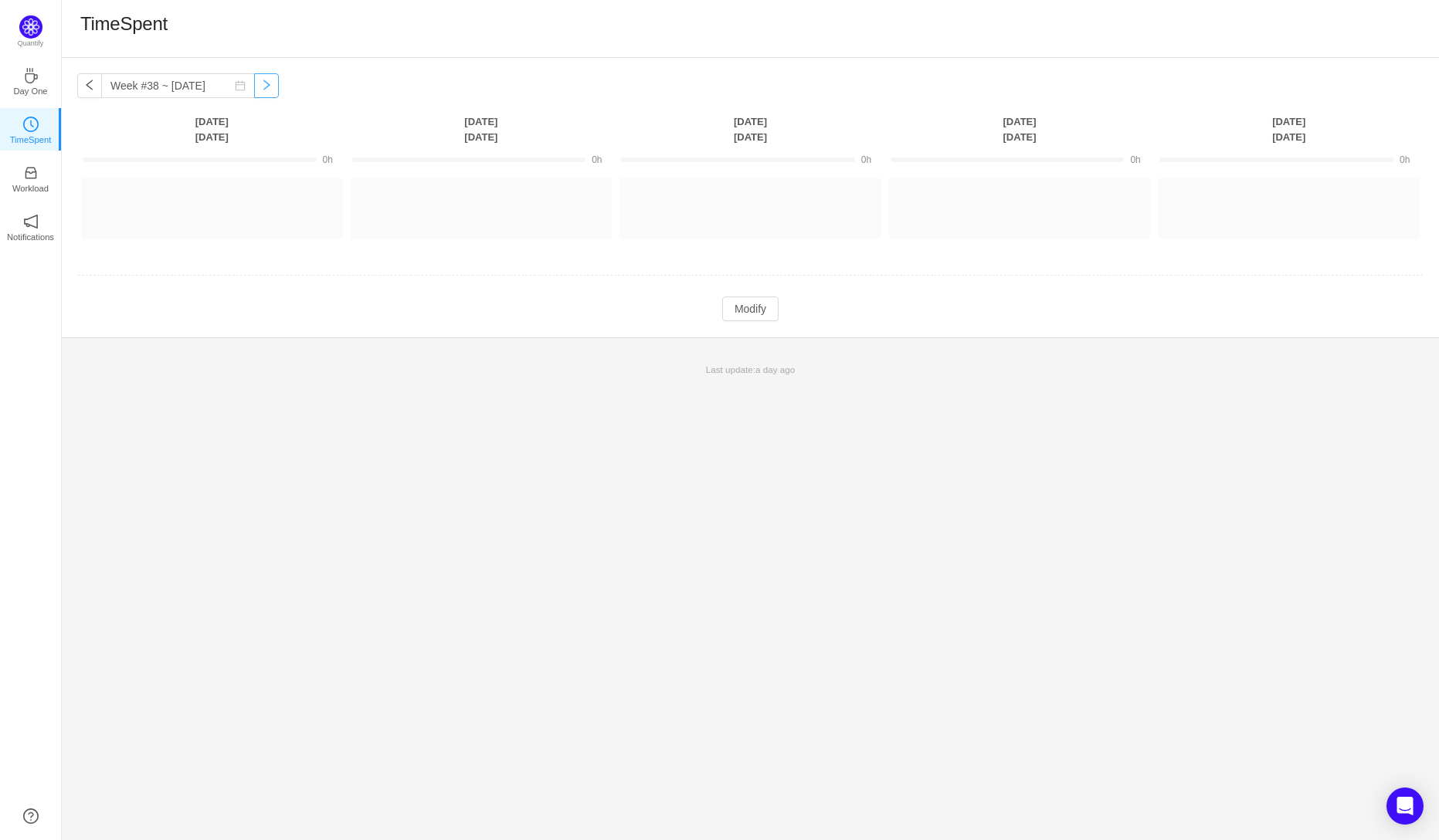
click at [255, 89] on button "button" at bounding box center [266, 86] width 25 height 25
type input "Week #39 ~ Sep 22"
click at [213, 201] on button "Log Time" at bounding box center [201, 201] width 86 height 25
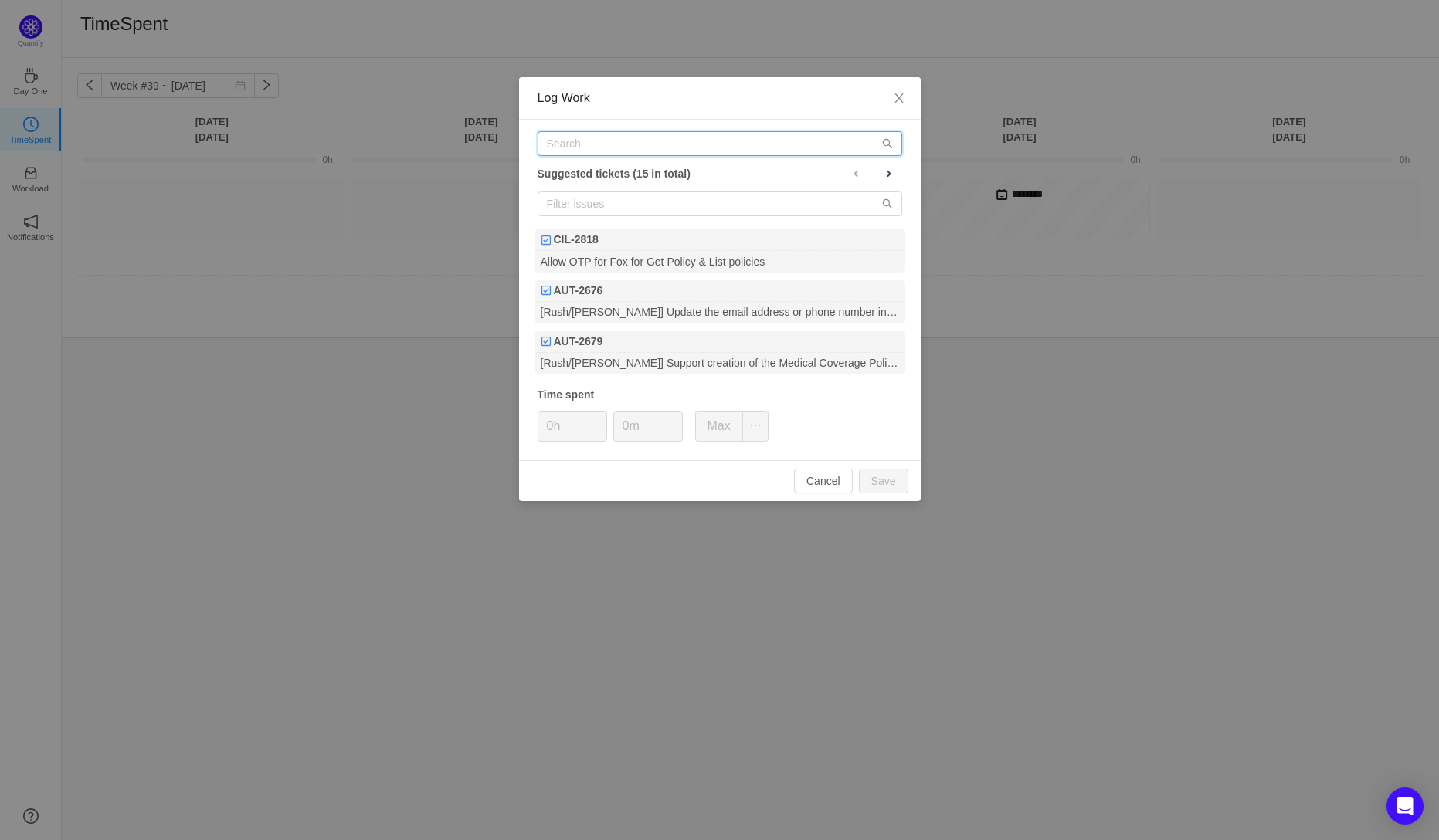
click at [599, 141] on input "text" at bounding box center [720, 143] width 364 height 25
paste input "PROD-11348"
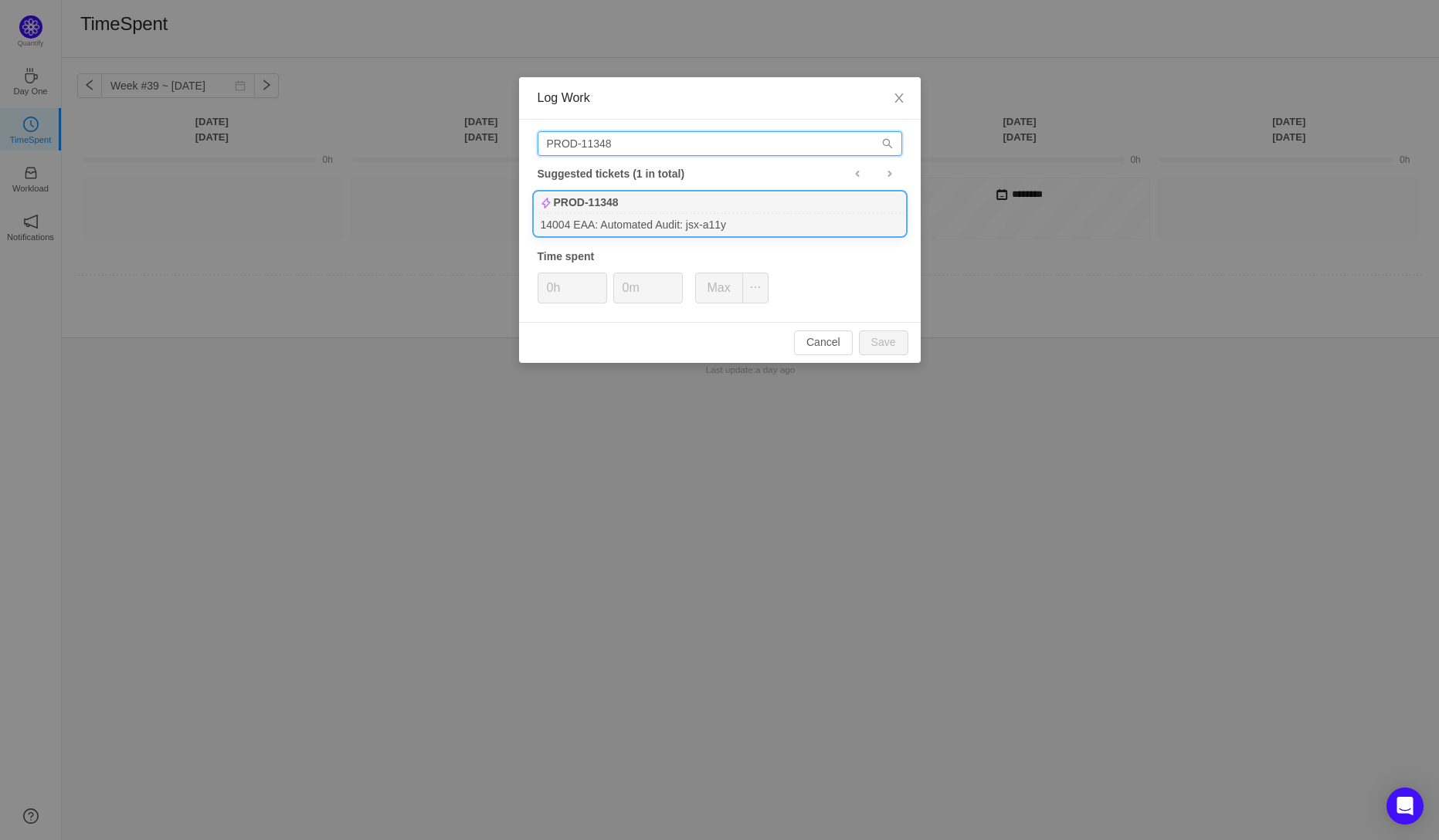
type input "PROD-11348"
click at [594, 203] on b "PROD-11348" at bounding box center [587, 202] width 65 height 16
click at [551, 291] on input "0h" at bounding box center [572, 288] width 68 height 29
click at [892, 347] on button "Save" at bounding box center [884, 343] width 50 height 25
type input "0h"
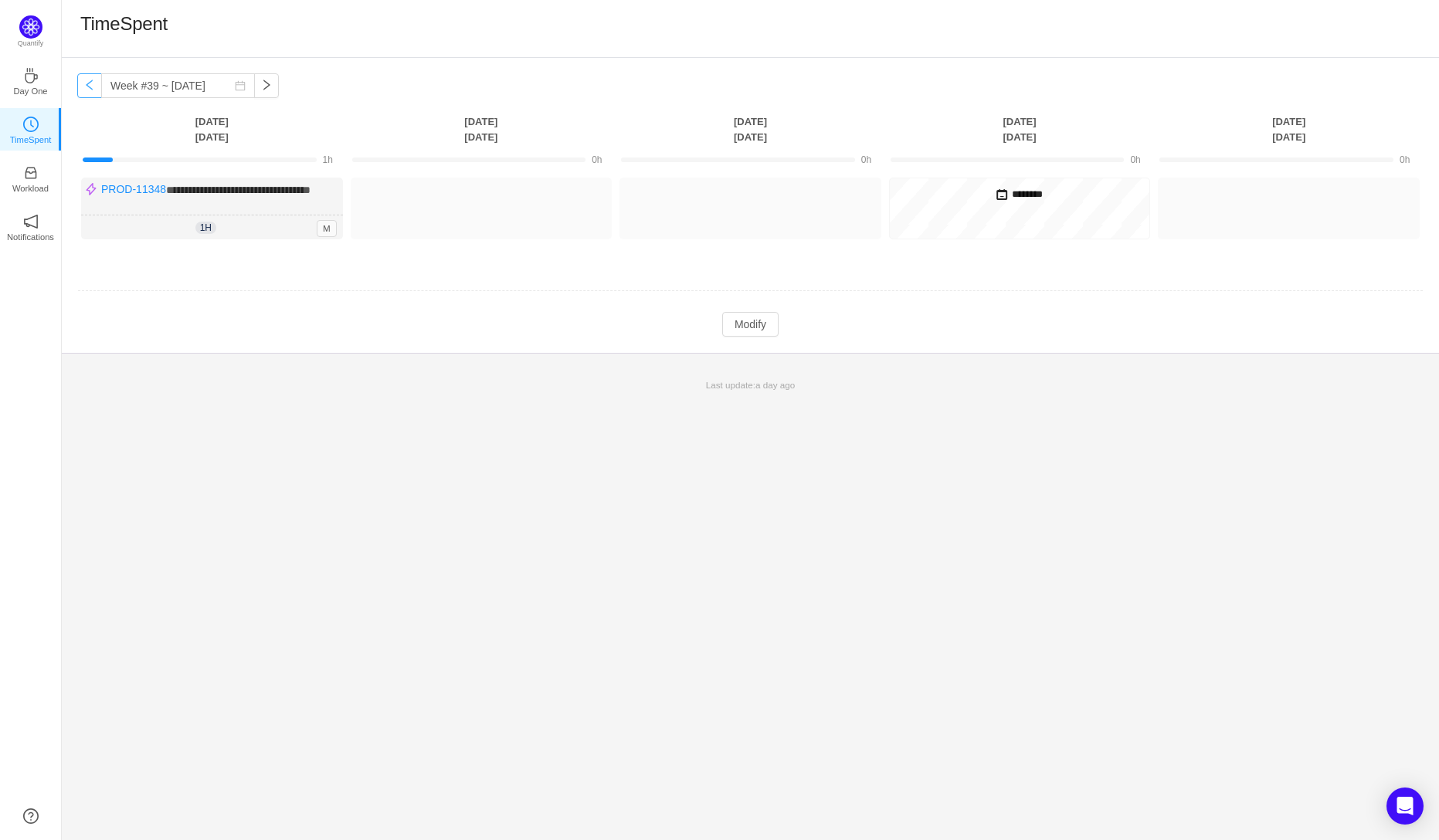
click at [86, 87] on button "button" at bounding box center [89, 86] width 25 height 25
type input "Week #38 ~ Sep 15"
click at [752, 318] on button "Modify" at bounding box center [750, 309] width 57 height 25
click at [173, 192] on button "Log Time" at bounding box center [201, 201] width 86 height 25
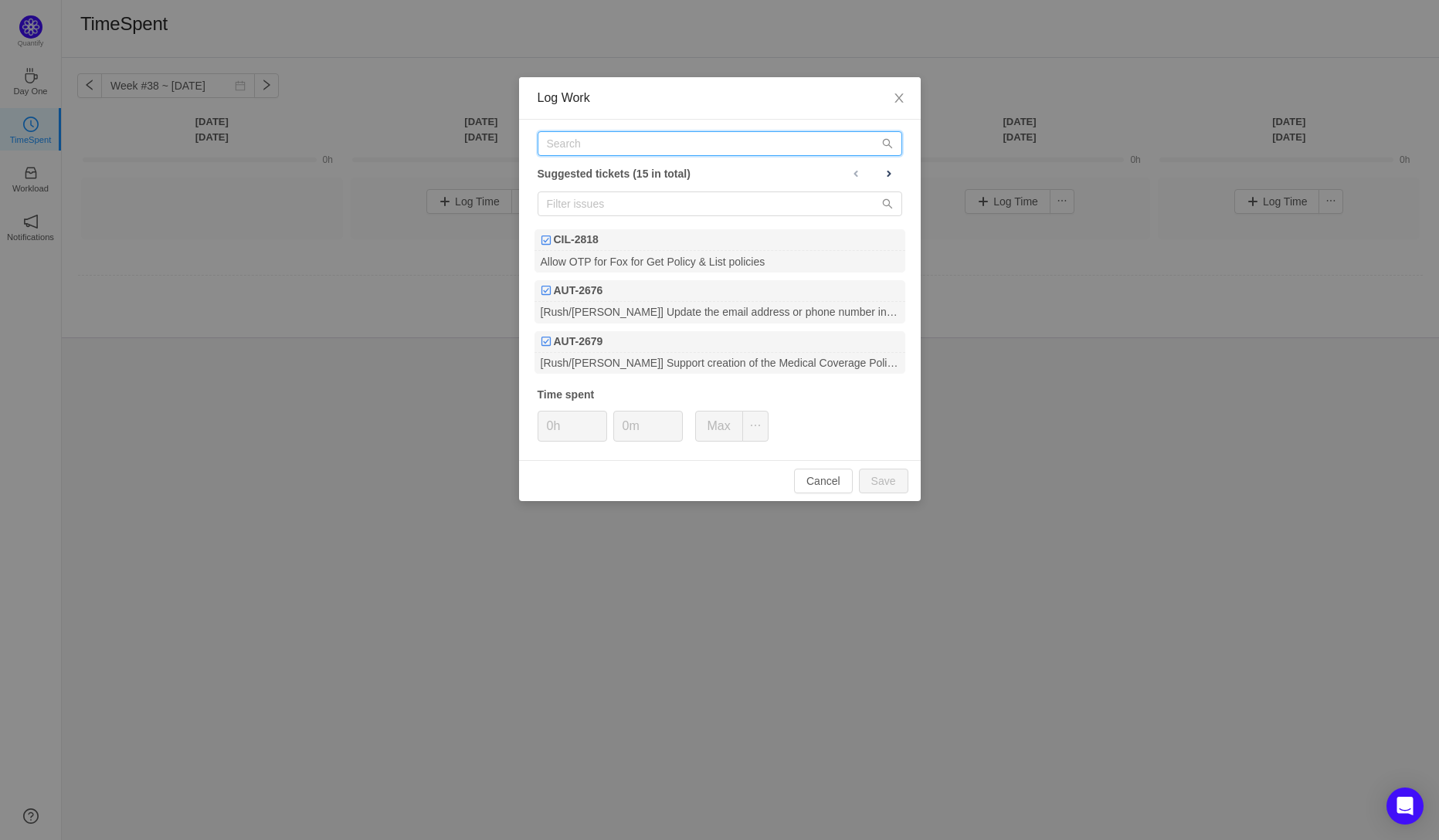
click at [580, 149] on input "text" at bounding box center [720, 143] width 364 height 25
paste input "PROD-11348"
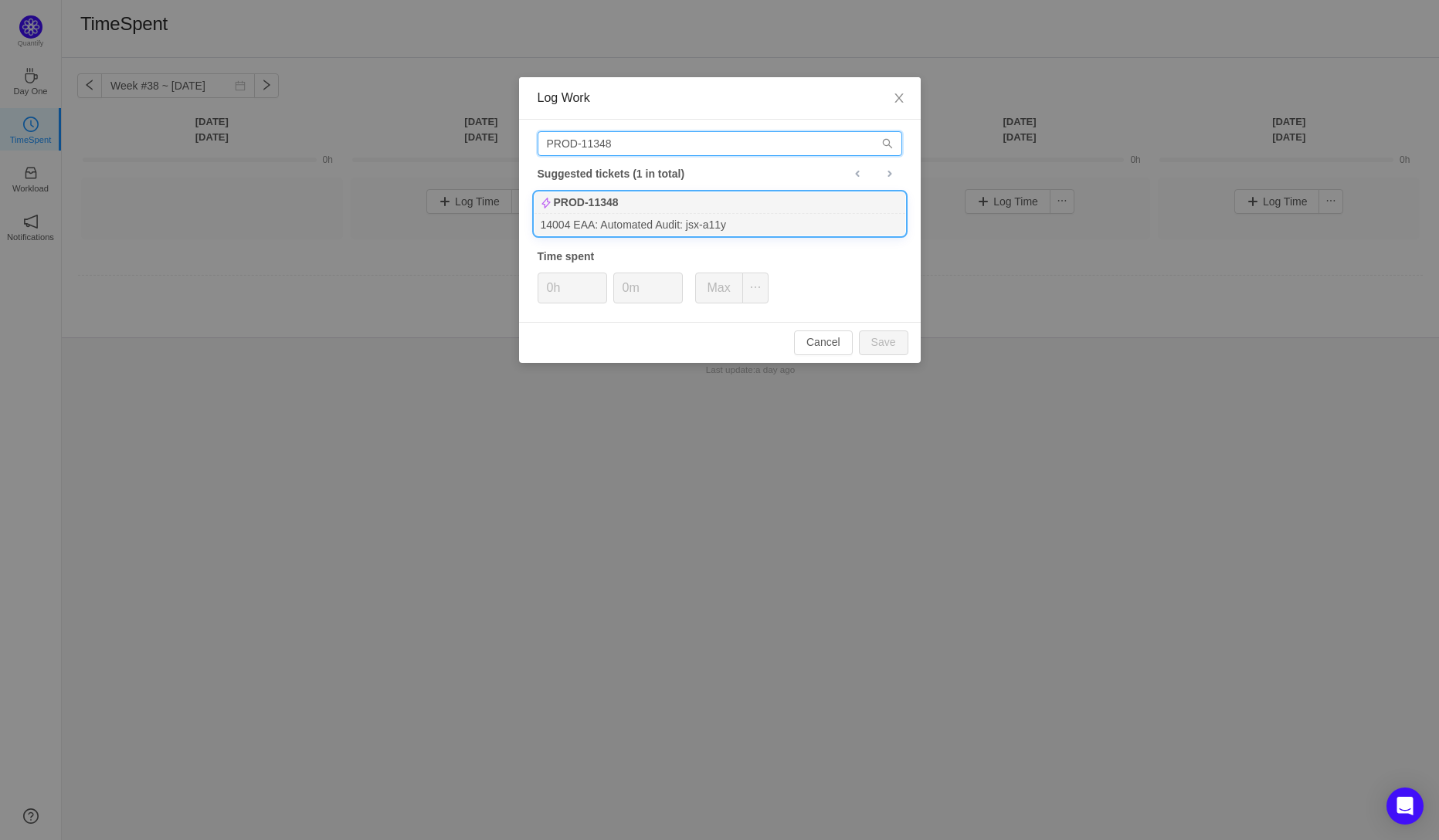
type input "PROD-11348"
click at [590, 212] on div "PROD-11348" at bounding box center [720, 202] width 370 height 21
click at [553, 284] on input "0h" at bounding box center [572, 288] width 68 height 29
click at [882, 350] on button "Save" at bounding box center [884, 343] width 50 height 25
type input "0h"
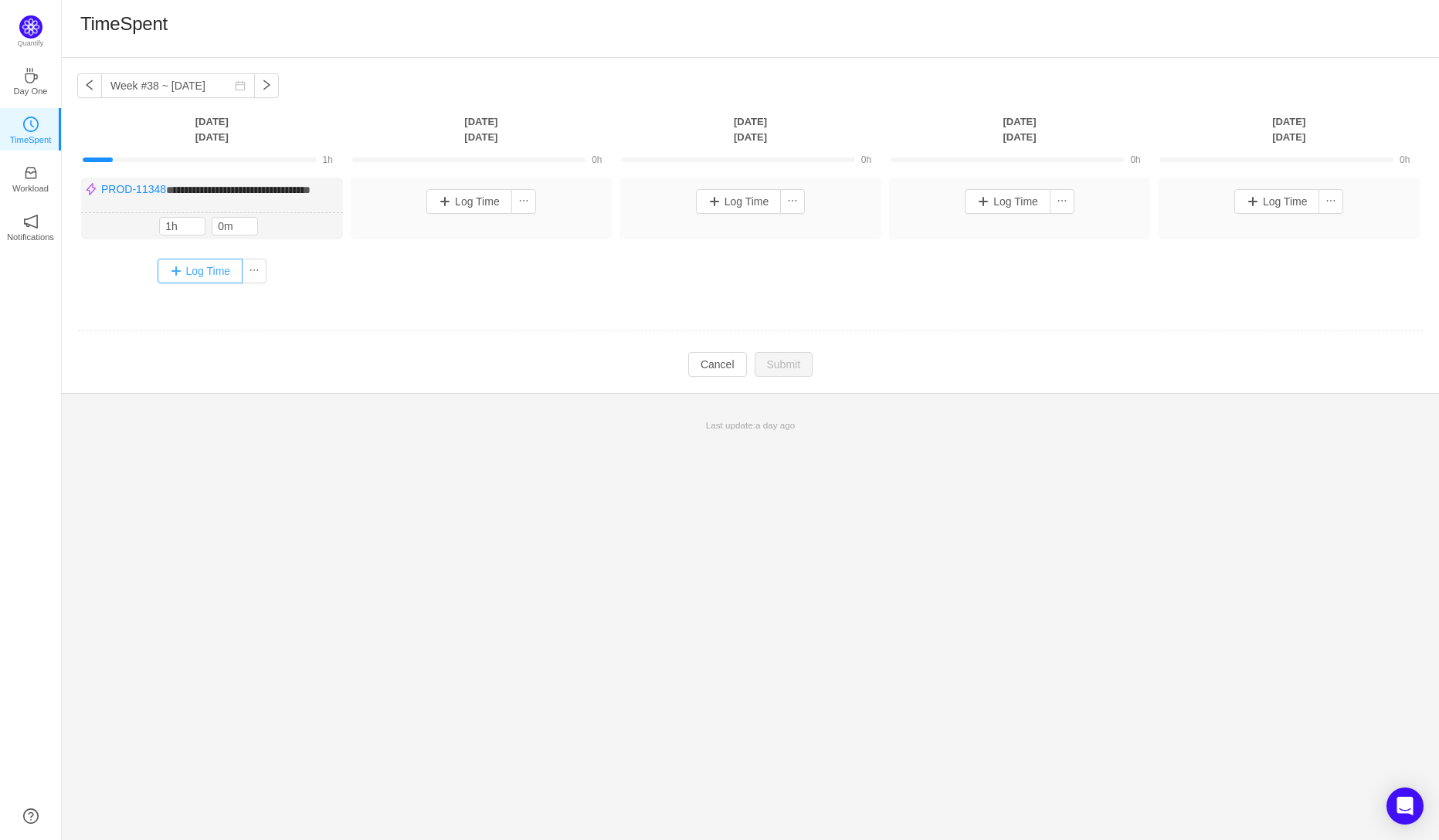
click at [181, 280] on button "Log Time" at bounding box center [201, 271] width 86 height 25
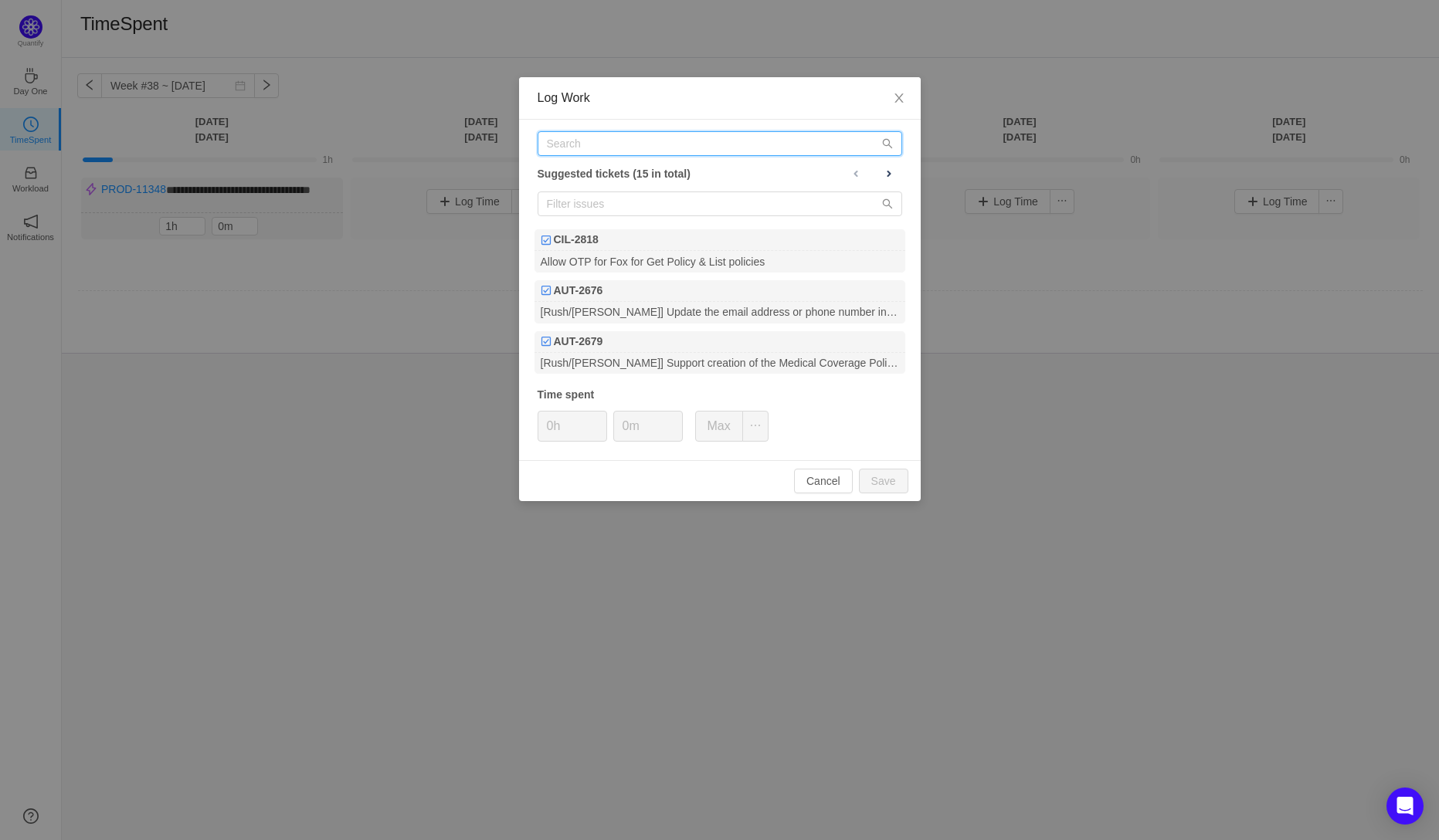
click at [576, 147] on input "text" at bounding box center [720, 143] width 364 height 25
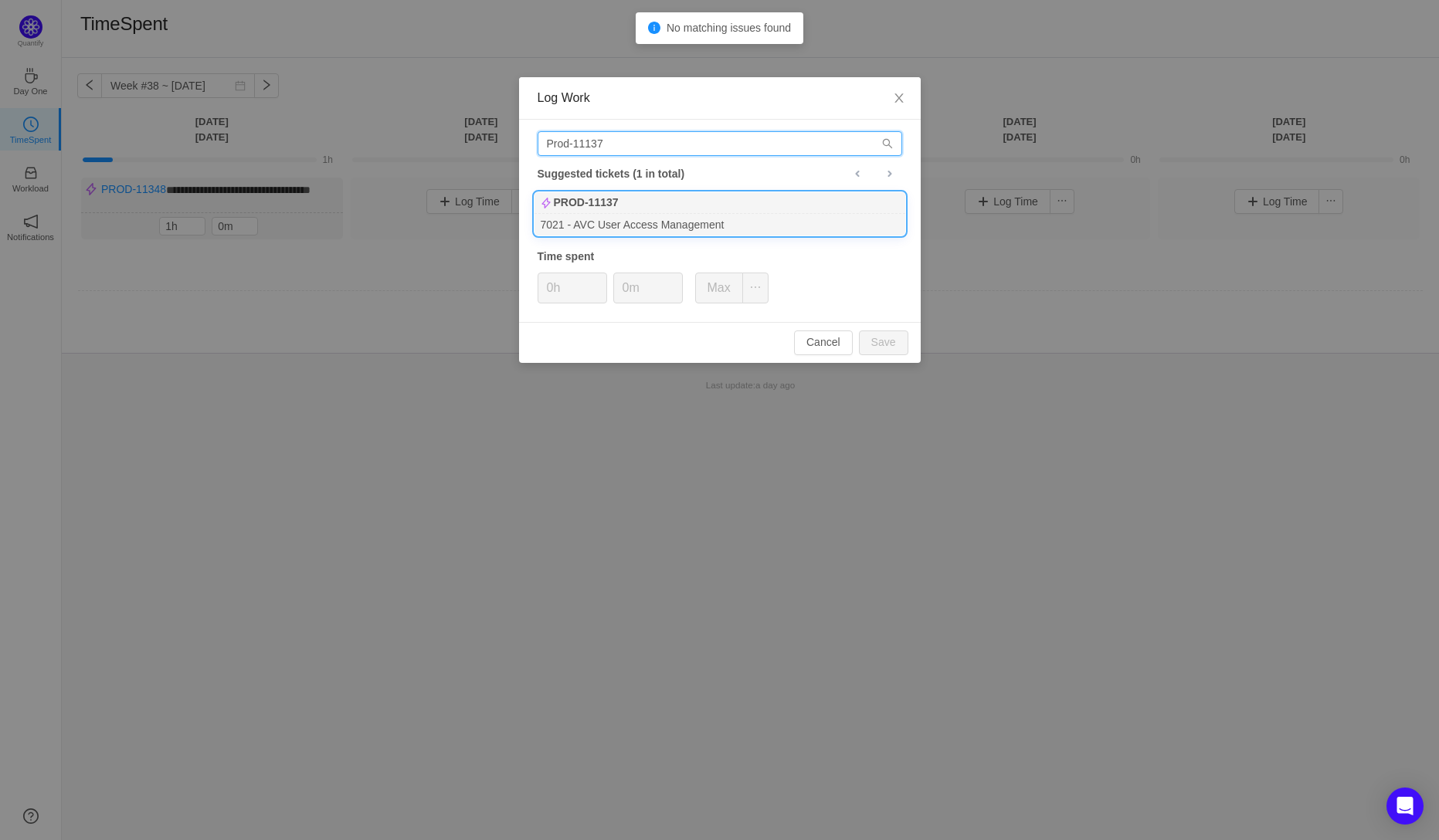
type input "Prod-11137"
click at [631, 214] on div "7021 - AVC User Access Management" at bounding box center [720, 225] width 370 height 21
click at [552, 290] on input "0h" at bounding box center [572, 288] width 68 height 29
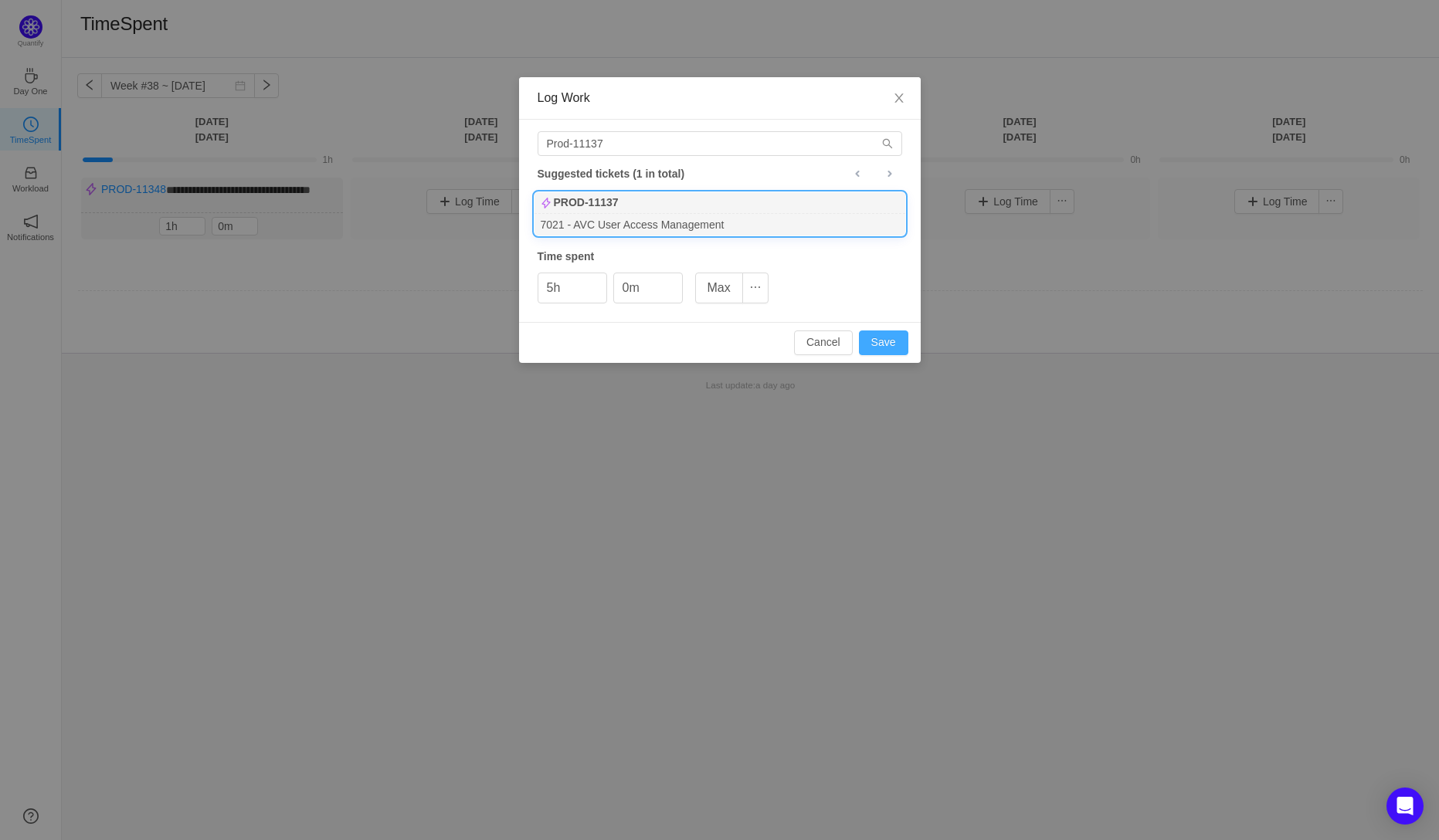
click at [886, 346] on button "Save" at bounding box center [884, 343] width 50 height 25
type input "0h"
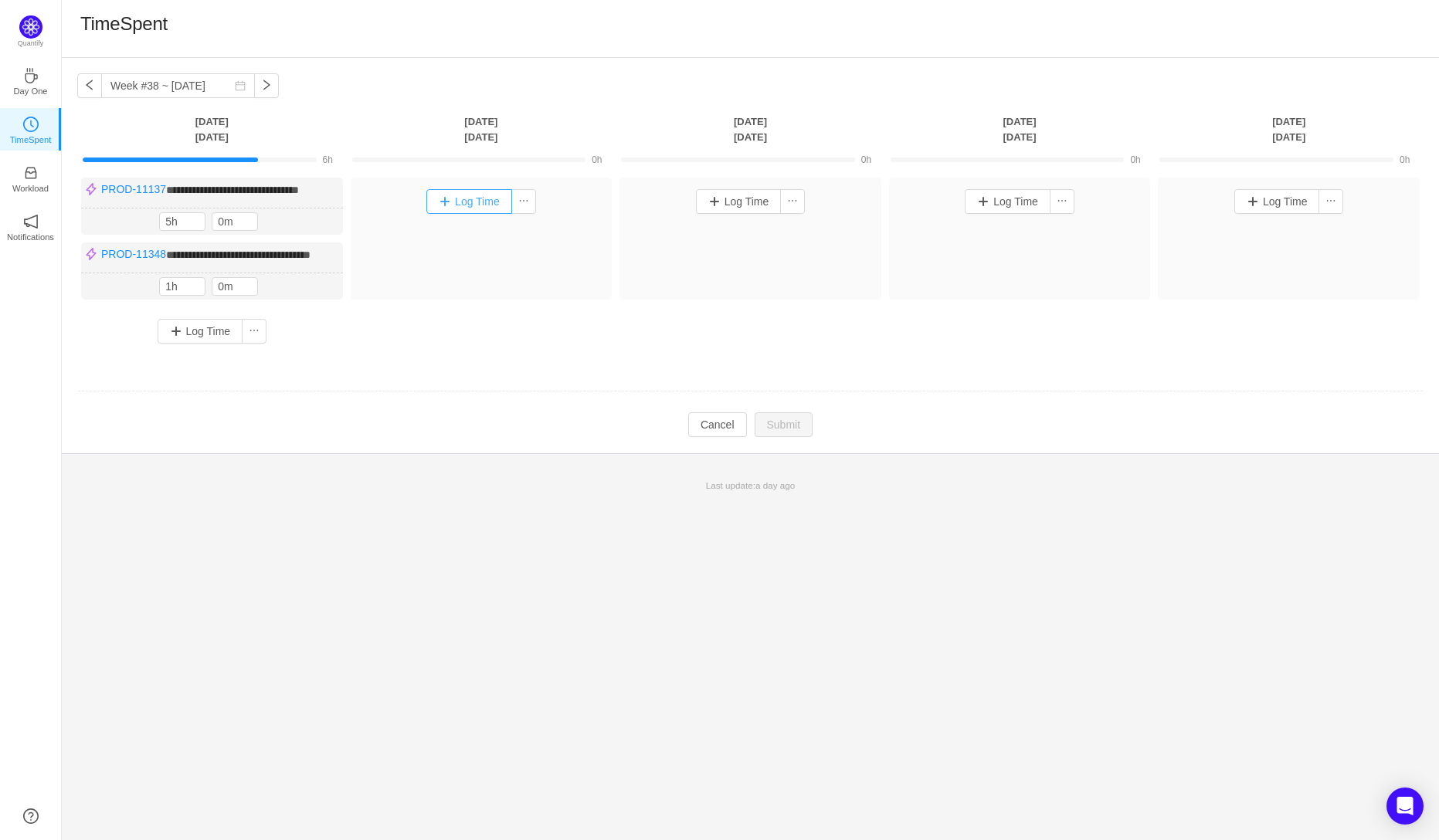
click at [460, 201] on button "Log Time" at bounding box center [469, 201] width 86 height 25
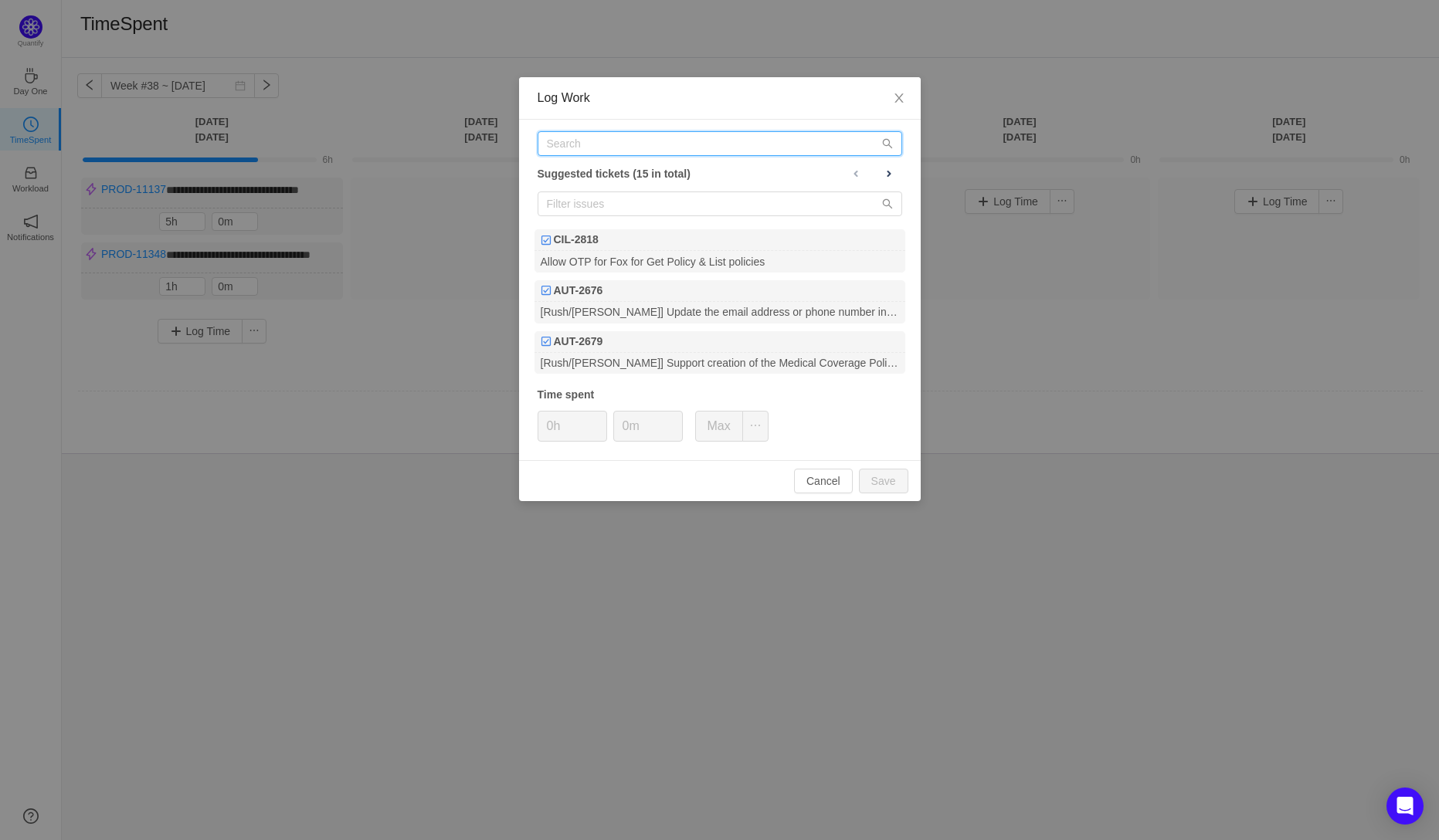
click at [603, 148] on input "text" at bounding box center [720, 143] width 364 height 25
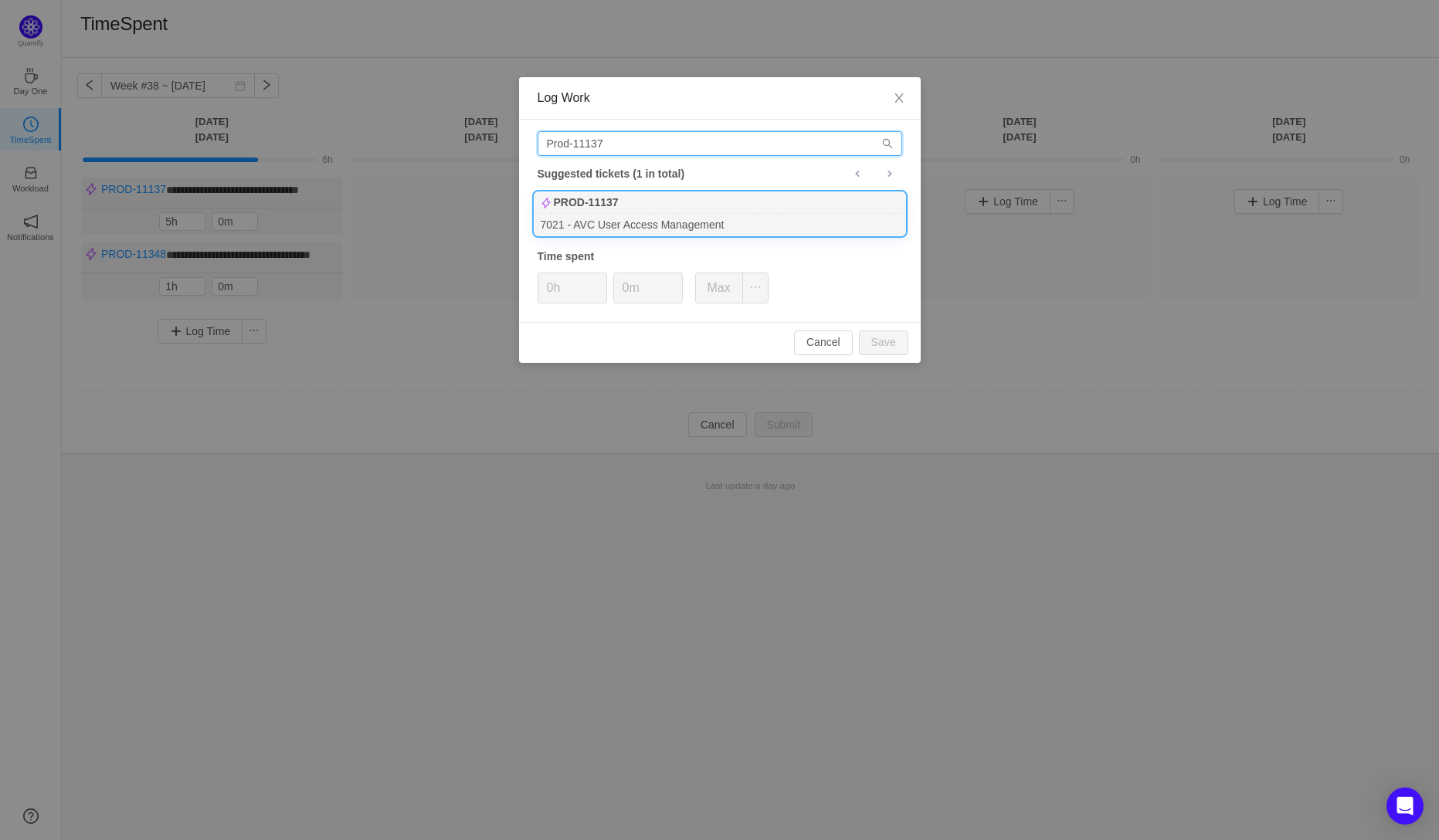
type input "Prod-11137"
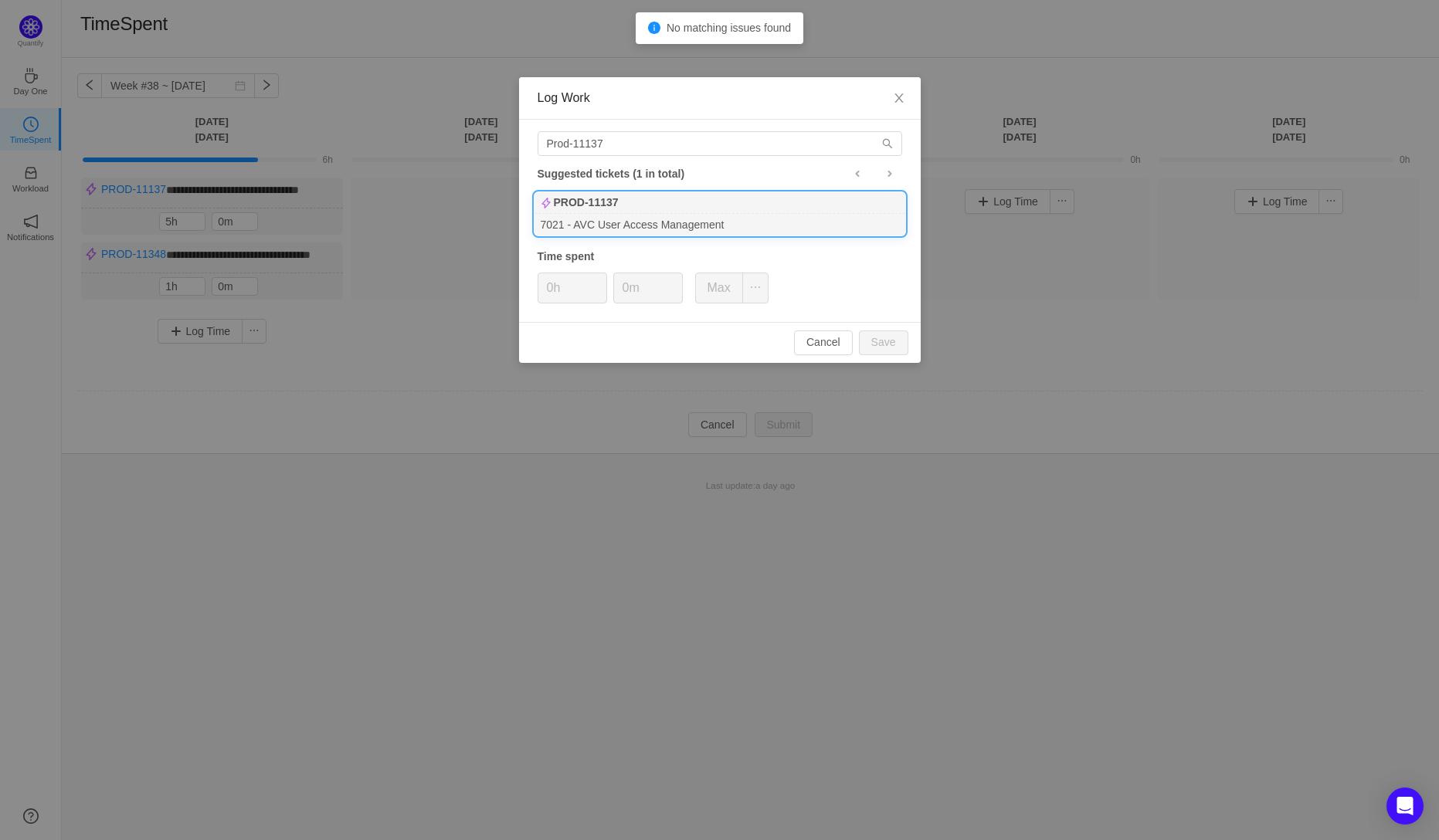
click at [606, 215] on div "7021 - AVC User Access Management" at bounding box center [720, 225] width 370 height 21
click at [552, 297] on input "0h" at bounding box center [572, 288] width 68 height 29
click at [894, 347] on button "Save" at bounding box center [884, 343] width 50 height 25
type input "0h"
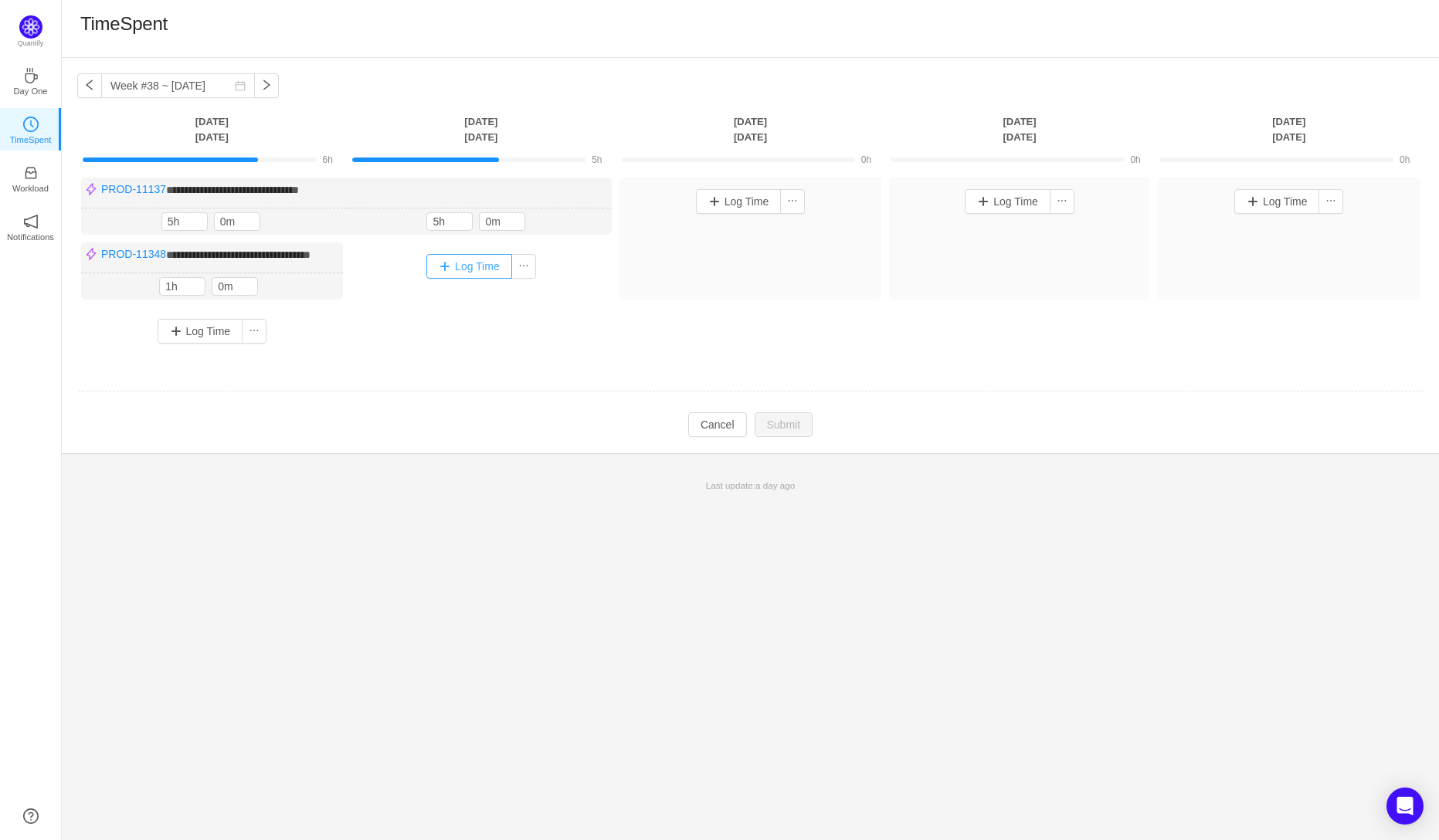
click at [449, 265] on button "Log Time" at bounding box center [469, 266] width 86 height 25
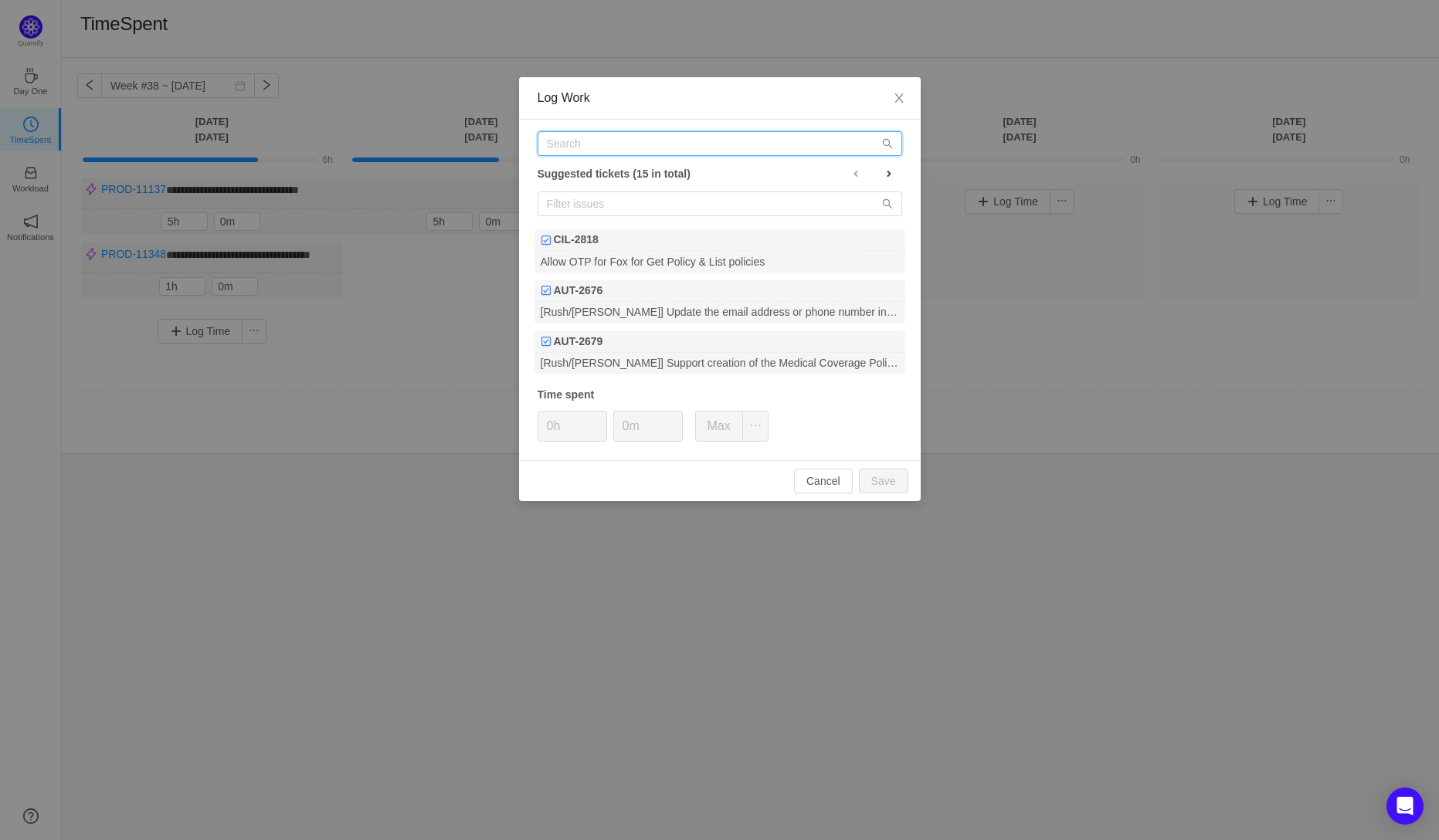
click at [564, 145] on input "text" at bounding box center [720, 143] width 364 height 25
paste input "Core-13603"
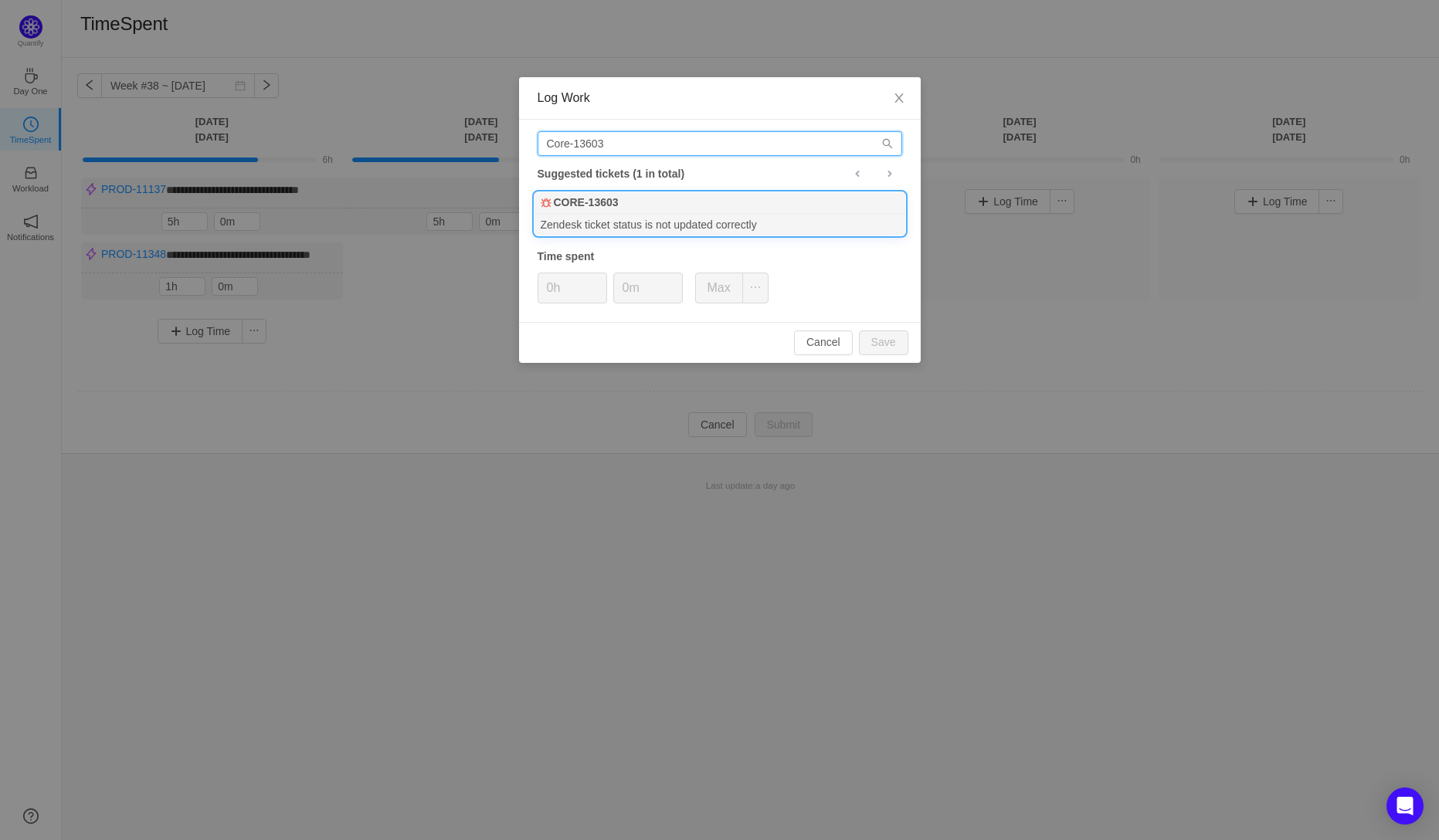
type input "Core-13603"
click at [611, 210] on b "CORE-13603" at bounding box center [587, 202] width 65 height 16
click at [553, 293] on input "0h" at bounding box center [572, 288] width 68 height 29
click at [901, 339] on button "Save" at bounding box center [884, 343] width 50 height 25
type input "0h"
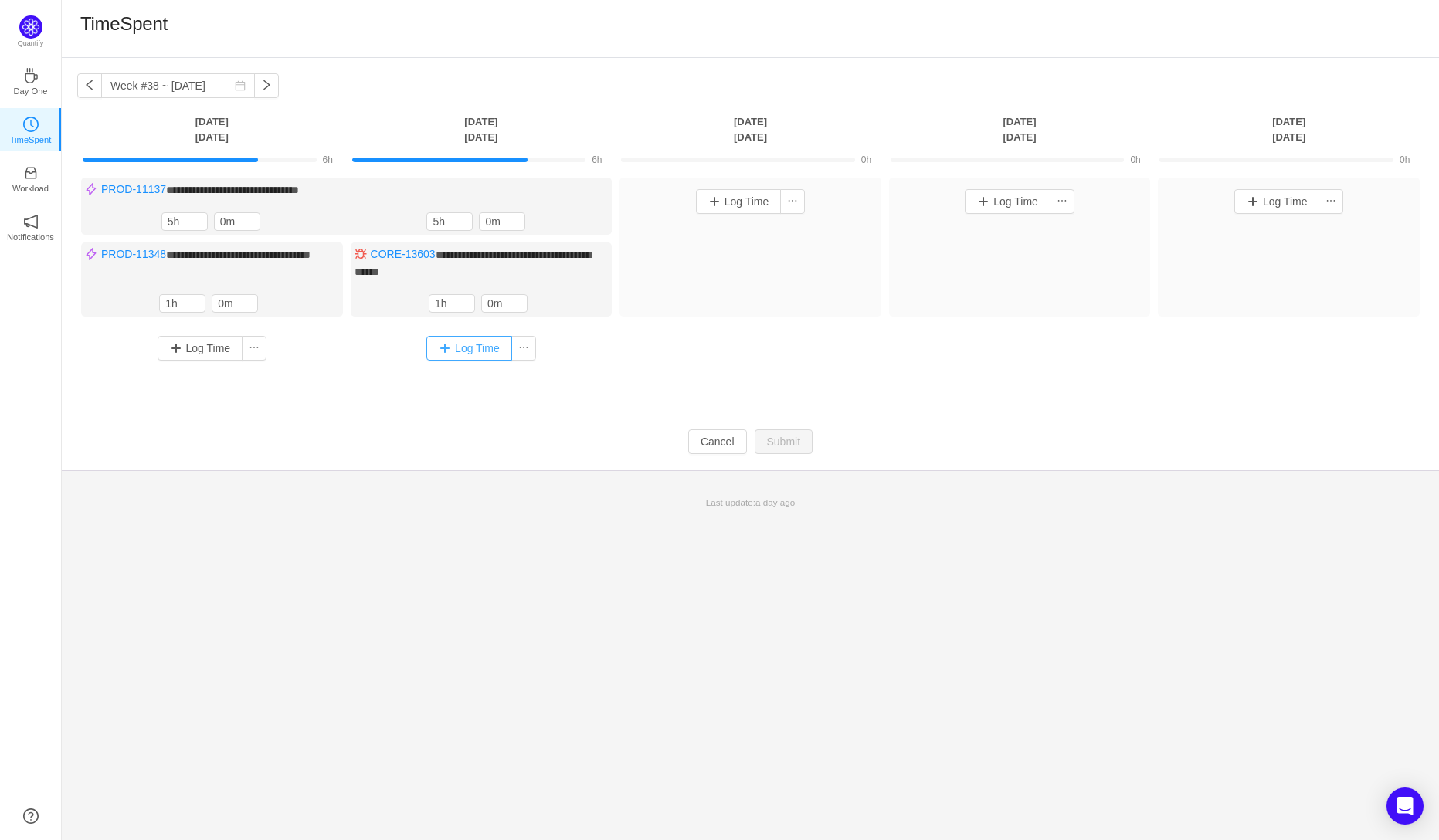
click at [455, 341] on button "Log Time" at bounding box center [469, 348] width 86 height 25
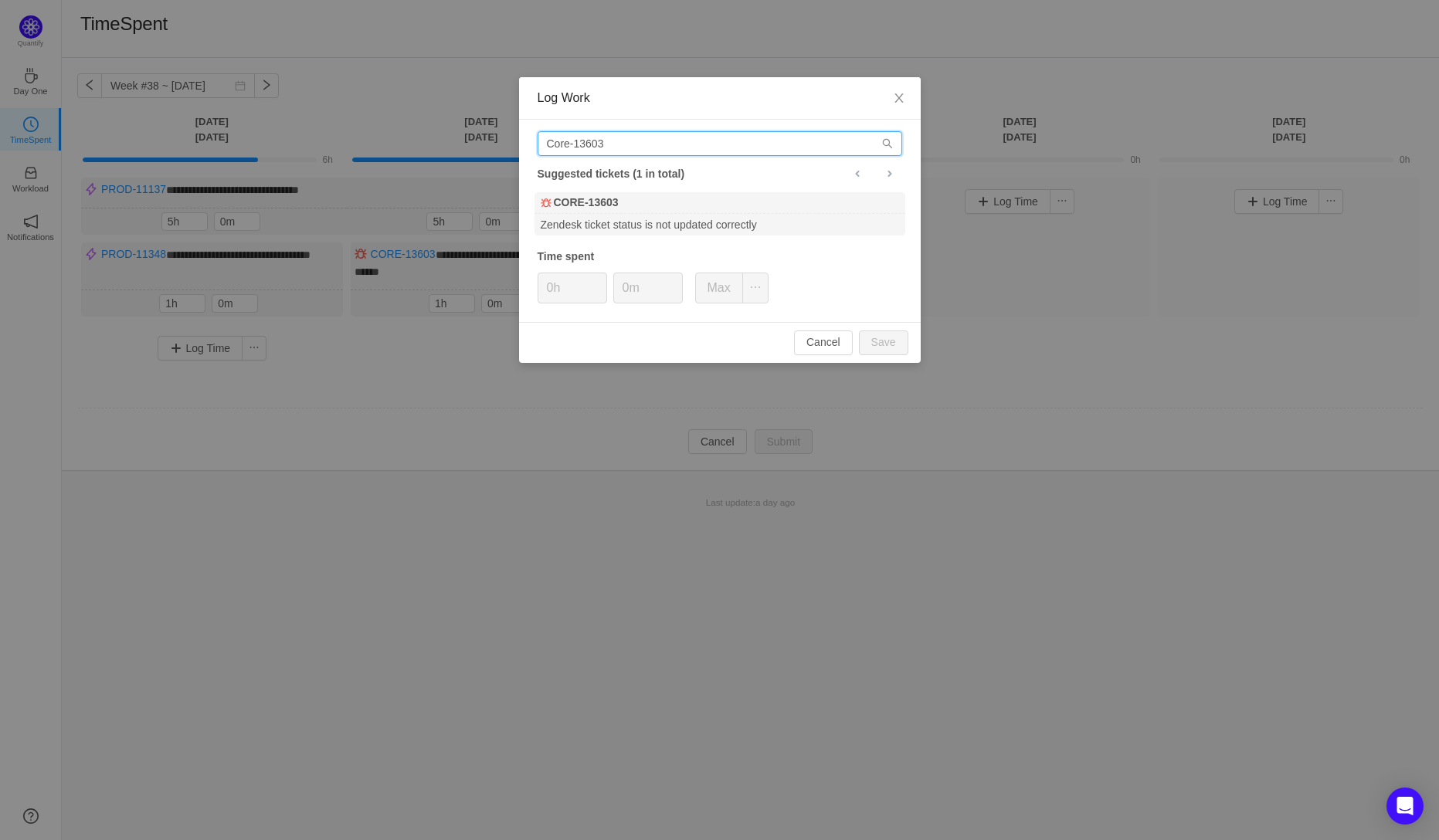
drag, startPoint x: 606, startPoint y: 144, endPoint x: 518, endPoint y: 143, distance: 88.0
click at [519, 143] on div "Core-13603 Suggested tickets (1 in total) CORE-13603 Zendesk ticket status is n…" at bounding box center [720, 221] width 401 height 202
paste input "PROD-10245"
type input "PROD-10245"
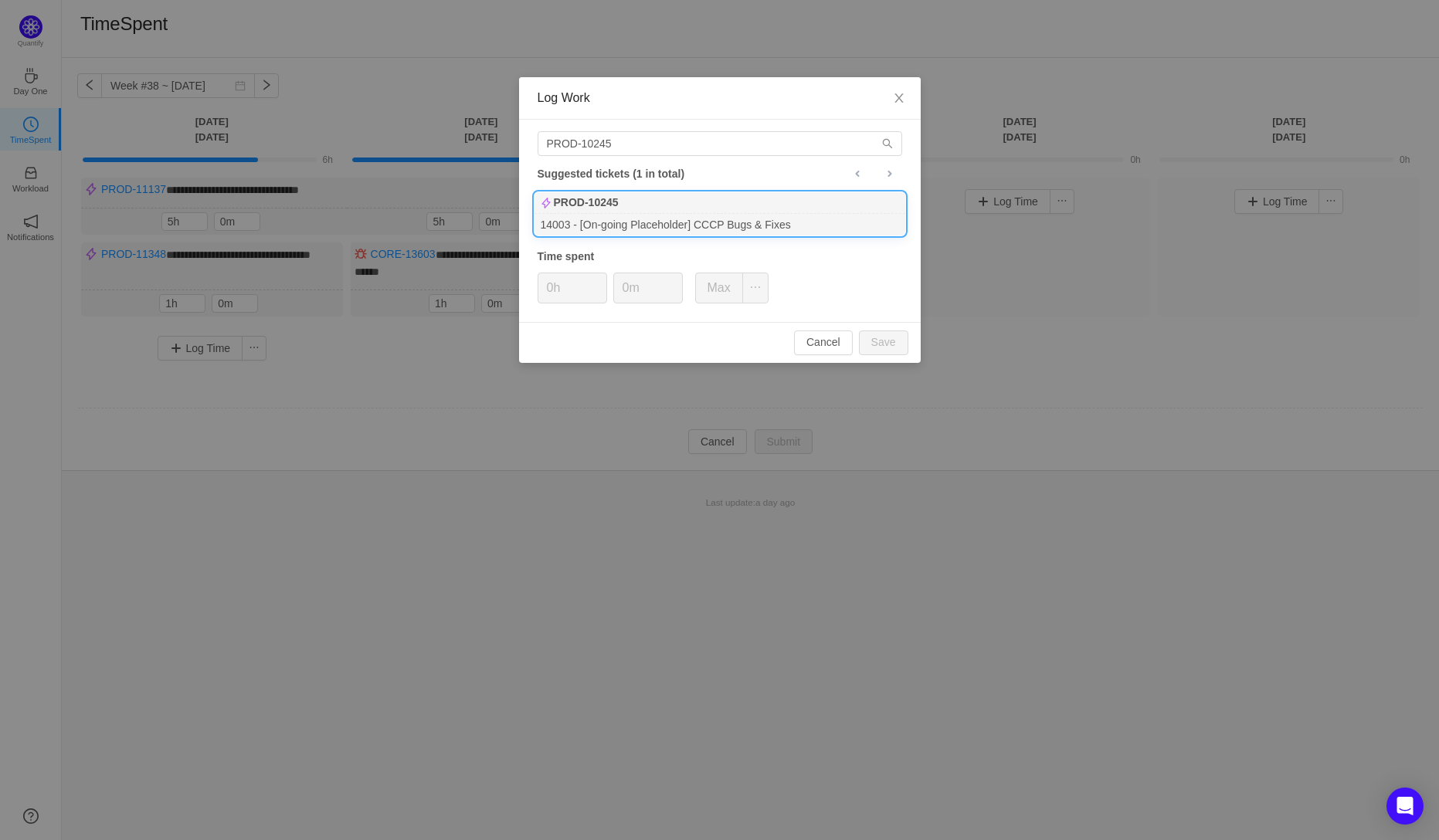
click at [594, 212] on div "PROD-10245" at bounding box center [720, 202] width 370 height 21
click at [892, 346] on button "Save" at bounding box center [884, 343] width 50 height 25
type input "0h"
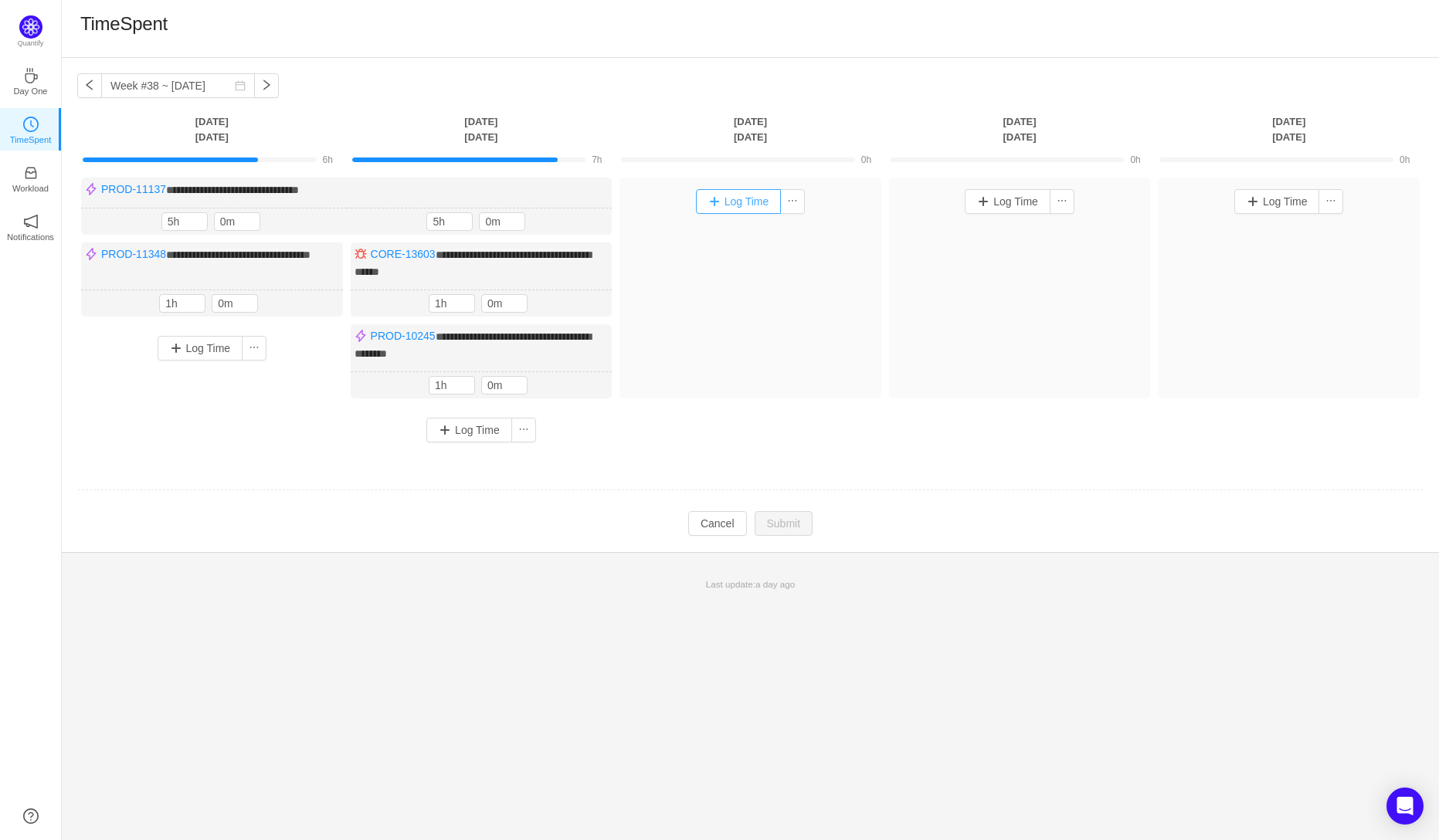
click at [722, 198] on button "Log Time" at bounding box center [739, 201] width 86 height 25
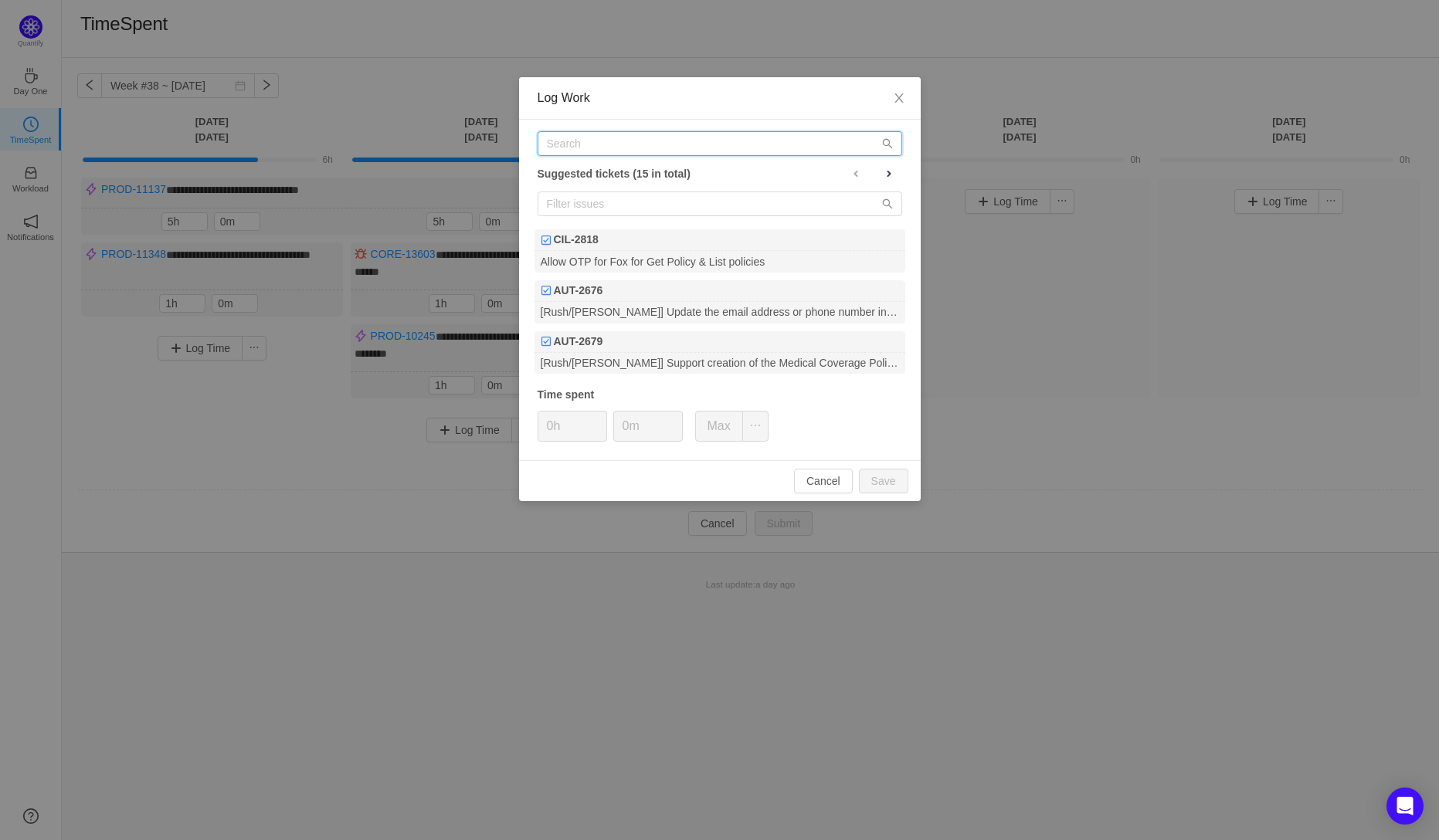
click at [572, 151] on input "text" at bounding box center [720, 143] width 364 height 25
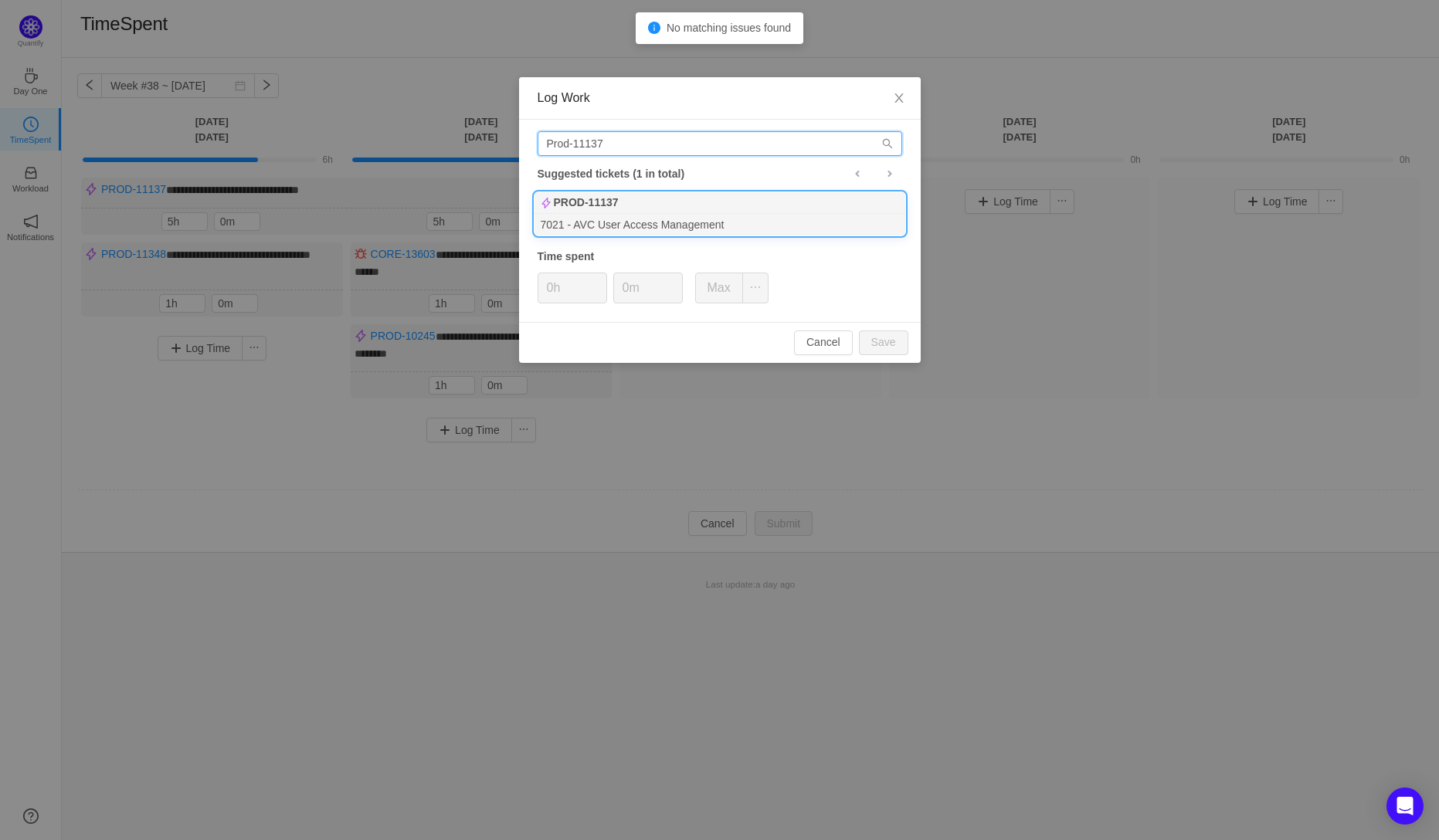
type input "Prod-11137"
click at [605, 206] on b "PROD-11137" at bounding box center [587, 202] width 65 height 16
click at [550, 295] on input "0h" at bounding box center [572, 288] width 68 height 29
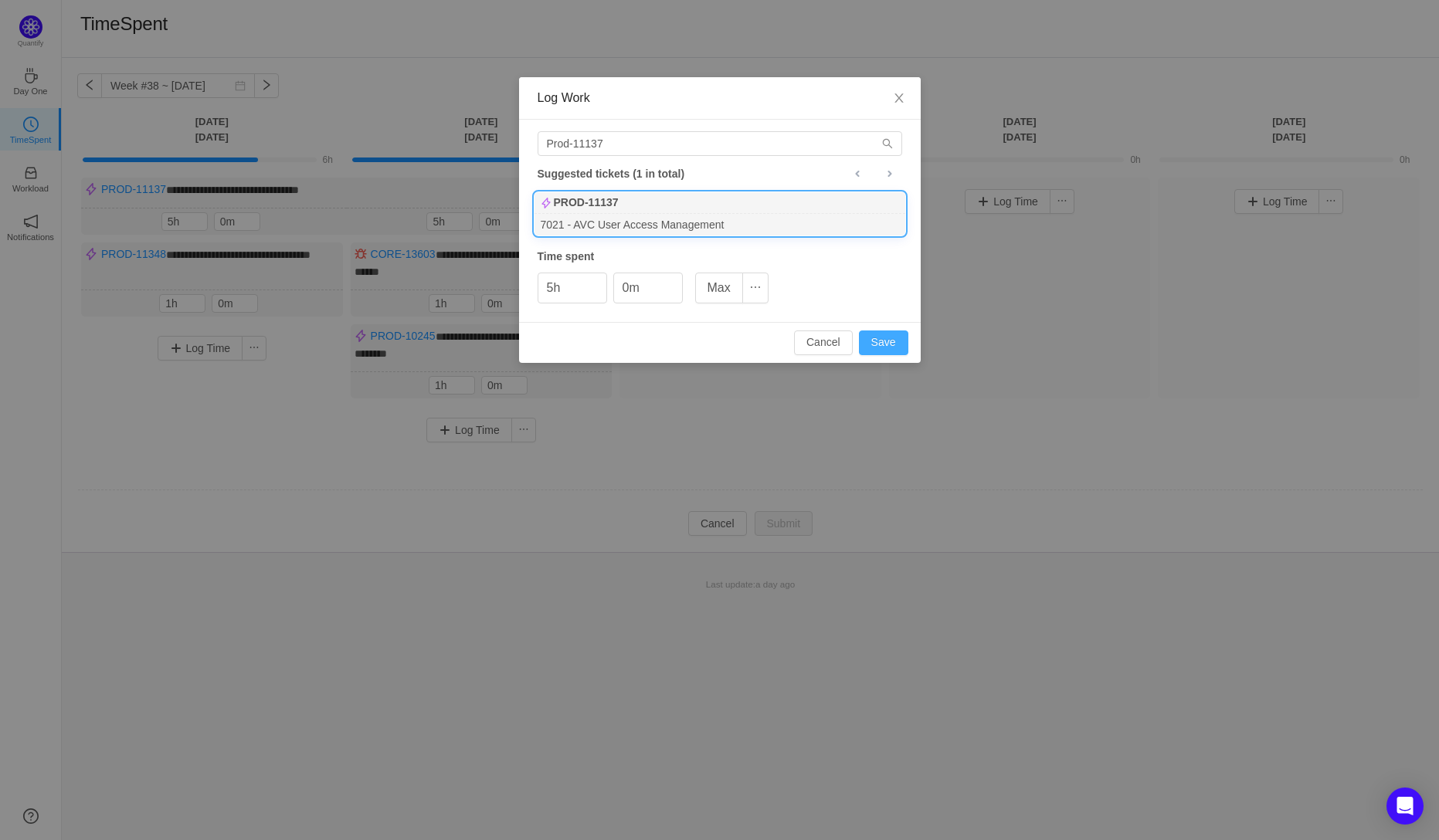
click at [892, 339] on button "Save" at bounding box center [884, 343] width 50 height 25
type input "0h"
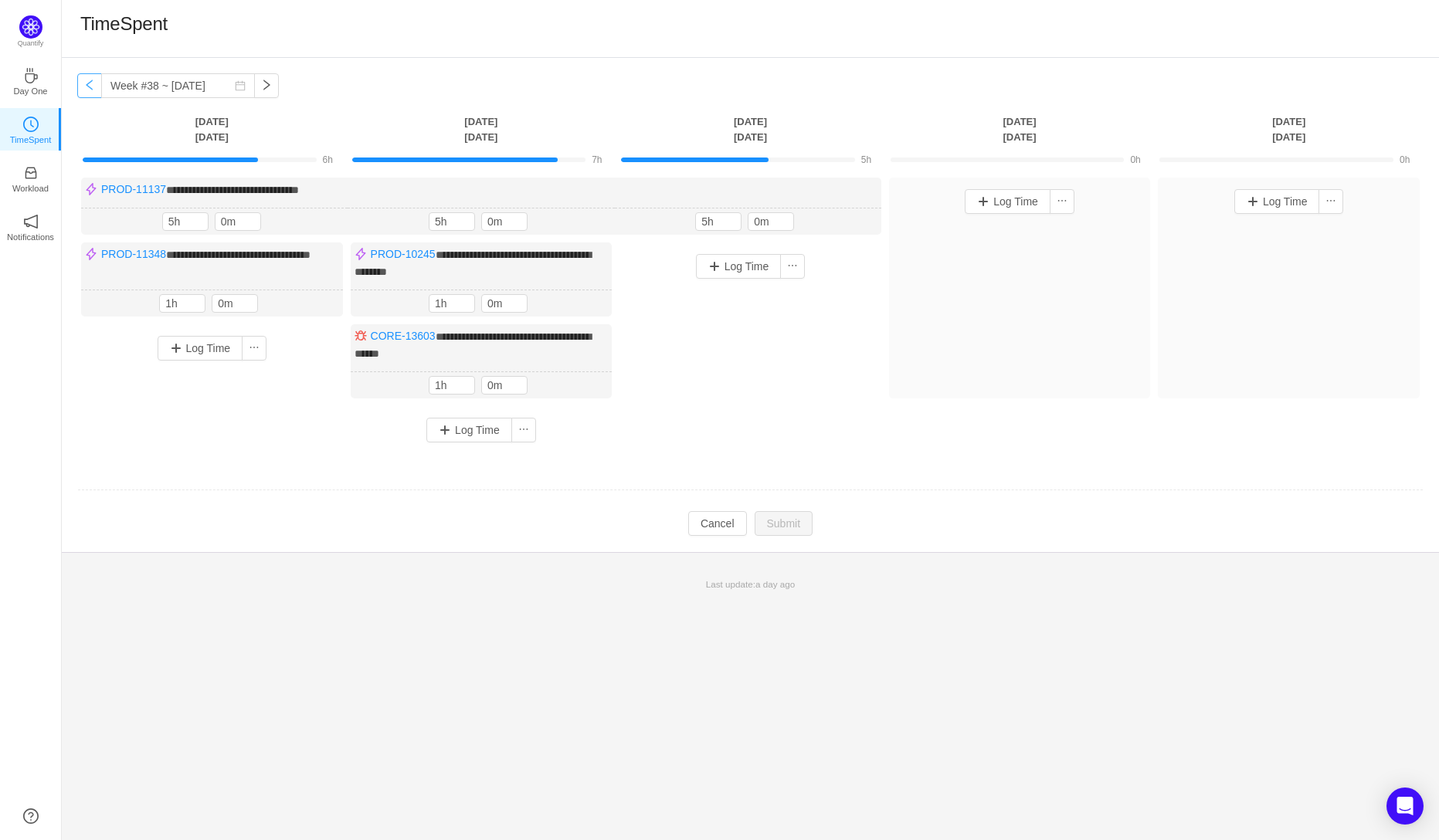
click at [89, 84] on button "button" at bounding box center [89, 86] width 25 height 25
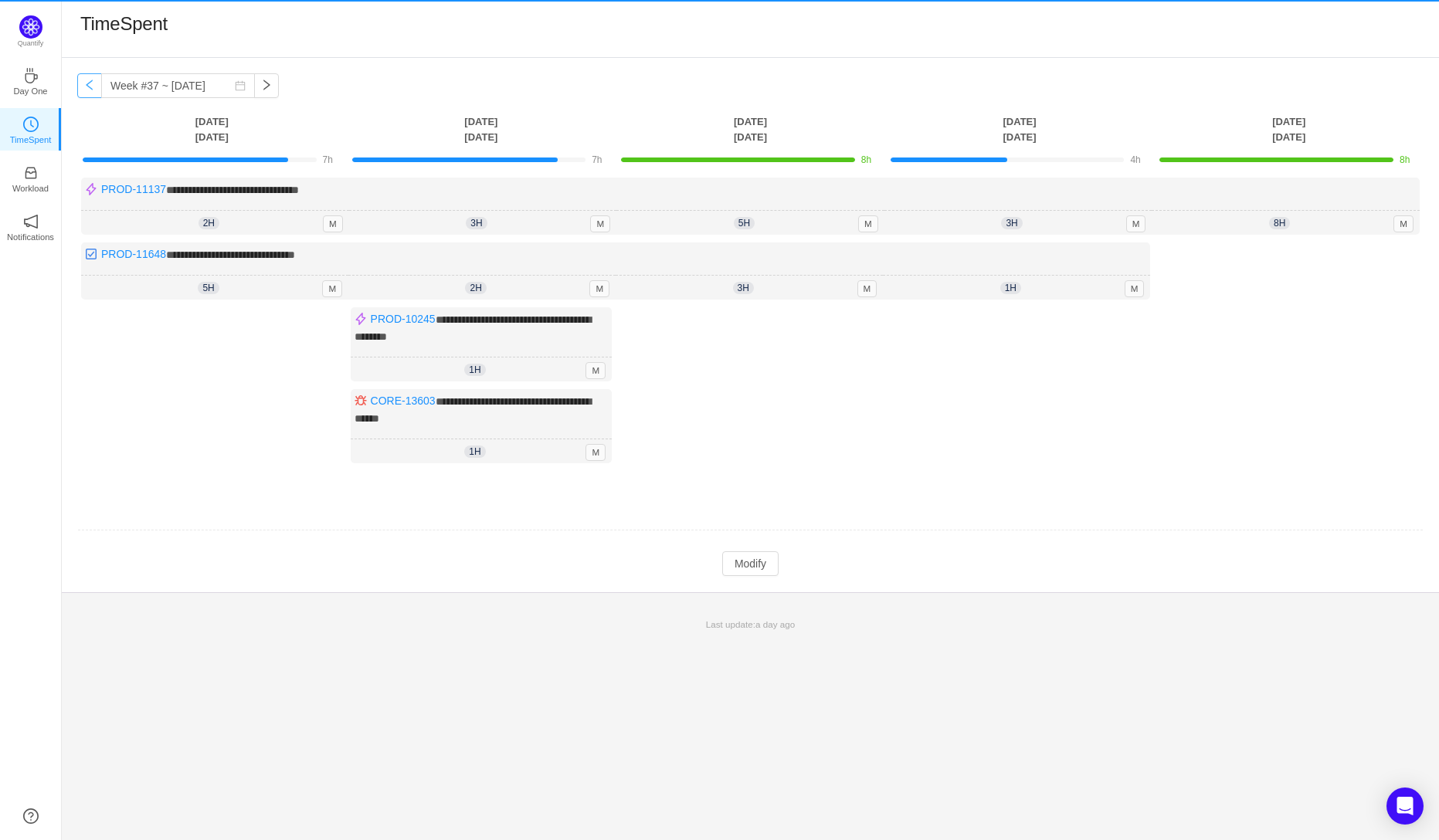
click at [89, 84] on button "button" at bounding box center [89, 86] width 25 height 25
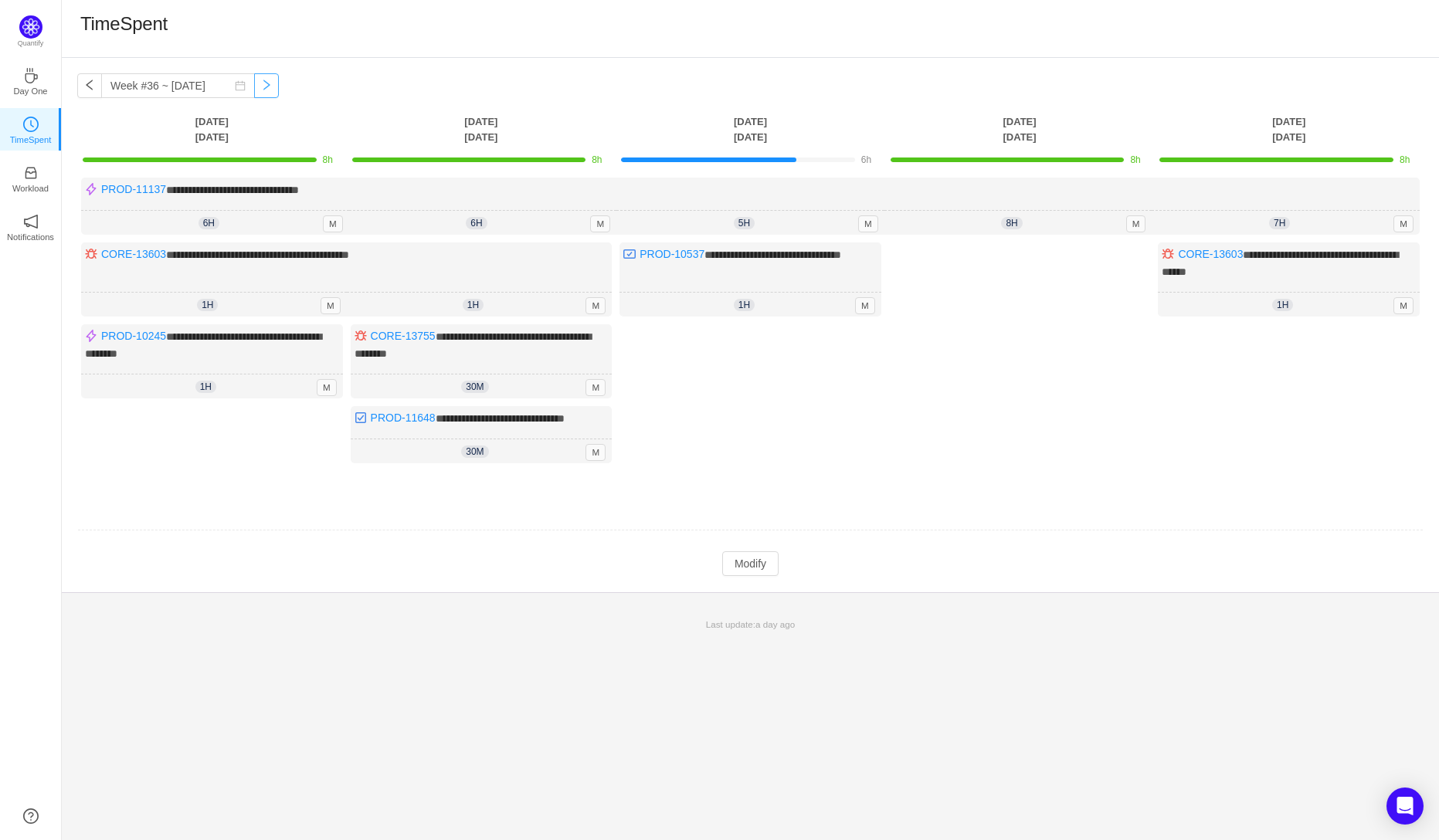
click at [262, 91] on button "button" at bounding box center [266, 86] width 25 height 25
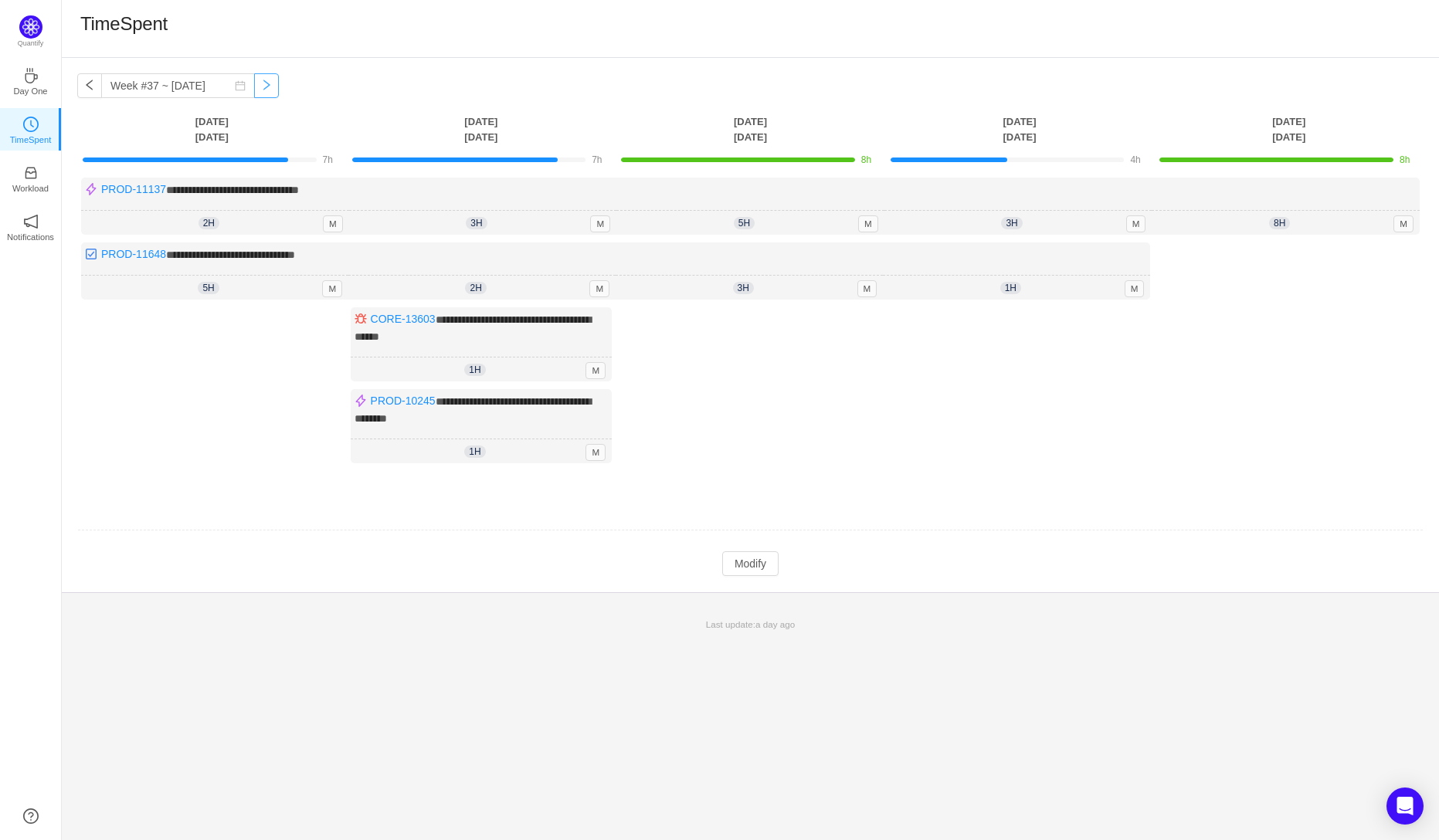
click at [254, 93] on button "button" at bounding box center [266, 86] width 25 height 25
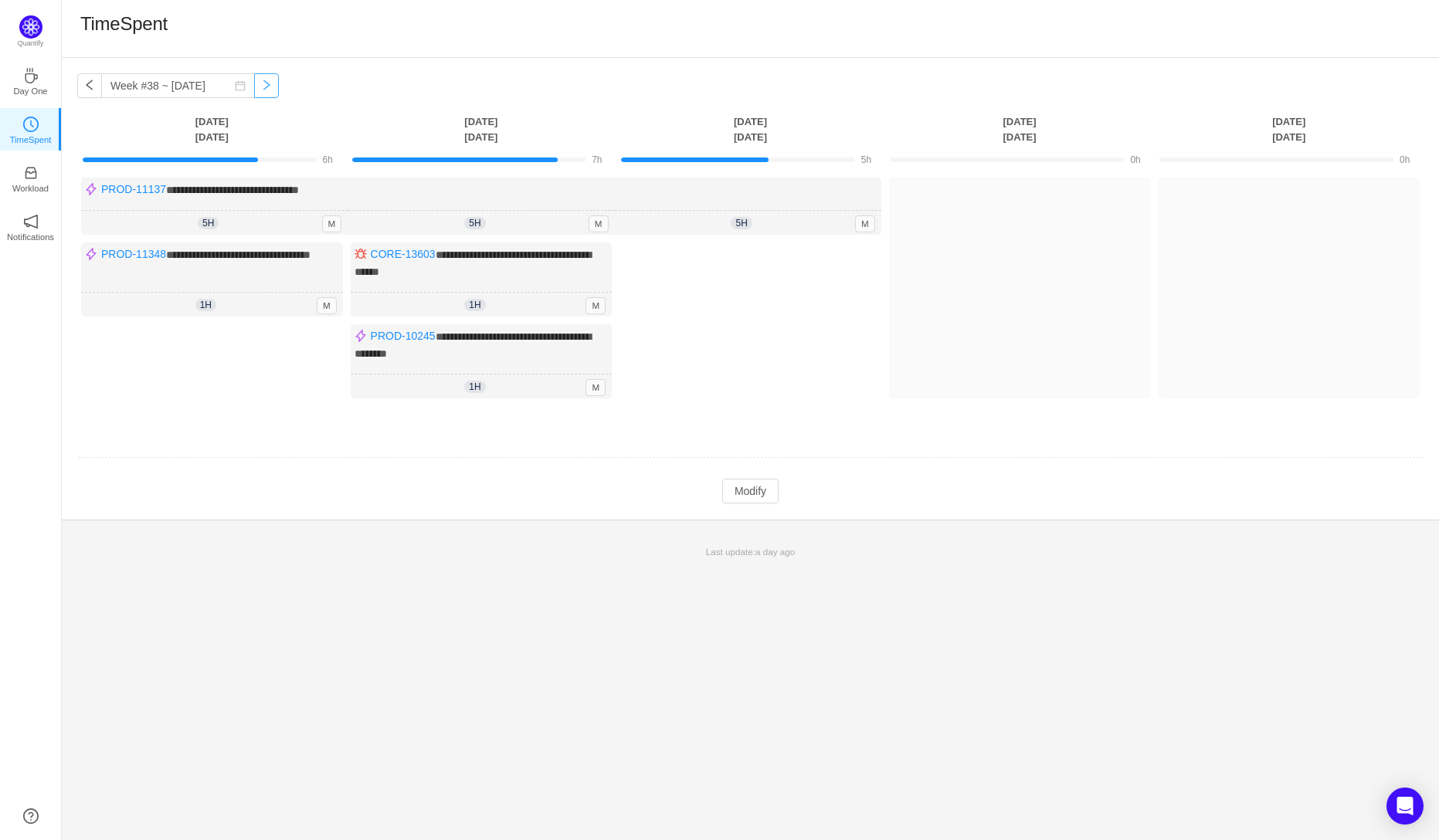
click at [254, 92] on button "button" at bounding box center [266, 86] width 25 height 25
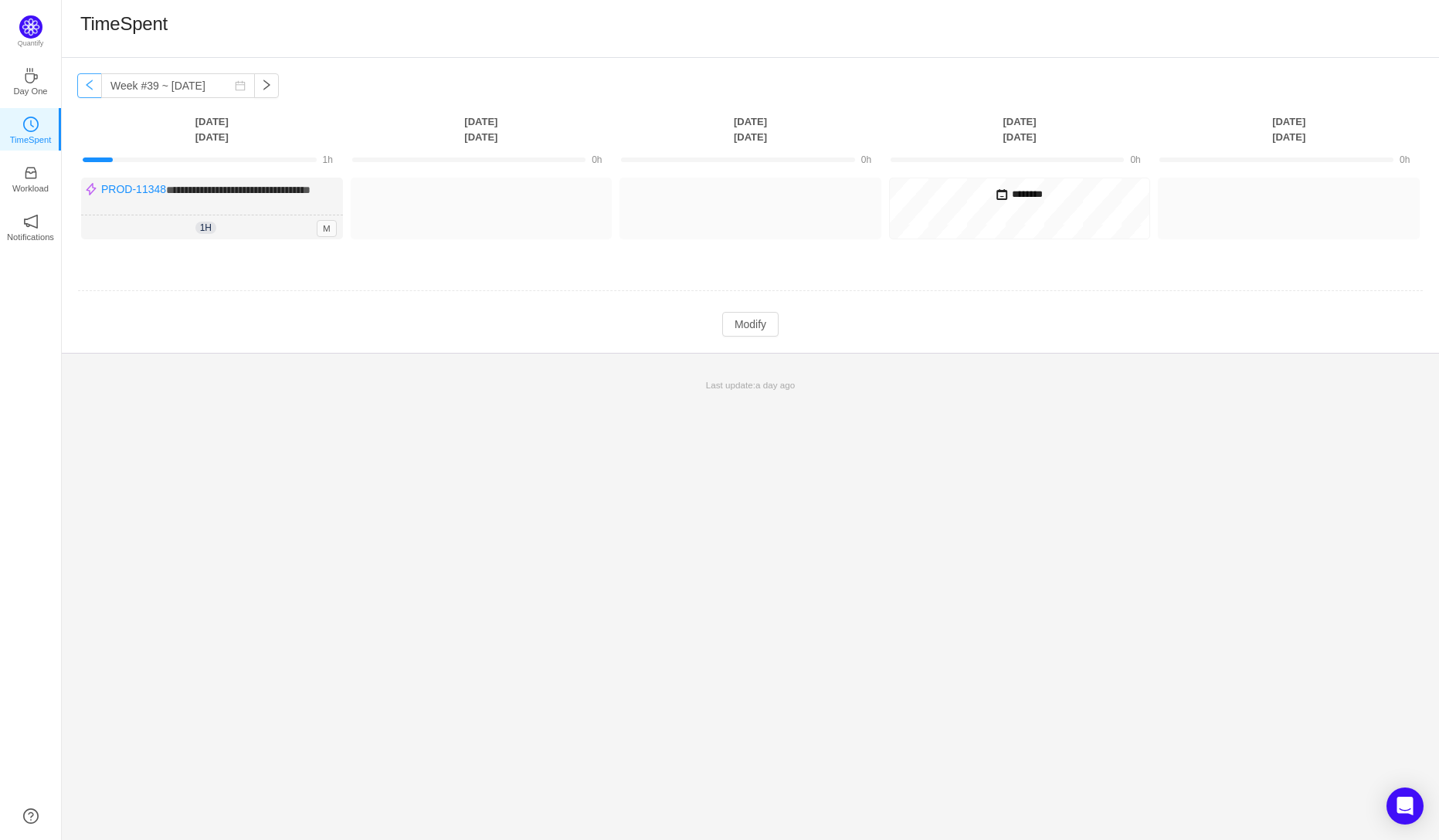
click at [90, 92] on button "button" at bounding box center [89, 86] width 25 height 25
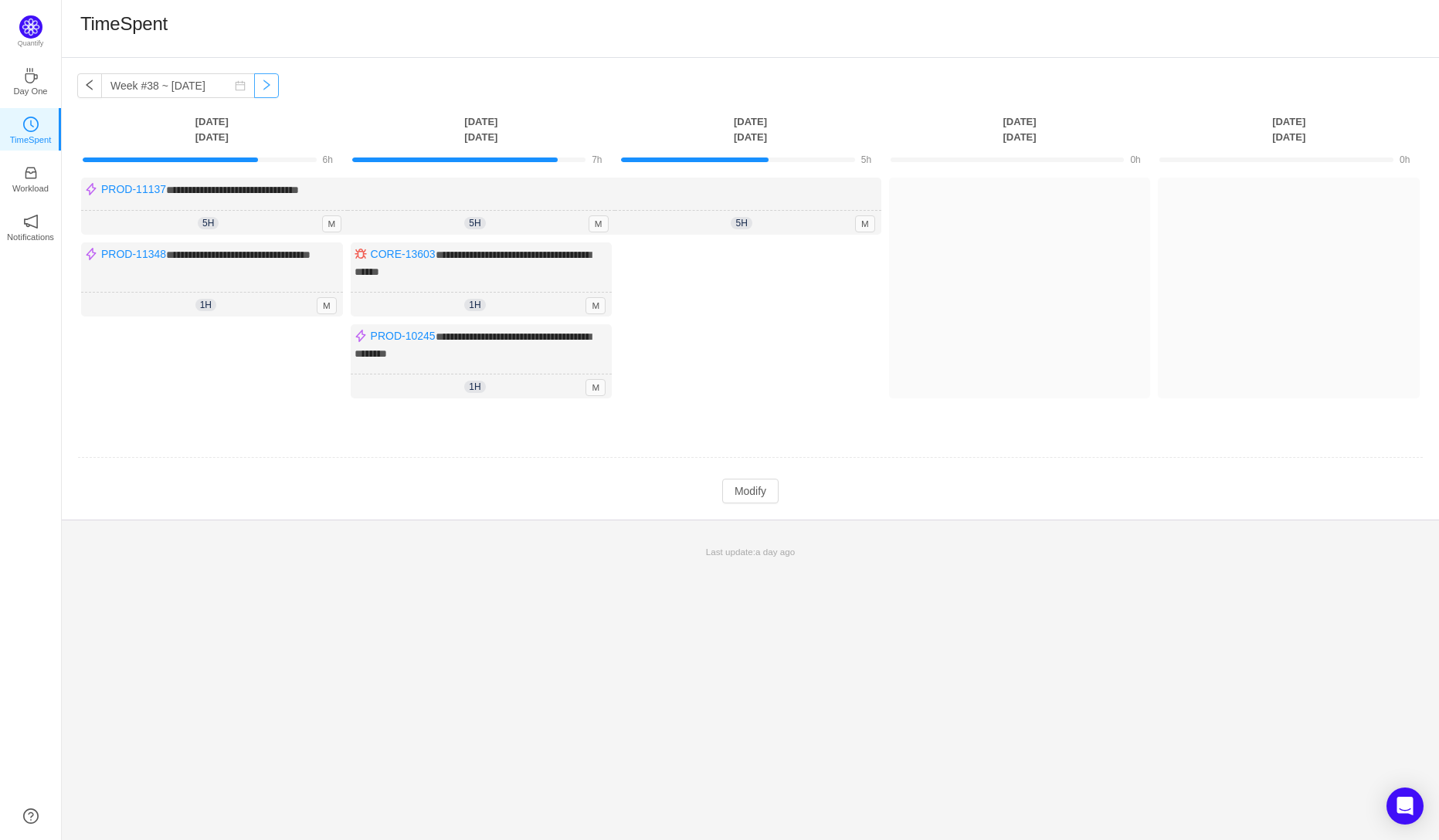
click at [258, 87] on button "button" at bounding box center [266, 86] width 25 height 25
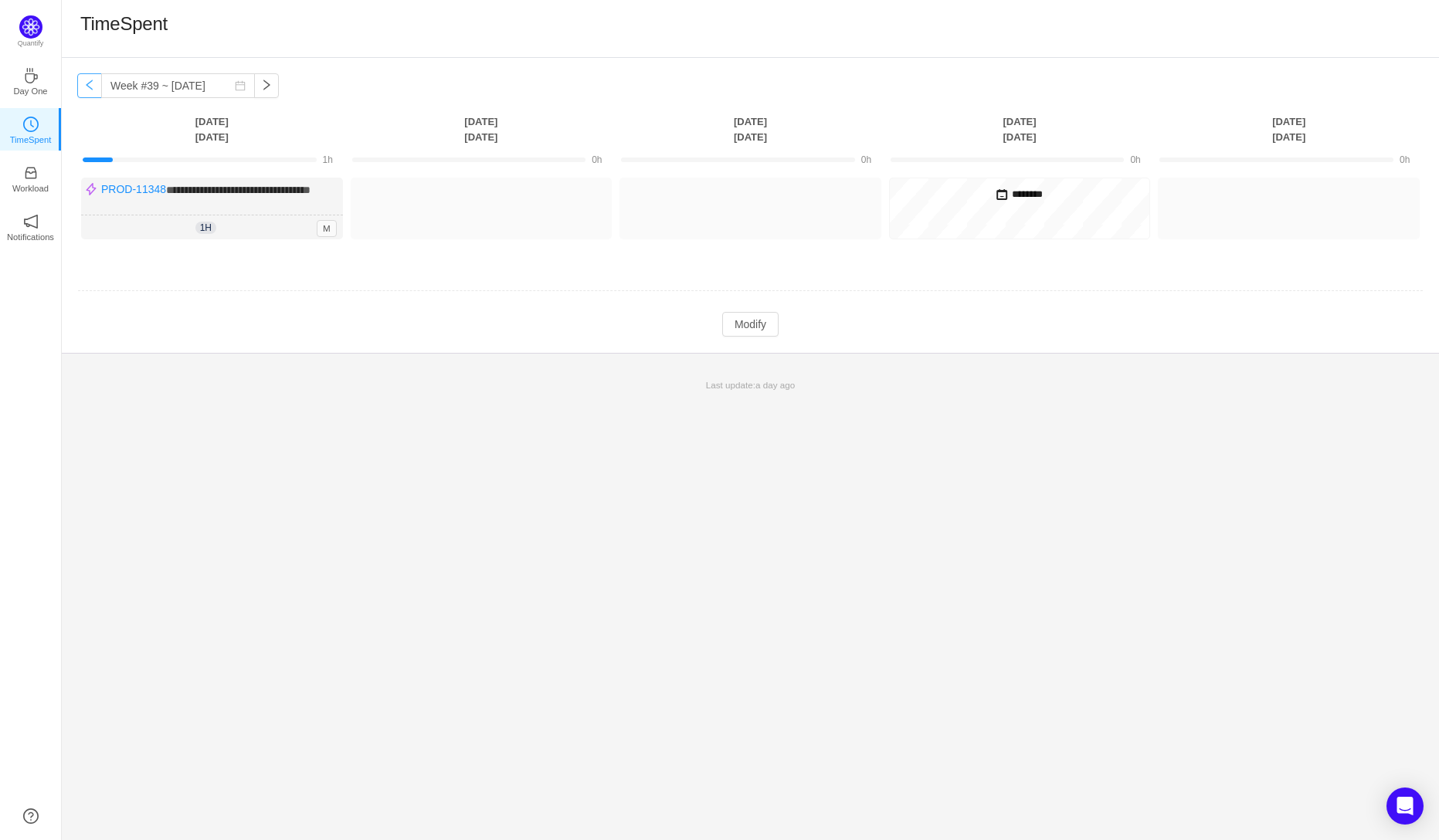
click at [89, 89] on button "button" at bounding box center [89, 86] width 25 height 25
type input "Week #38 ~ Sep 15"
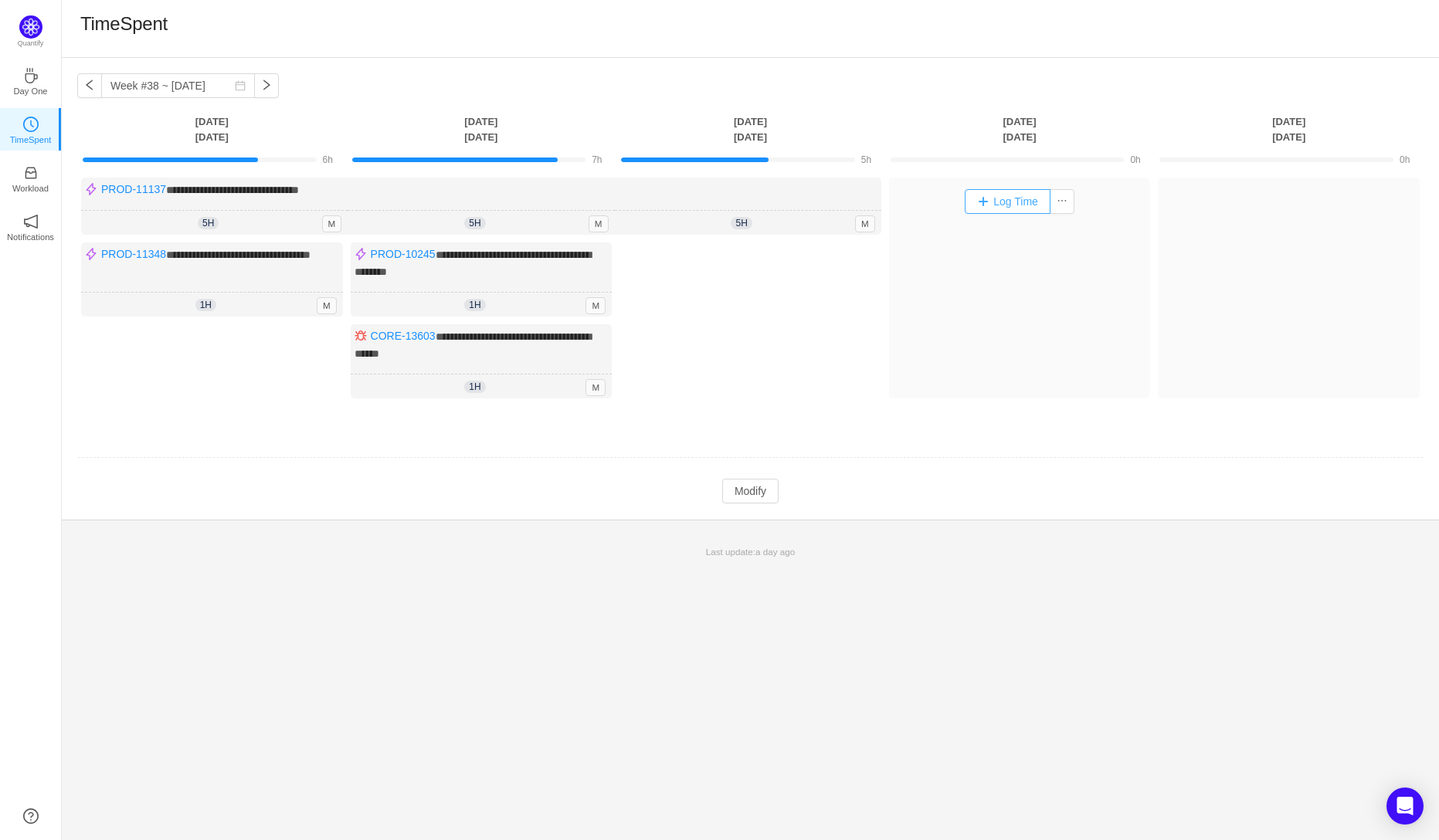
click at [996, 202] on button "Log Time" at bounding box center [1008, 201] width 86 height 25
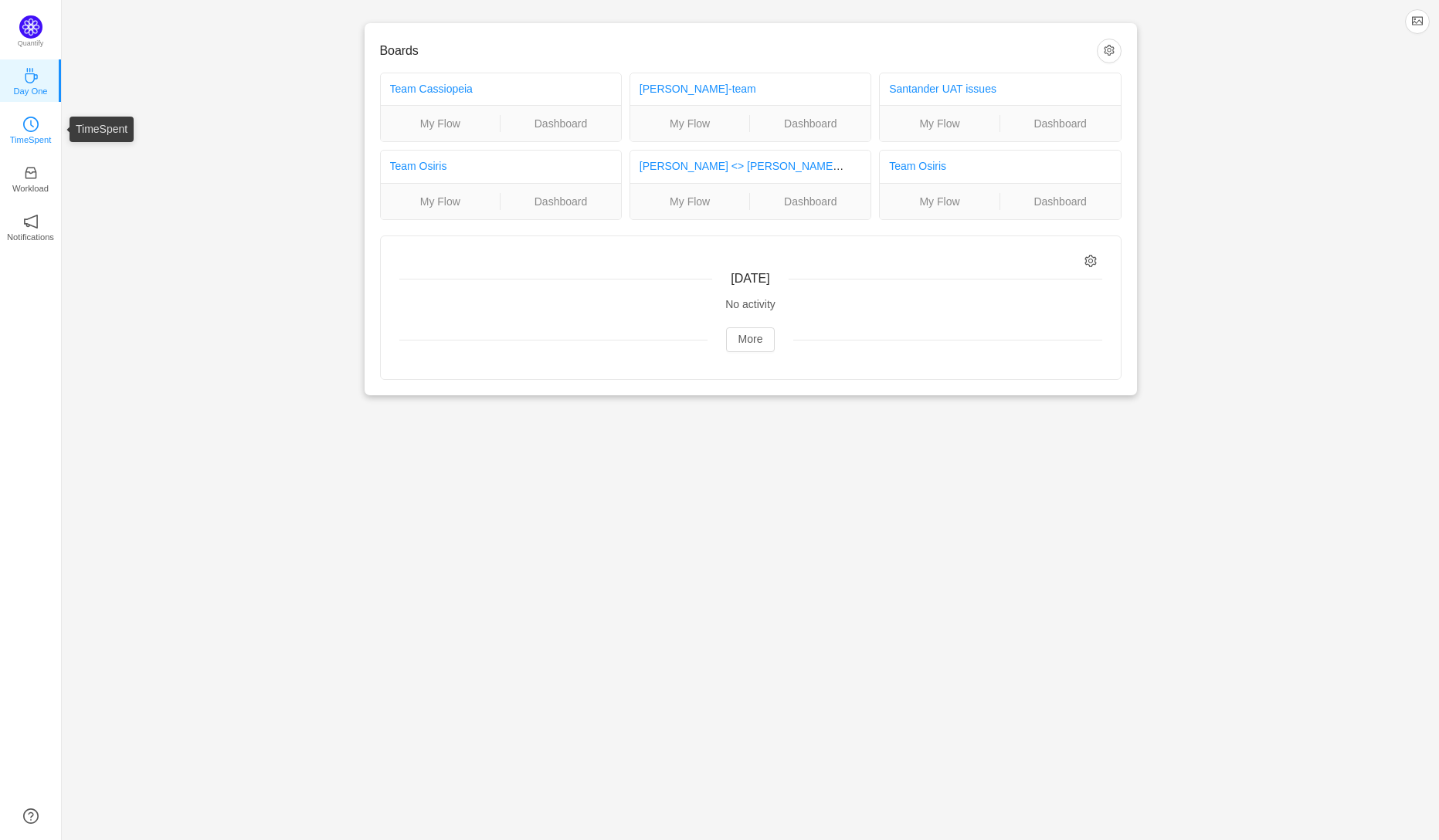
click at [36, 129] on icon "icon: clock-circle" at bounding box center [31, 124] width 15 height 15
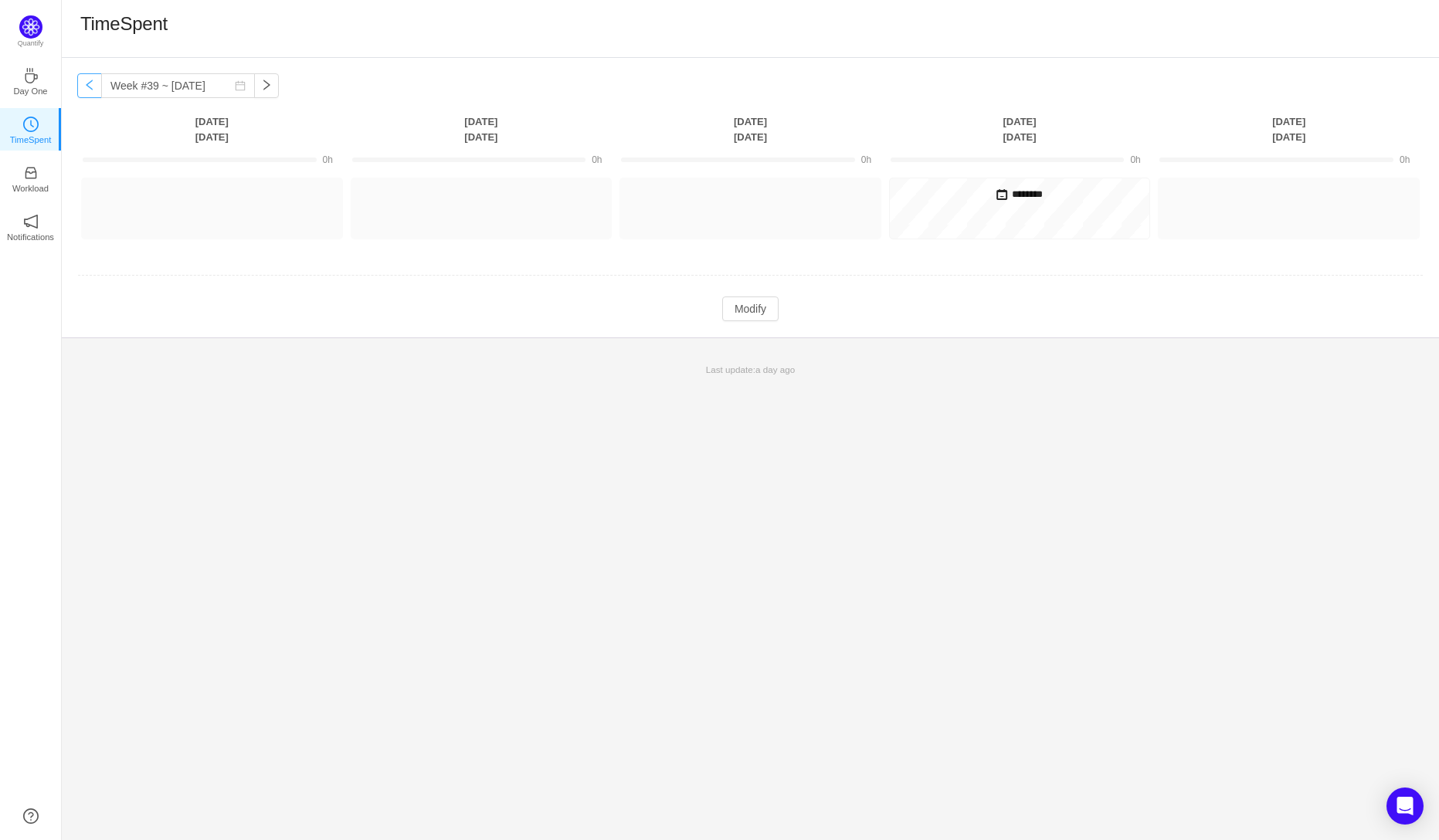
click at [92, 87] on button "button" at bounding box center [89, 86] width 25 height 25
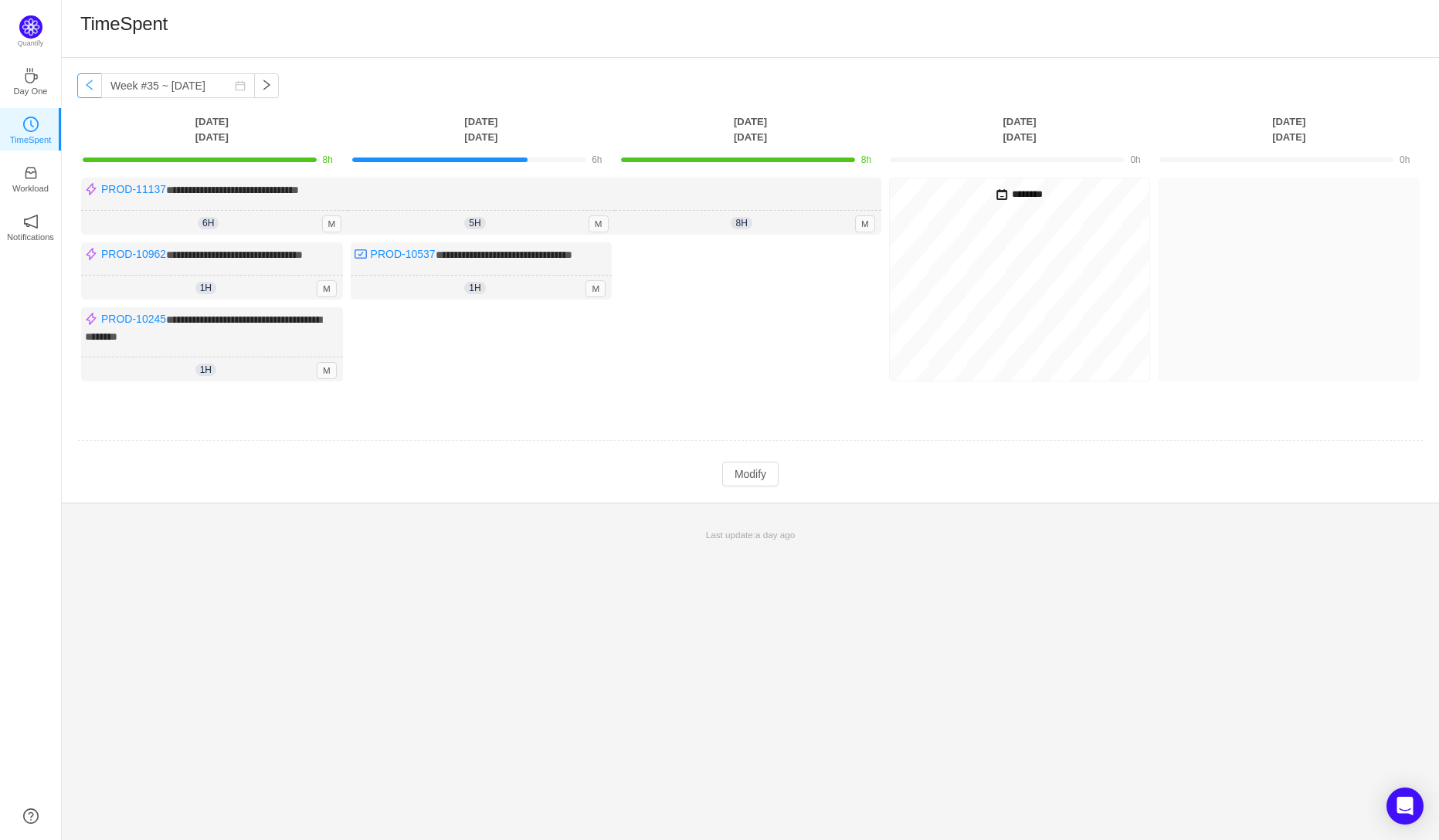
click at [92, 87] on button "button" at bounding box center [89, 86] width 25 height 25
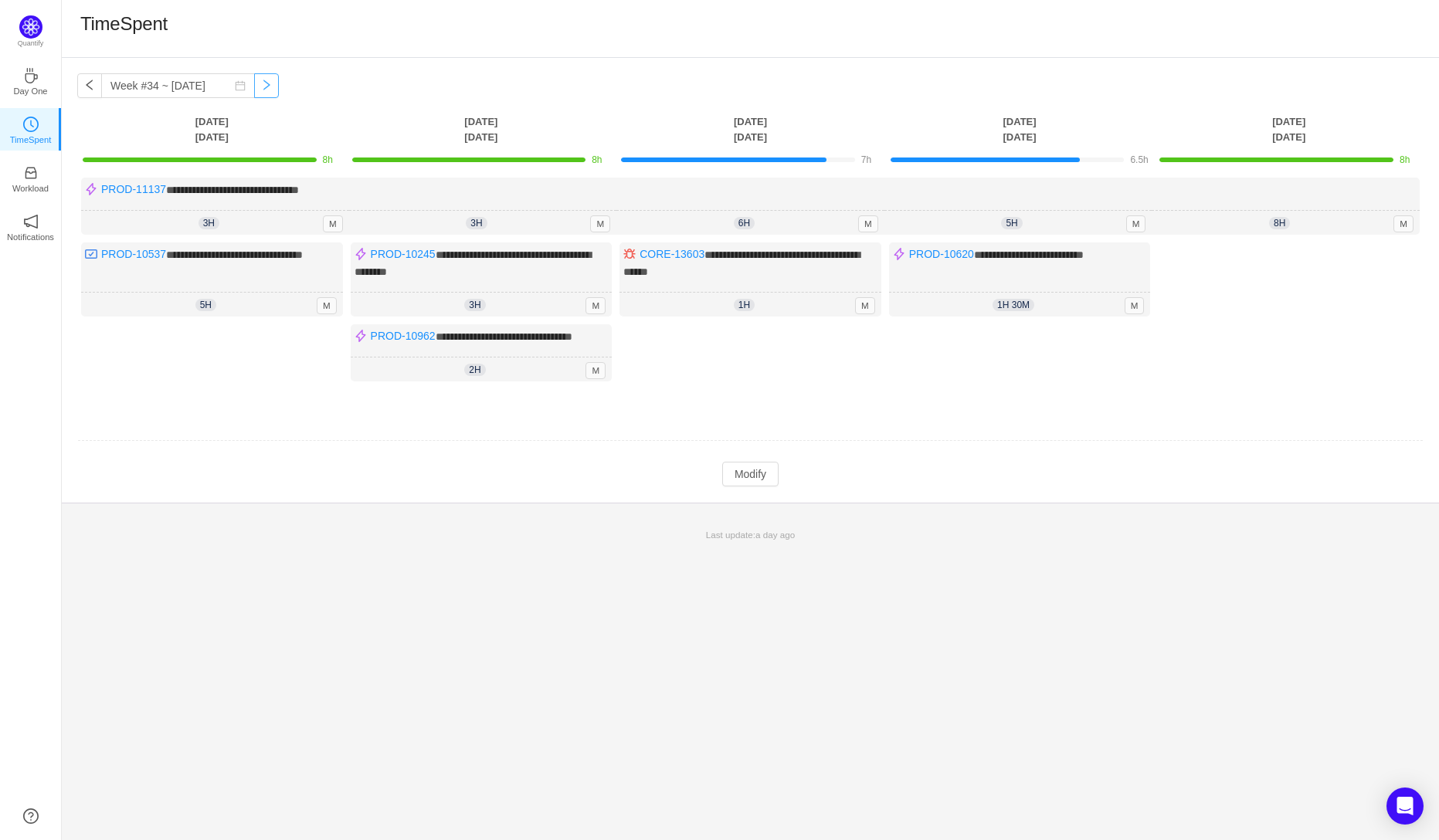
click at [256, 88] on button "button" at bounding box center [266, 86] width 25 height 25
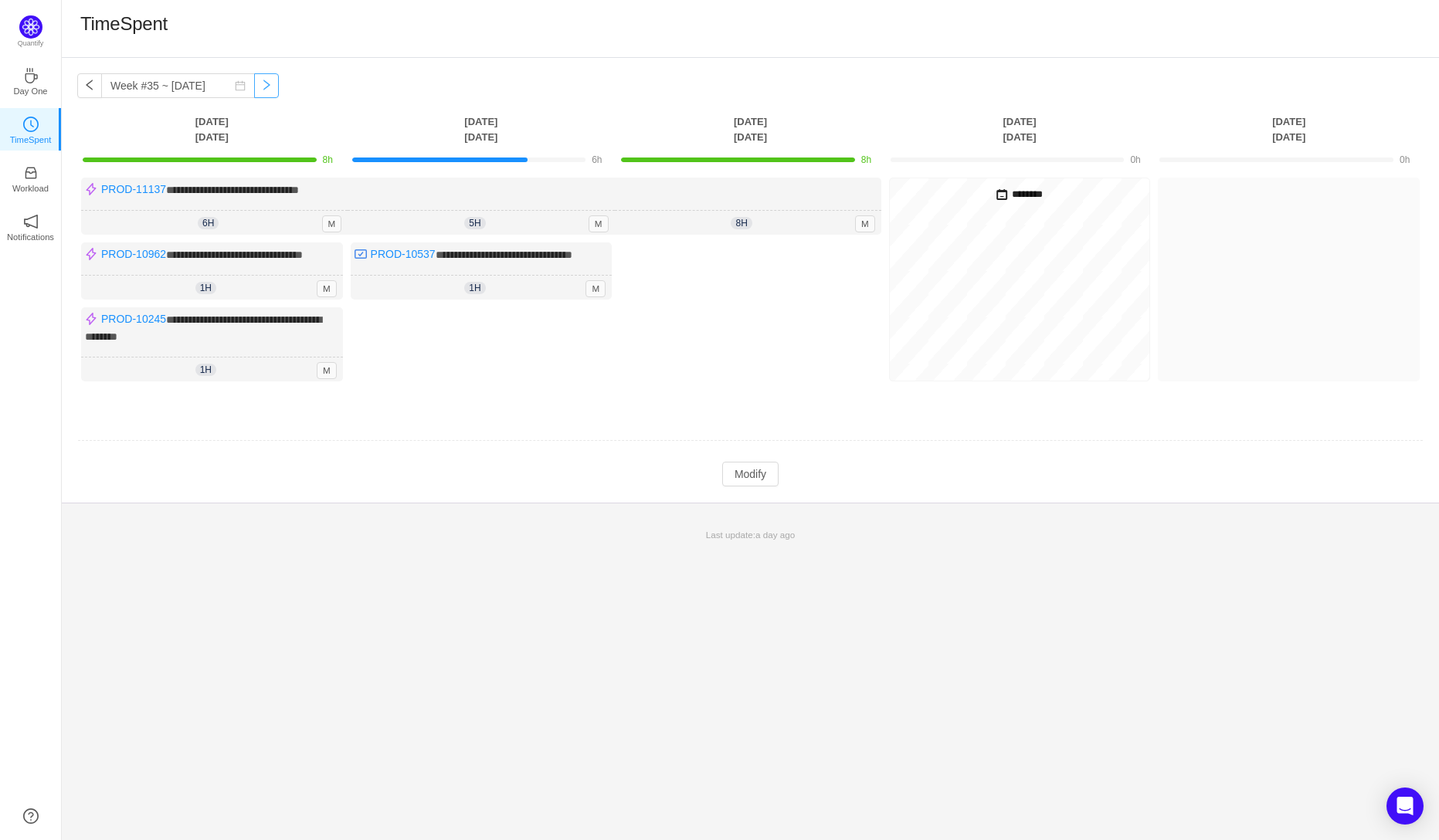
click at [259, 89] on button "button" at bounding box center [266, 86] width 25 height 25
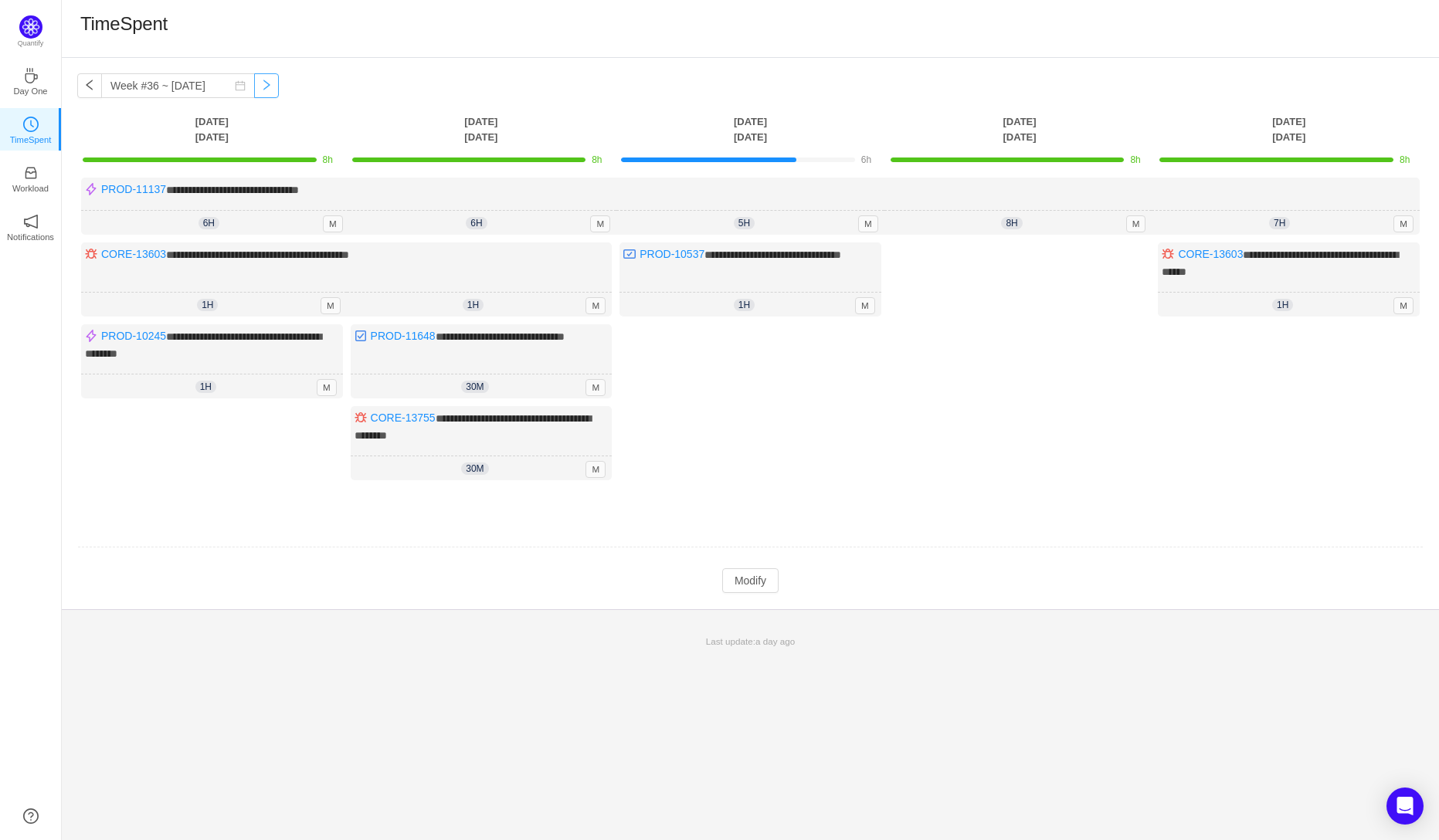
click at [259, 89] on button "button" at bounding box center [266, 86] width 25 height 25
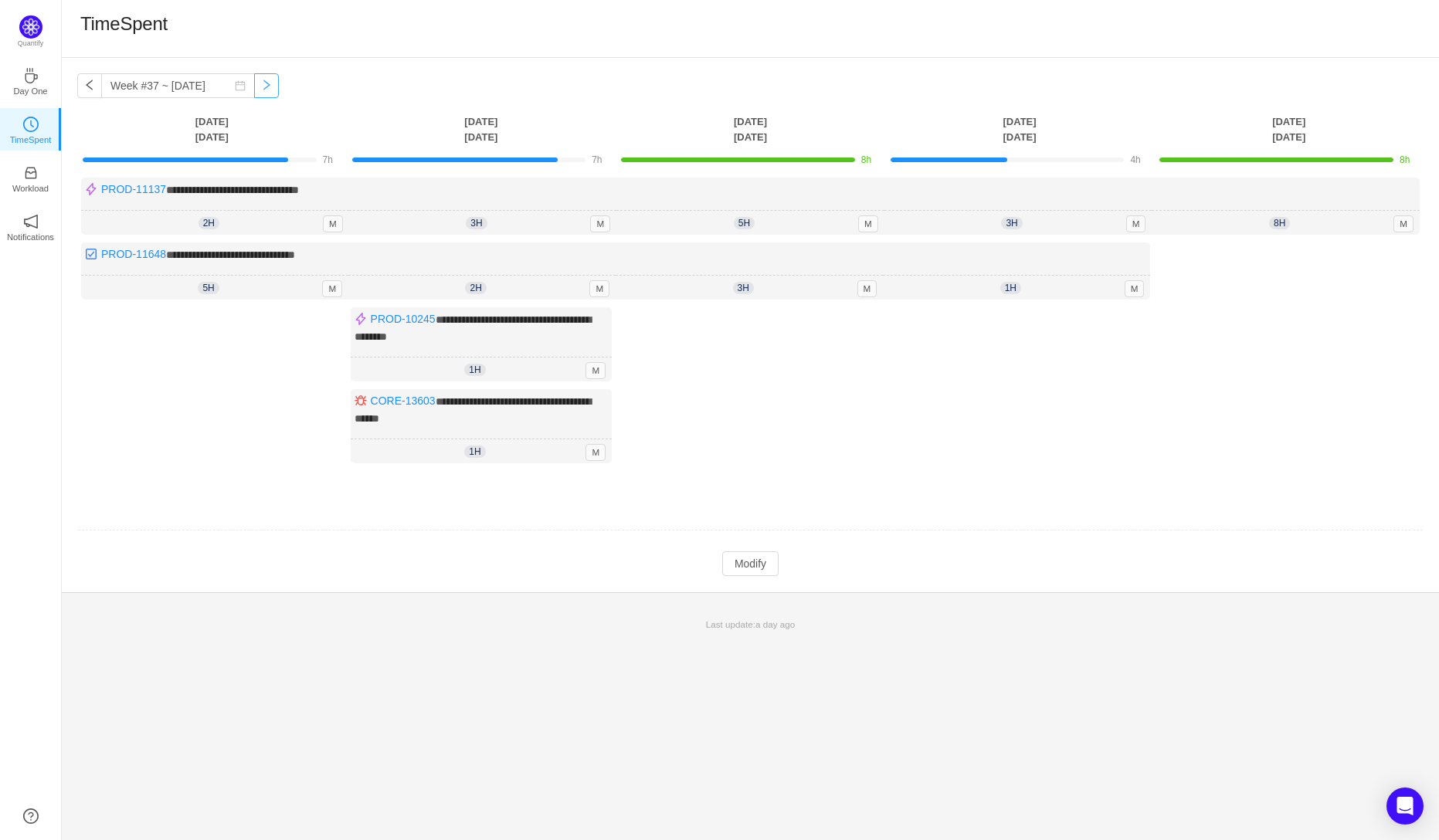
click at [259, 89] on button "button" at bounding box center [266, 86] width 25 height 25
type input "Week #38 ~ Sep 15"
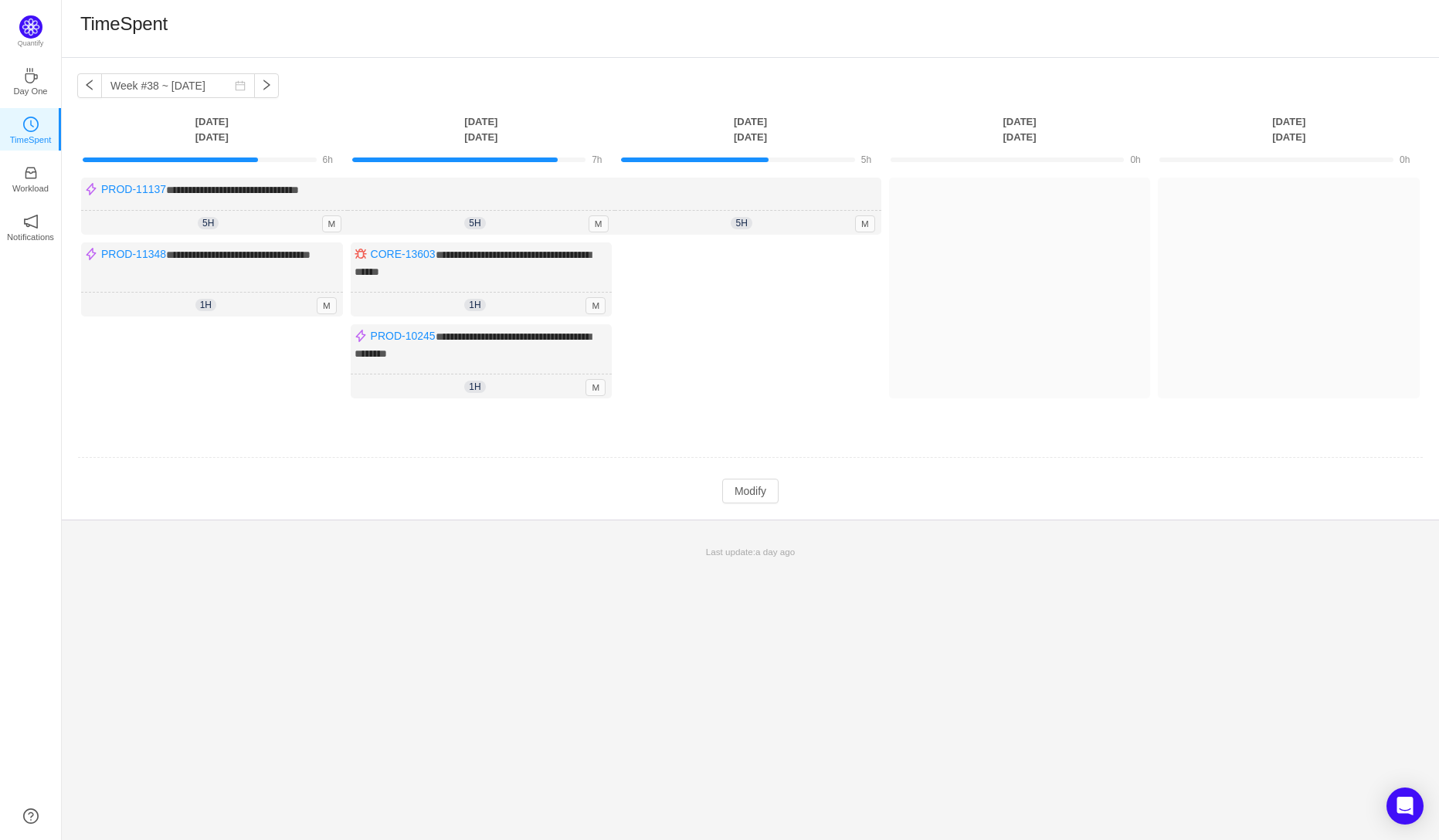
click at [935, 636] on div "**********" at bounding box center [750, 449] width 1377 height 782
